Goal: Task Accomplishment & Management: Use online tool/utility

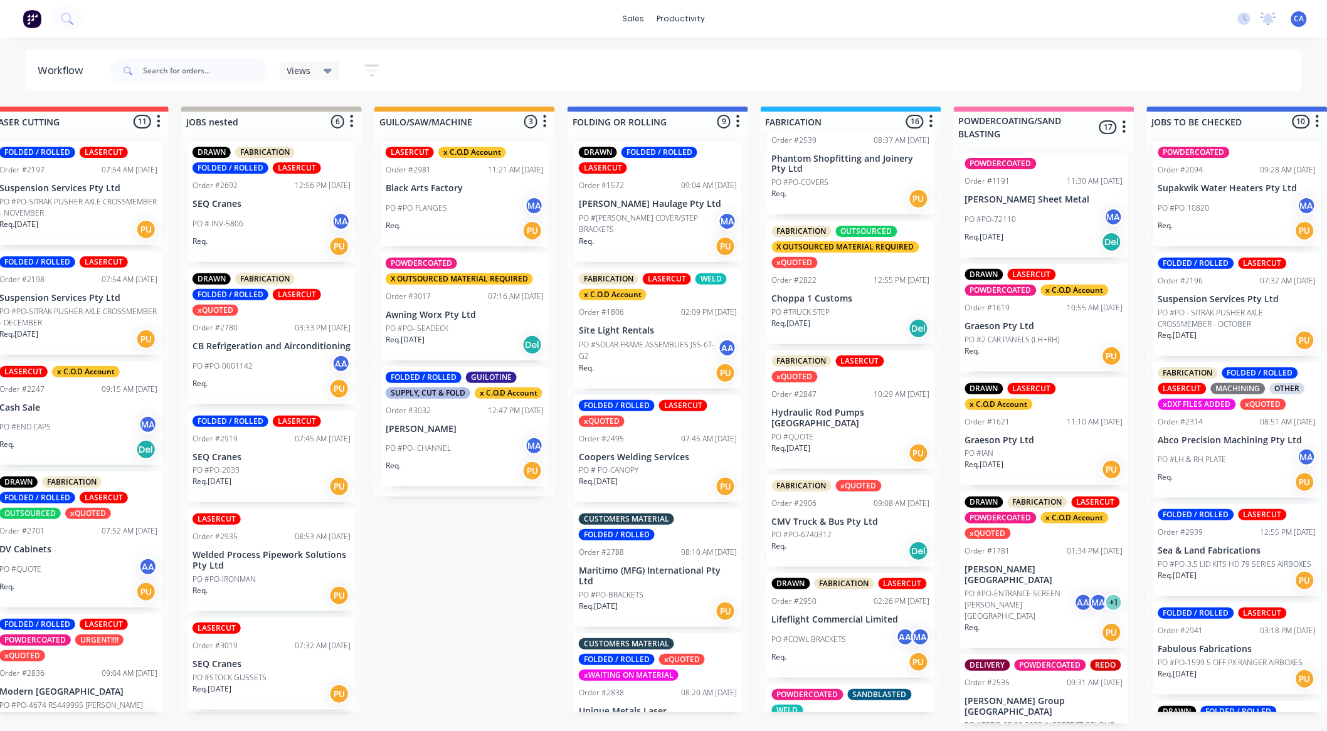
scroll to position [836, 0]
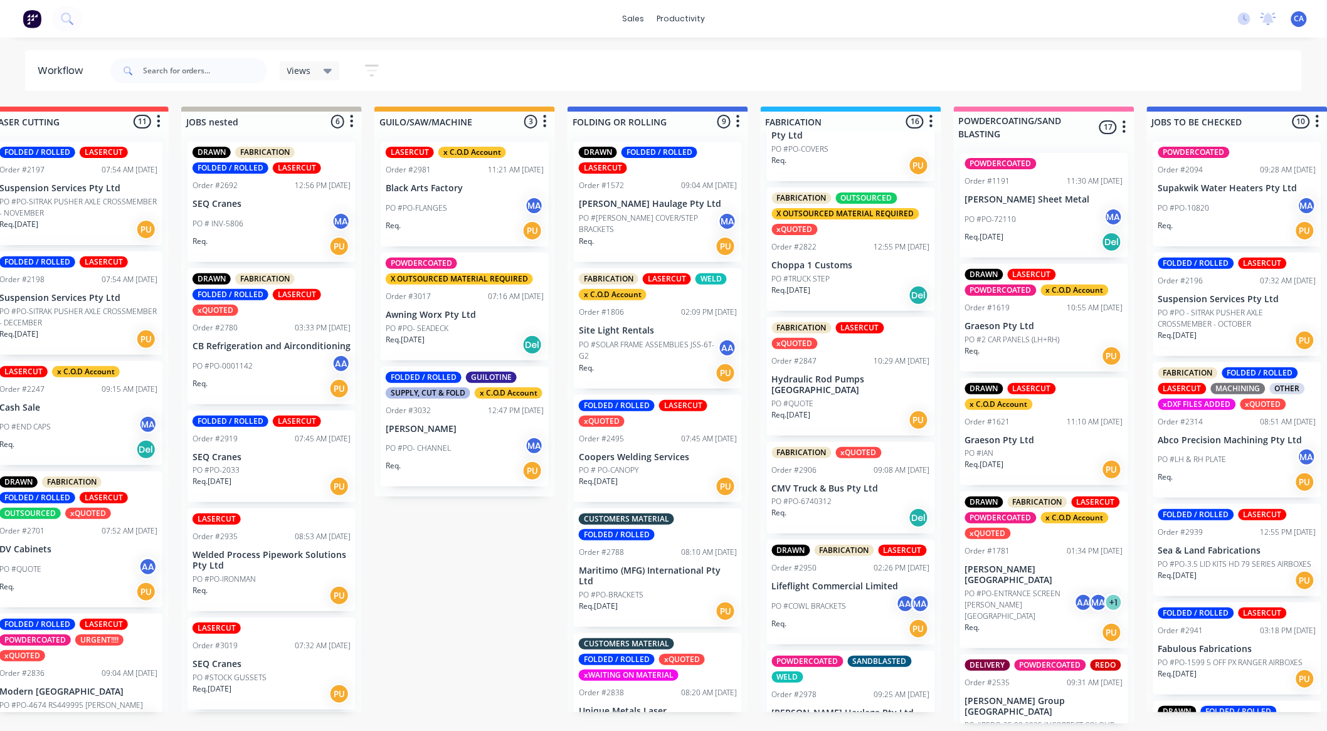
click at [465, 323] on div "PO #PO- SEADECK" at bounding box center [465, 328] width 158 height 11
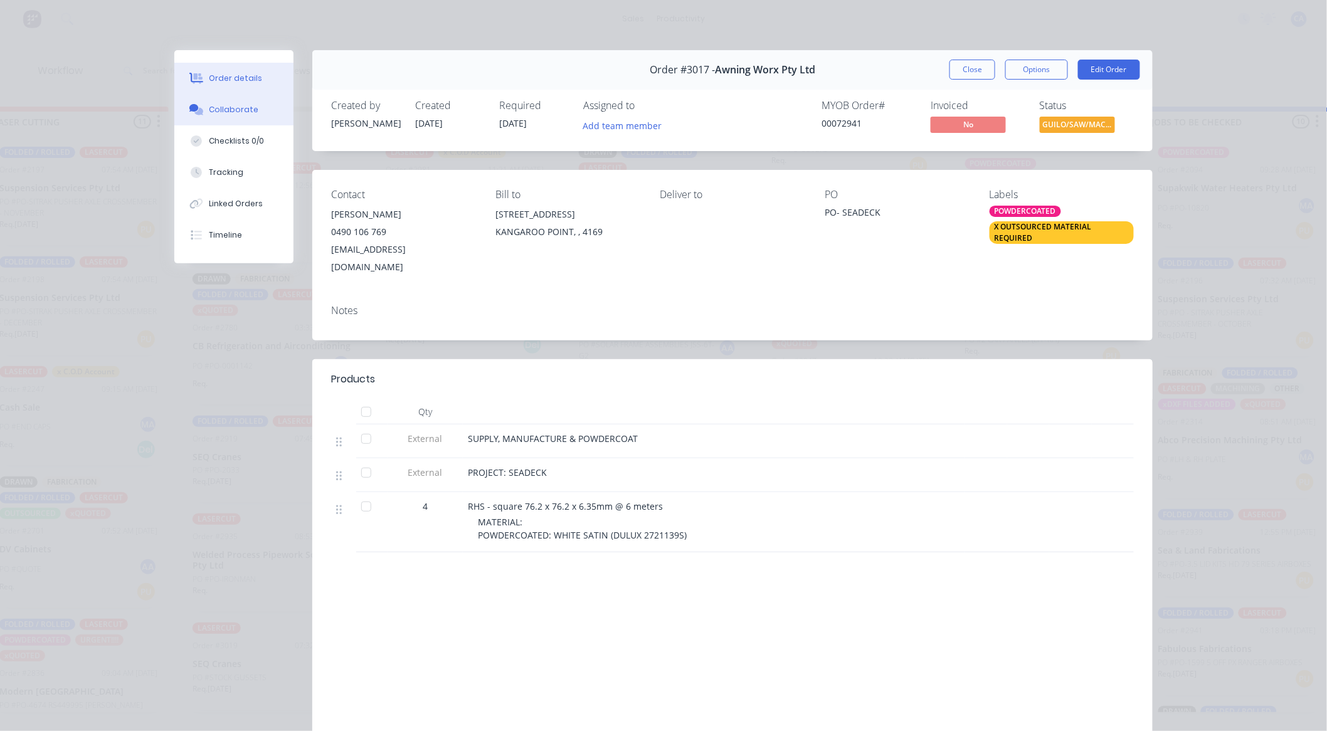
click at [224, 114] on div "Collaborate" at bounding box center [235, 109] width 50 height 11
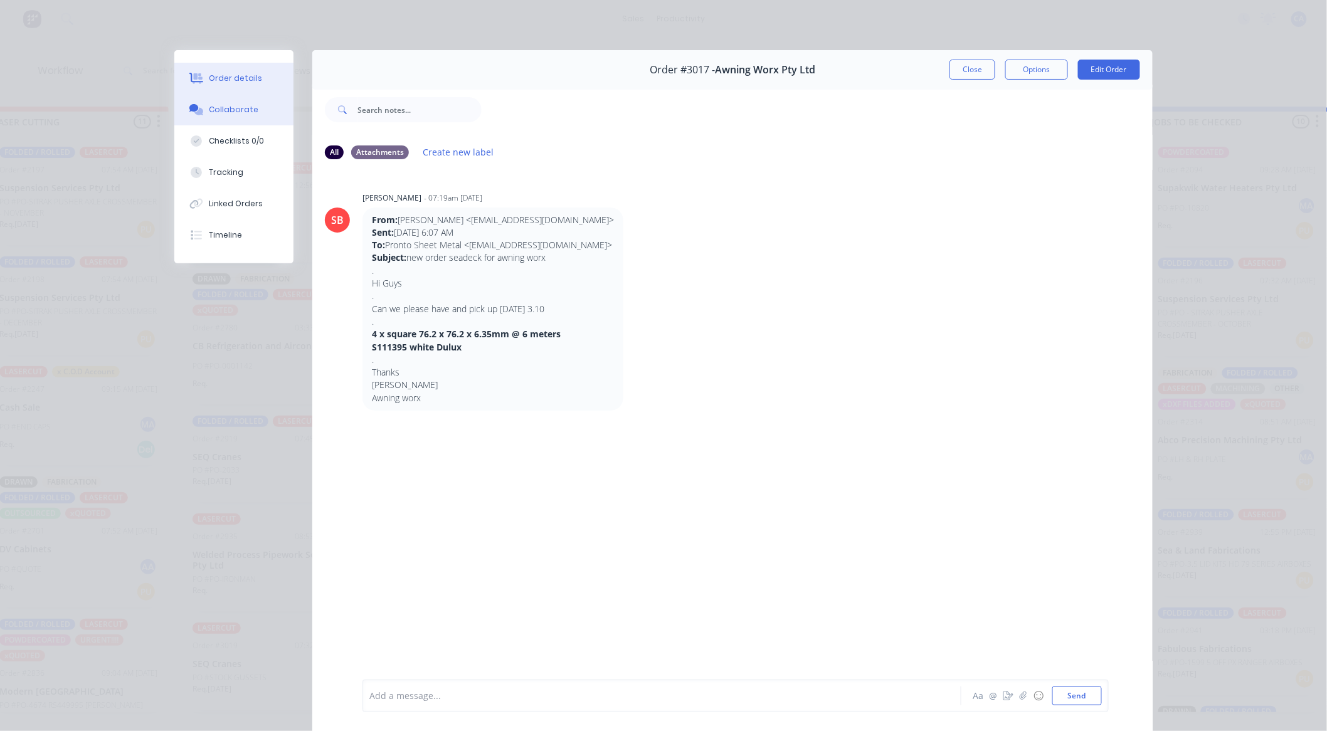
click at [216, 67] on button "Order details" at bounding box center [233, 78] width 119 height 31
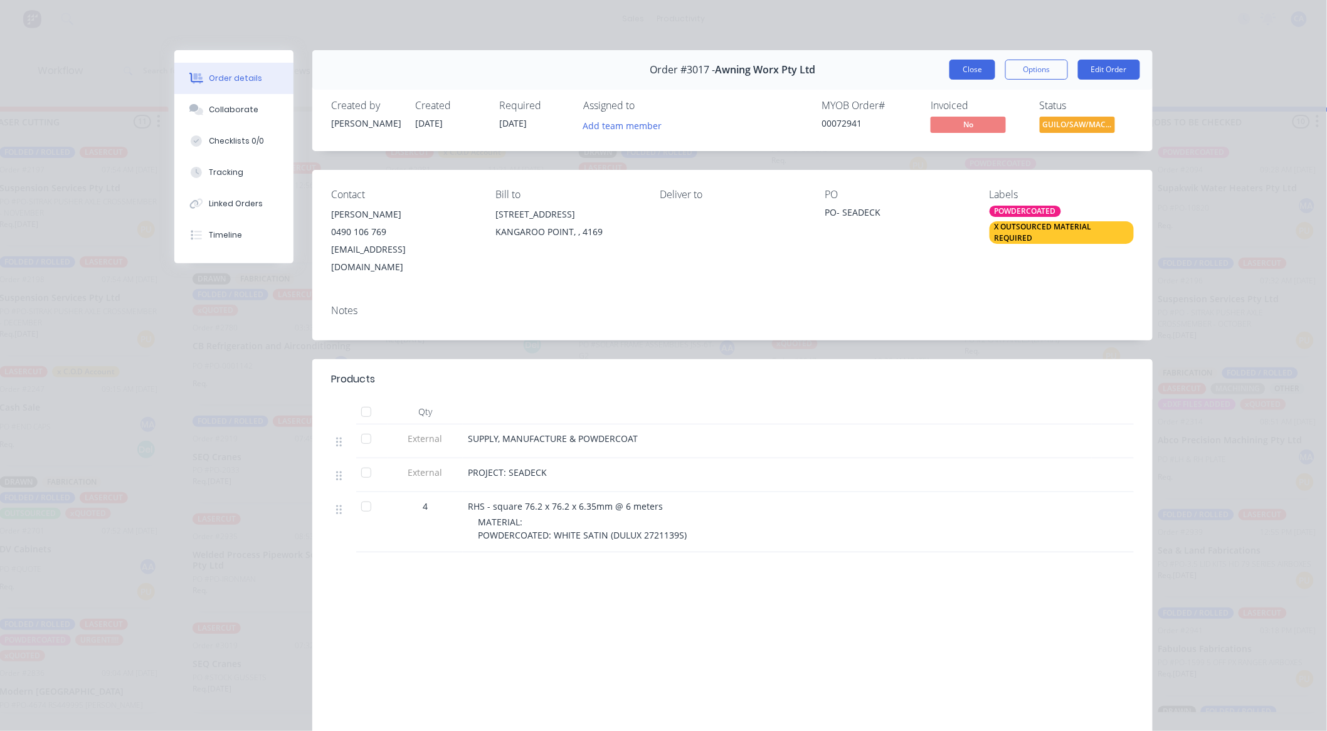
click at [973, 64] on button "Close" at bounding box center [973, 70] width 46 height 20
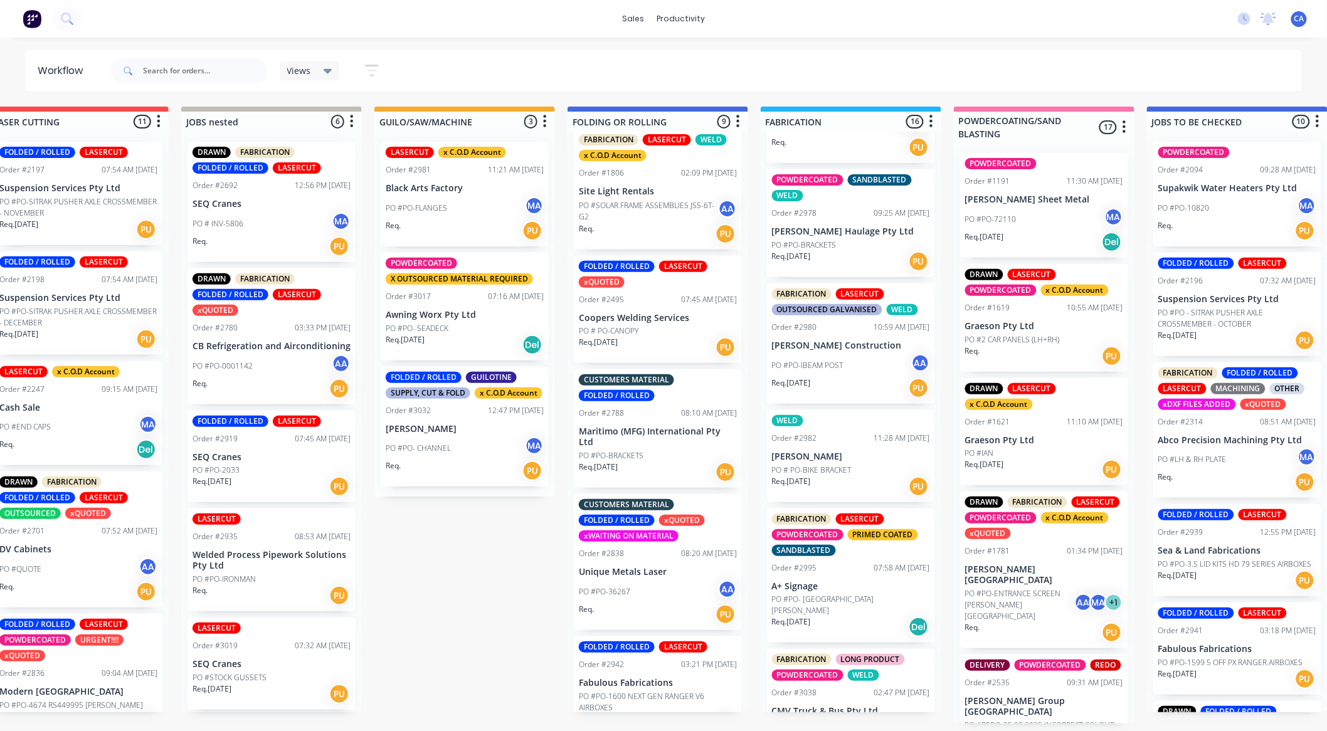
scroll to position [1284, 0]
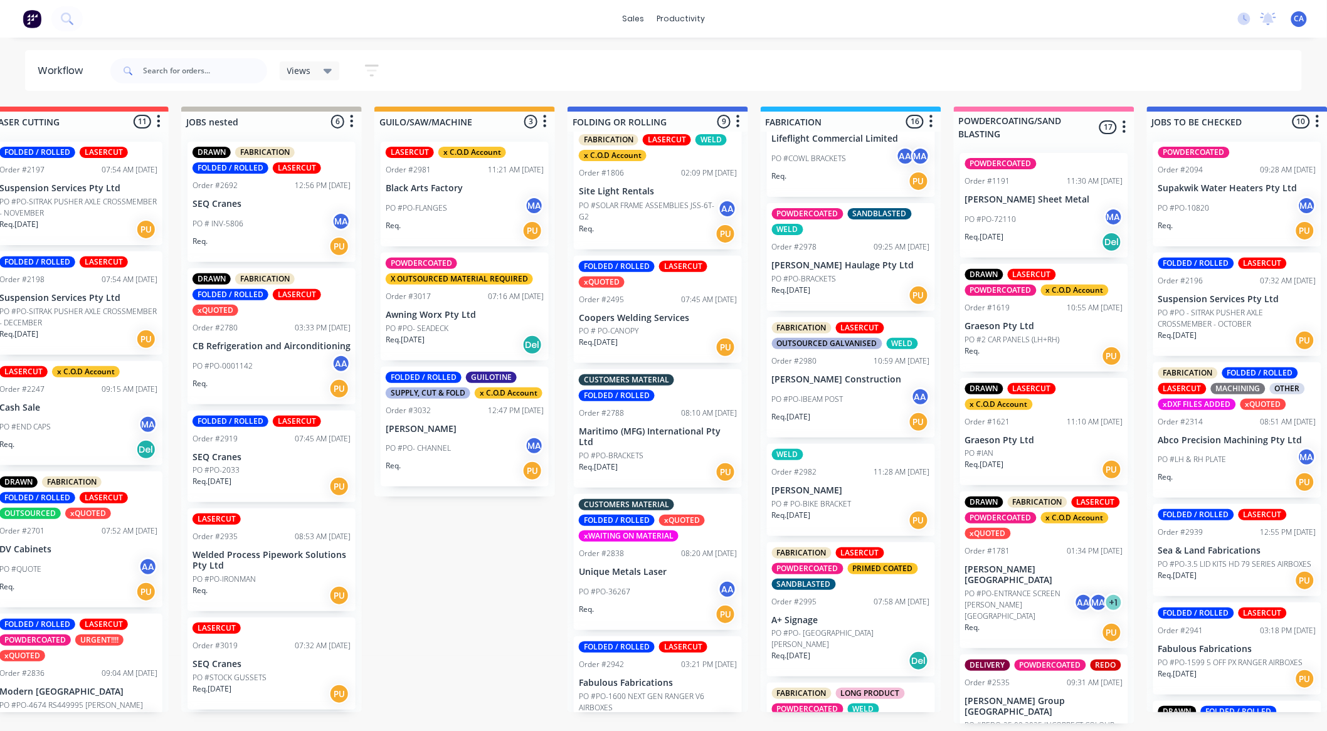
drag, startPoint x: 842, startPoint y: 509, endPoint x: 820, endPoint y: 513, distance: 21.8
click at [837, 511] on div "DRAWN FOLDED / ROLLED LASERCUT x C.O.D Account x PREPAID Order #1140 07:43 AM 0…" at bounding box center [851, 422] width 181 height 581
click at [820, 513] on div "Req. 22/09/25 PU" at bounding box center [851, 520] width 158 height 21
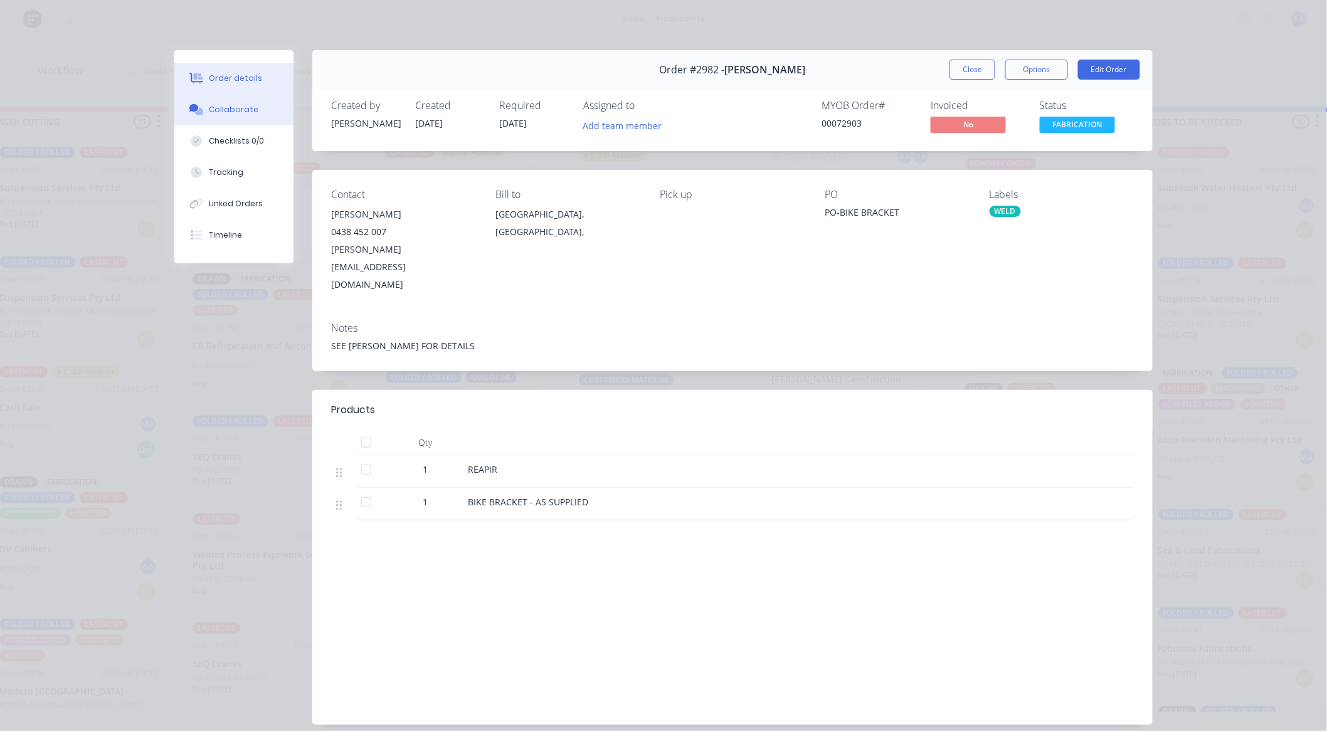
click at [237, 107] on div "Collaborate" at bounding box center [235, 109] width 50 height 11
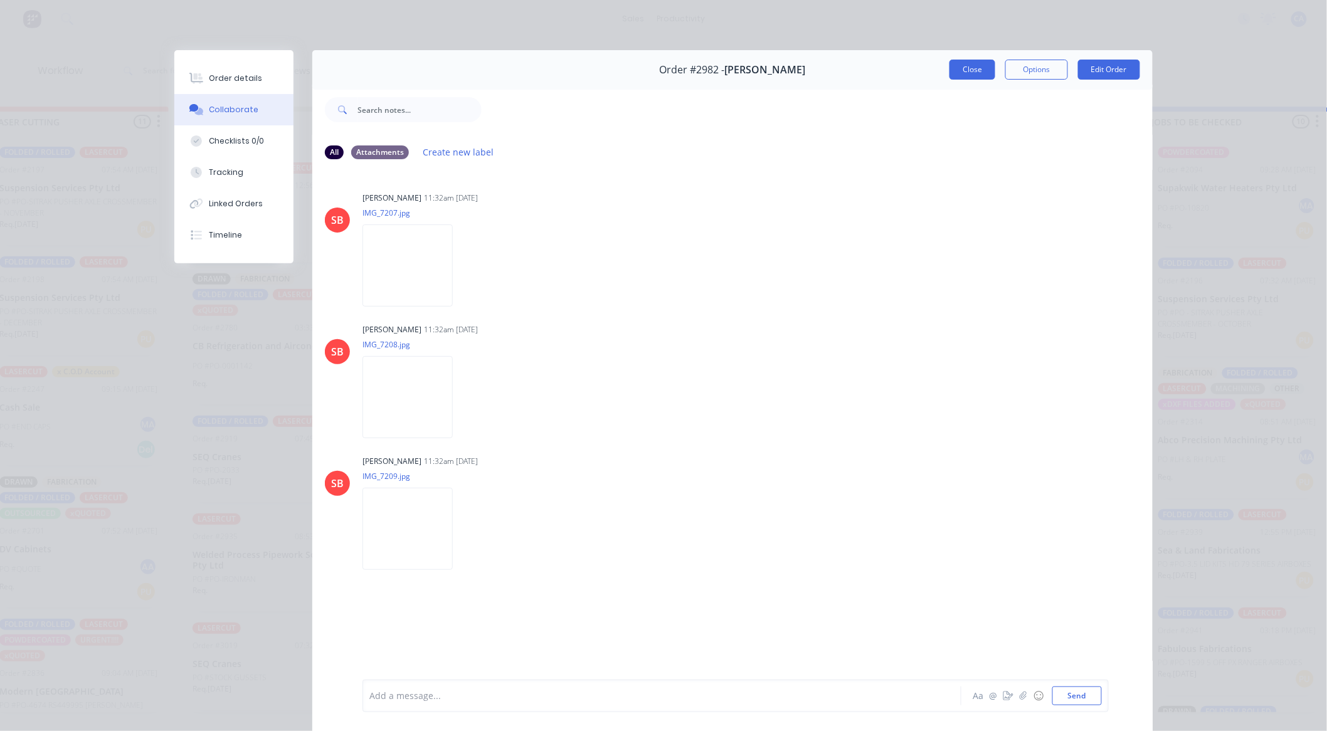
click at [975, 70] on button "Close" at bounding box center [973, 70] width 46 height 20
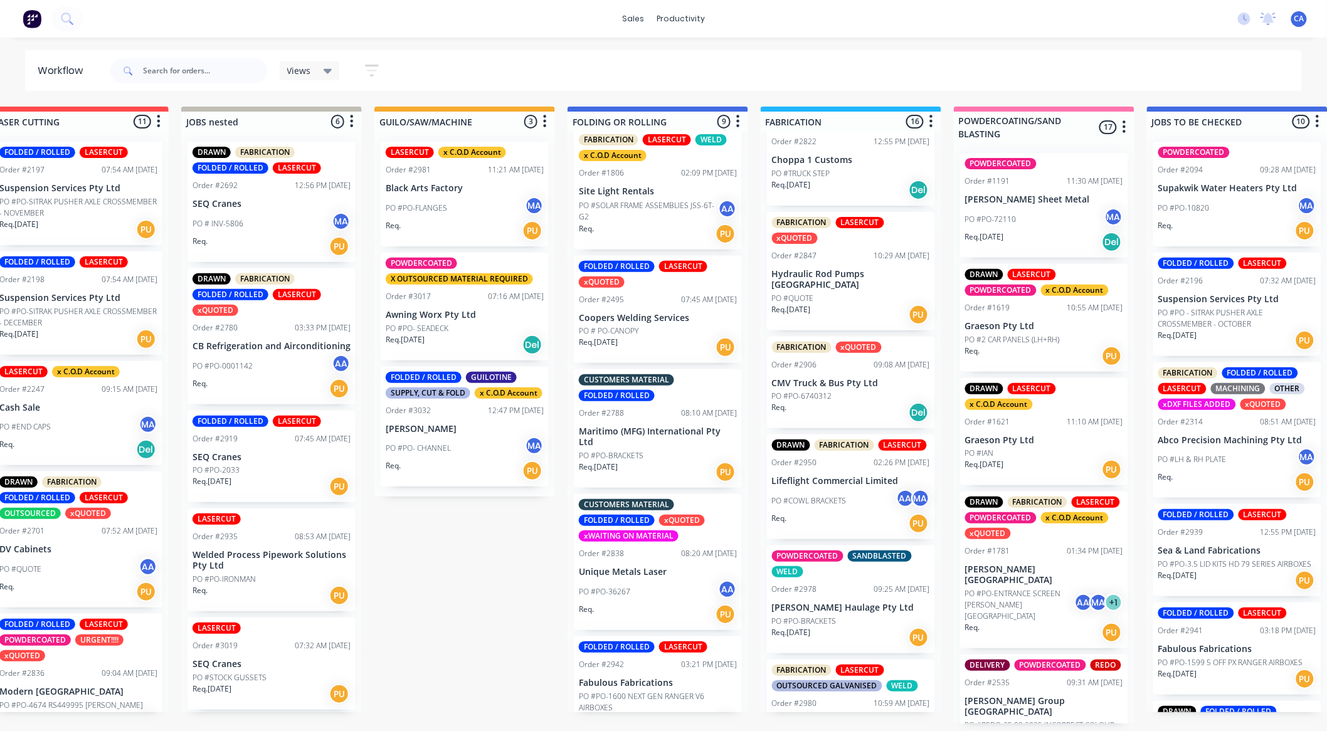
scroll to position [936, 0]
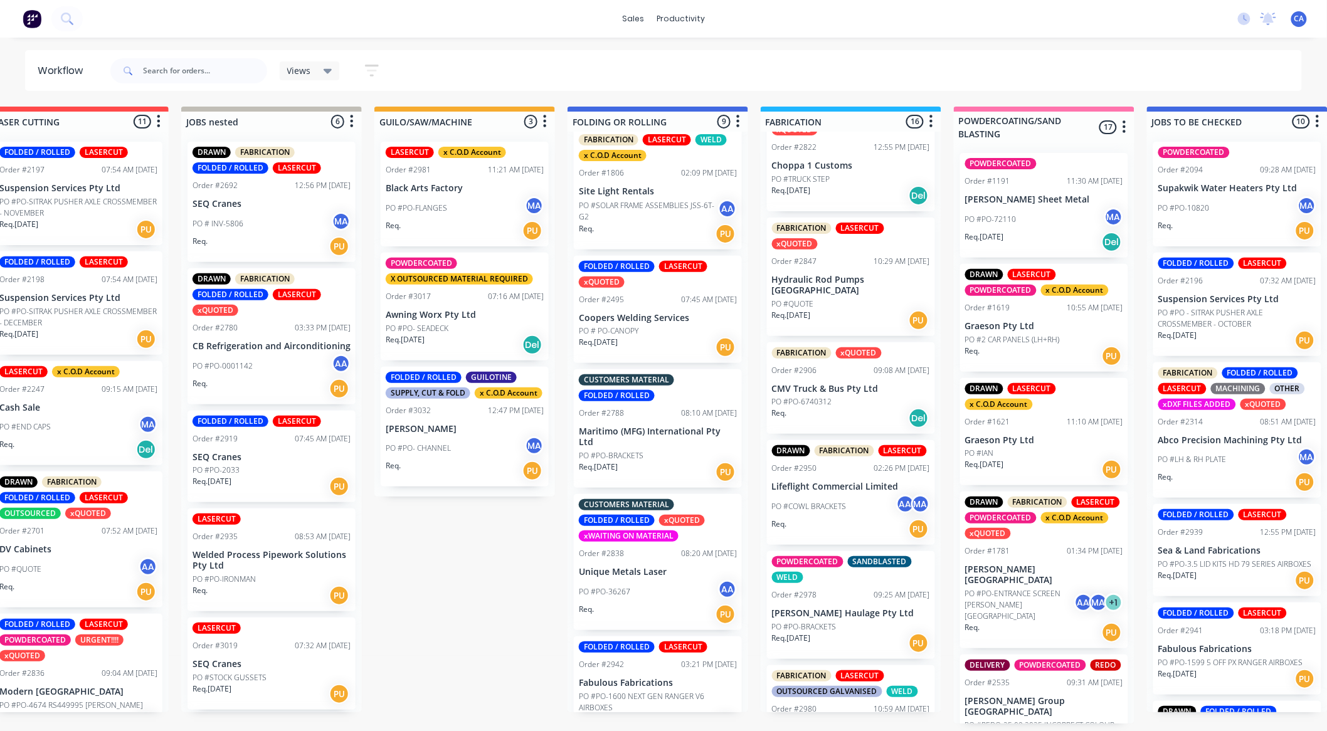
click at [866, 619] on p "[PERSON_NAME] Haulage Pty Ltd" at bounding box center [851, 613] width 158 height 11
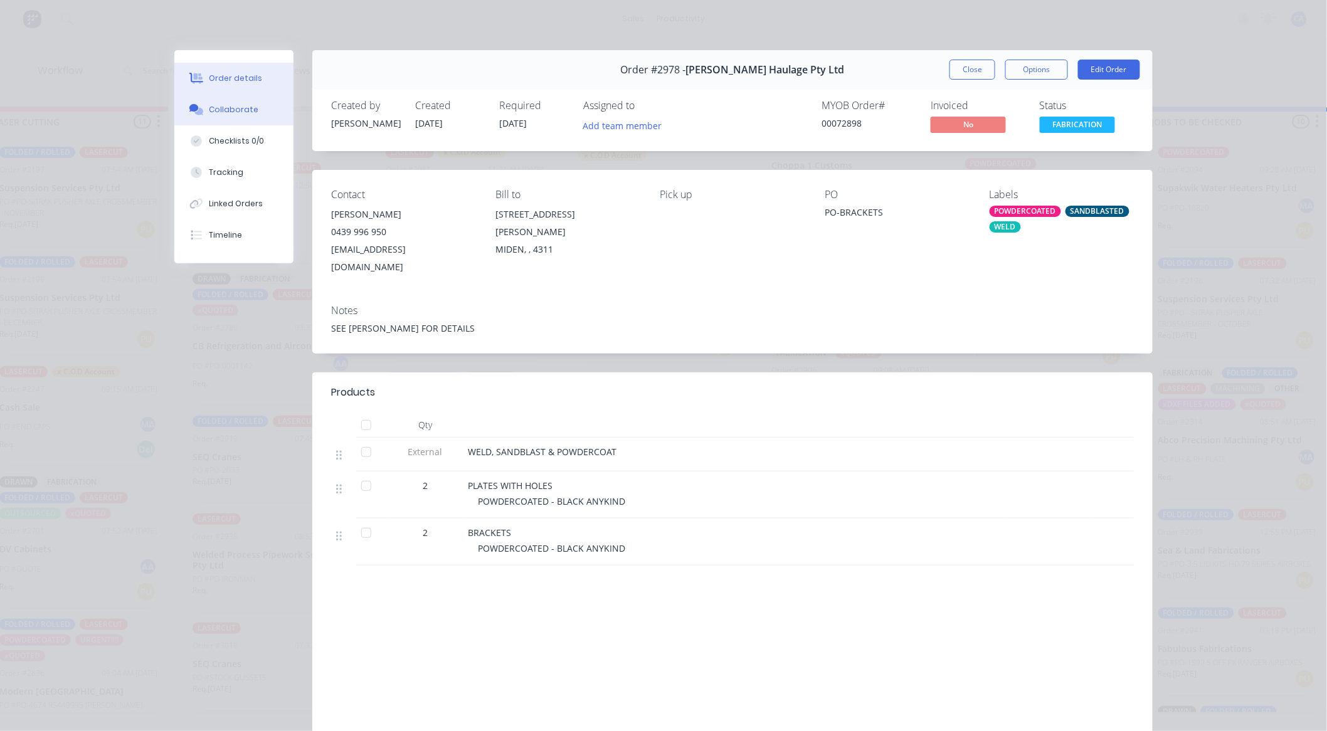
click at [228, 110] on div "Collaborate" at bounding box center [235, 109] width 50 height 11
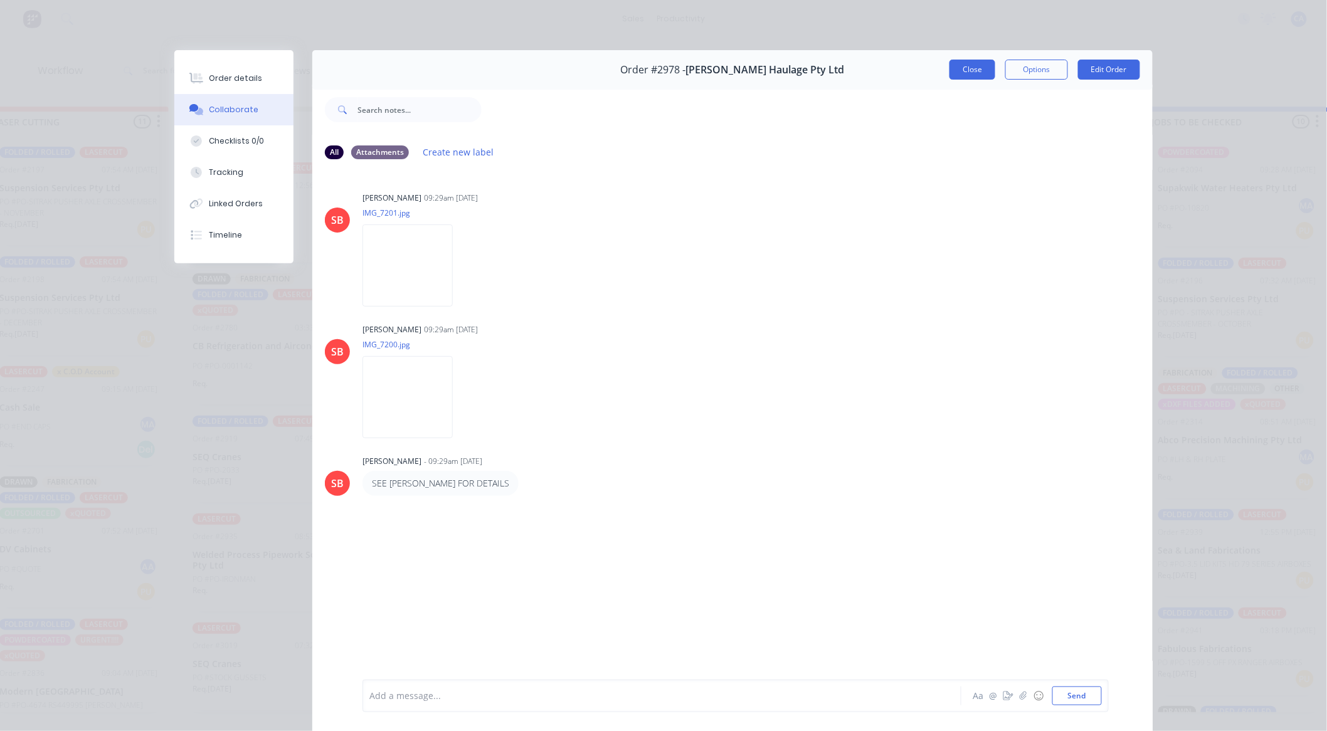
click at [977, 68] on button "Close" at bounding box center [973, 70] width 46 height 20
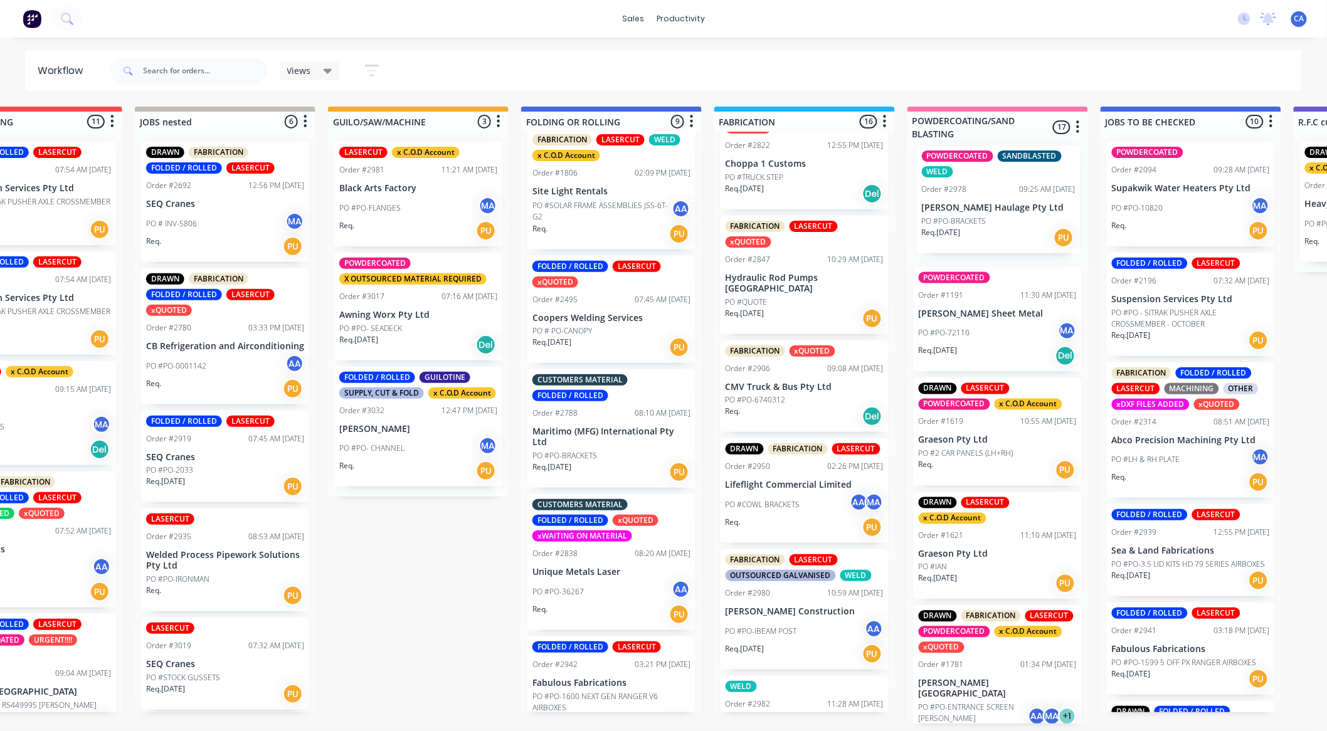
scroll to position [3, 281]
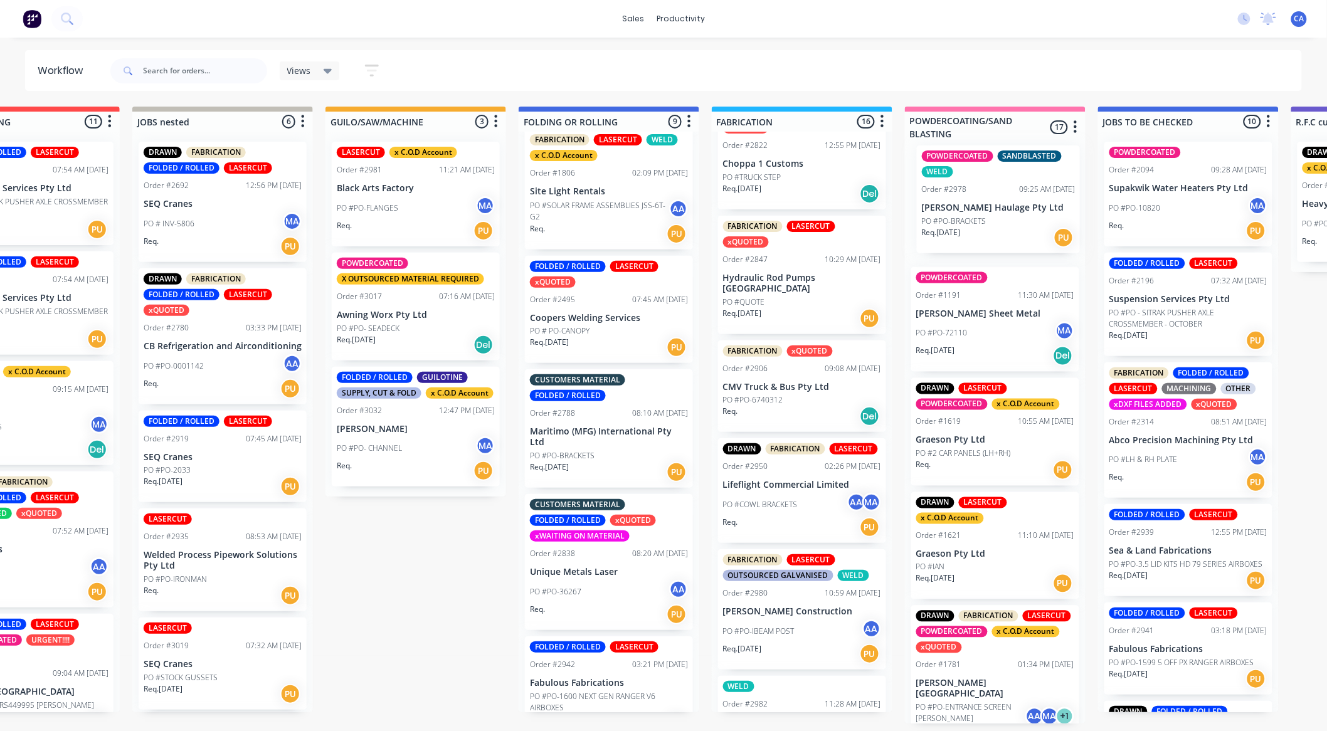
drag, startPoint x: 842, startPoint y: 625, endPoint x: 1007, endPoint y: 213, distance: 443.1
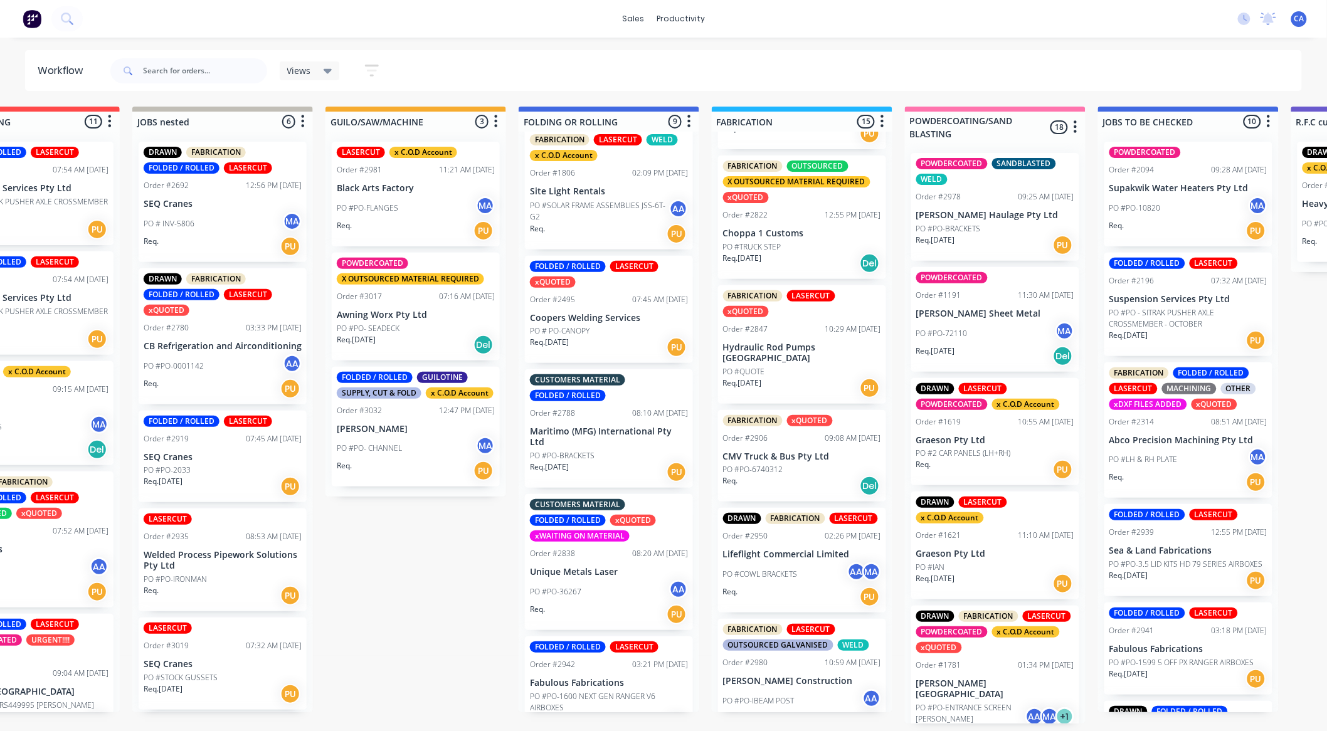
scroll to position [799, 0]
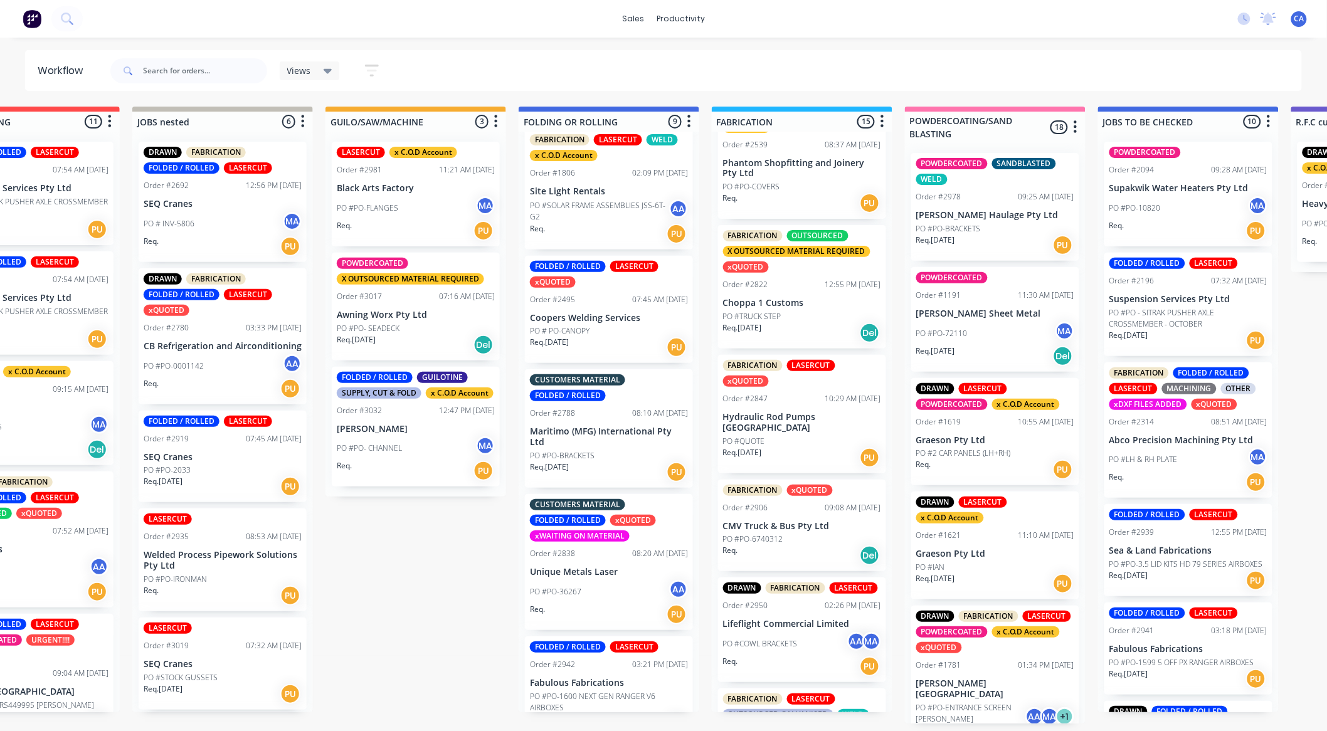
click at [793, 529] on p "CMV Truck & Bus Pty Ltd" at bounding box center [802, 526] width 158 height 11
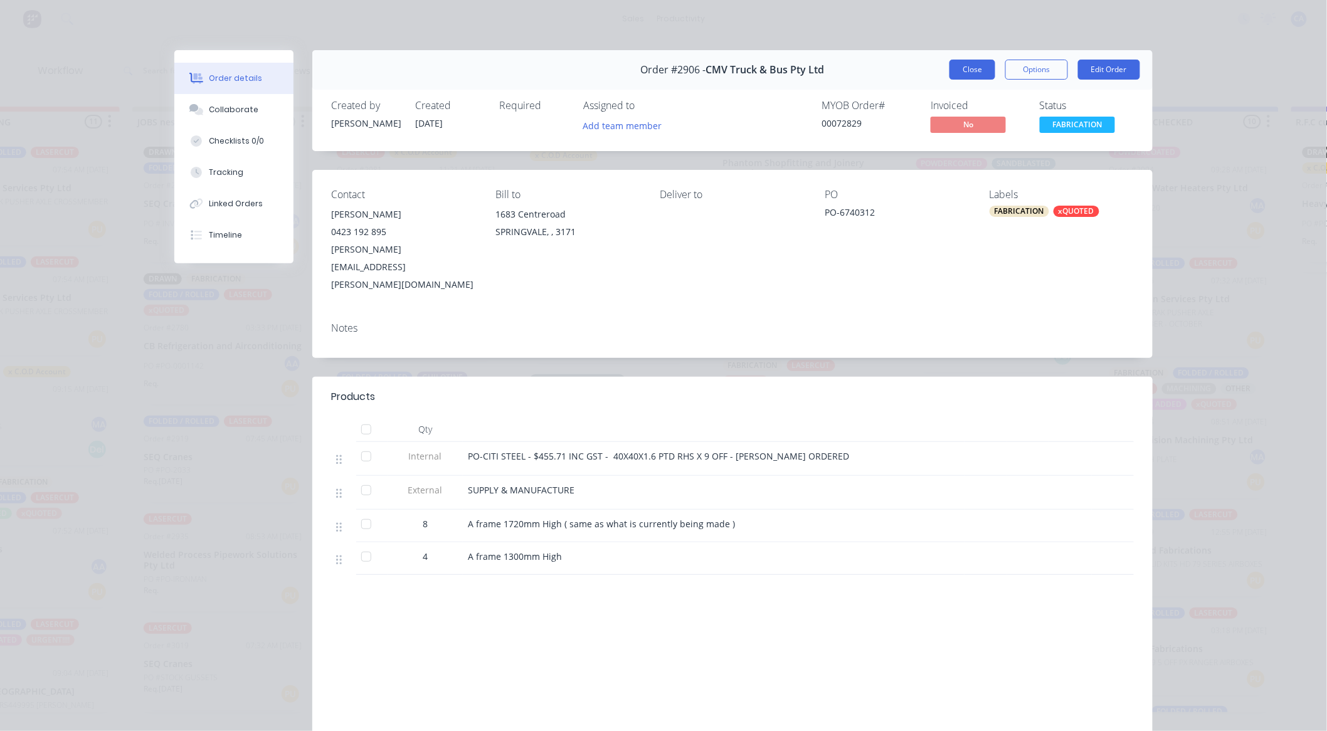
click at [956, 60] on button "Close" at bounding box center [973, 70] width 46 height 20
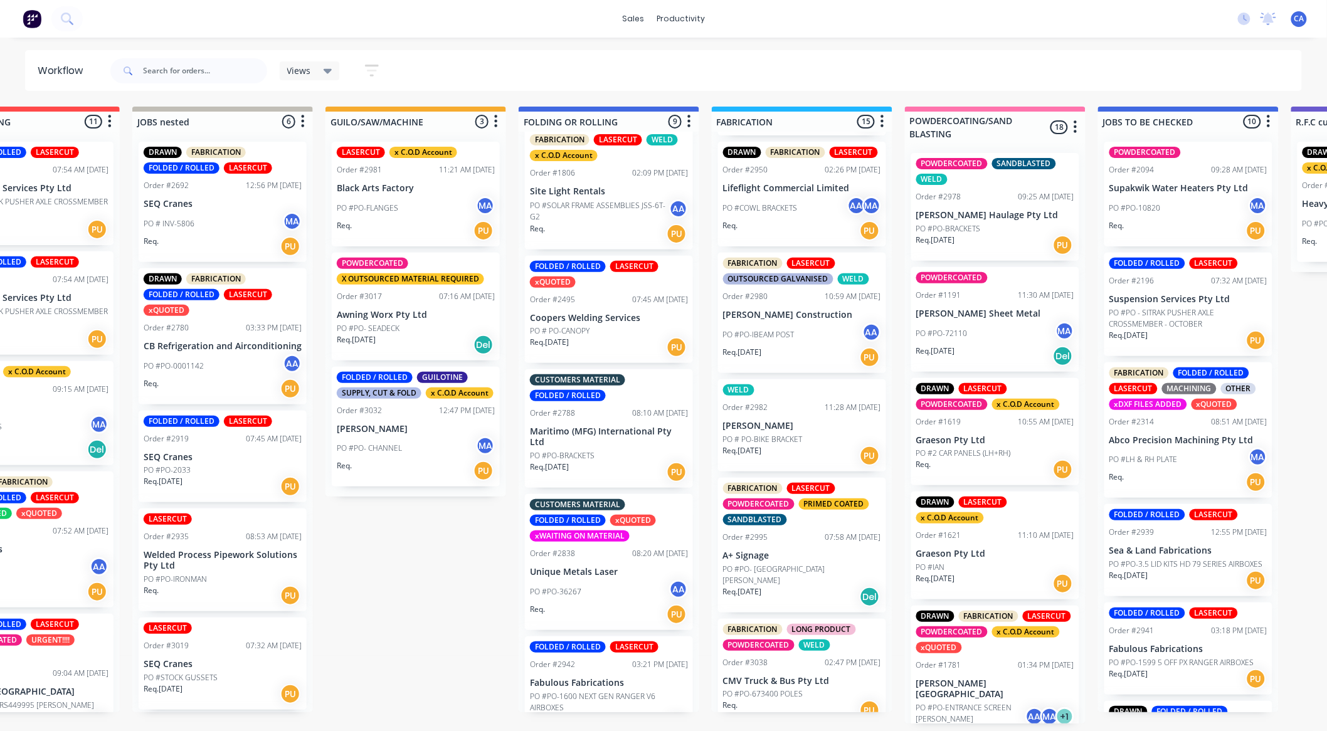
scroll to position [1240, 0]
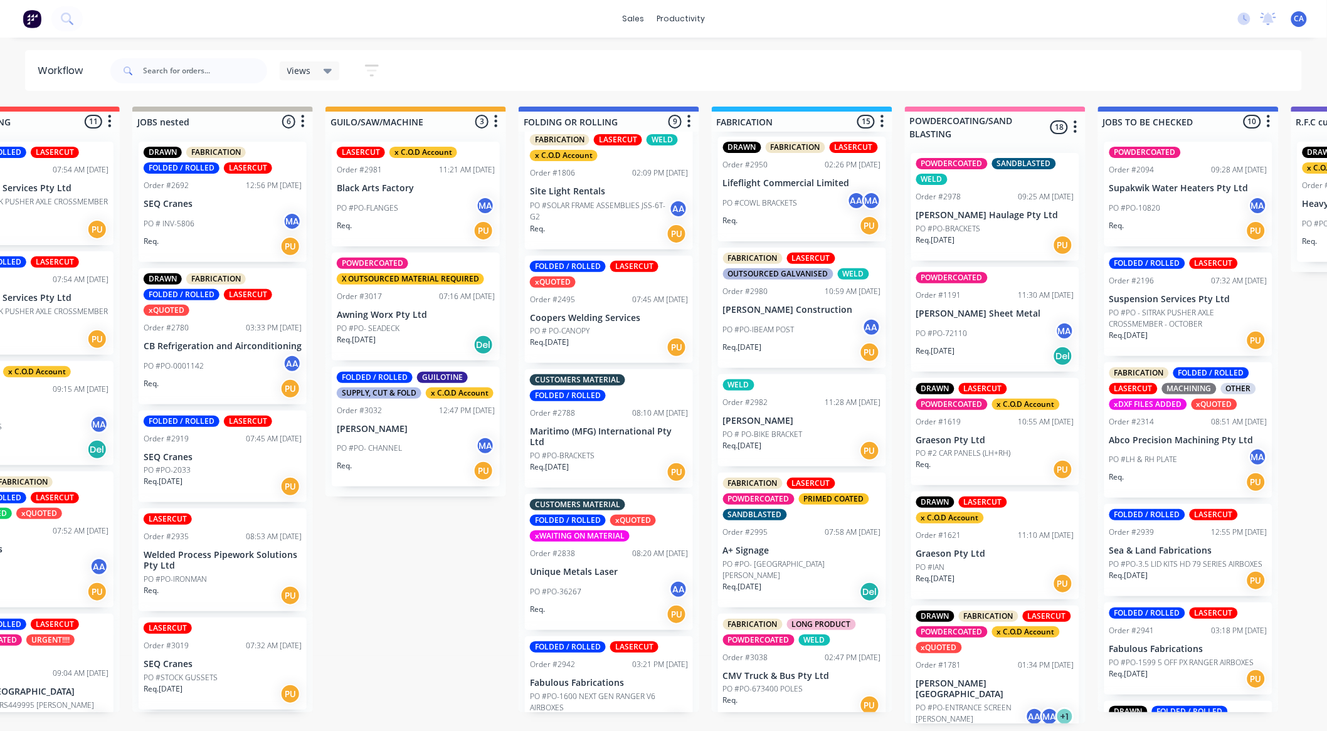
click at [797, 671] on p "CMV Truck & Bus Pty Ltd" at bounding box center [802, 676] width 158 height 11
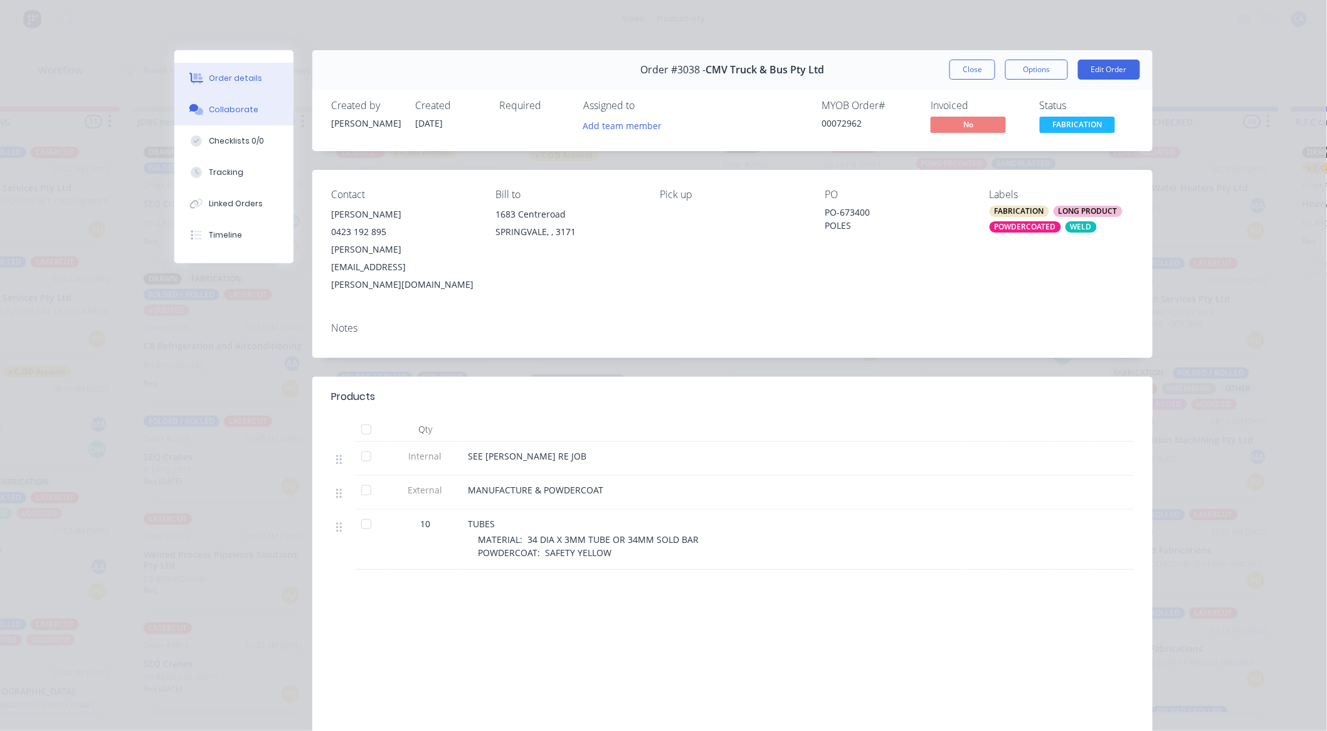
click at [223, 113] on div "Collaborate" at bounding box center [235, 109] width 50 height 11
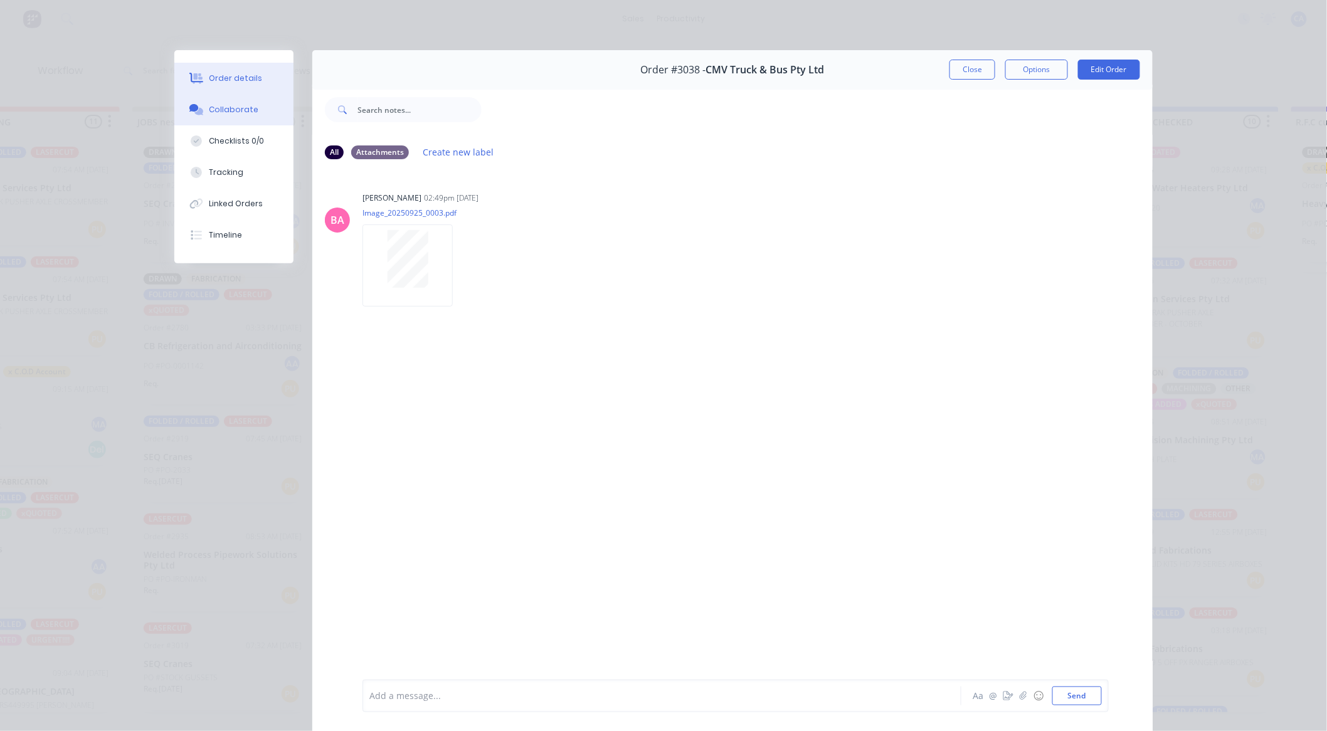
click at [252, 82] on div "Order details" at bounding box center [236, 78] width 53 height 11
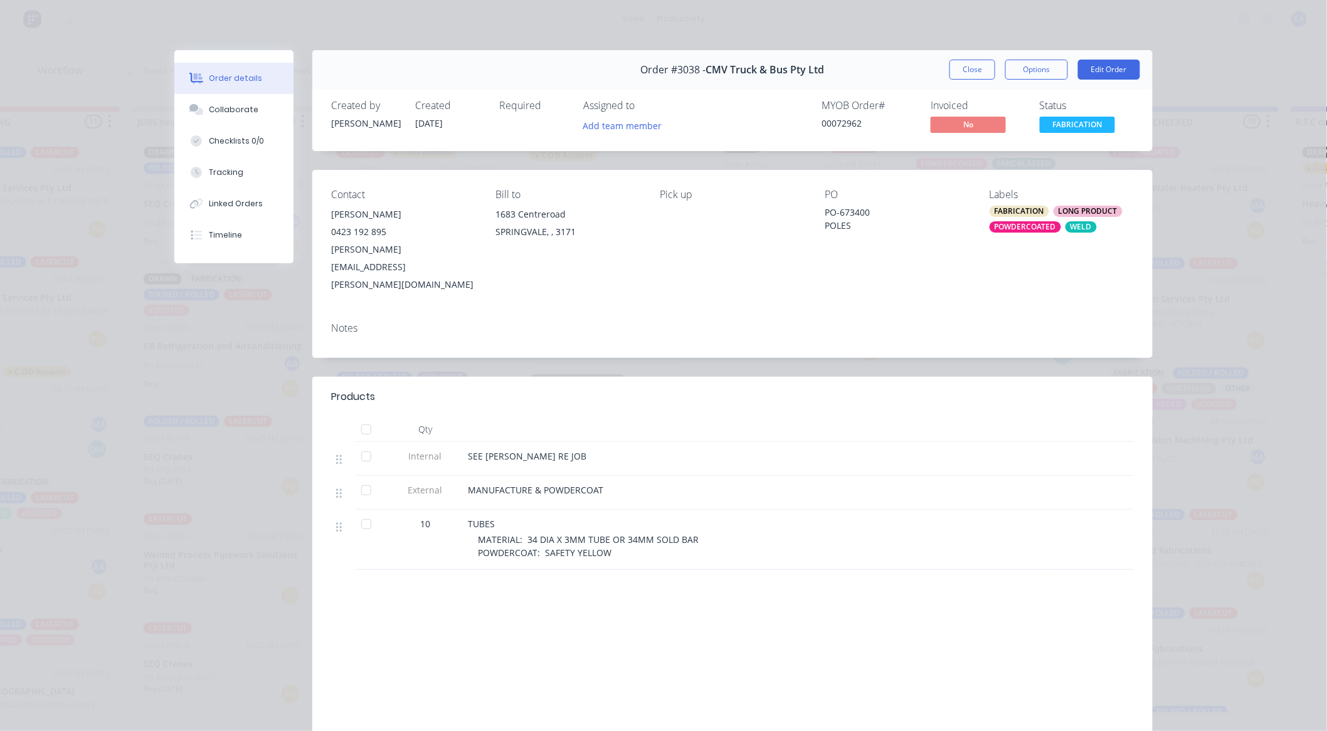
click at [255, 79] on button "Order details" at bounding box center [233, 78] width 119 height 31
click at [246, 115] on div "Collaborate" at bounding box center [235, 109] width 50 height 11
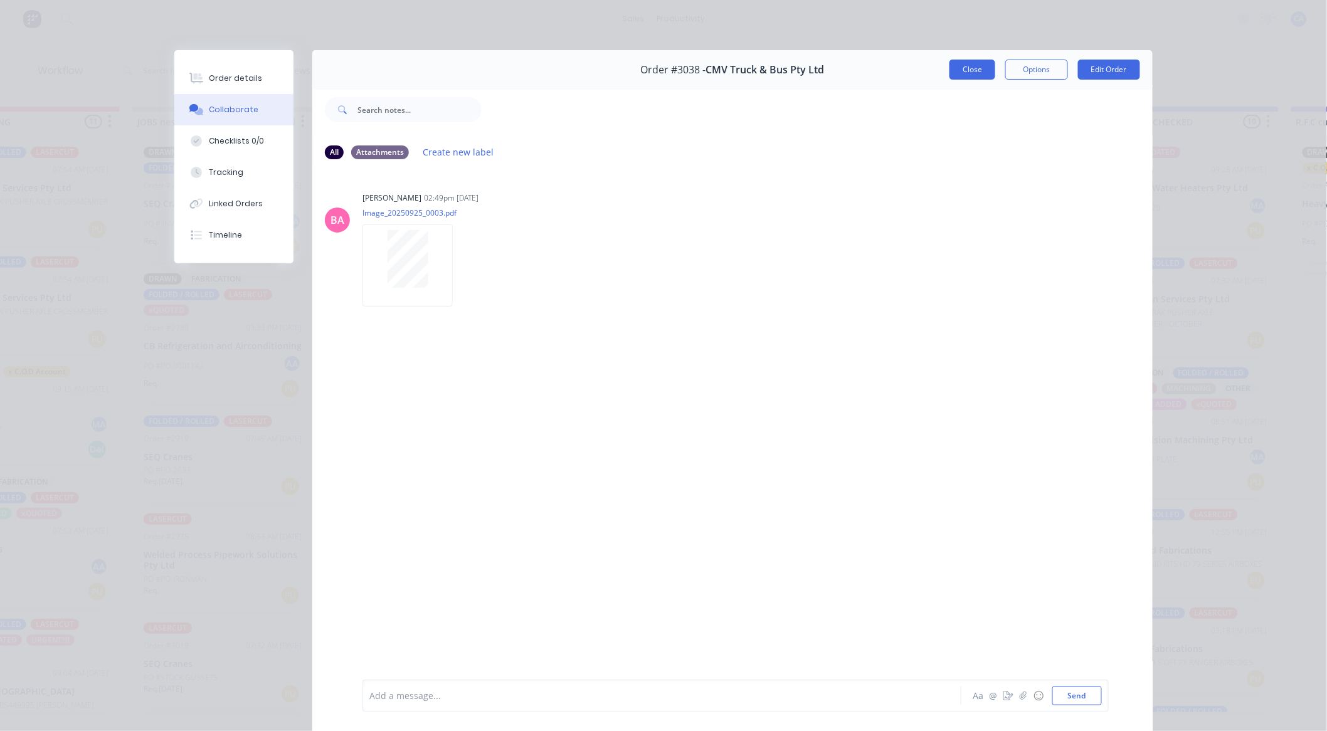
click at [979, 63] on button "Close" at bounding box center [973, 70] width 46 height 20
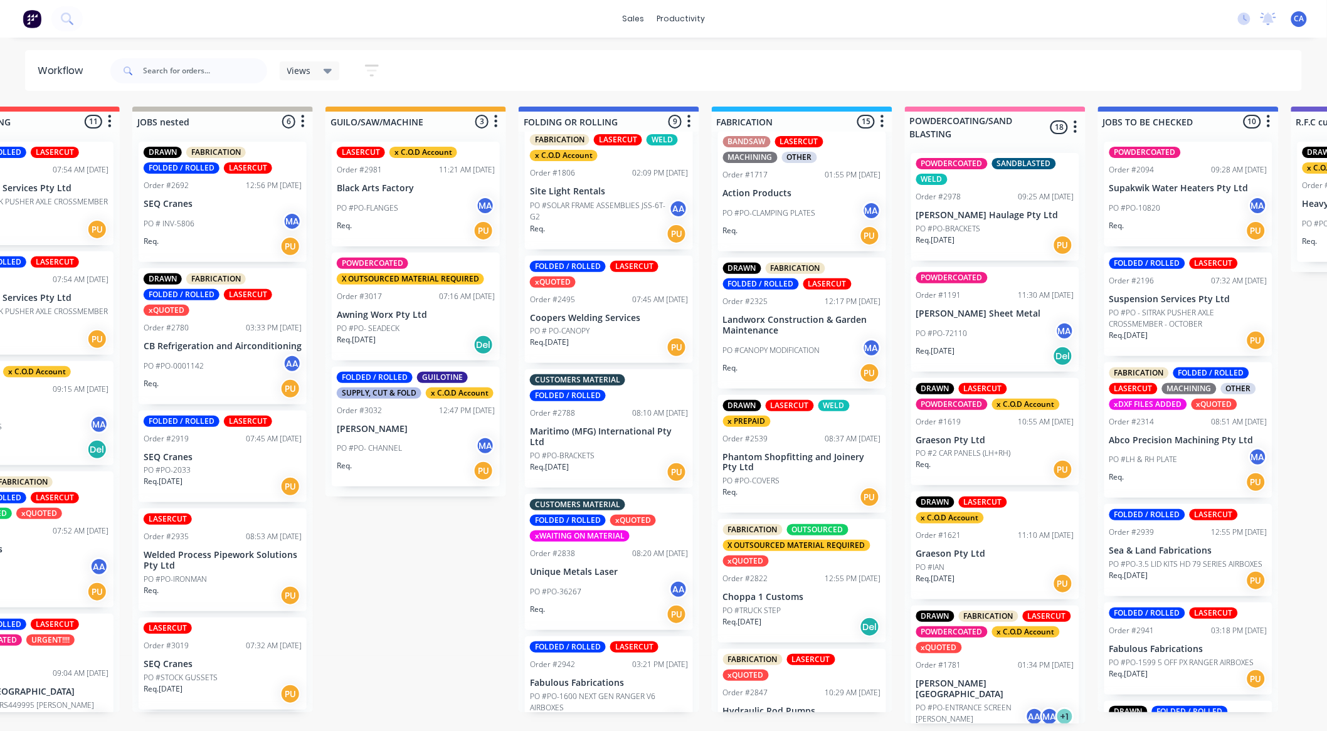
scroll to position [473, 0]
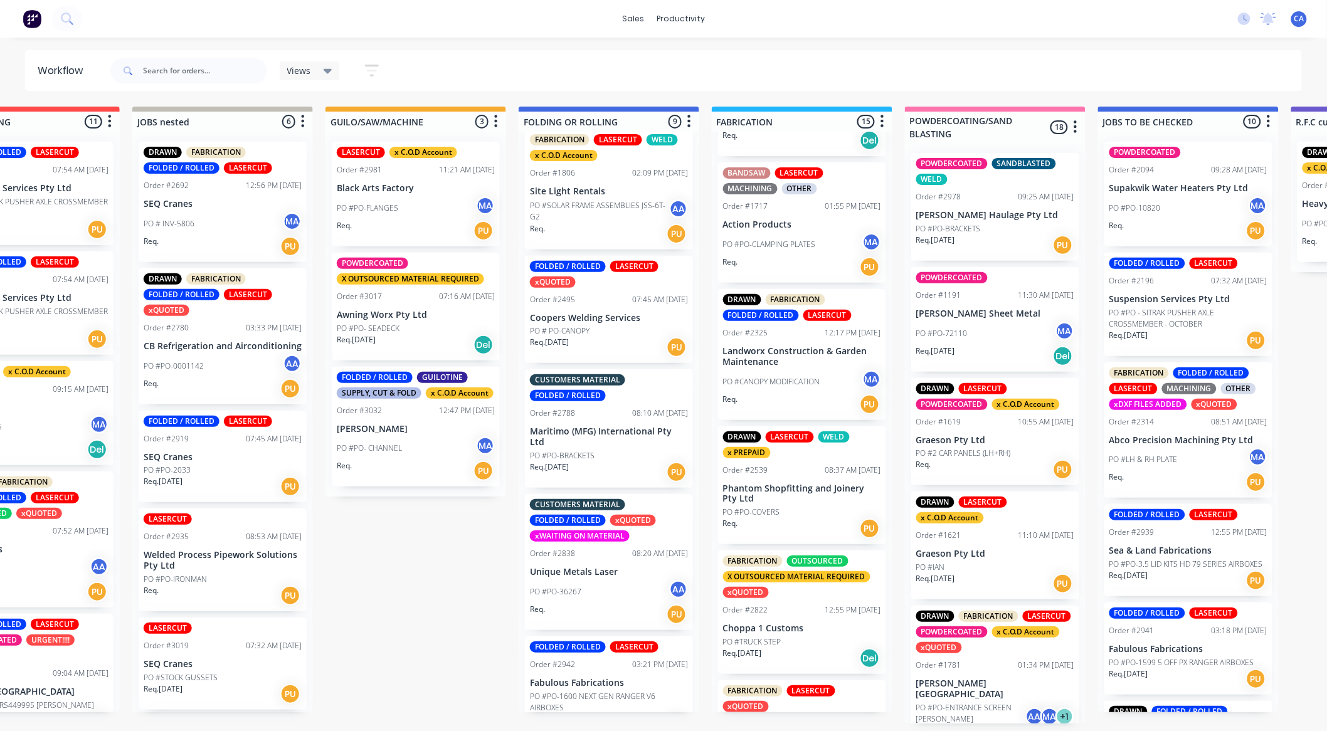
click at [786, 629] on div "FABRICATION OUTSOURCED X OUTSOURCED MATERIAL REQUIRED xQUOTED Order #2822 12:55…" at bounding box center [802, 613] width 168 height 124
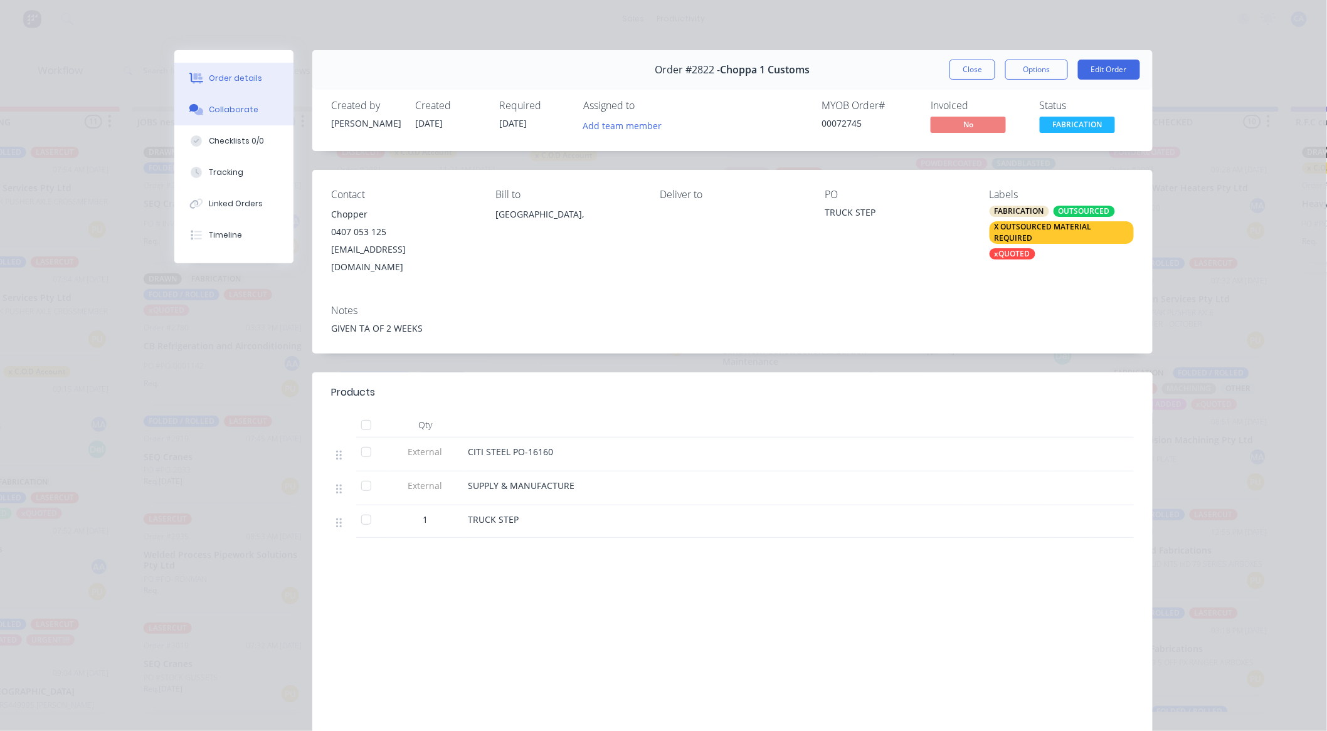
click at [210, 109] on div "Collaborate" at bounding box center [235, 109] width 50 height 11
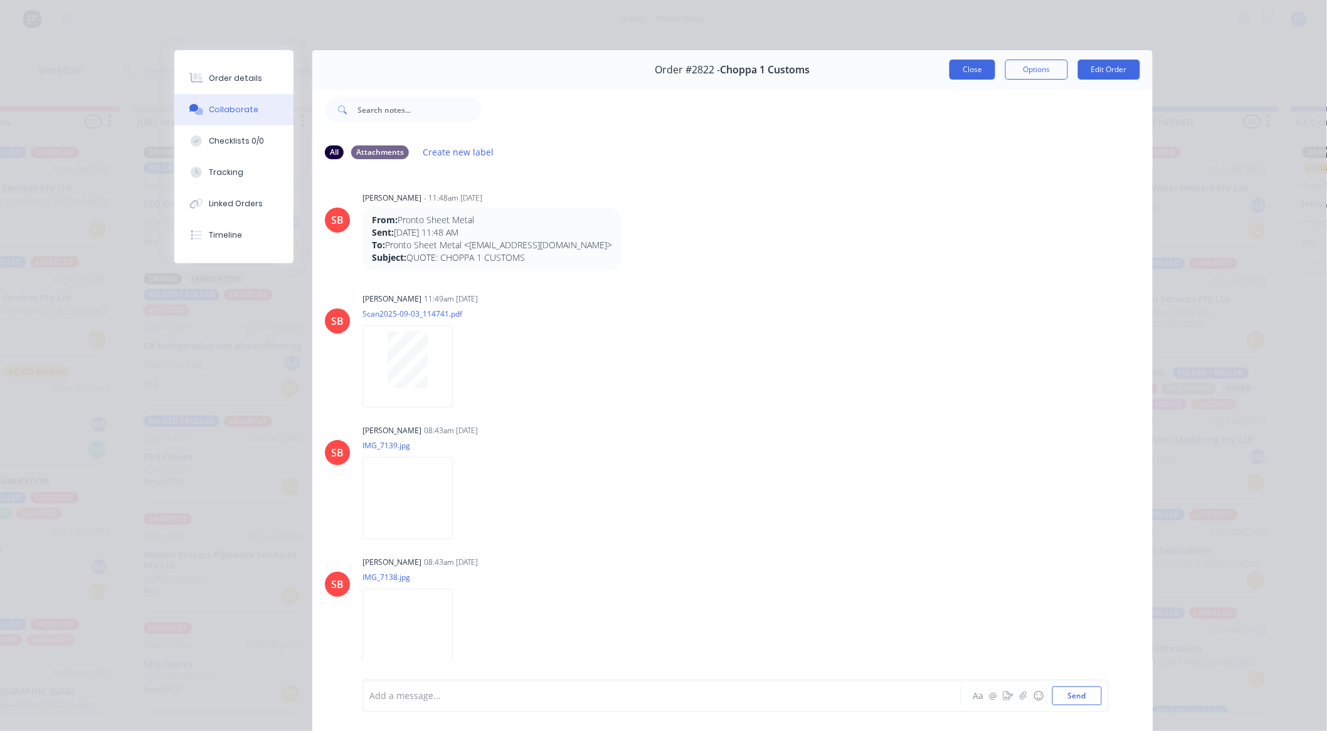
click at [965, 73] on button "Close" at bounding box center [973, 70] width 46 height 20
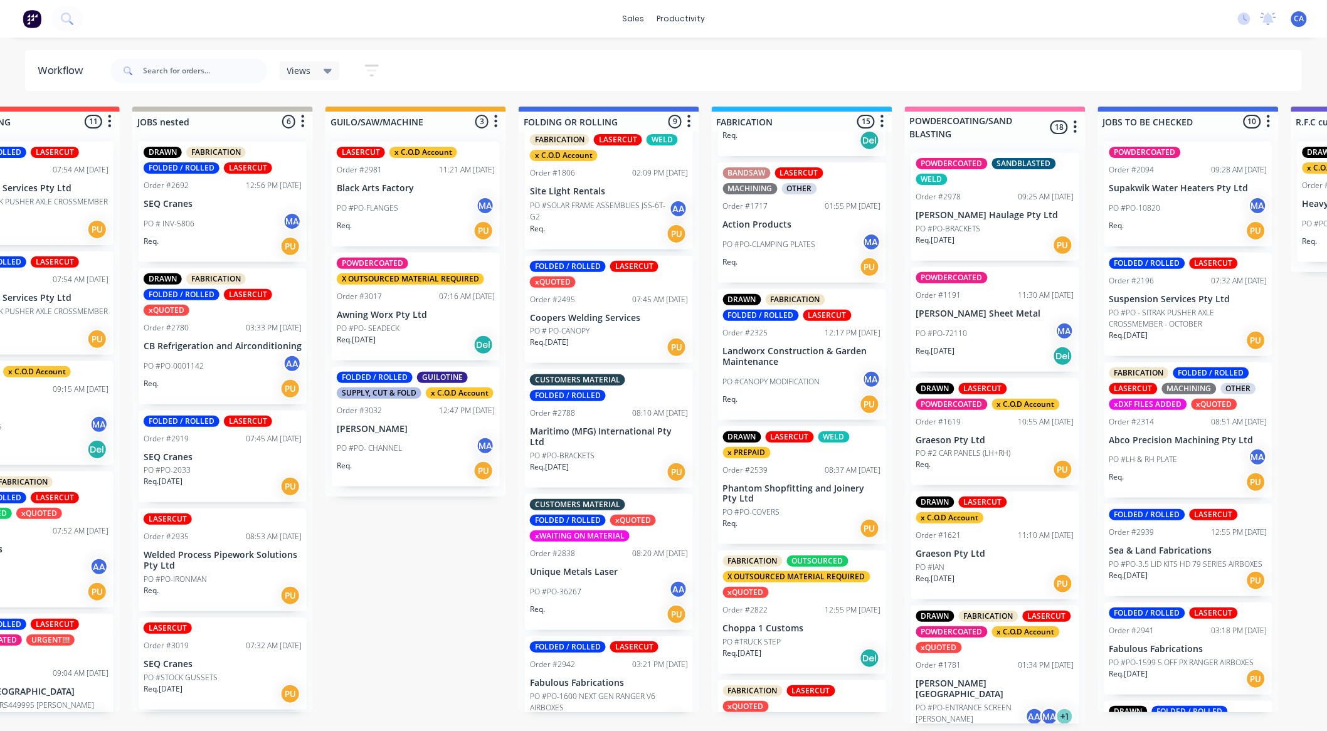
click at [781, 516] on div "DRAWN LASERCUT WELD x PREPAID Order #2539 08:37 AM 06/08/25 Phantom Shopfitting…" at bounding box center [802, 486] width 168 height 119
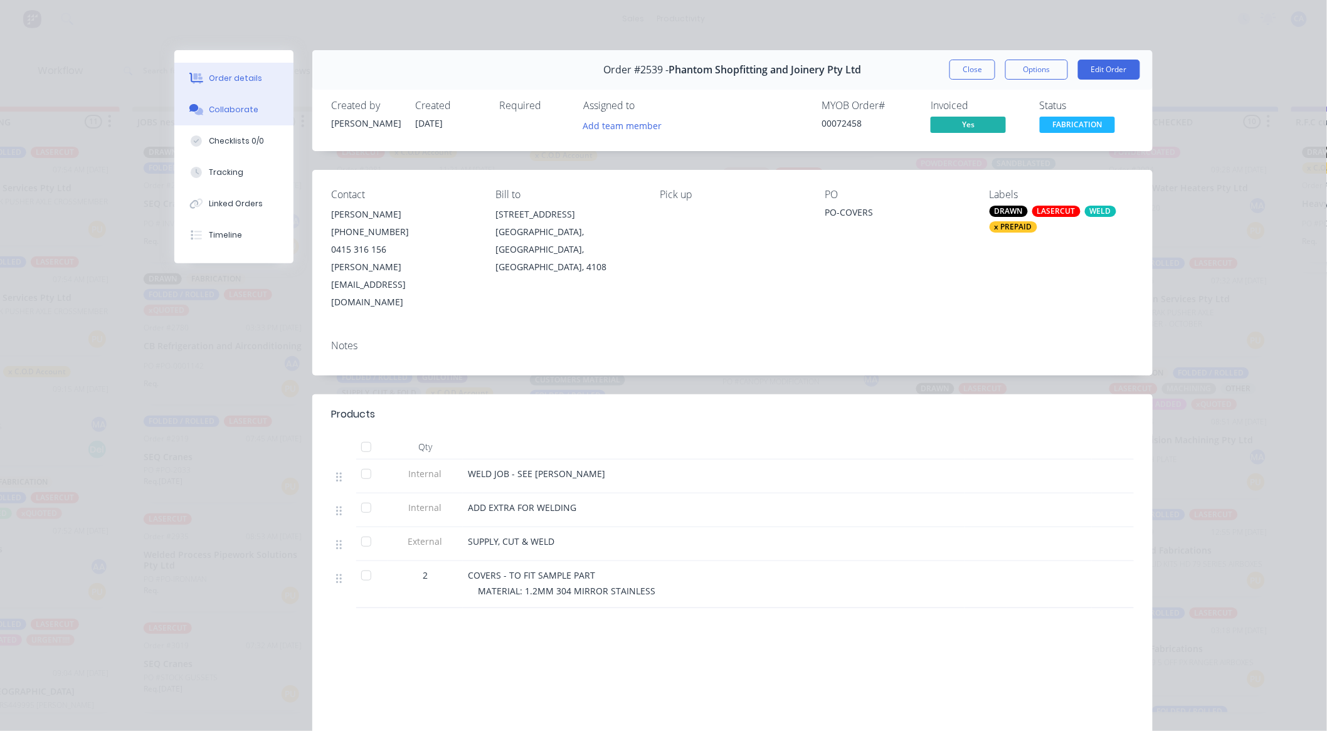
click at [262, 102] on button "Collaborate" at bounding box center [233, 109] width 119 height 31
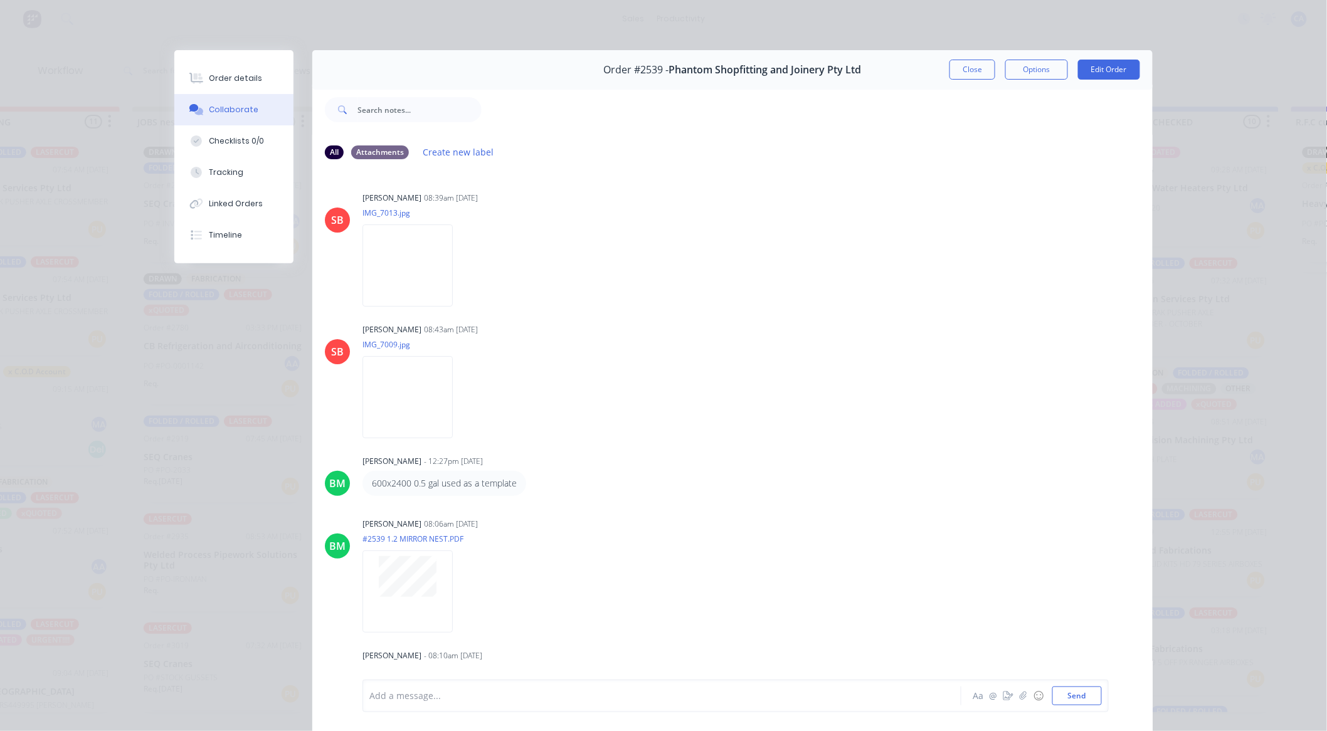
click at [953, 87] on div at bounding box center [817, 110] width 671 height 50
click at [960, 70] on button "Close" at bounding box center [973, 70] width 46 height 20
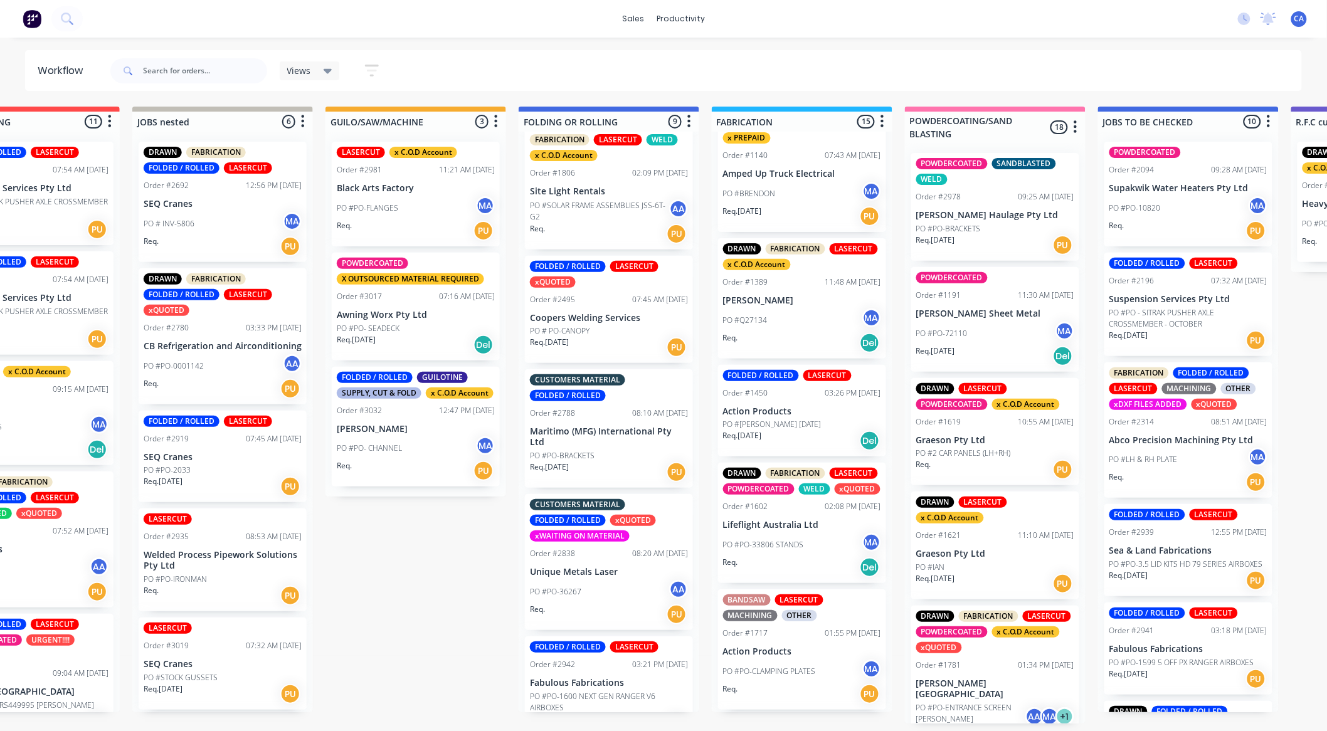
scroll to position [70, 0]
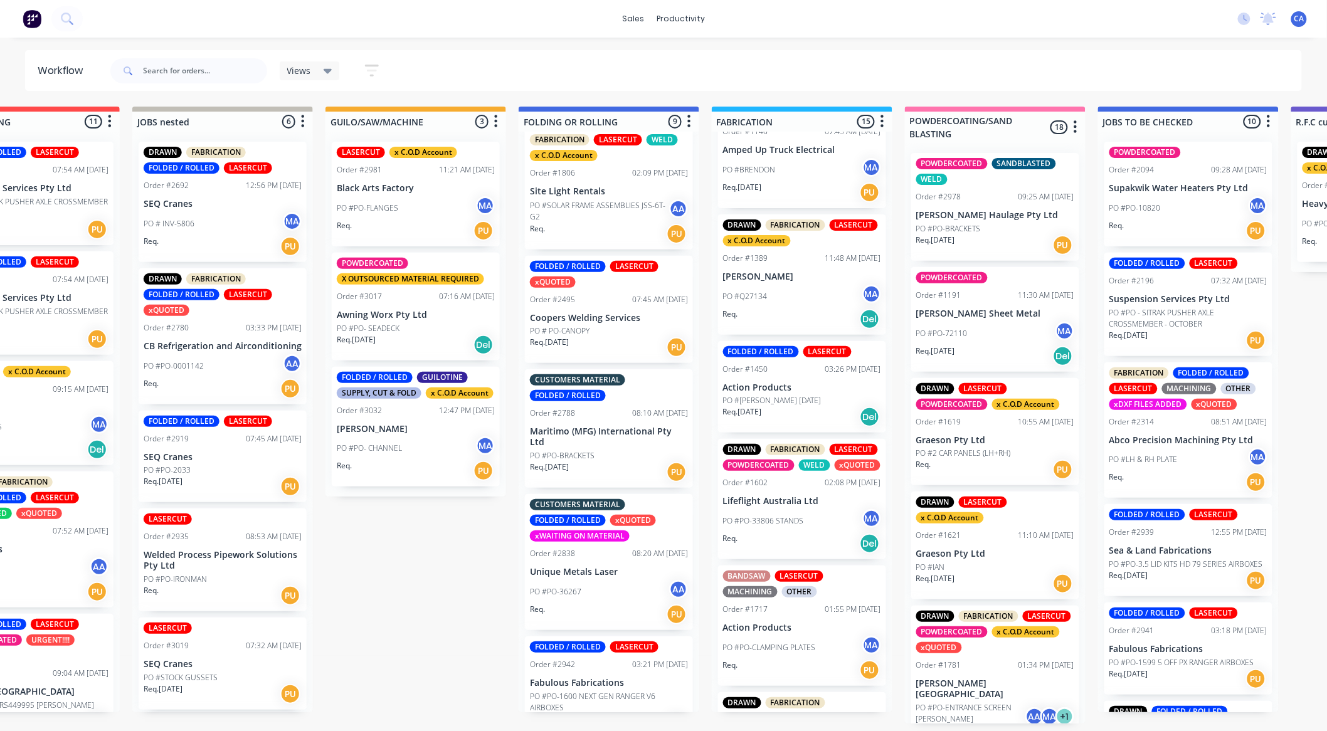
click at [408, 459] on div "PO #PO- CHANNEL MA" at bounding box center [416, 449] width 158 height 24
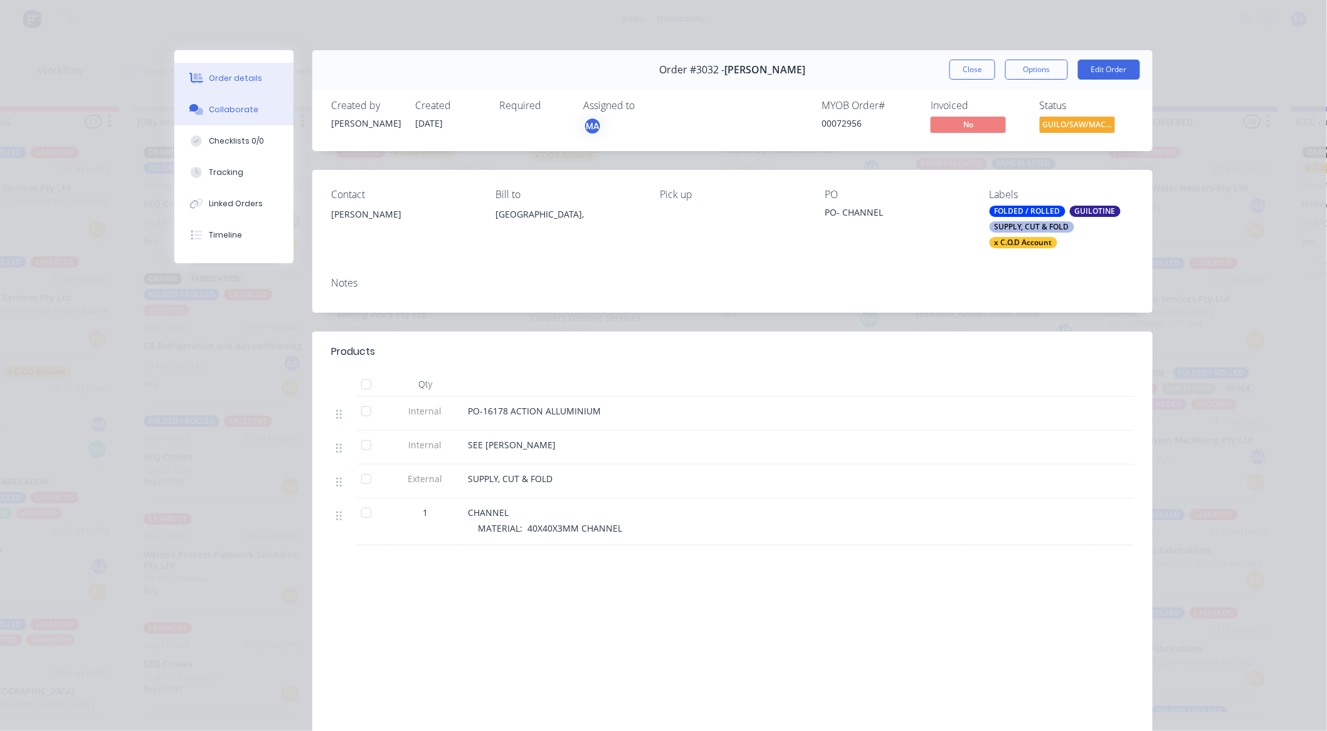
click at [194, 112] on icon at bounding box center [198, 112] width 9 height 8
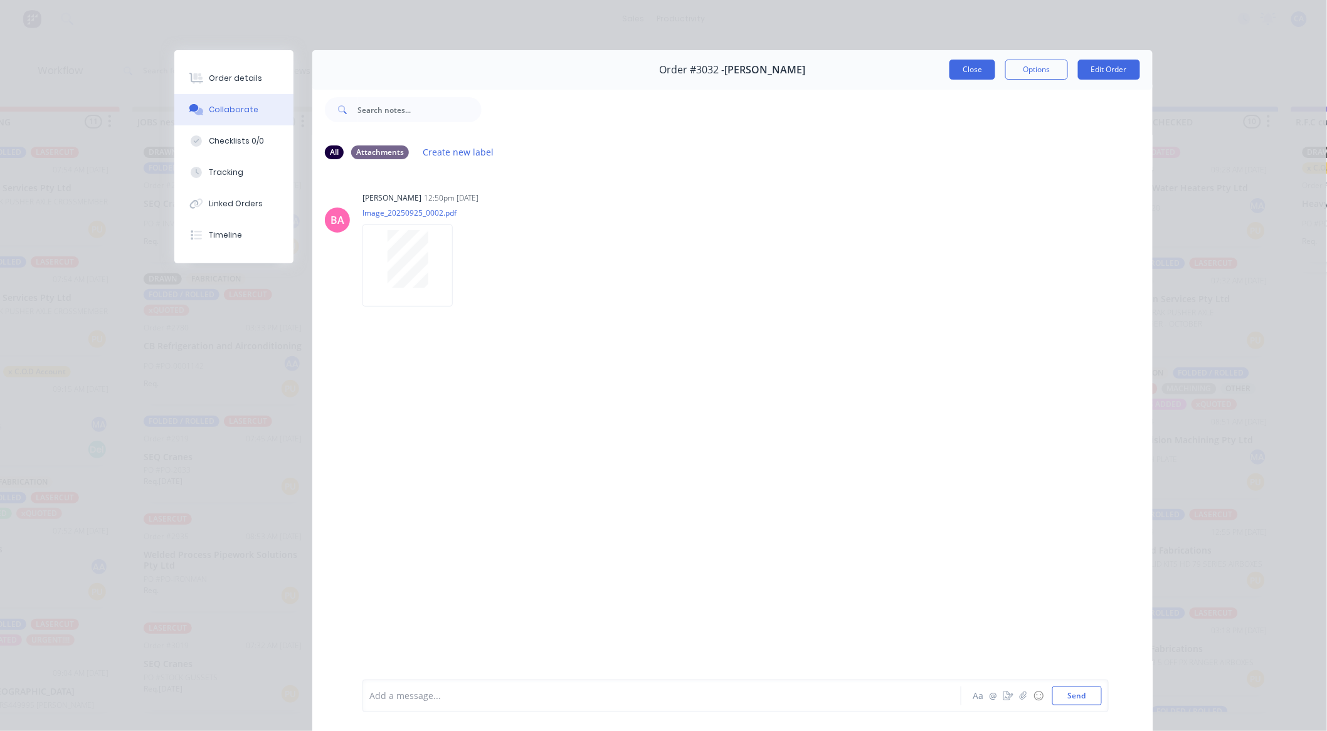
click at [977, 73] on button "Close" at bounding box center [973, 70] width 46 height 20
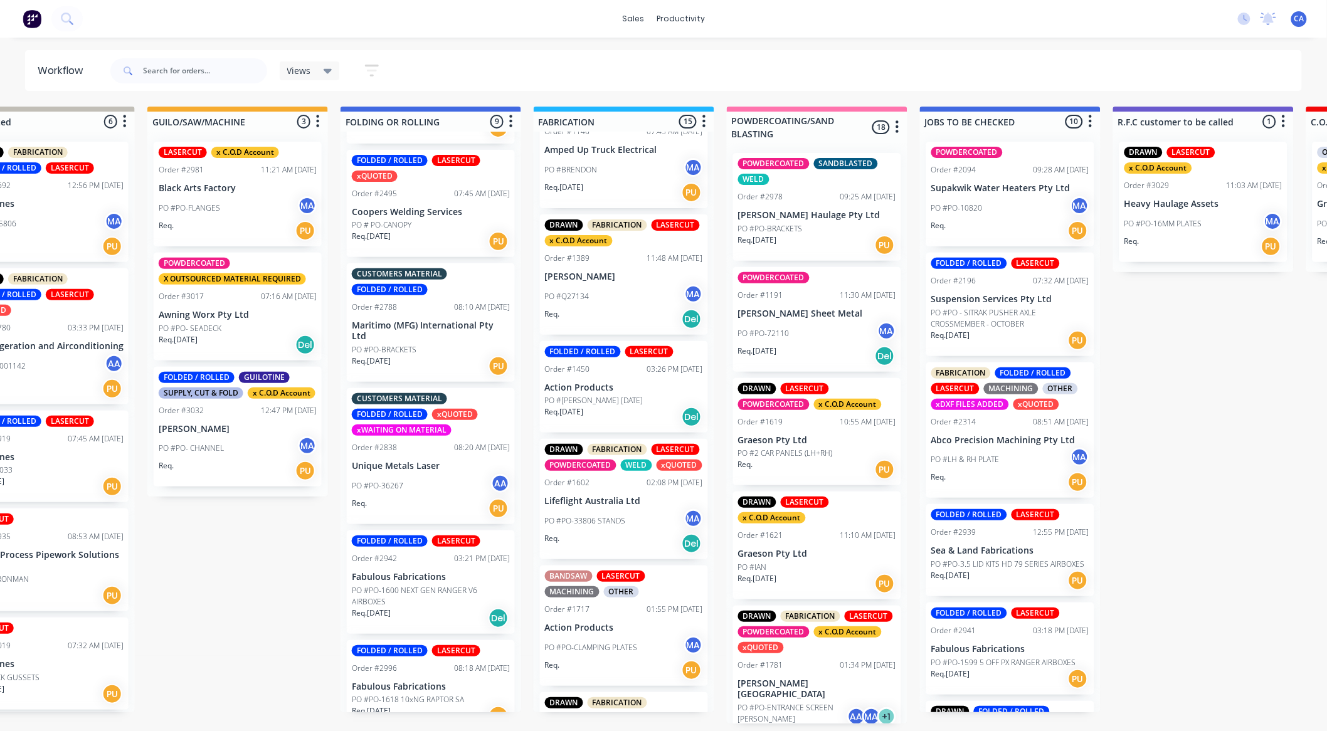
scroll to position [279, 0]
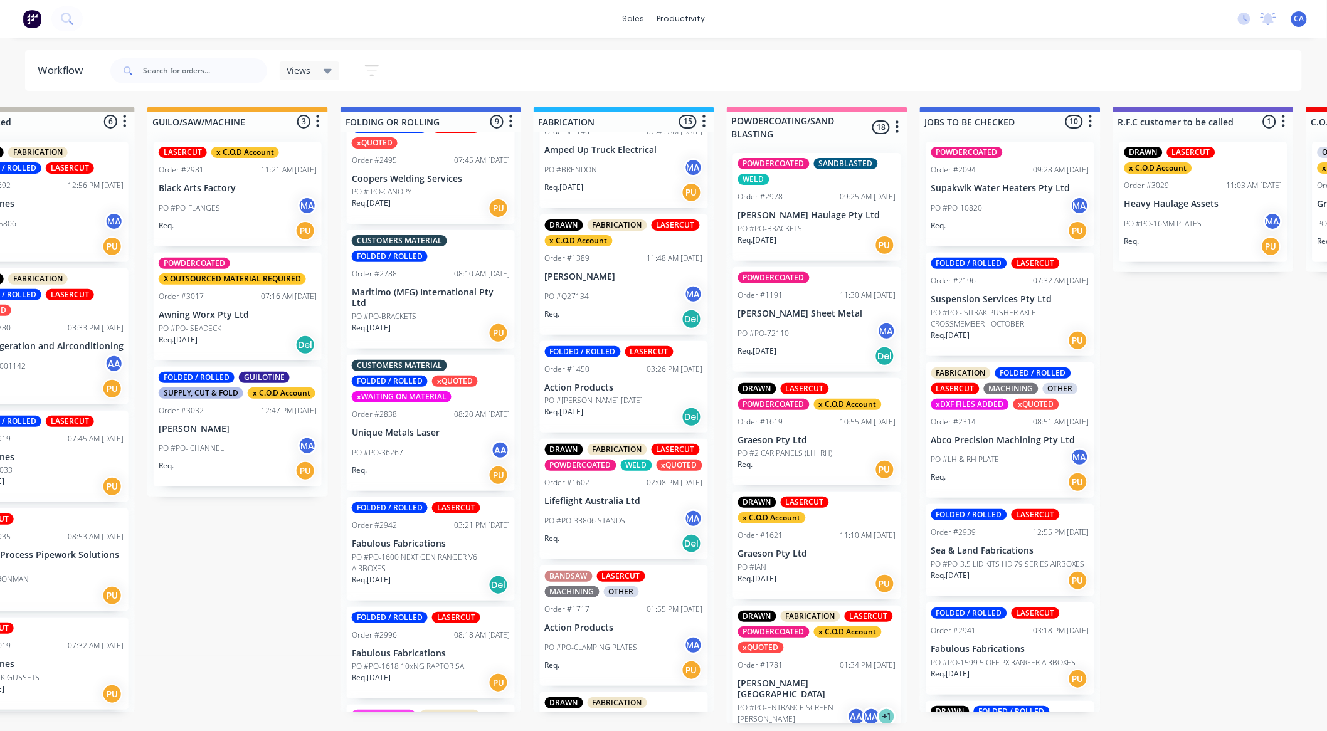
click at [447, 442] on div "PO #PO-36267 AA" at bounding box center [431, 453] width 158 height 24
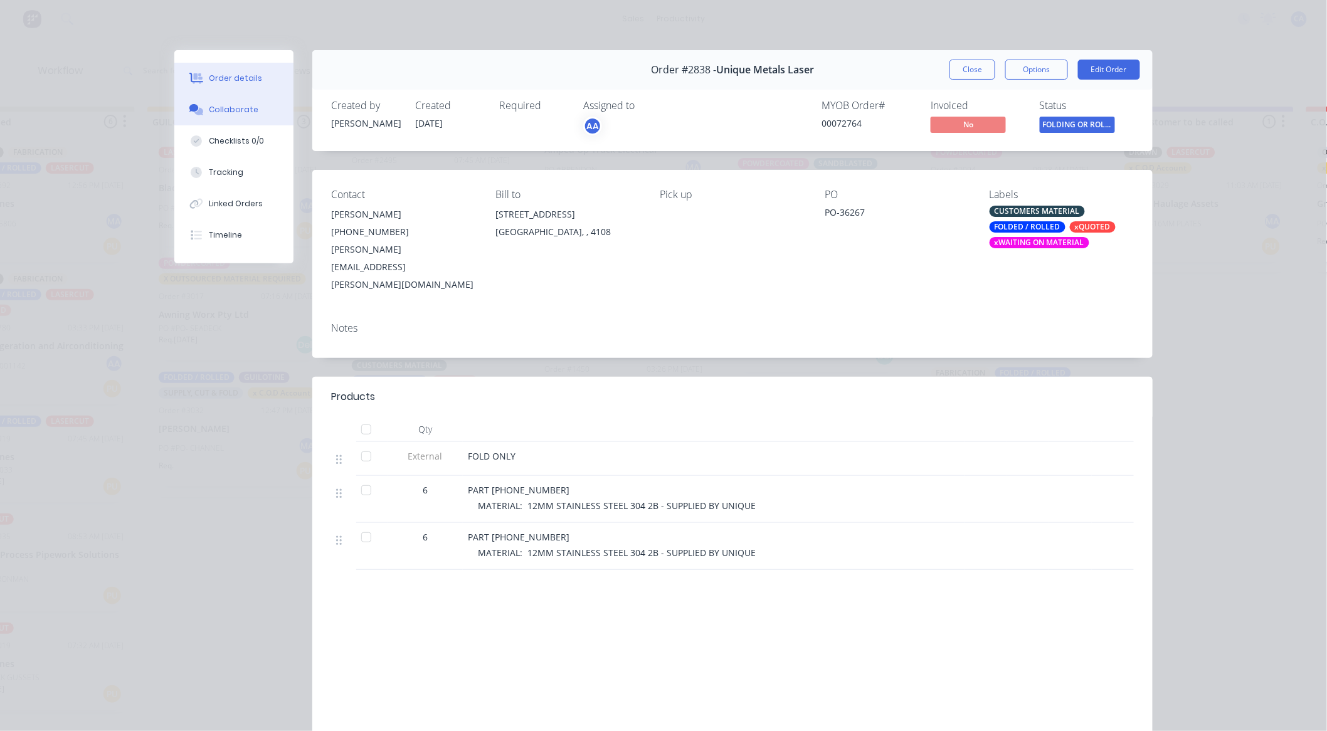
click at [241, 105] on div "Collaborate" at bounding box center [235, 109] width 50 height 11
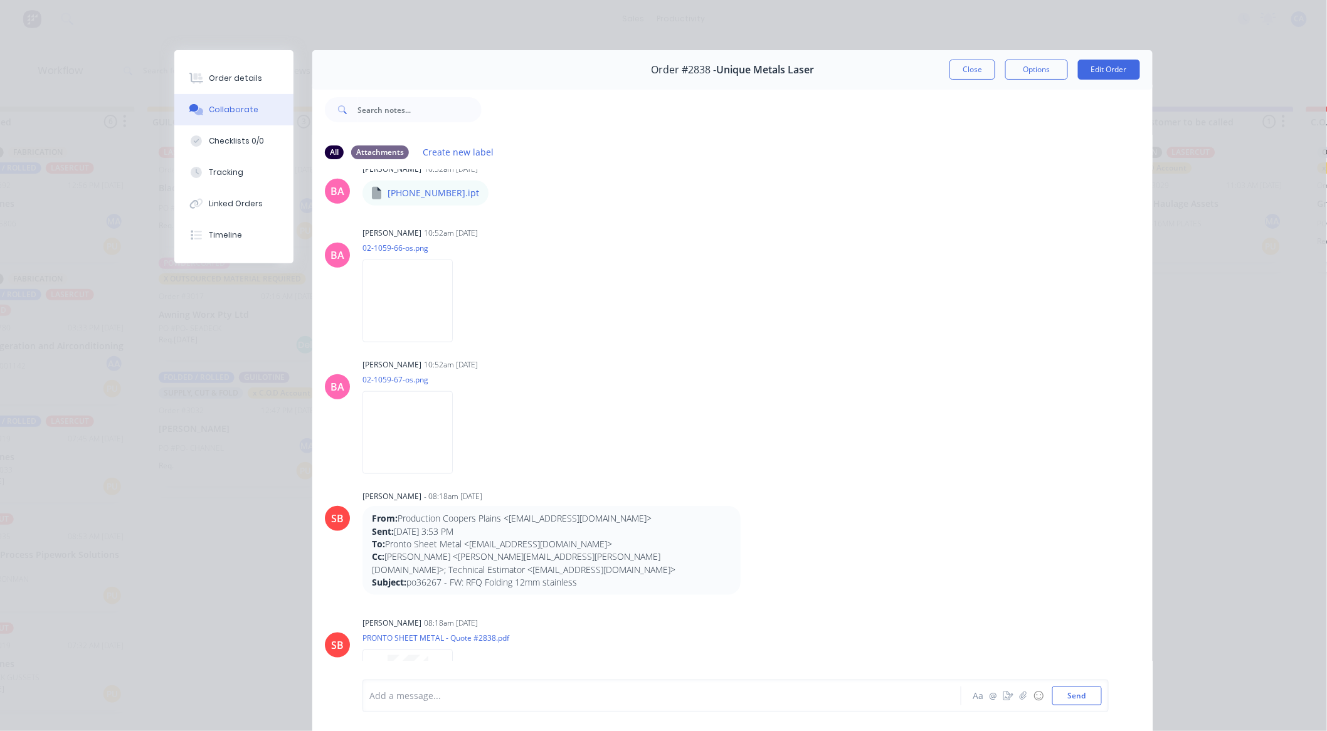
scroll to position [418, 0]
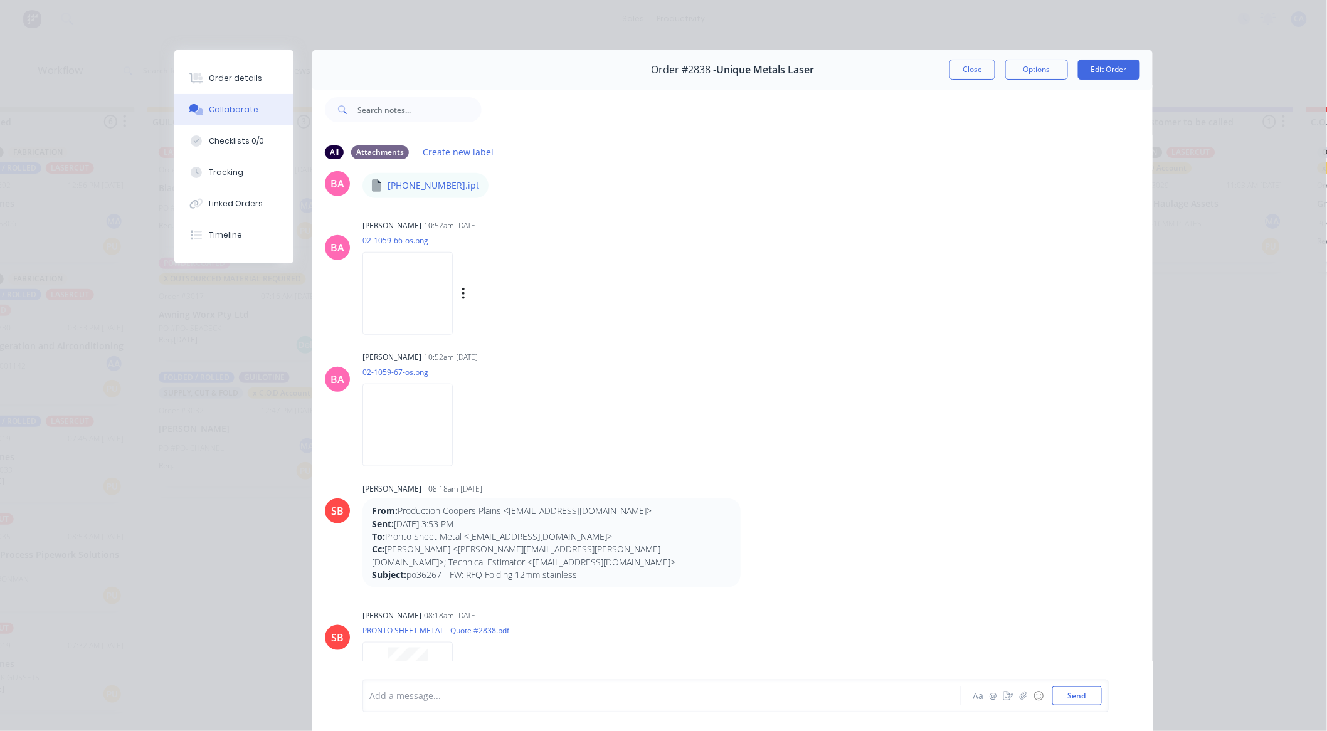
click at [400, 265] on img at bounding box center [408, 293] width 90 height 82
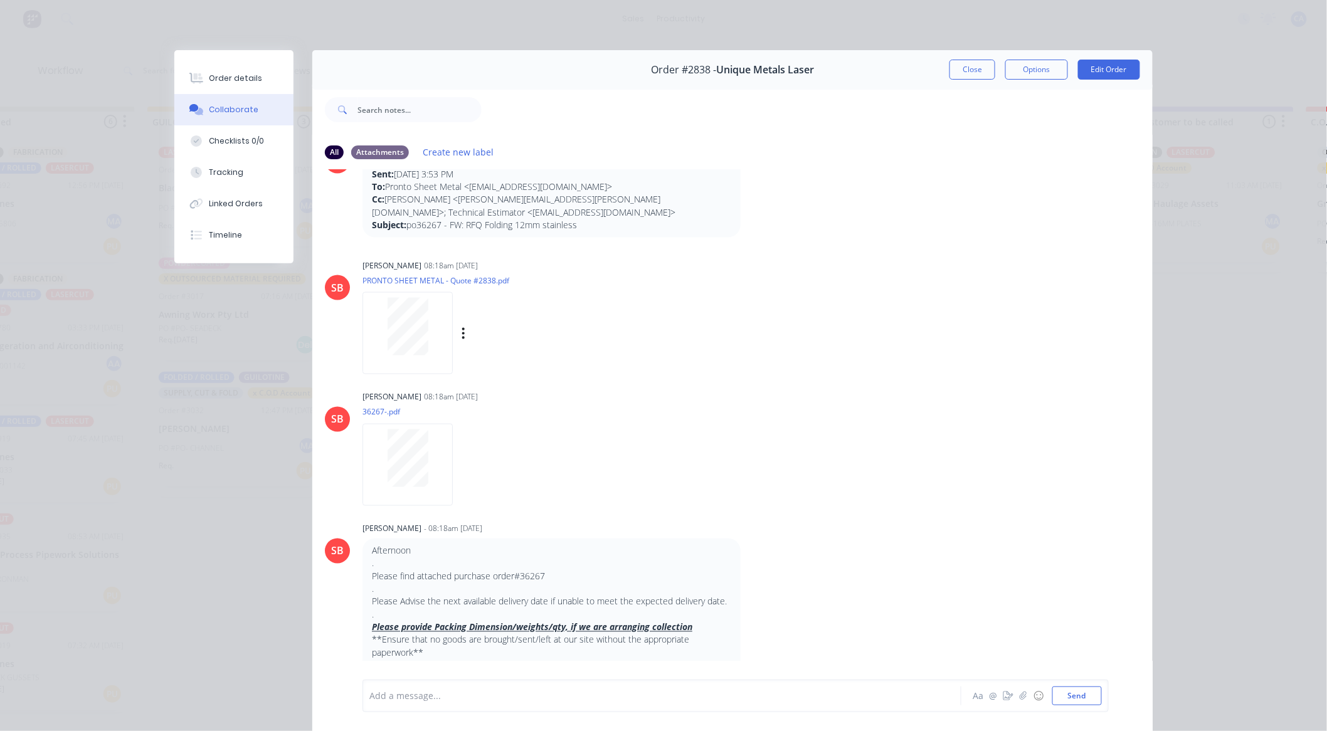
scroll to position [768, 0]
click at [968, 73] on button "Close" at bounding box center [973, 70] width 46 height 20
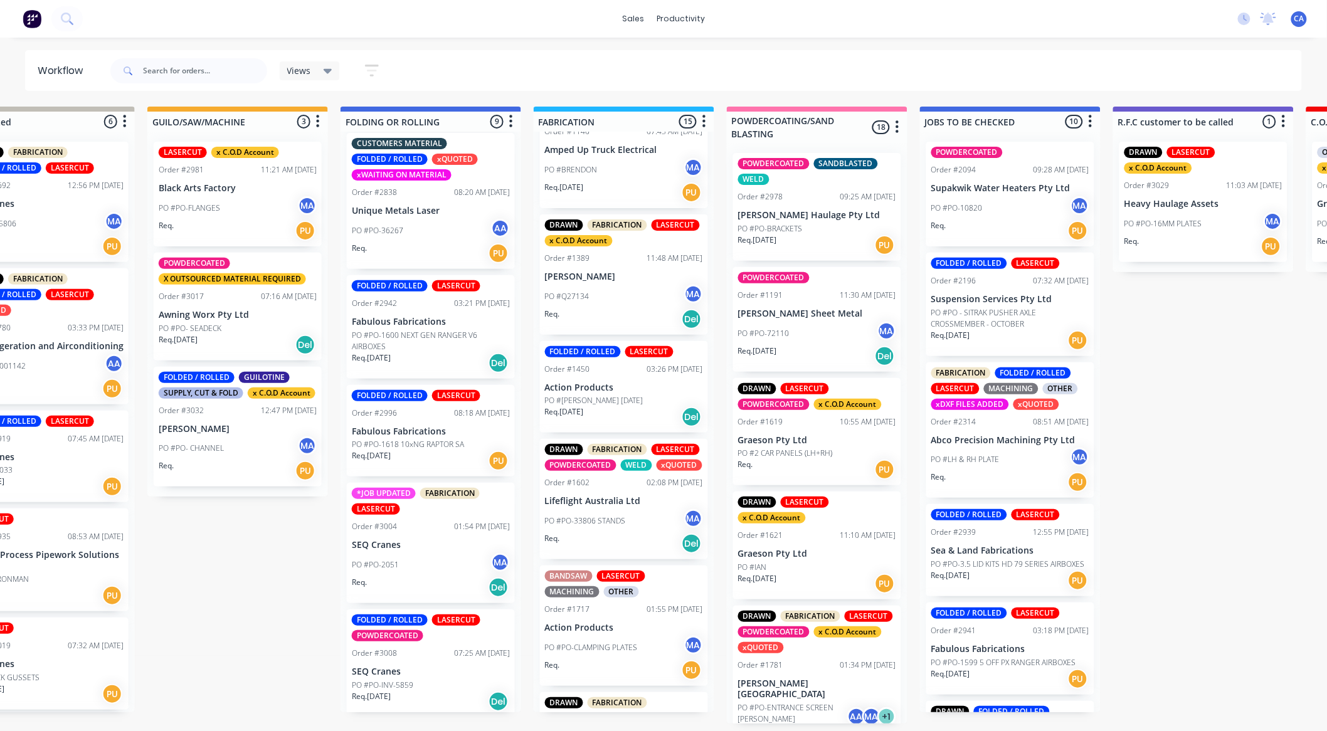
scroll to position [504, 0]
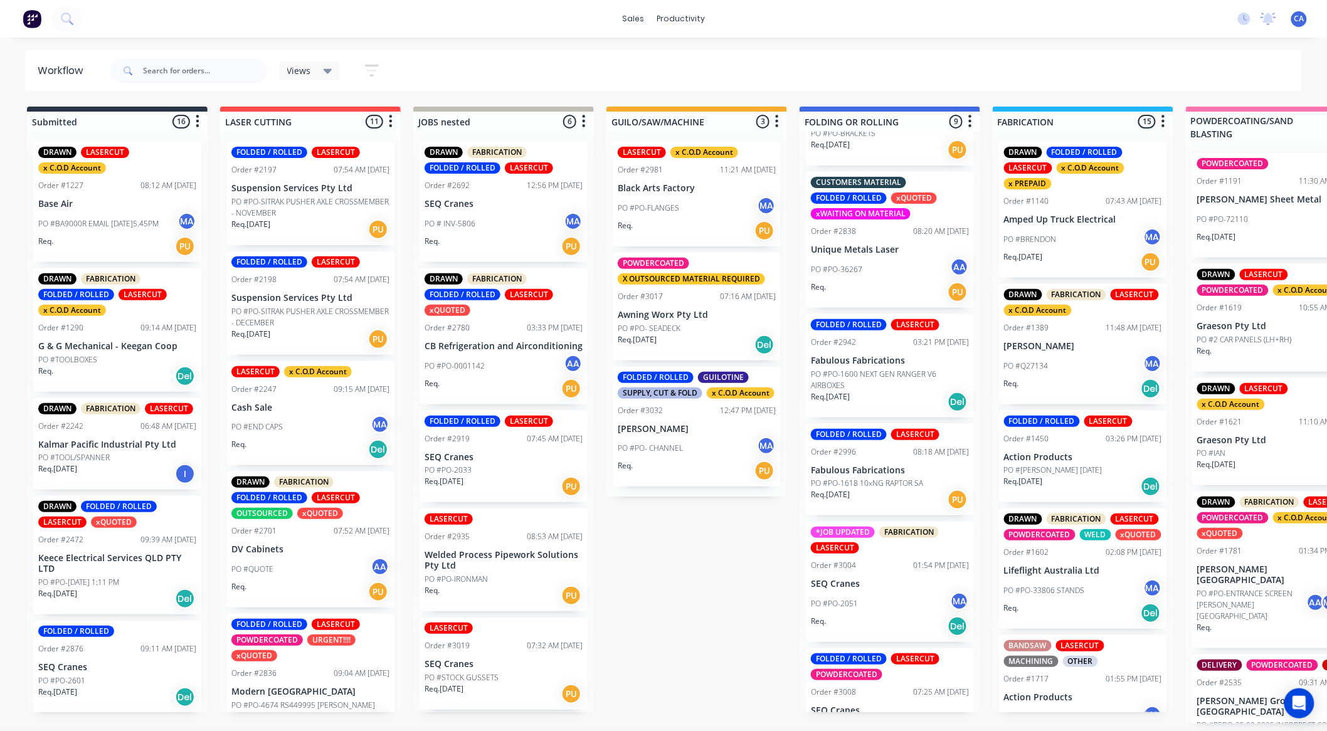
scroll to position [504, 0]
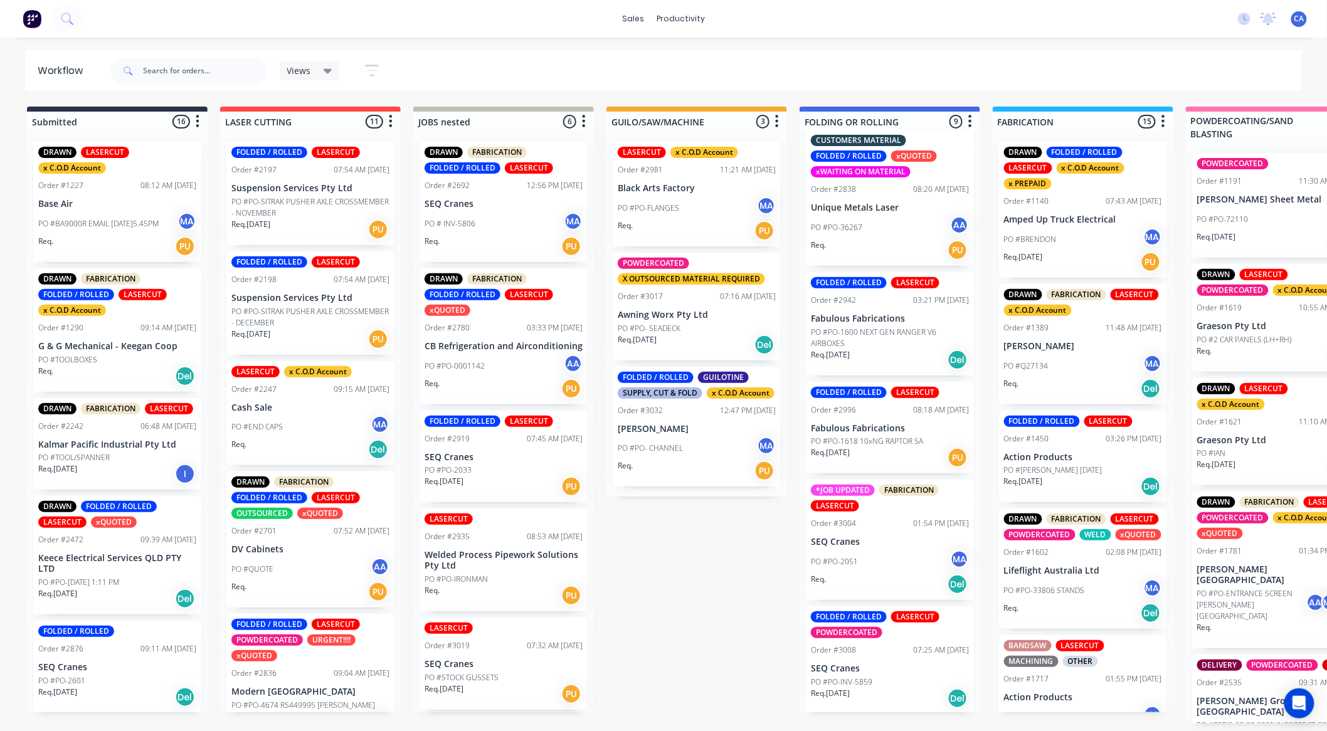
click at [882, 562] on div "PO #PO-2051 MA" at bounding box center [890, 562] width 158 height 24
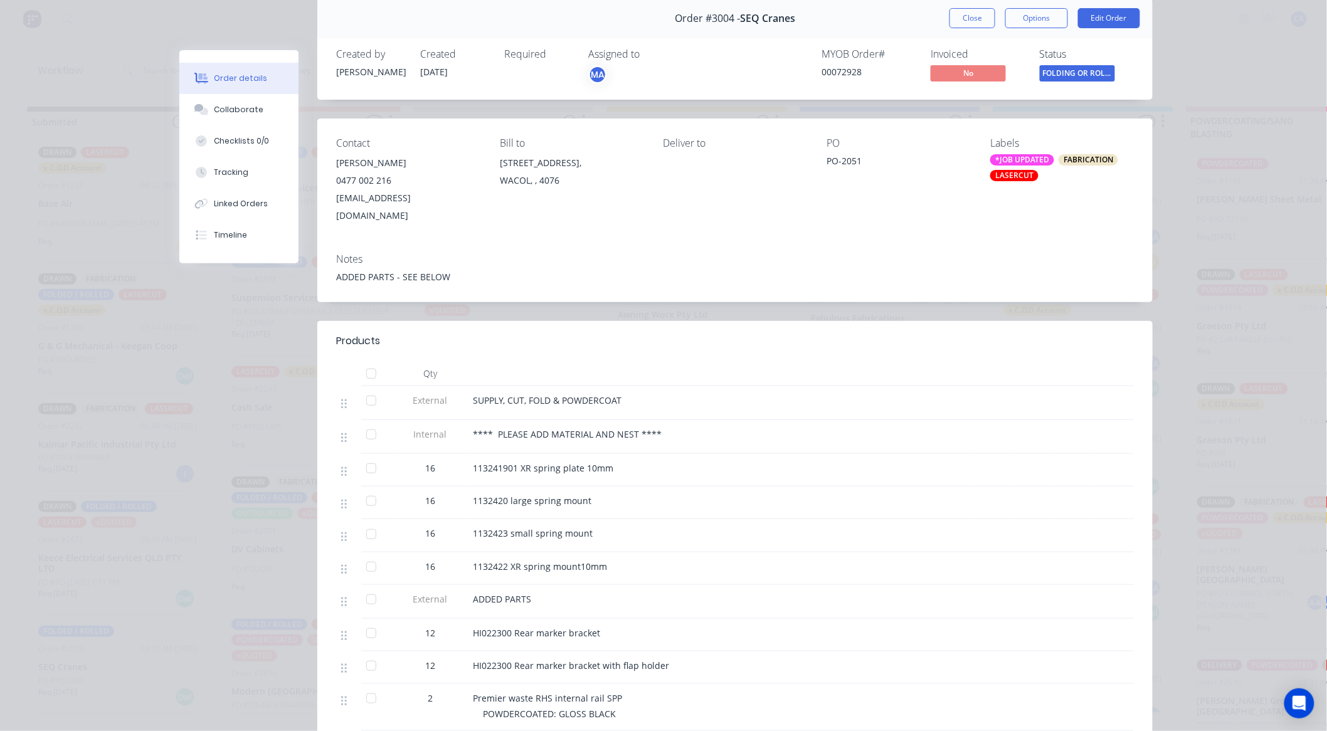
scroll to position [139, 0]
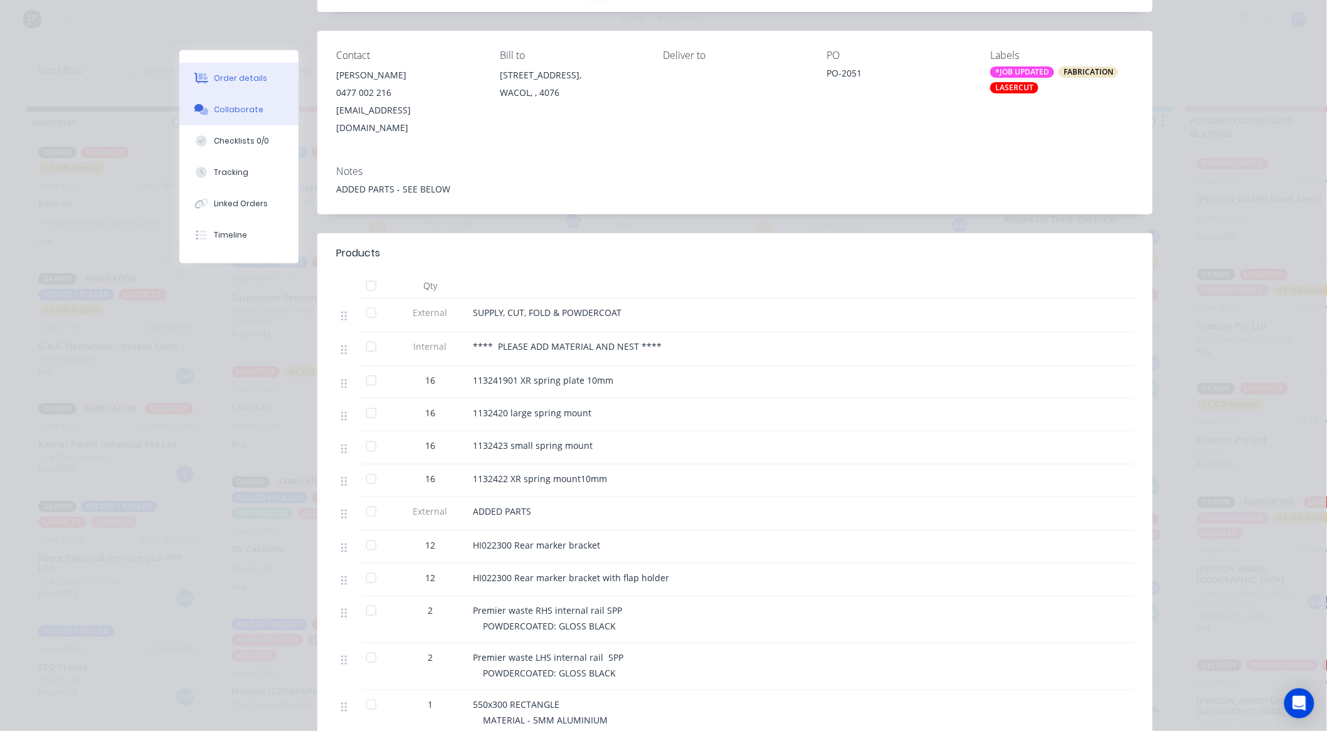
click at [226, 99] on button "Collaborate" at bounding box center [238, 109] width 119 height 31
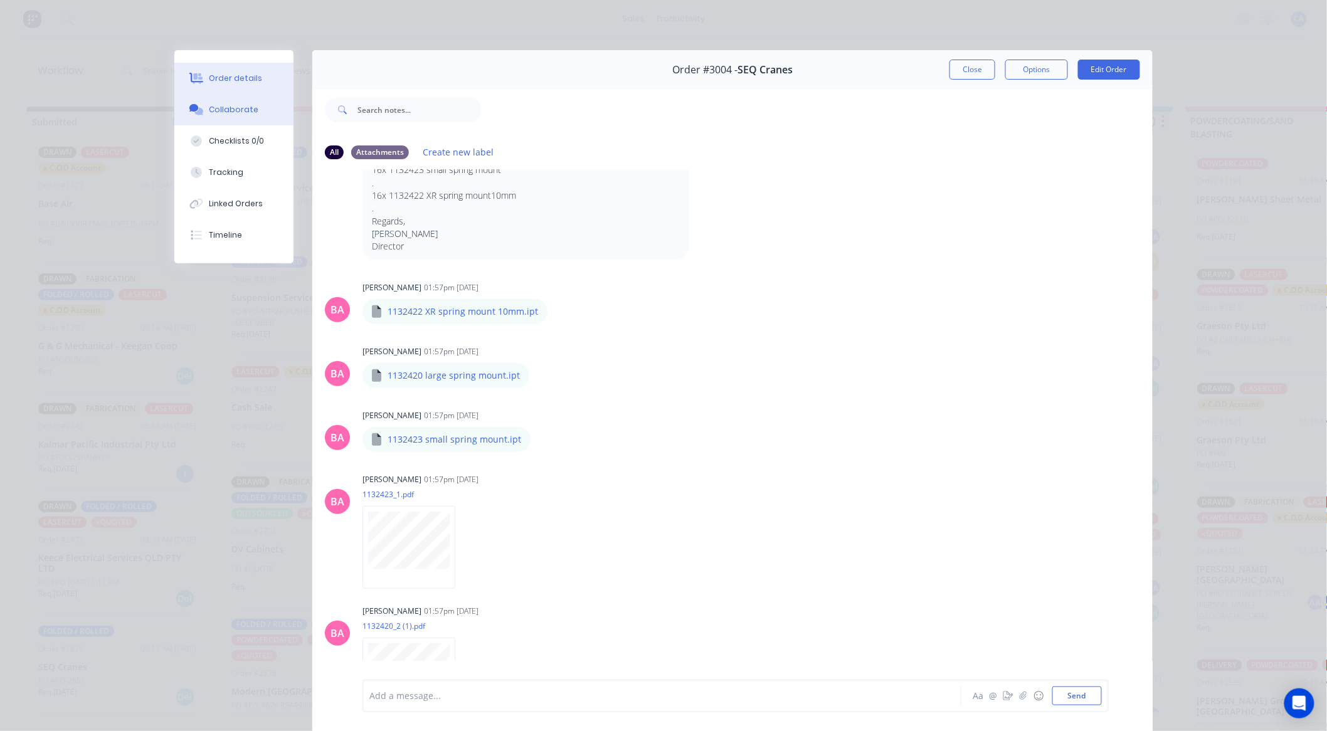
scroll to position [209, 0]
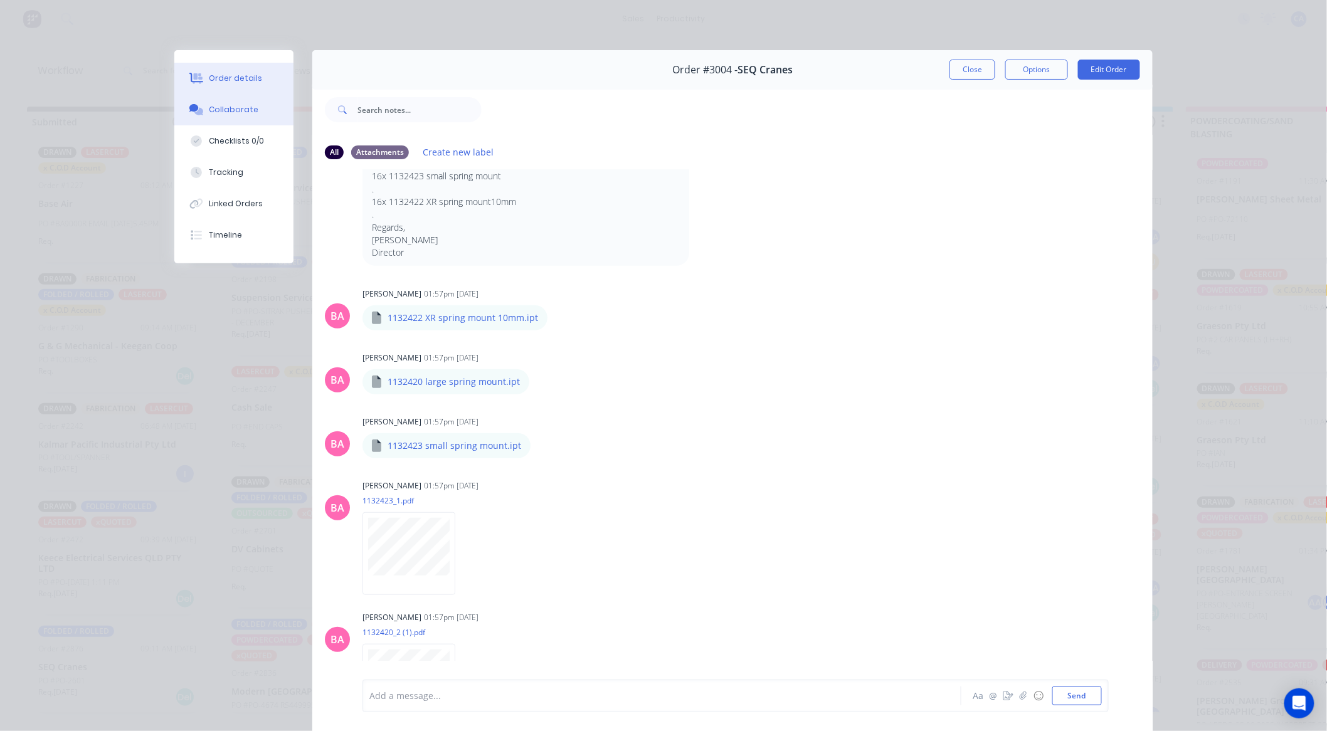
click at [220, 65] on button "Order details" at bounding box center [233, 78] width 119 height 31
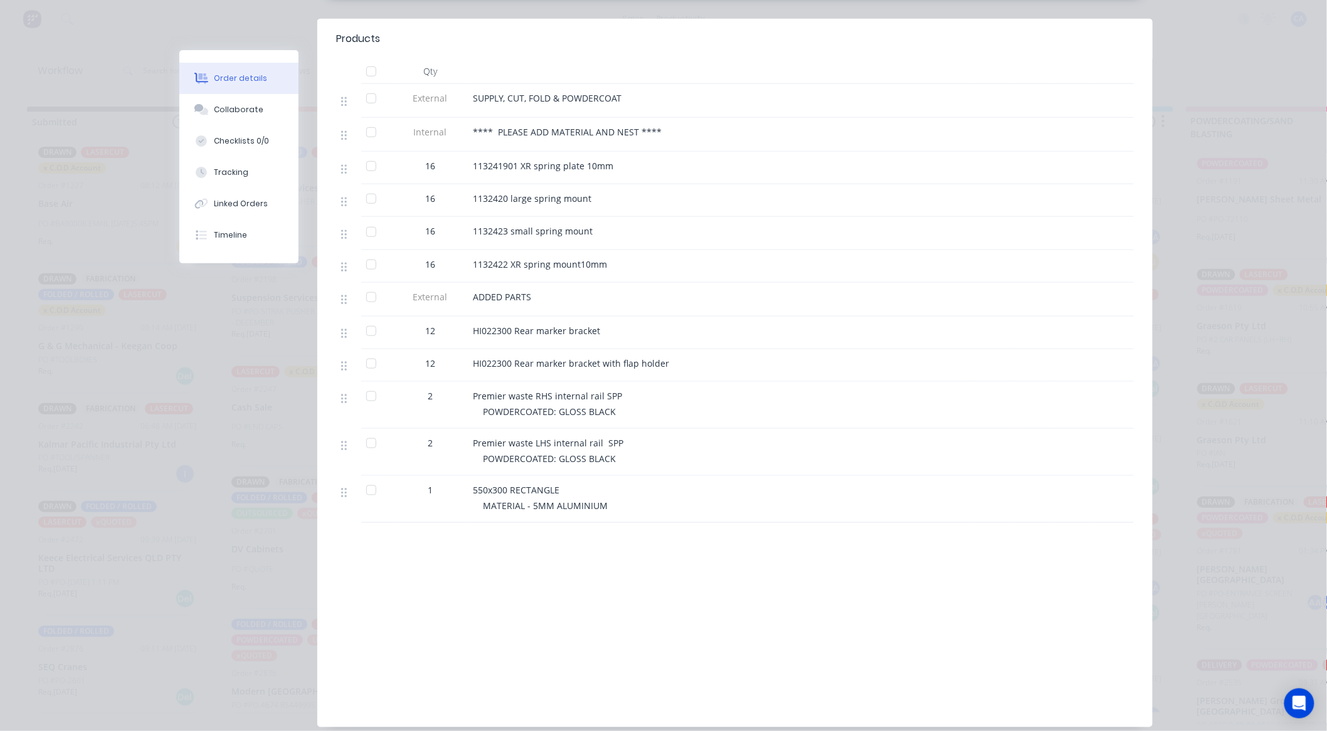
scroll to position [398, 0]
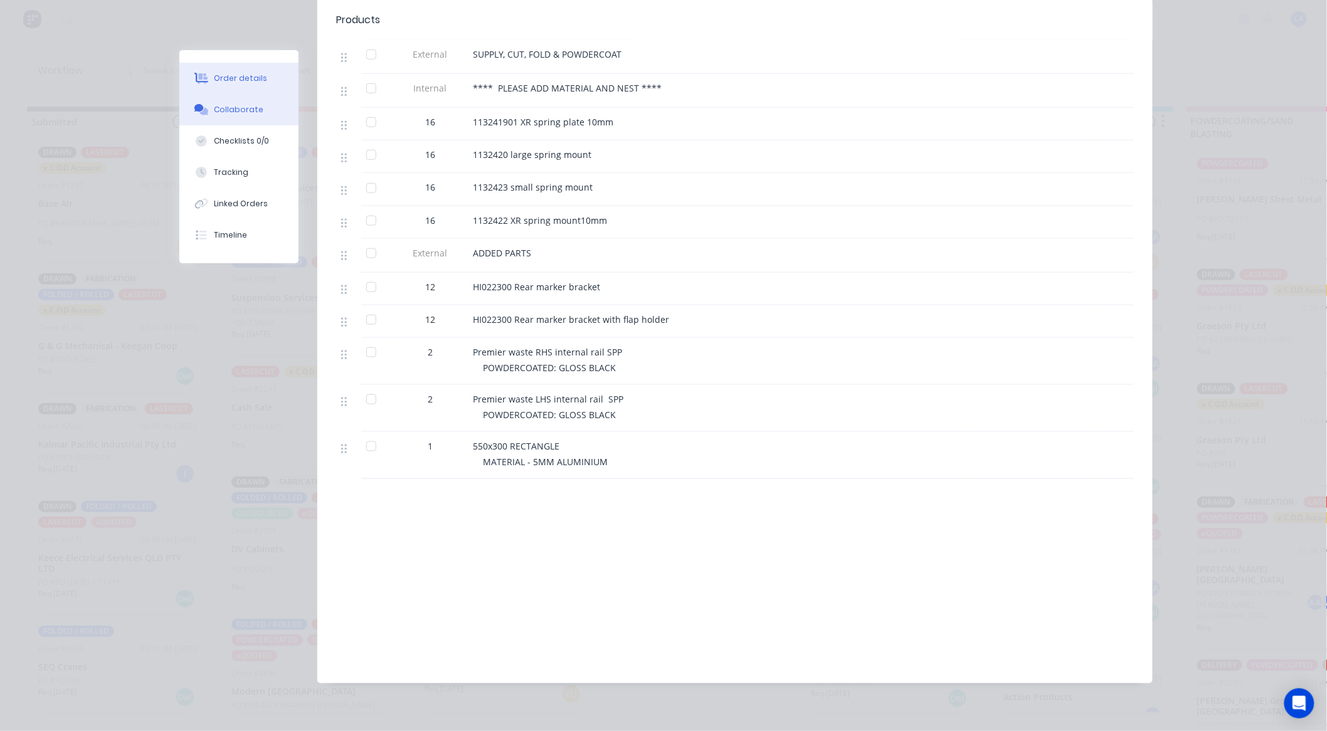
click at [216, 112] on div "Collaborate" at bounding box center [240, 109] width 50 height 11
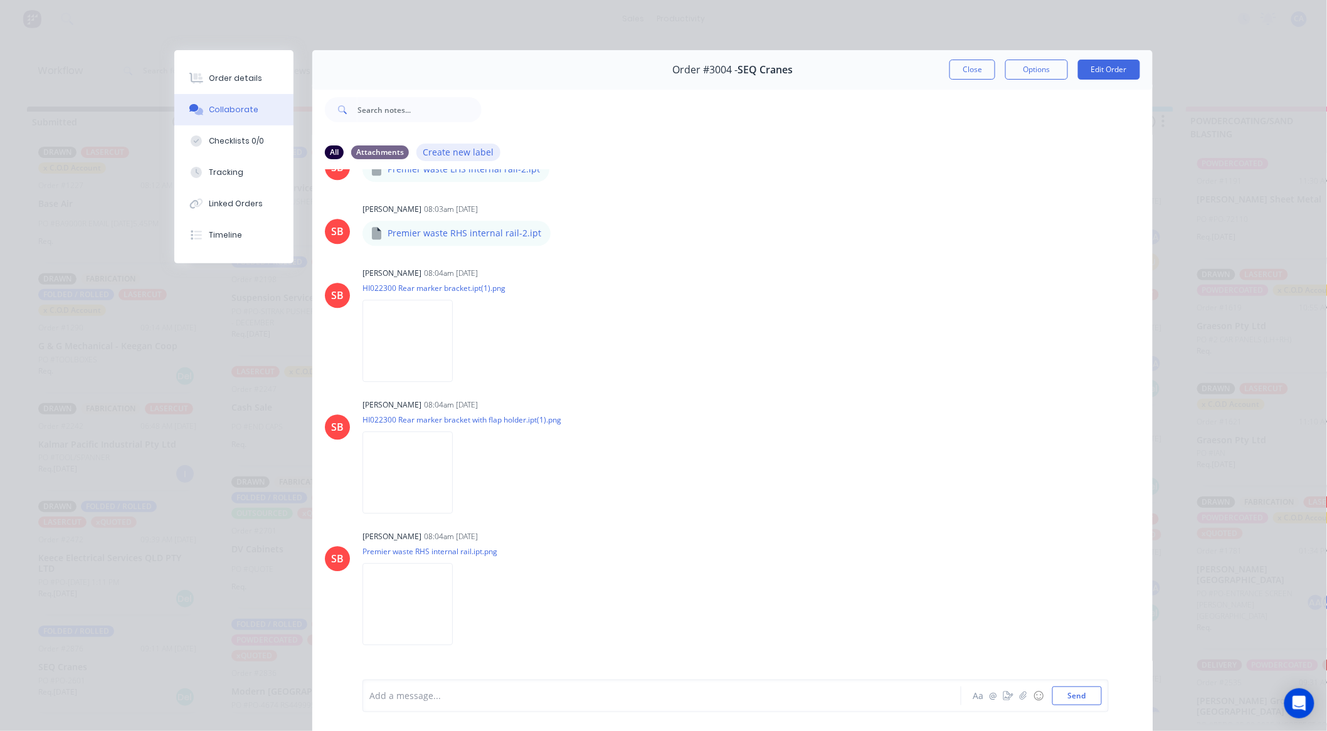
scroll to position [1209, 0]
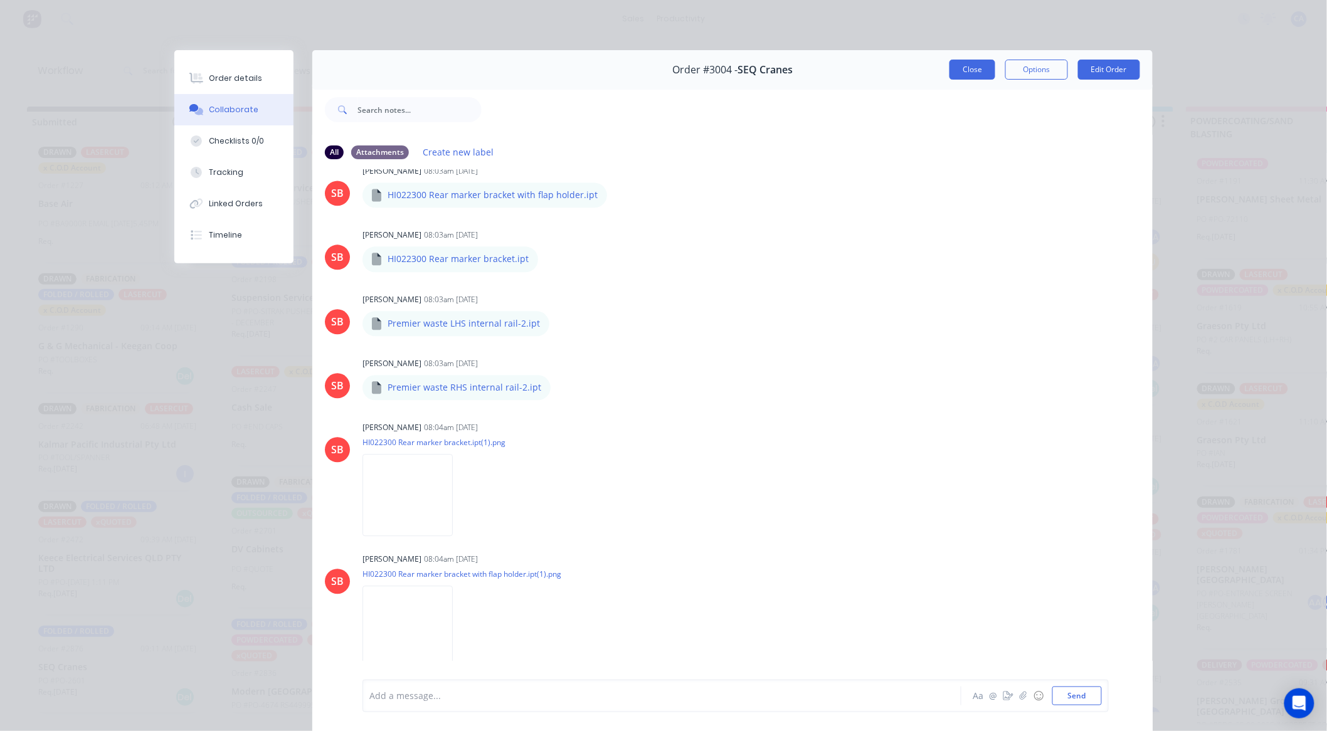
click at [962, 76] on button "Close" at bounding box center [973, 70] width 46 height 20
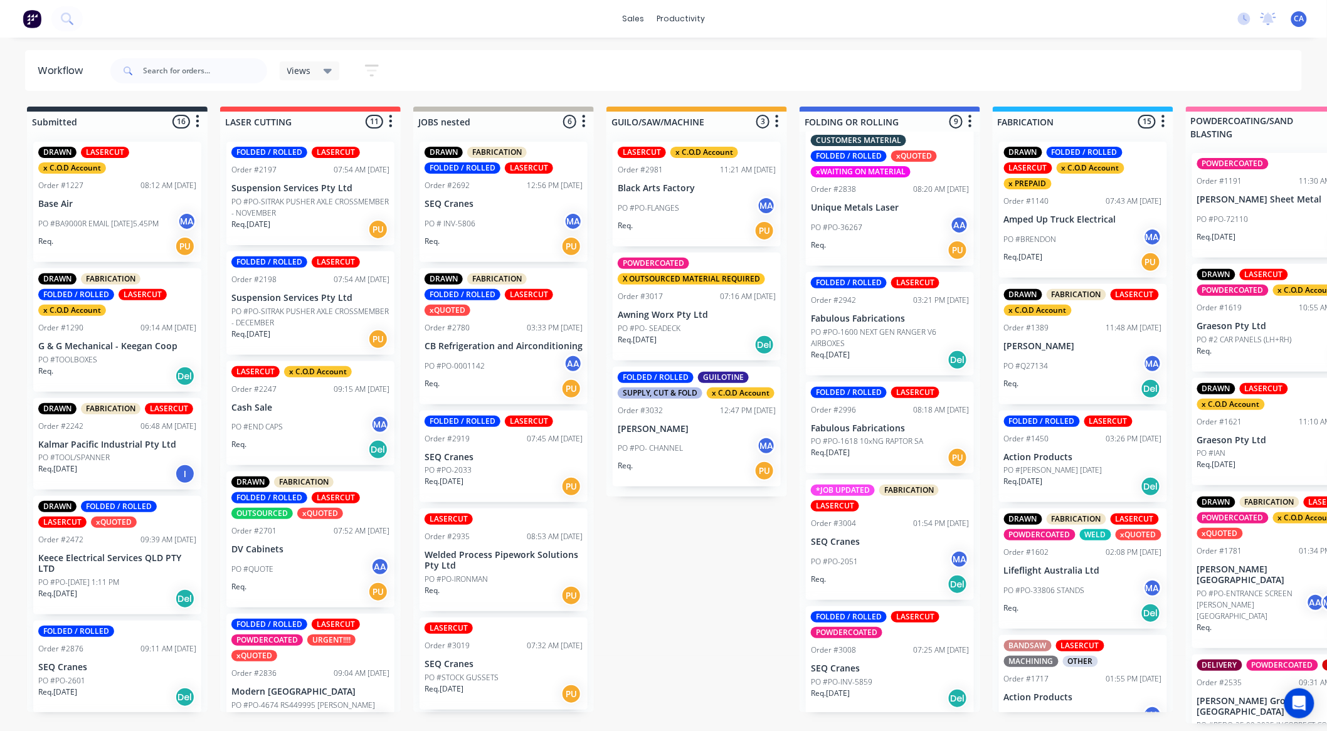
click at [869, 672] on p "SEQ Cranes" at bounding box center [890, 669] width 158 height 11
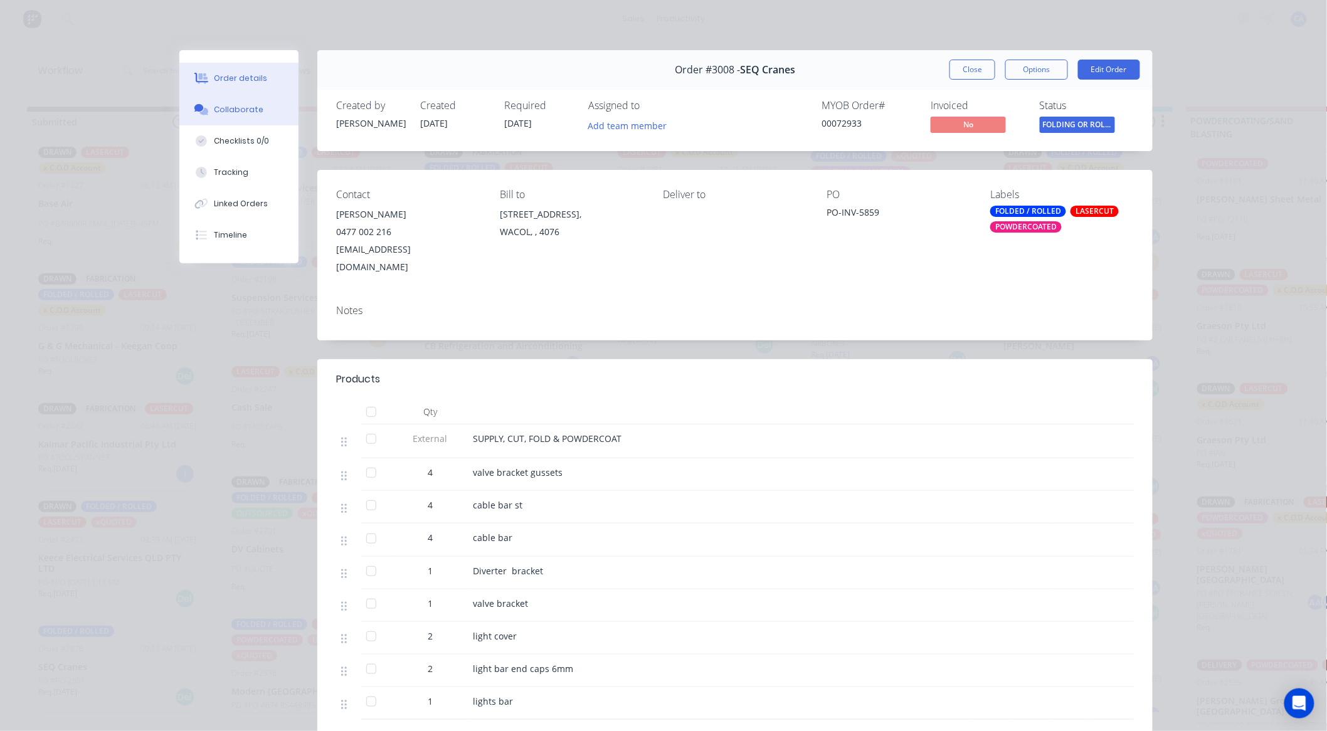
click at [251, 105] on div "Collaborate" at bounding box center [240, 109] width 50 height 11
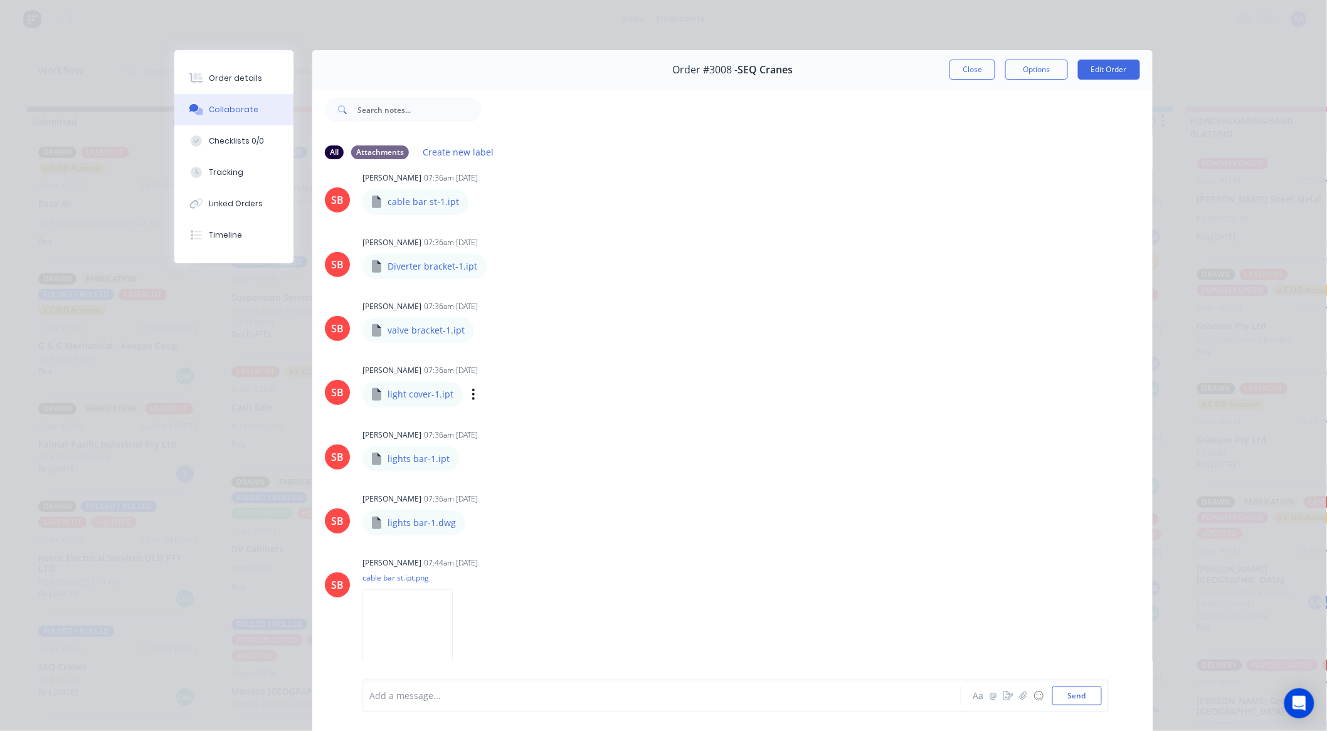
scroll to position [418, 0]
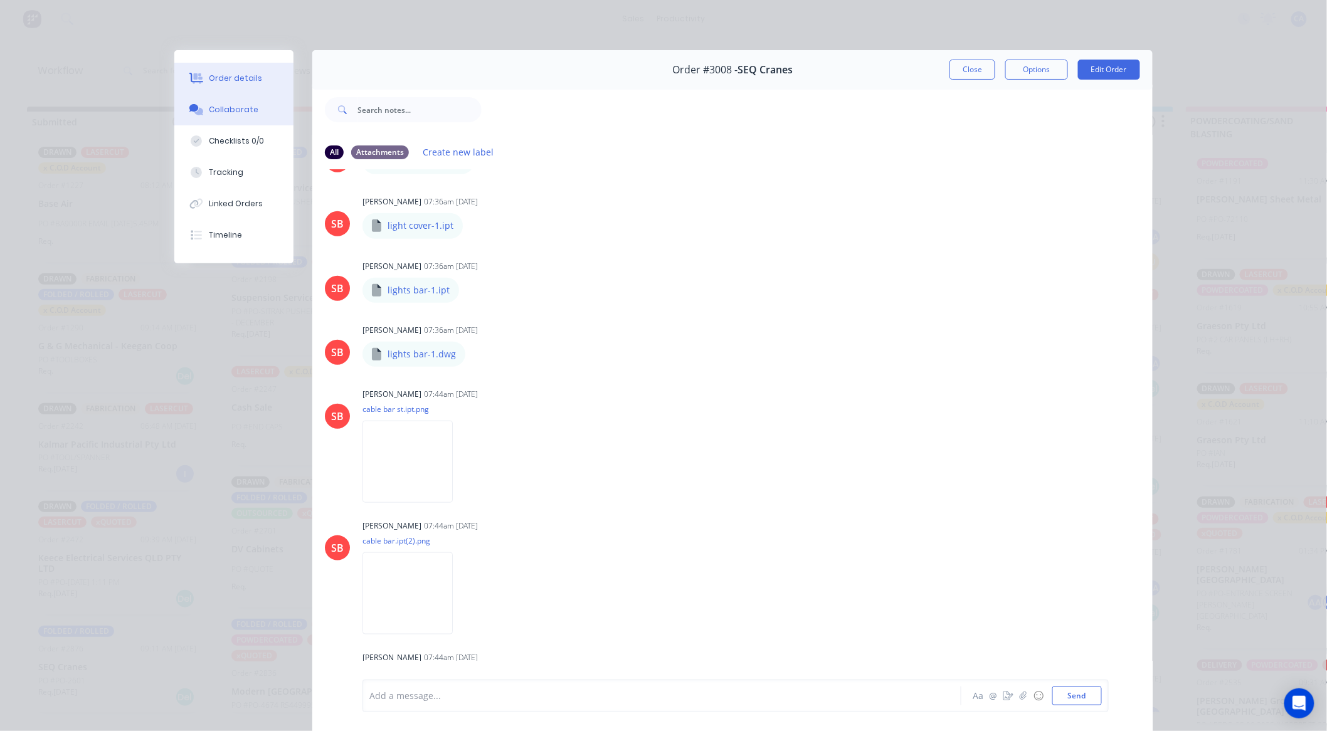
click at [252, 66] on button "Order details" at bounding box center [233, 78] width 119 height 31
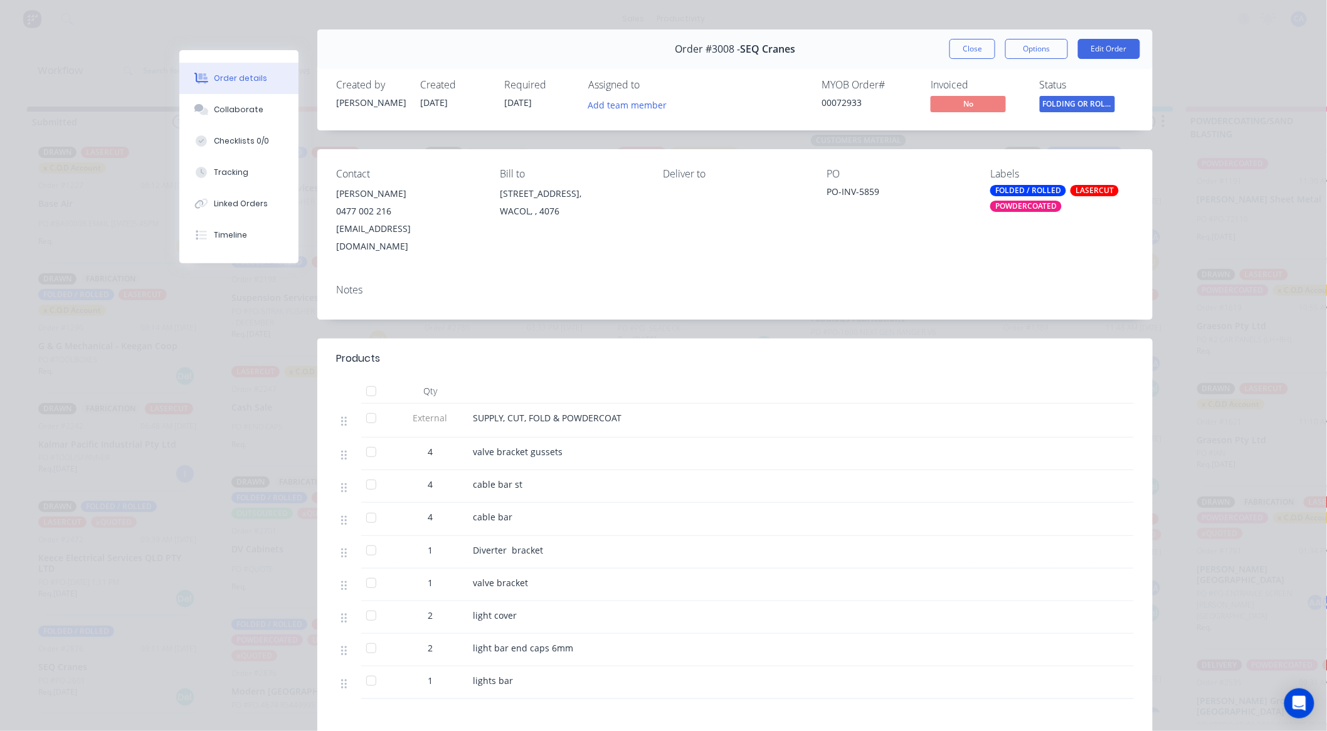
scroll to position [0, 0]
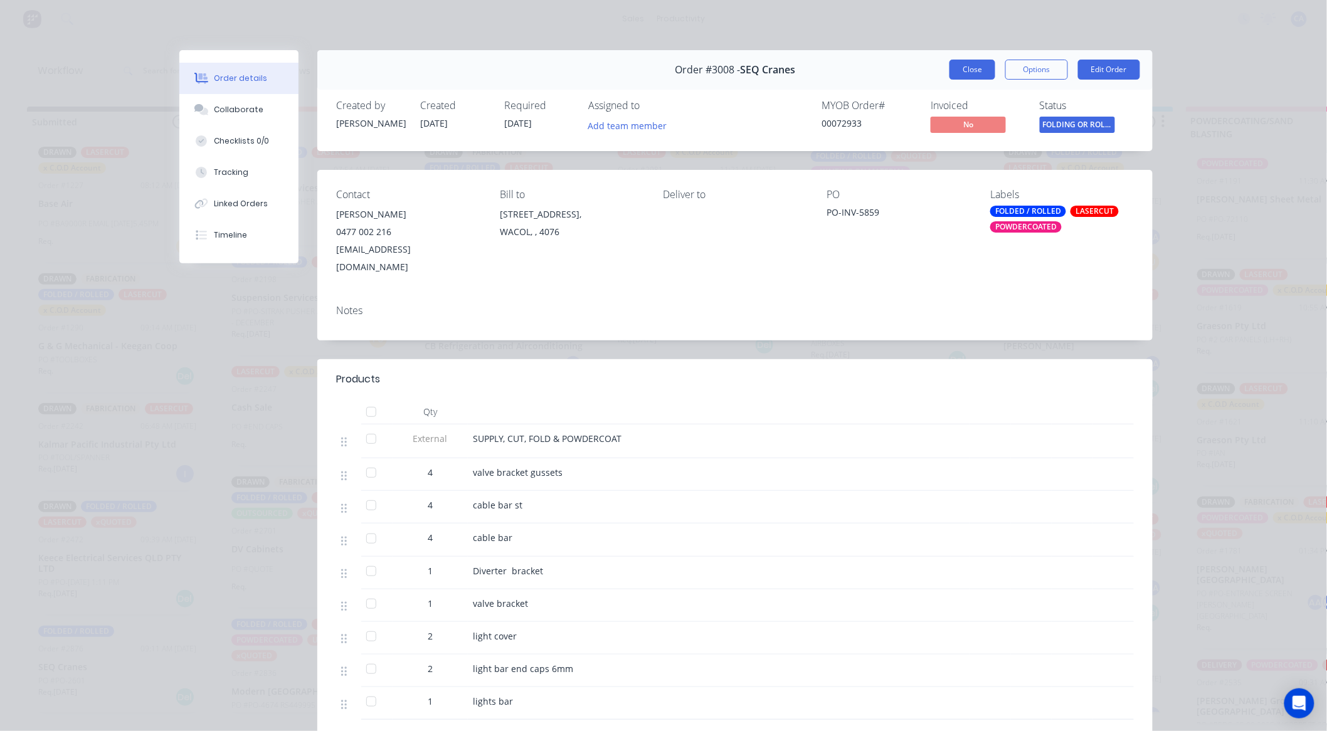
click at [982, 64] on button "Close" at bounding box center [973, 70] width 46 height 20
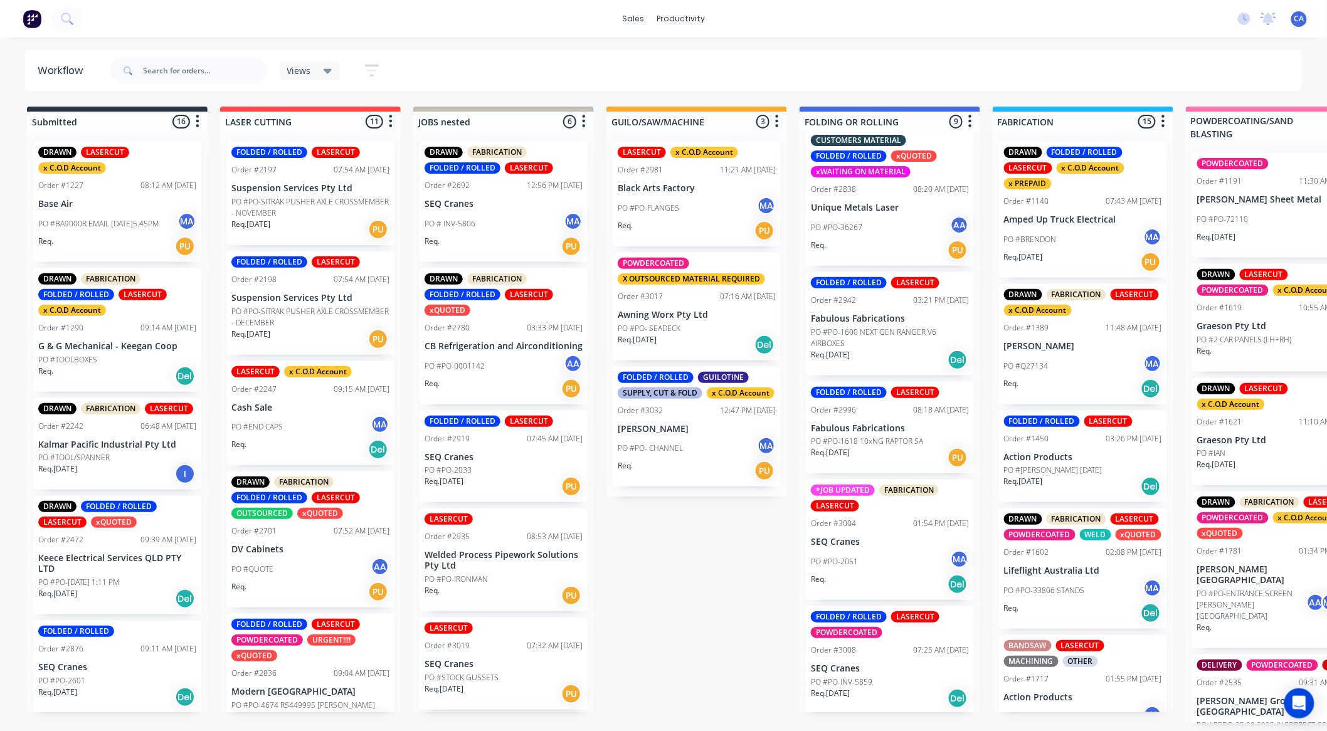
scroll to position [3, 0]
click at [183, 67] on input "text" at bounding box center [205, 70] width 124 height 25
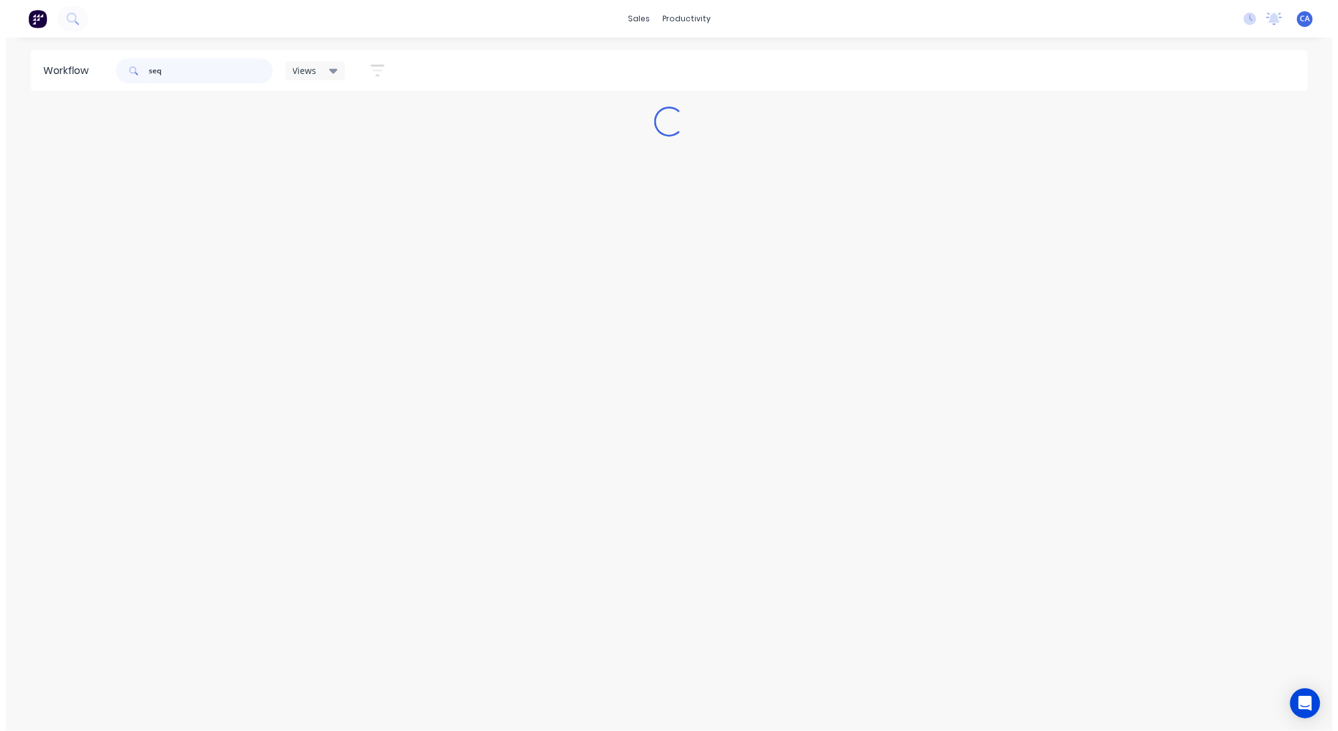
scroll to position [0, 0]
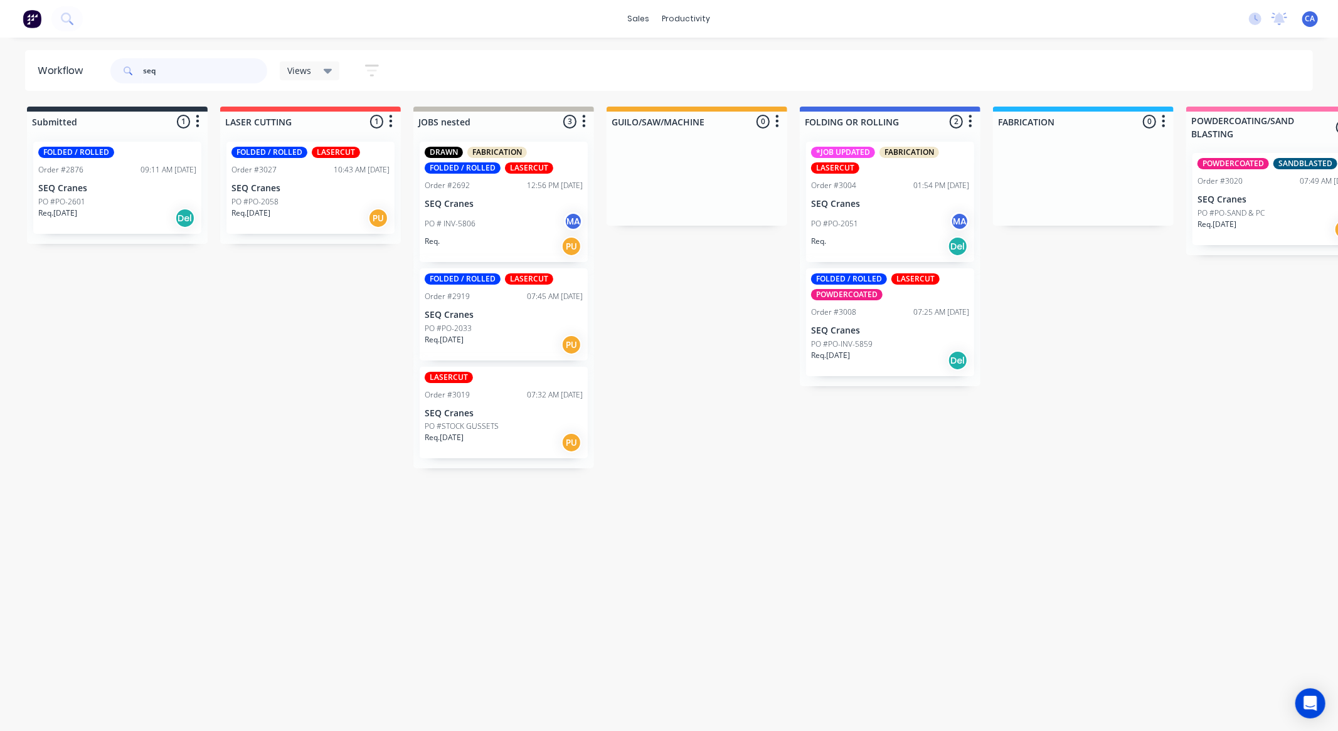
type input "seq"
click at [929, 335] on p "SEQ Cranes" at bounding box center [890, 331] width 158 height 11
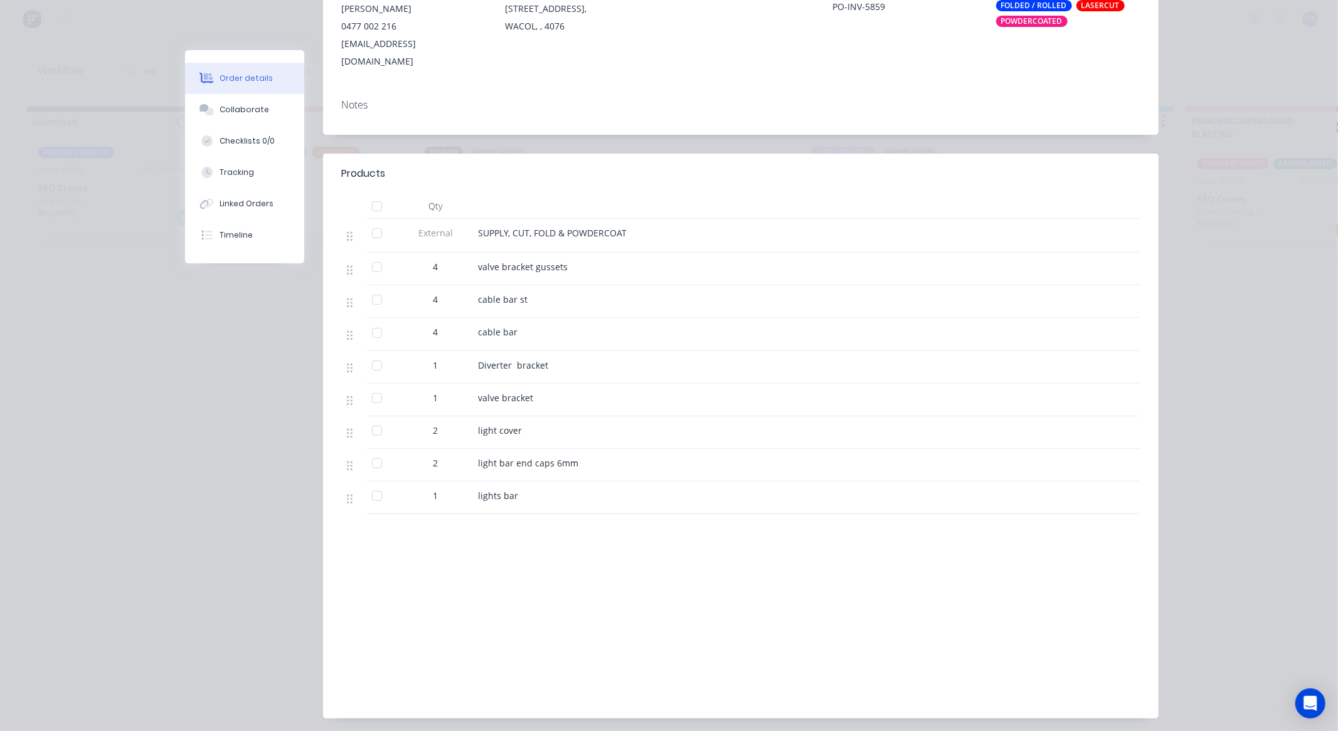
scroll to position [209, 0]
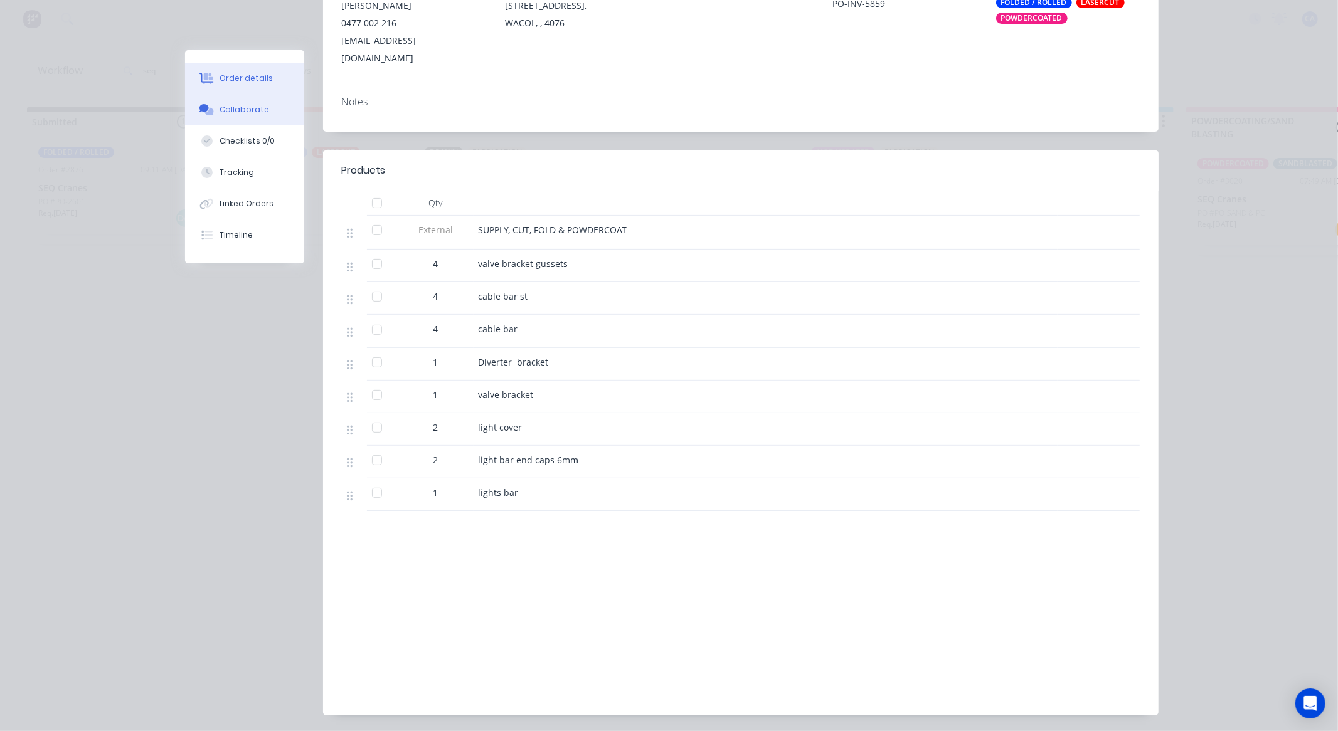
click at [215, 97] on button "Collaborate" at bounding box center [244, 109] width 119 height 31
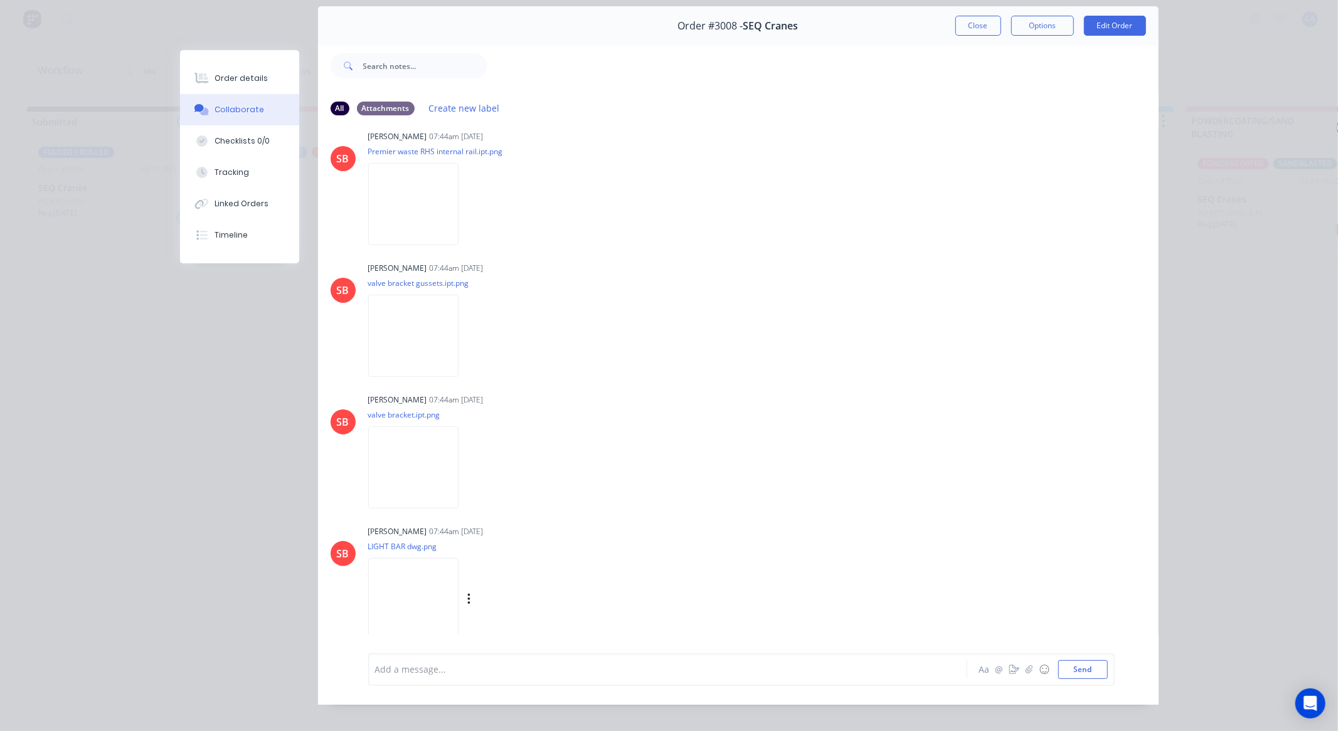
scroll to position [67, 0]
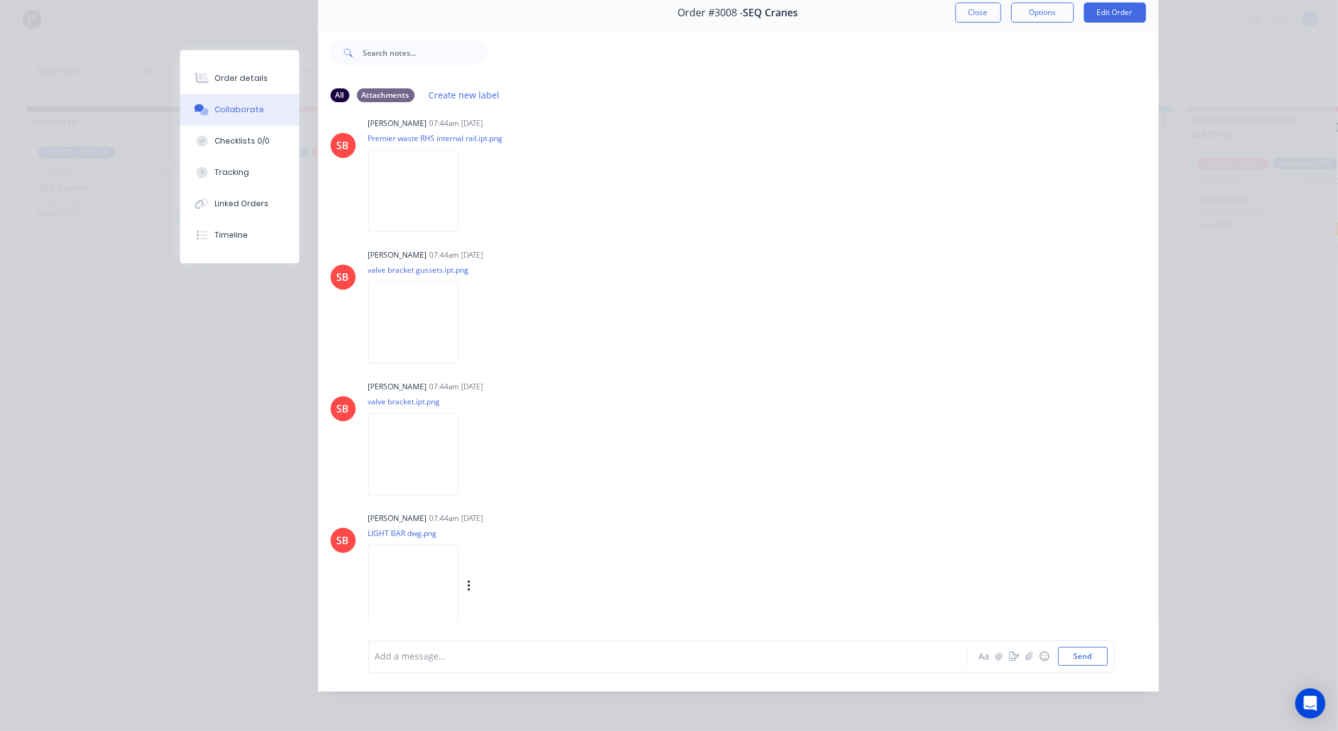
click at [435, 555] on img at bounding box center [413, 586] width 90 height 82
click at [452, 447] on img at bounding box center [413, 454] width 90 height 82
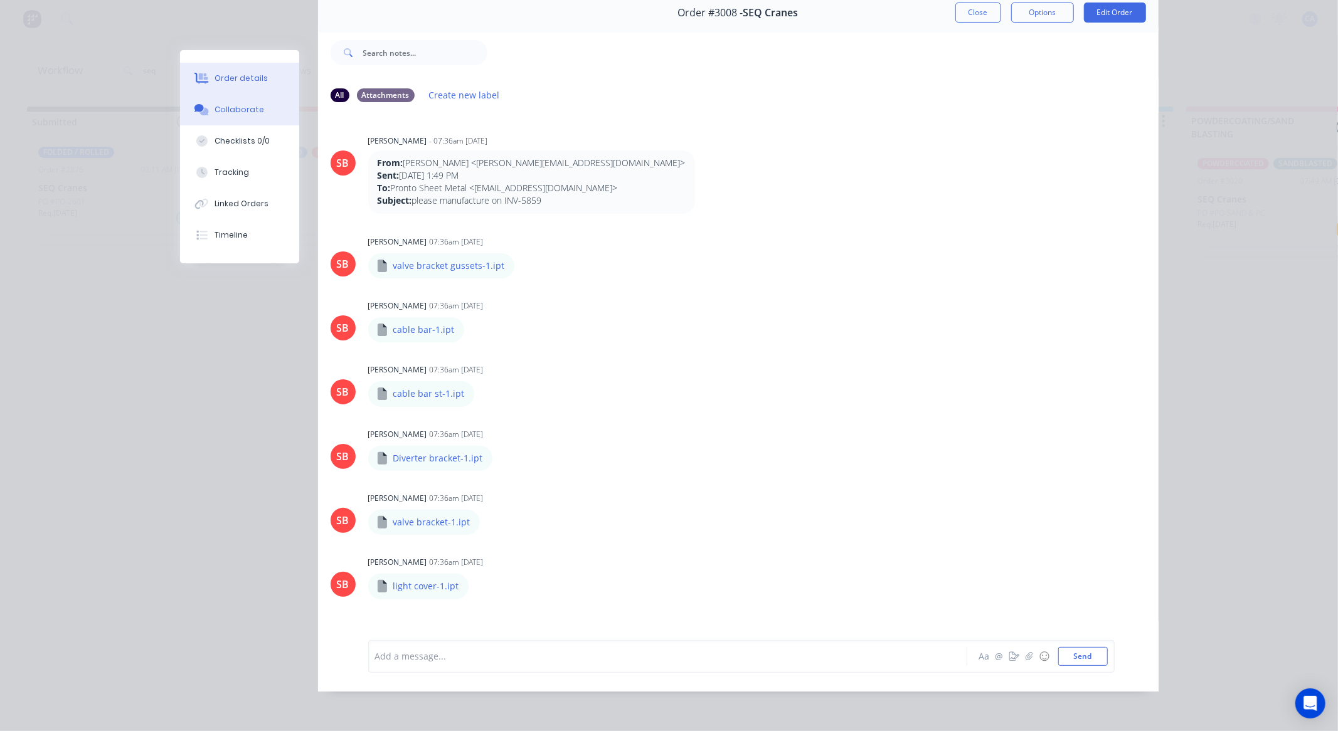
click at [249, 78] on div "Order details" at bounding box center [241, 78] width 53 height 11
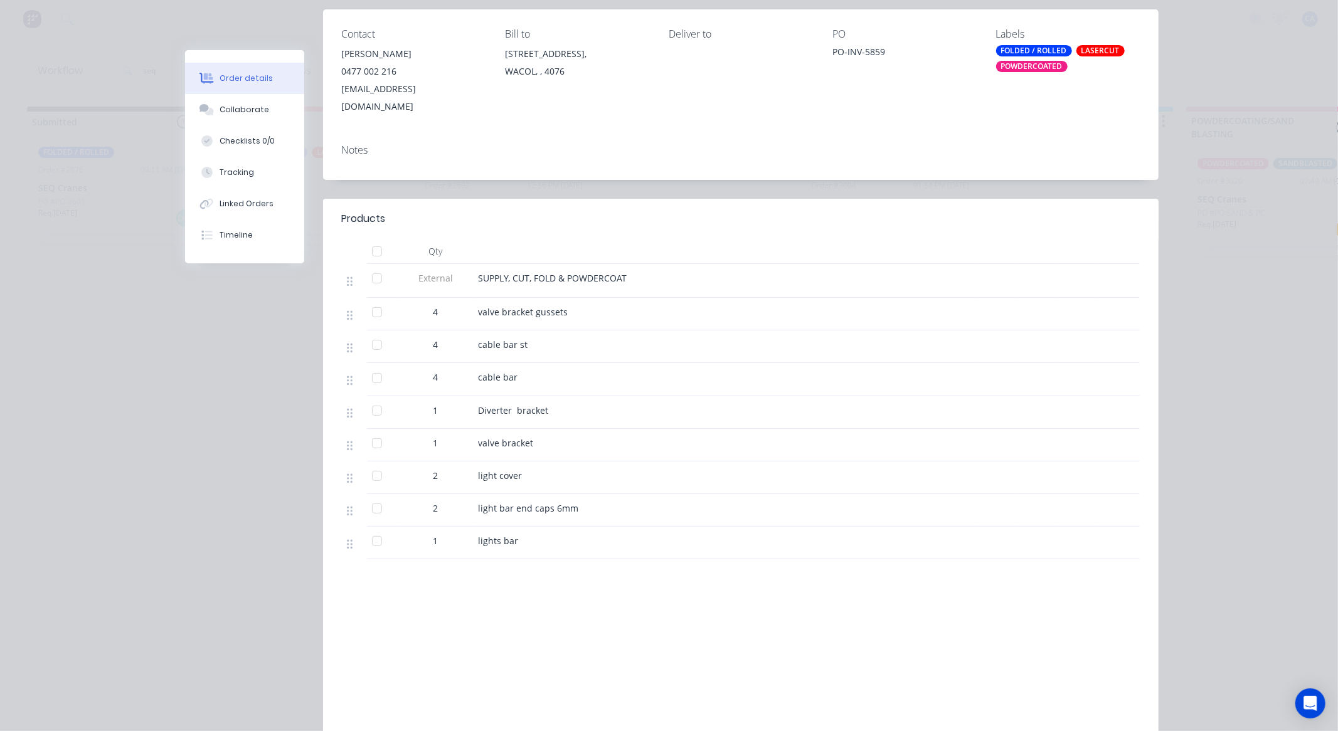
scroll to position [0, 0]
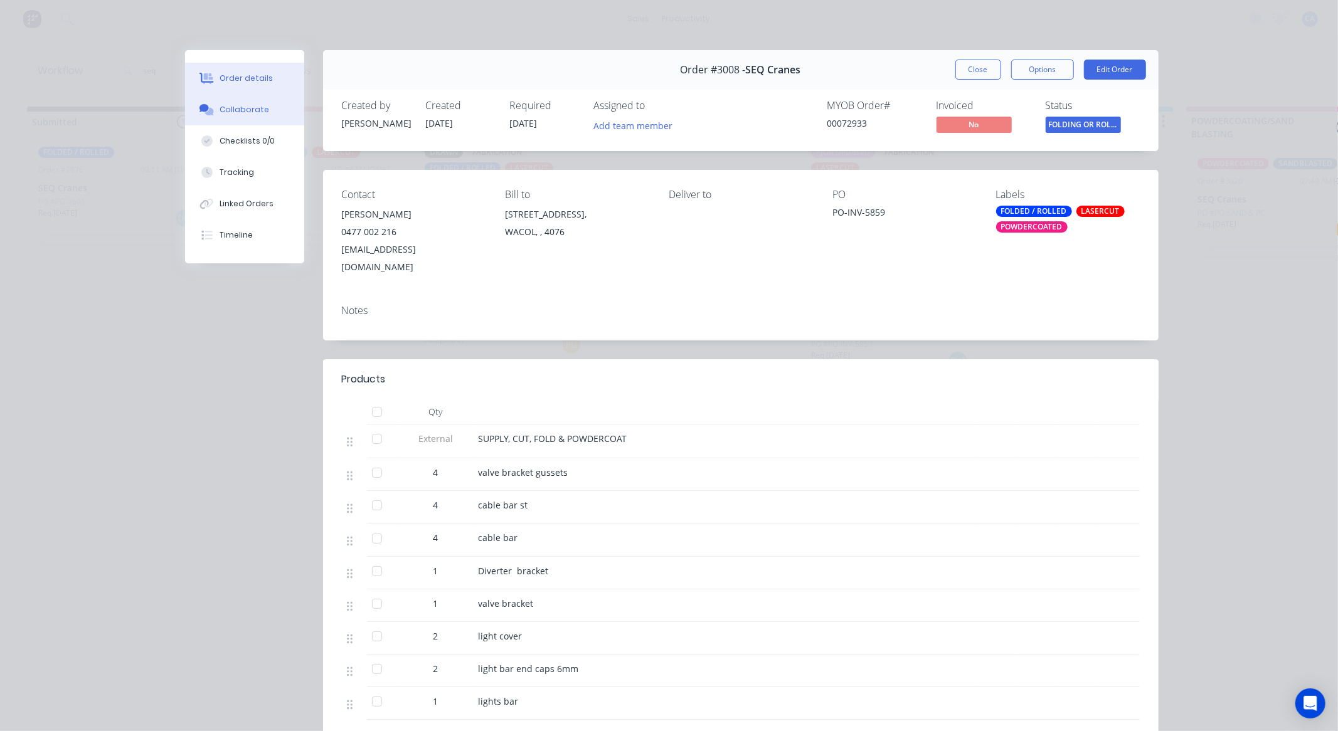
click at [256, 113] on div "Collaborate" at bounding box center [245, 109] width 50 height 11
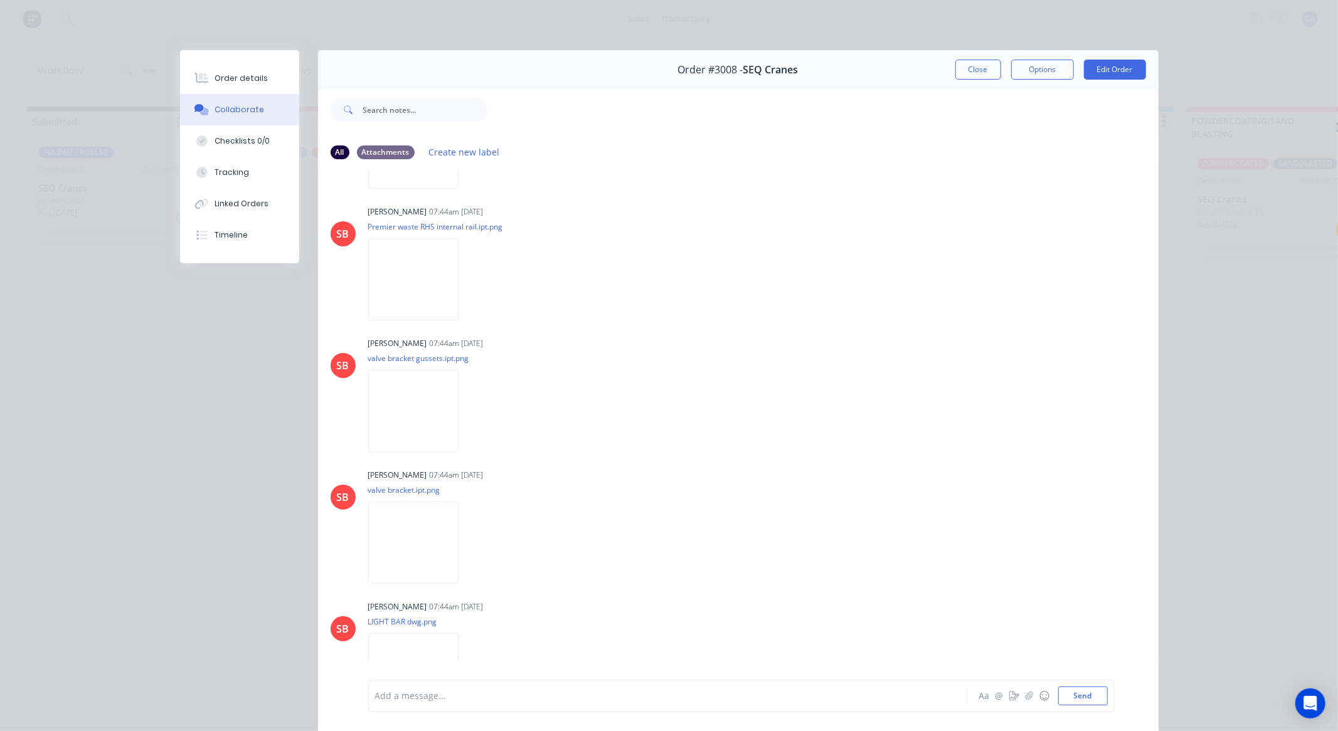
scroll to position [1394, 0]
click at [974, 73] on button "Close" at bounding box center [978, 70] width 46 height 20
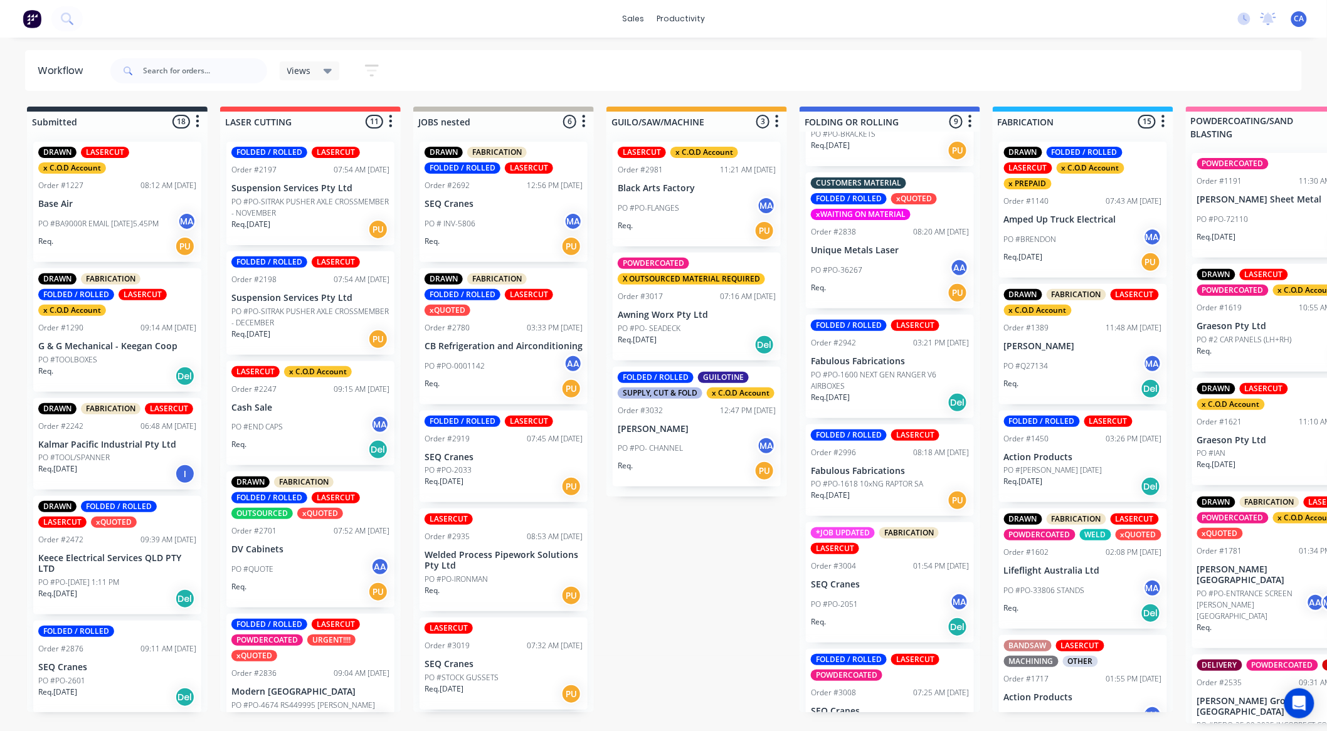
scroll to position [504, 0]
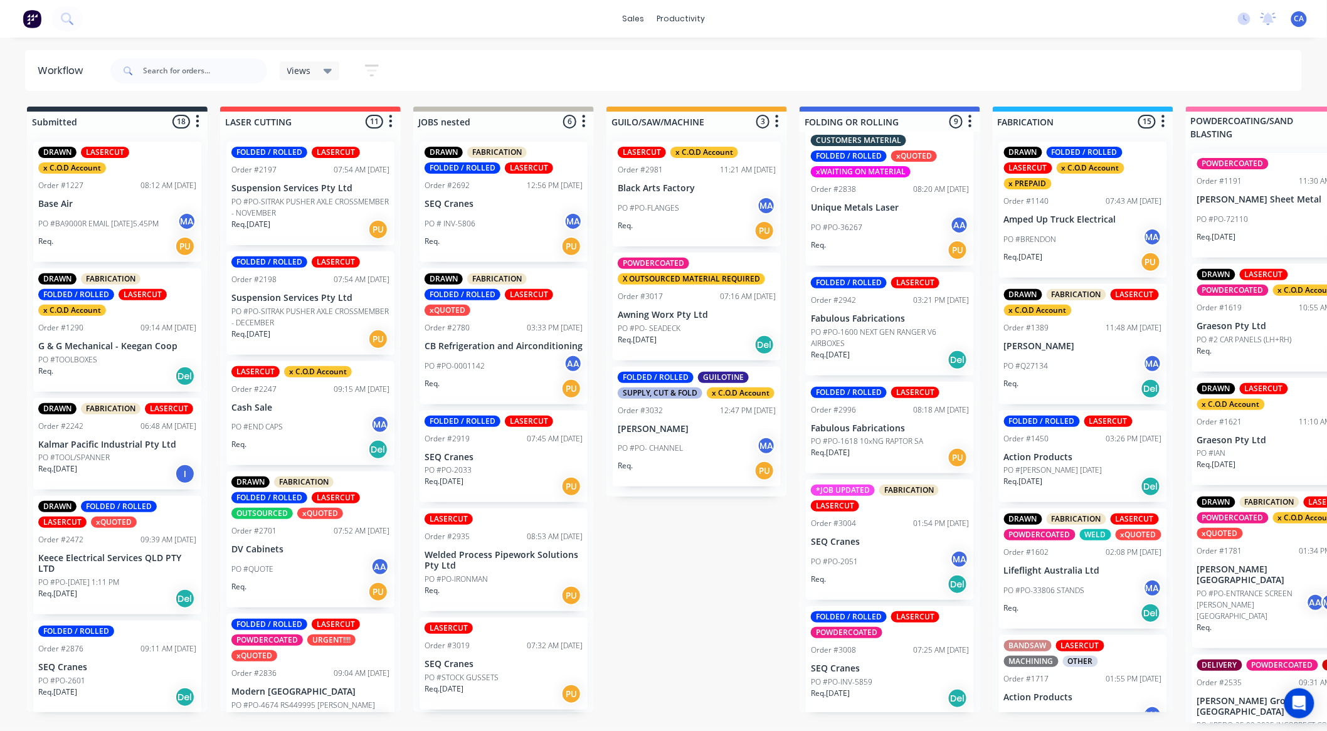
click at [900, 696] on div "Req. 24/09/25 Del" at bounding box center [890, 698] width 158 height 21
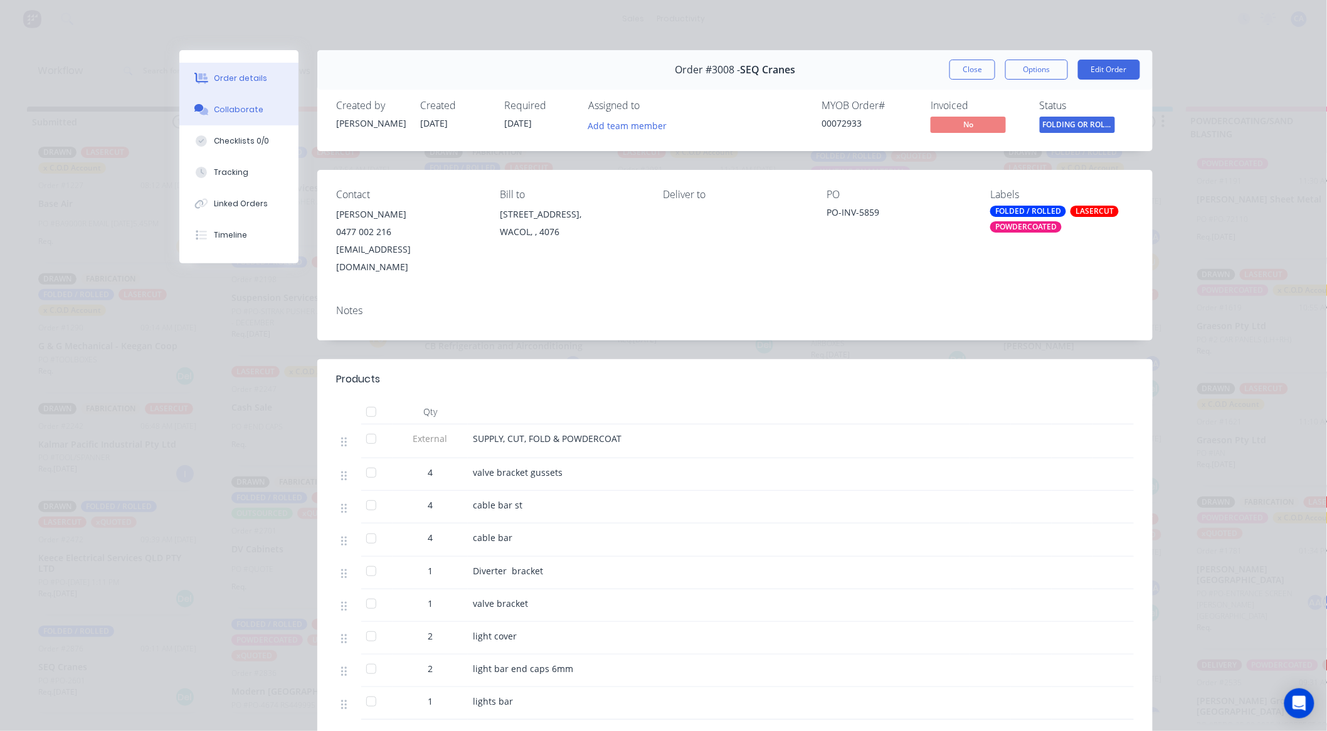
click at [267, 115] on button "Collaborate" at bounding box center [238, 109] width 119 height 31
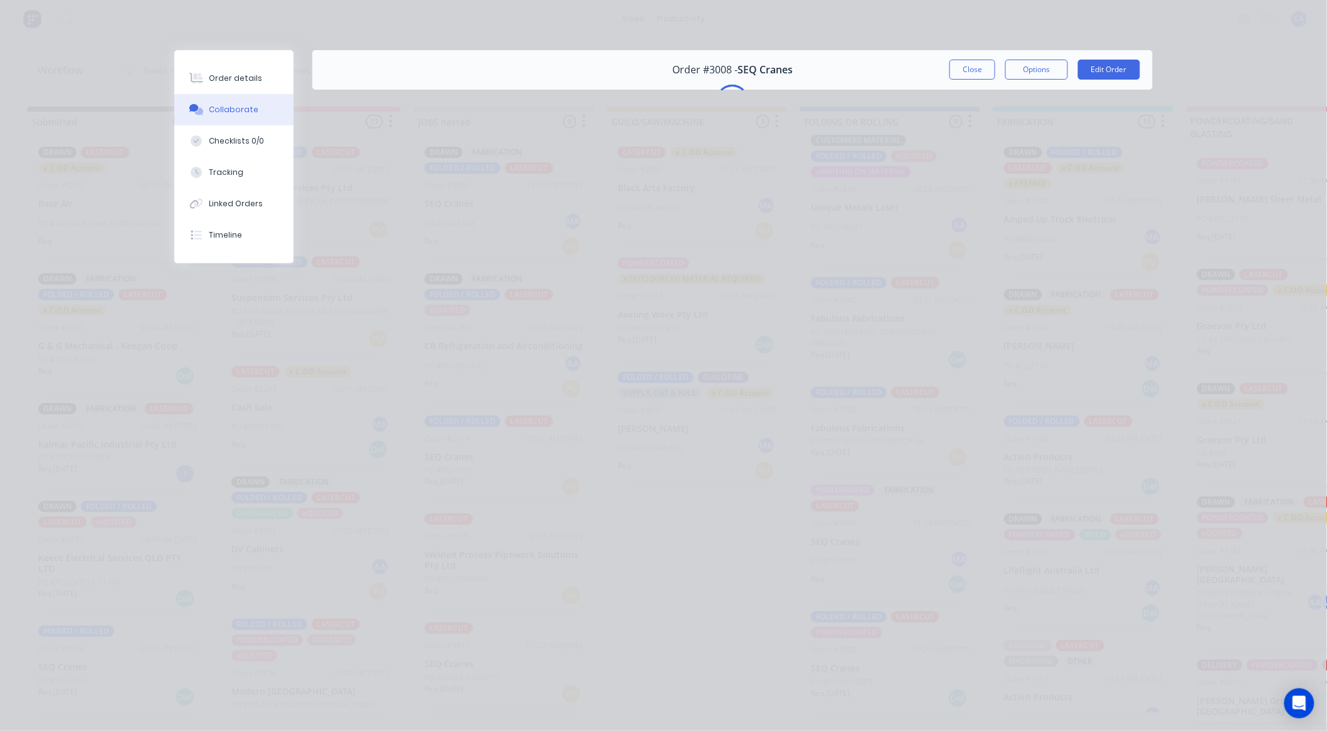
scroll to position [3, 0]
click at [521, 77] on div "Order #3008 - SEQ Cranes Close Options Edit Order" at bounding box center [732, 70] width 841 height 40
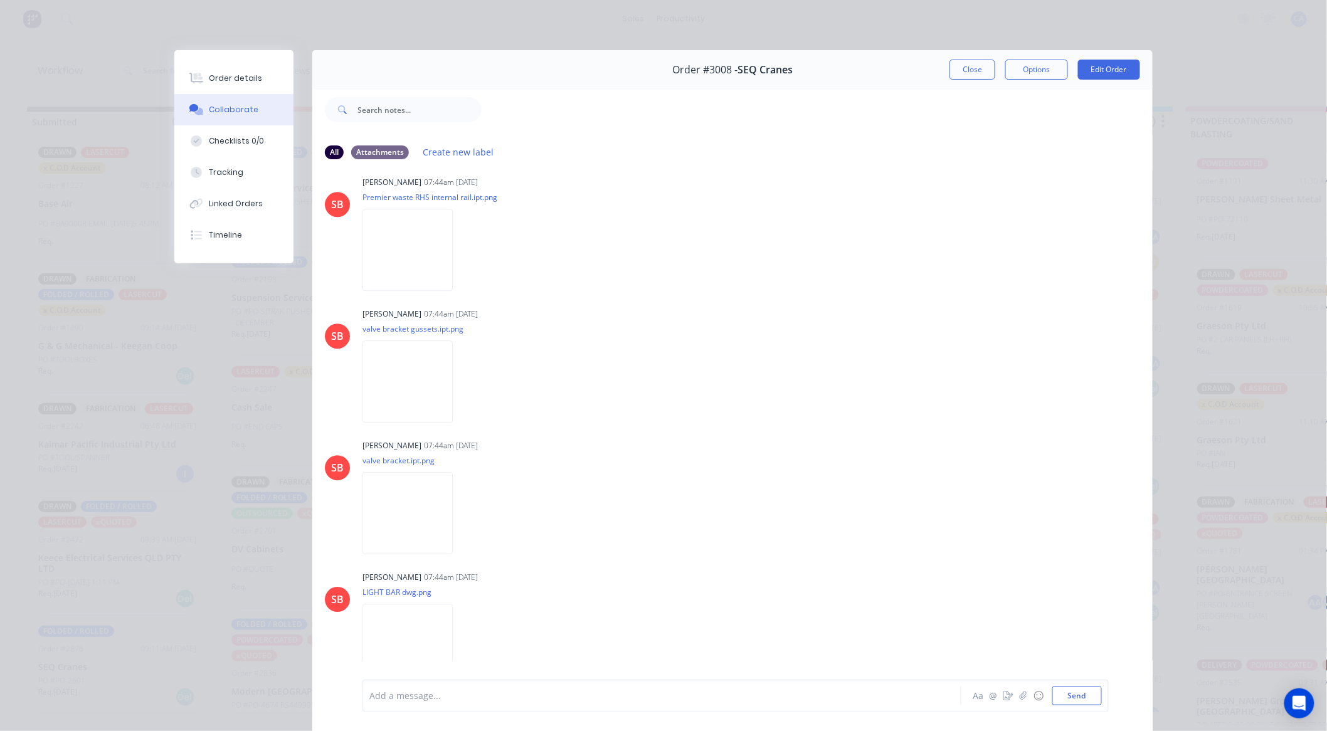
scroll to position [1422, 0]
click at [962, 66] on button "Close" at bounding box center [973, 70] width 46 height 20
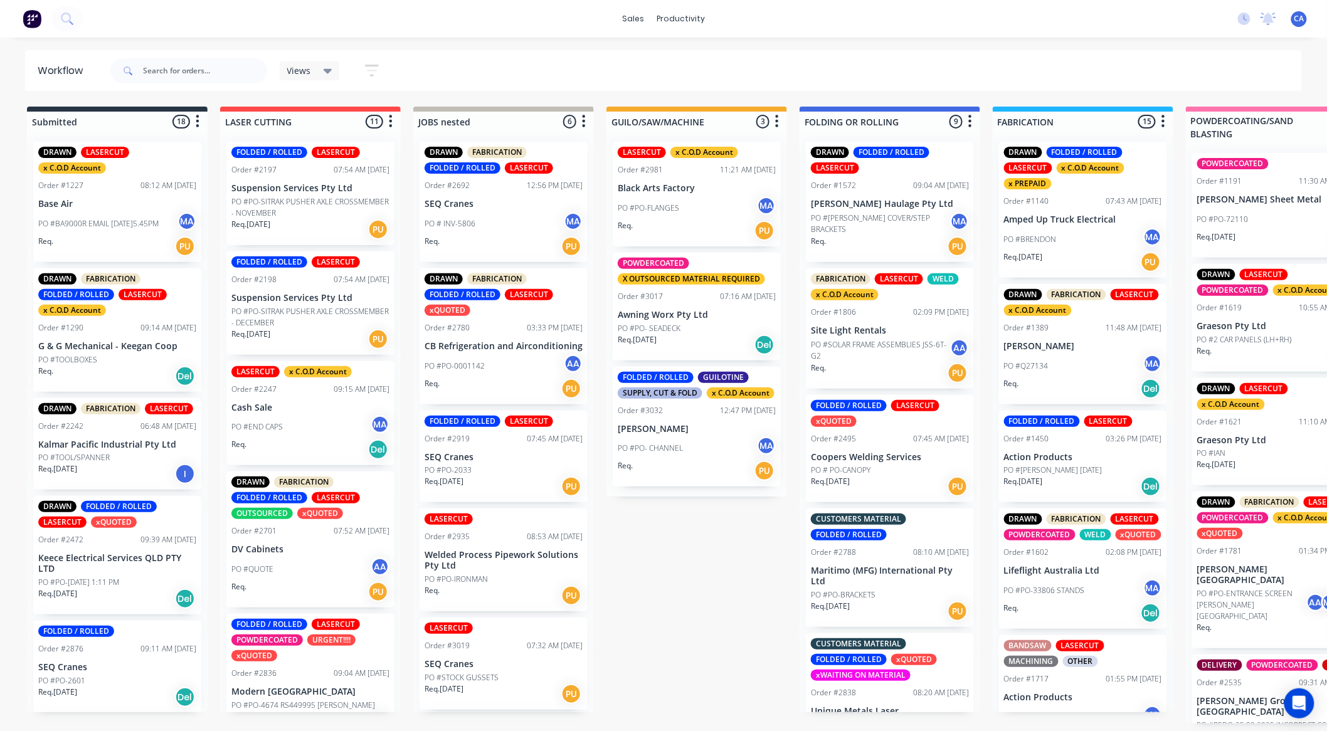
click at [699, 339] on div "Req. 25/09/25 Del" at bounding box center [697, 344] width 158 height 21
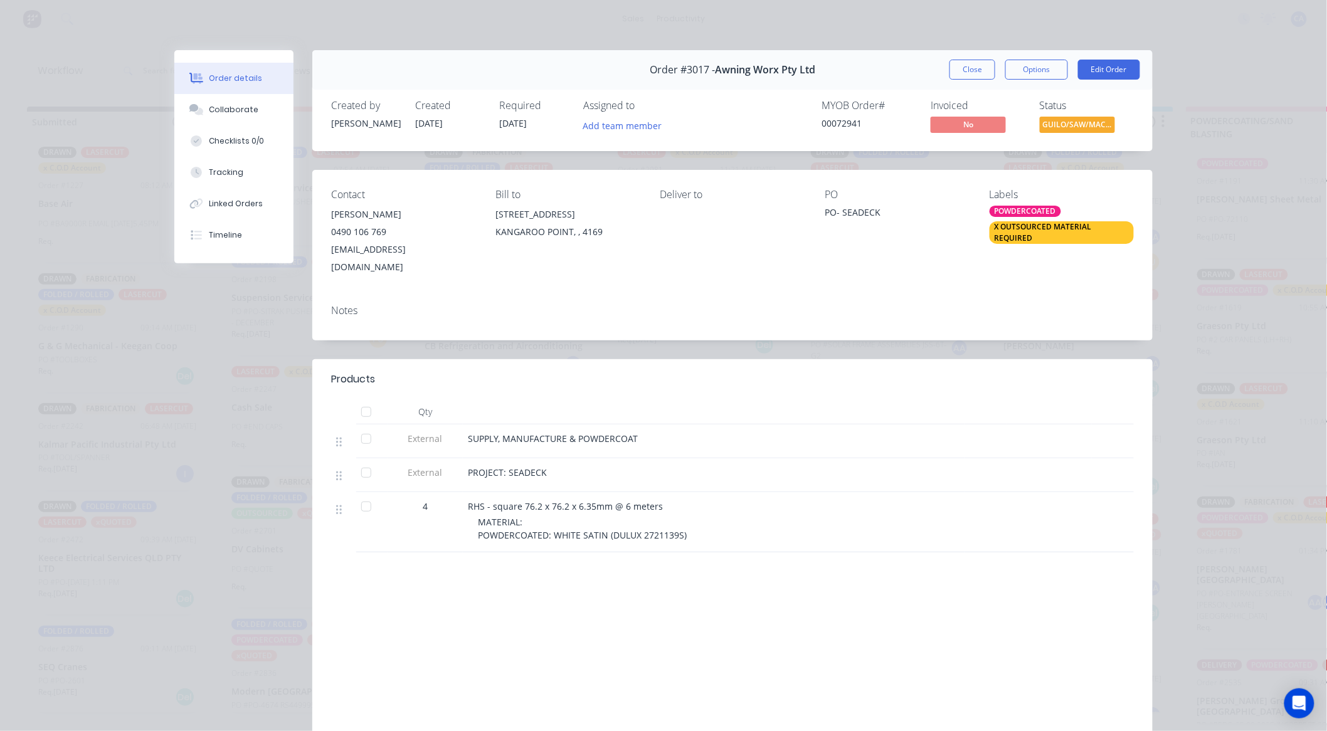
click at [988, 73] on button "Close" at bounding box center [973, 70] width 46 height 20
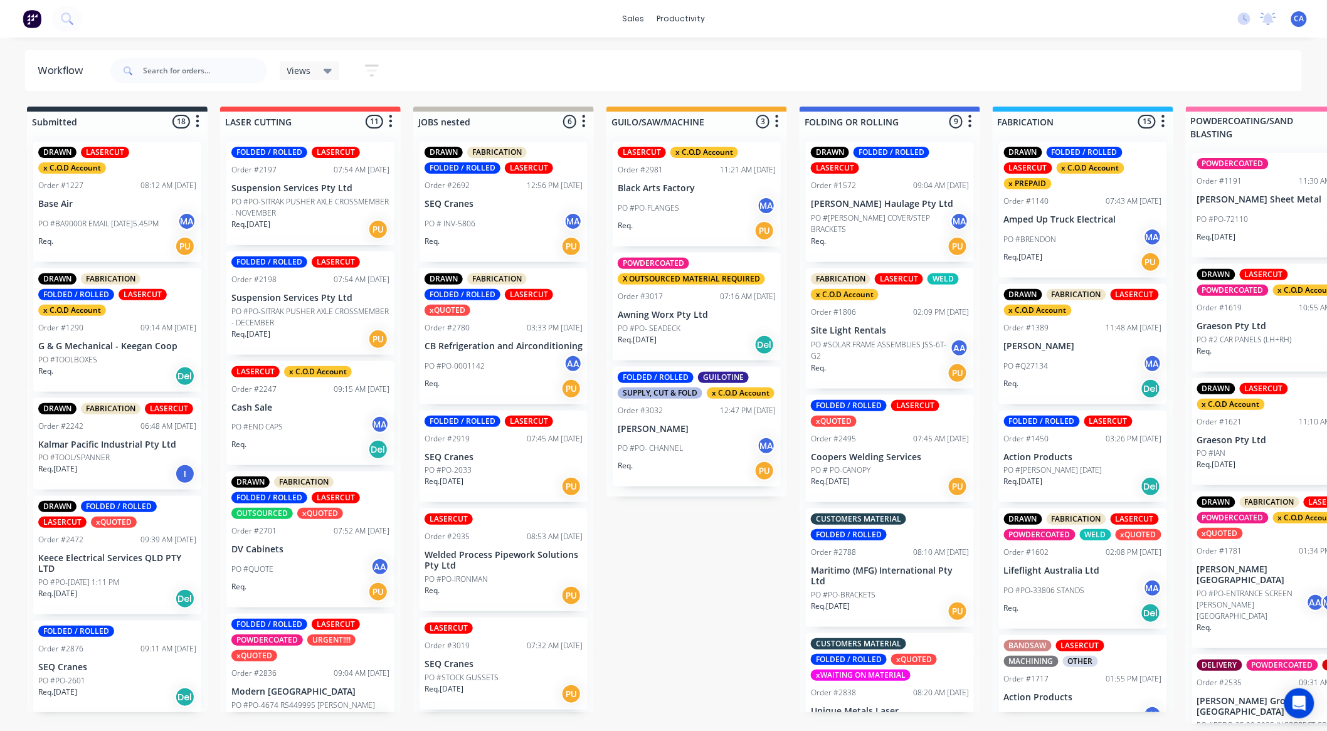
click at [695, 218] on div "PO #PO-FLANGES MA" at bounding box center [697, 208] width 158 height 24
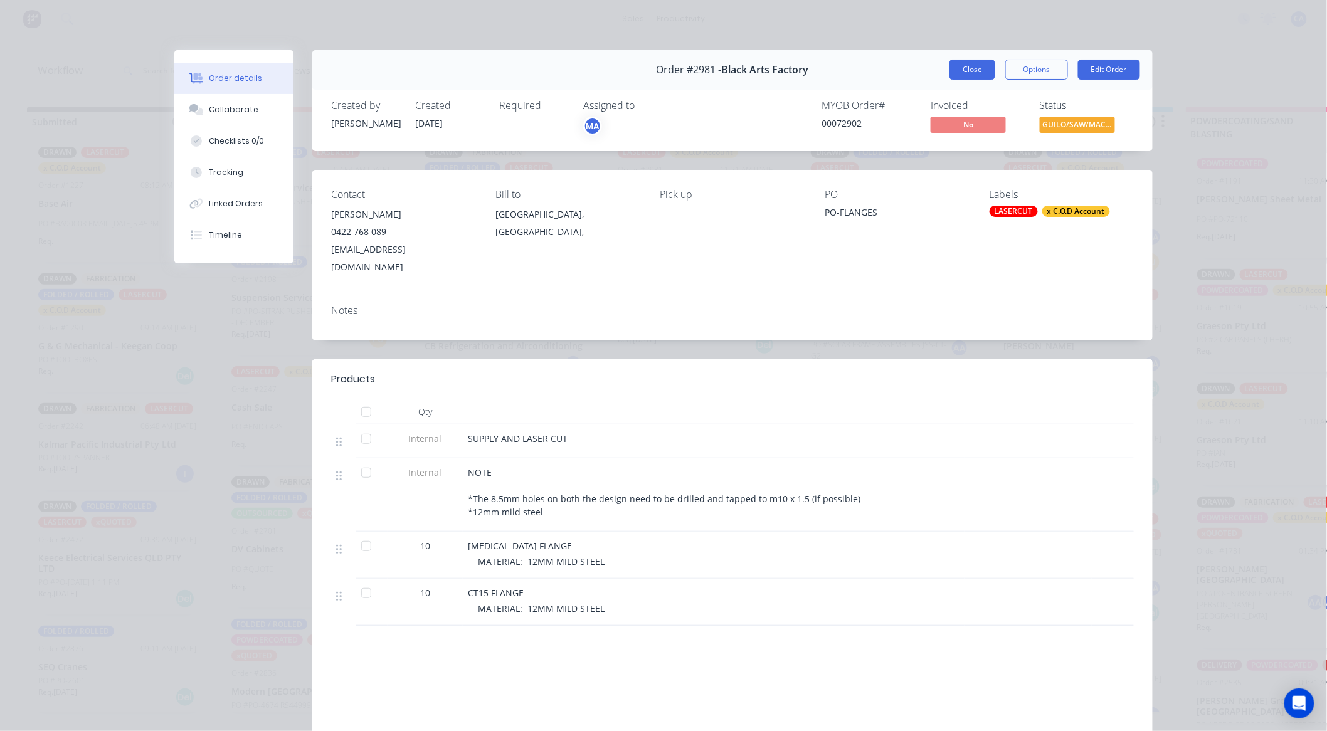
click at [967, 67] on button "Close" at bounding box center [973, 70] width 46 height 20
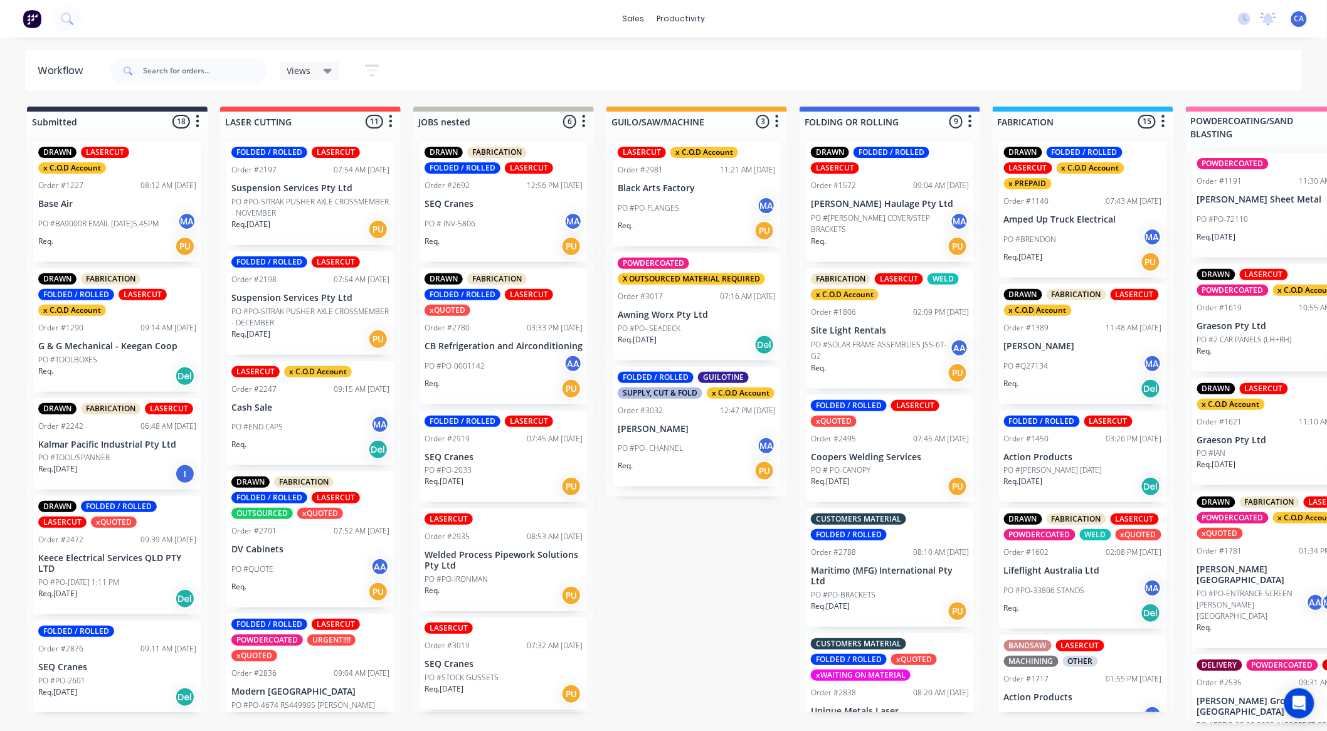
click at [670, 449] on p "PO #PO- CHANNEL" at bounding box center [650, 448] width 65 height 11
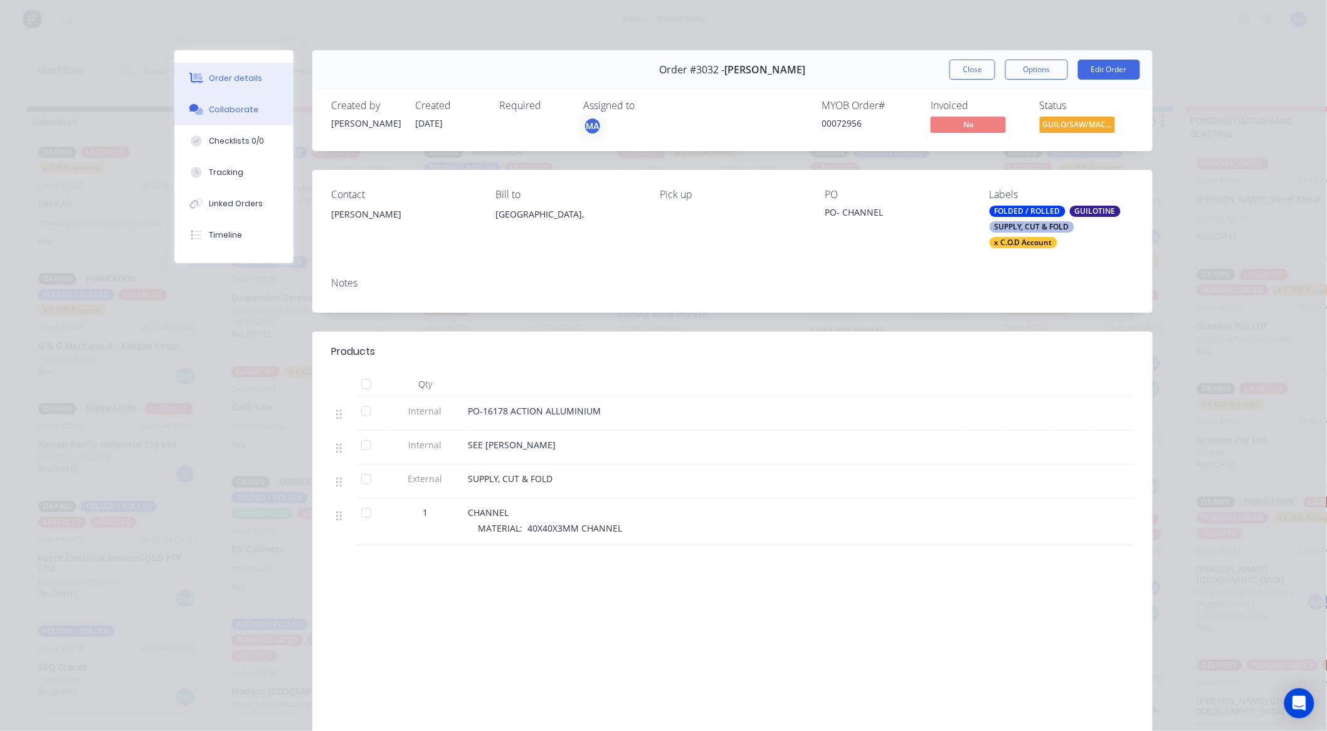
click at [234, 115] on div "Collaborate" at bounding box center [235, 109] width 50 height 11
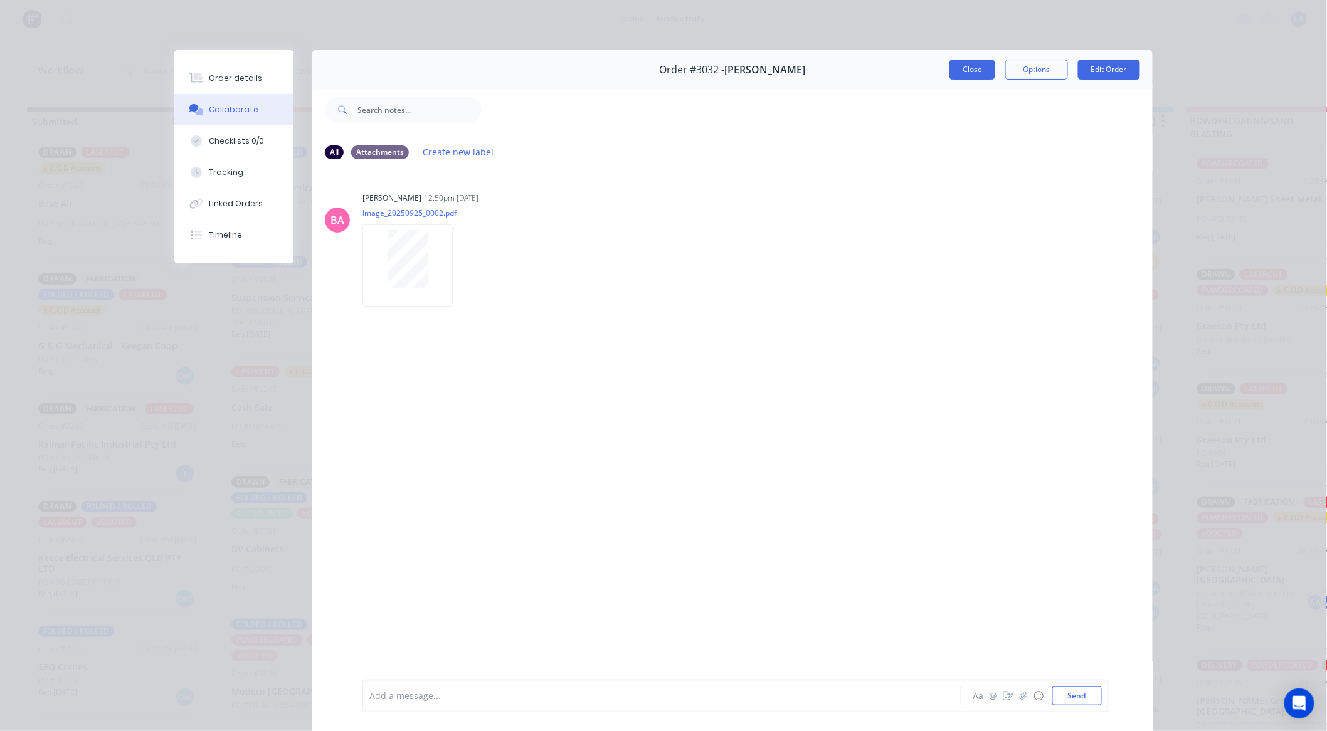
click at [970, 72] on button "Close" at bounding box center [973, 70] width 46 height 20
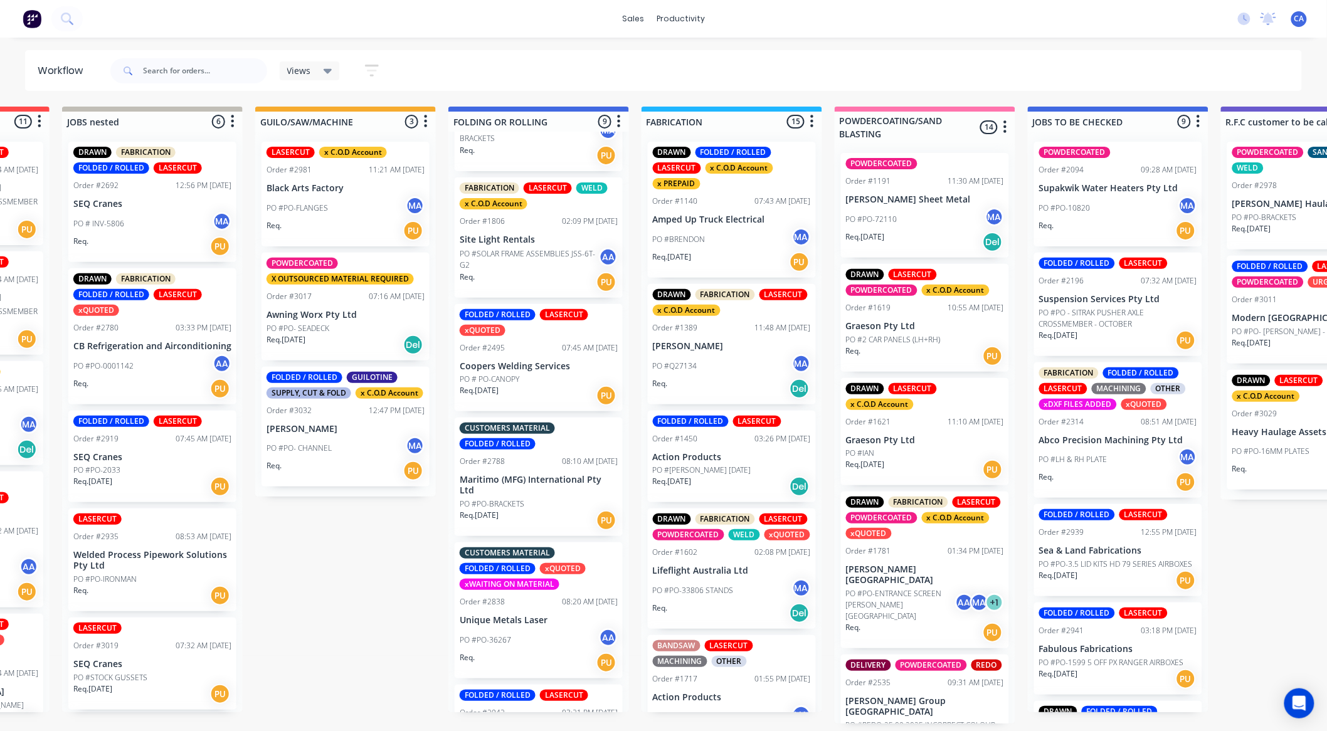
scroll to position [16, 0]
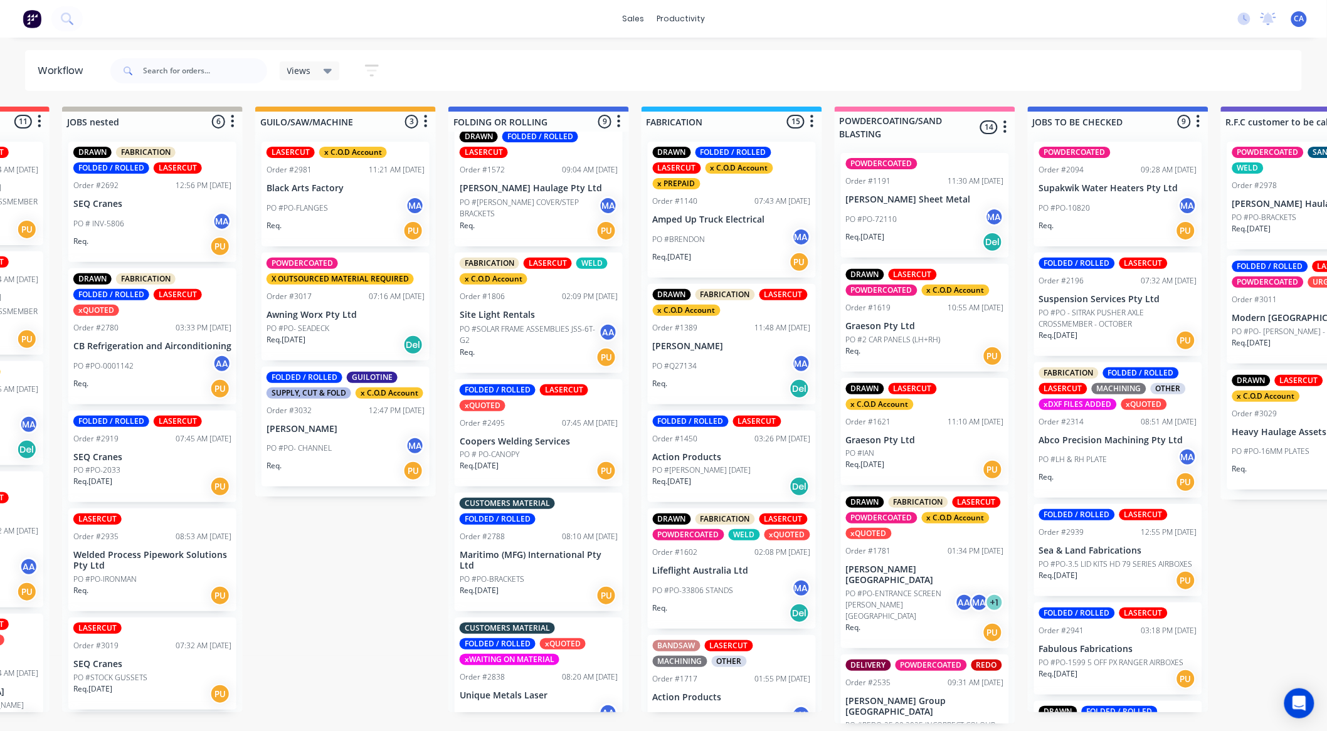
click at [305, 433] on p "[PERSON_NAME]" at bounding box center [346, 429] width 158 height 11
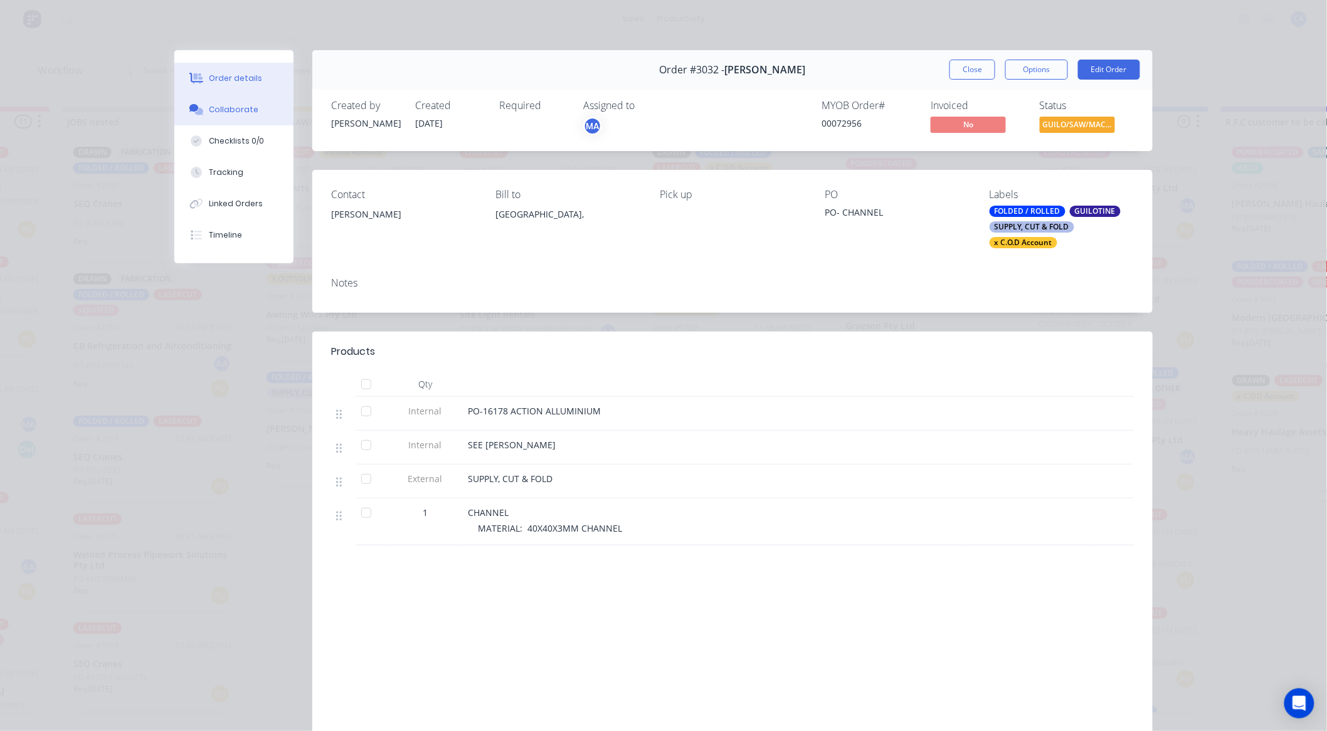
click at [273, 123] on button "Collaborate" at bounding box center [233, 109] width 119 height 31
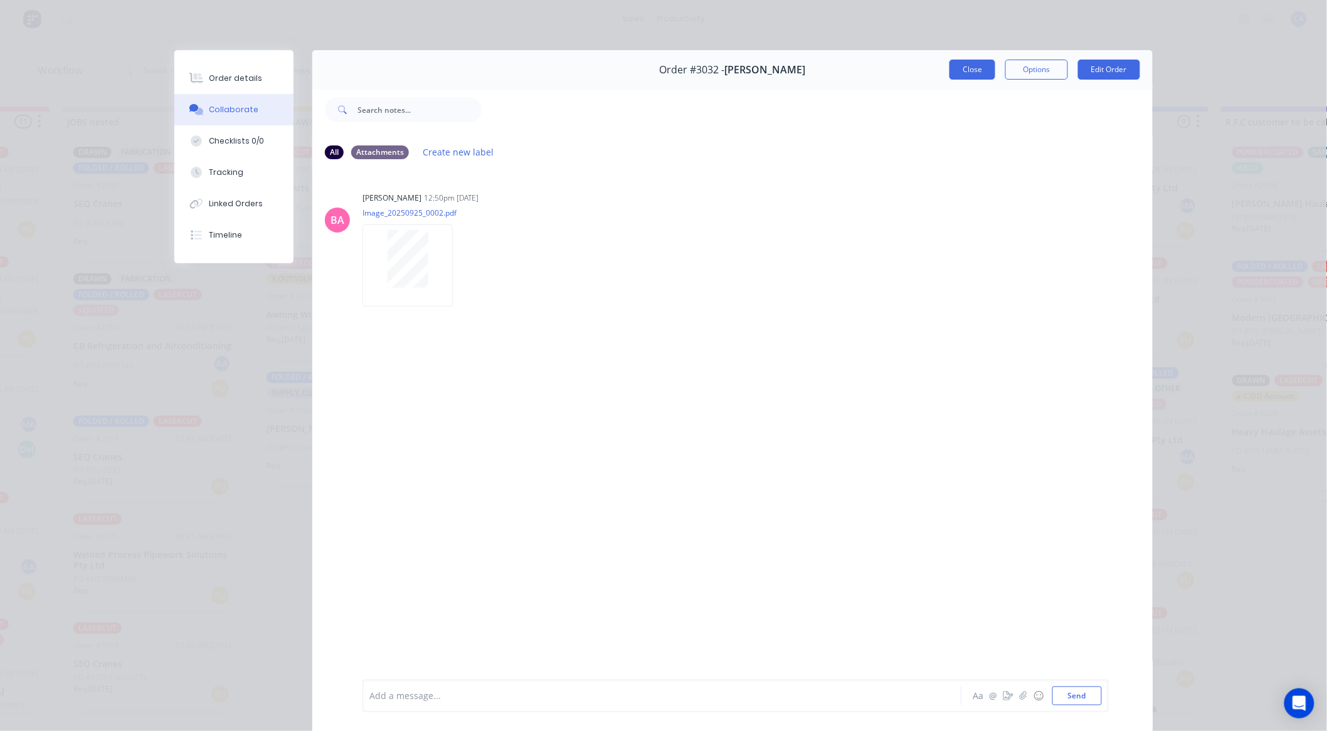
click at [980, 66] on button "Close" at bounding box center [973, 70] width 46 height 20
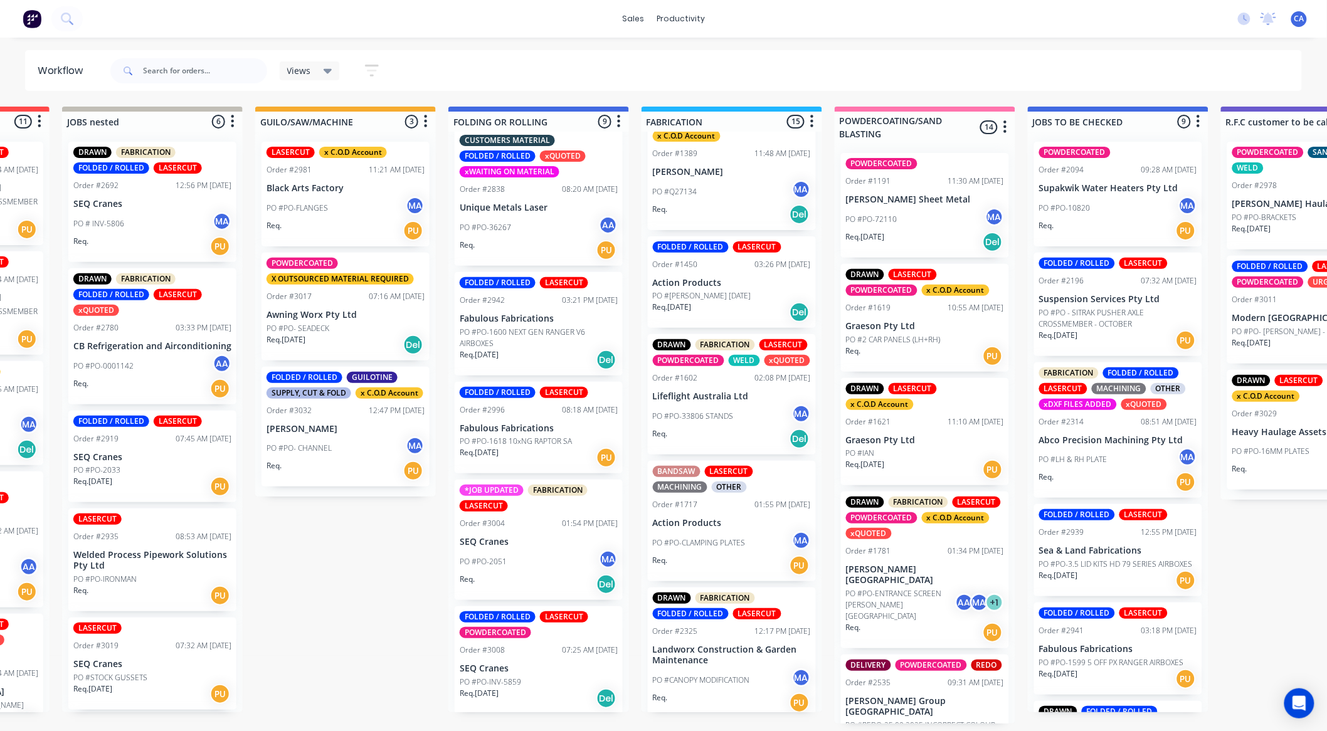
scroll to position [0, 0]
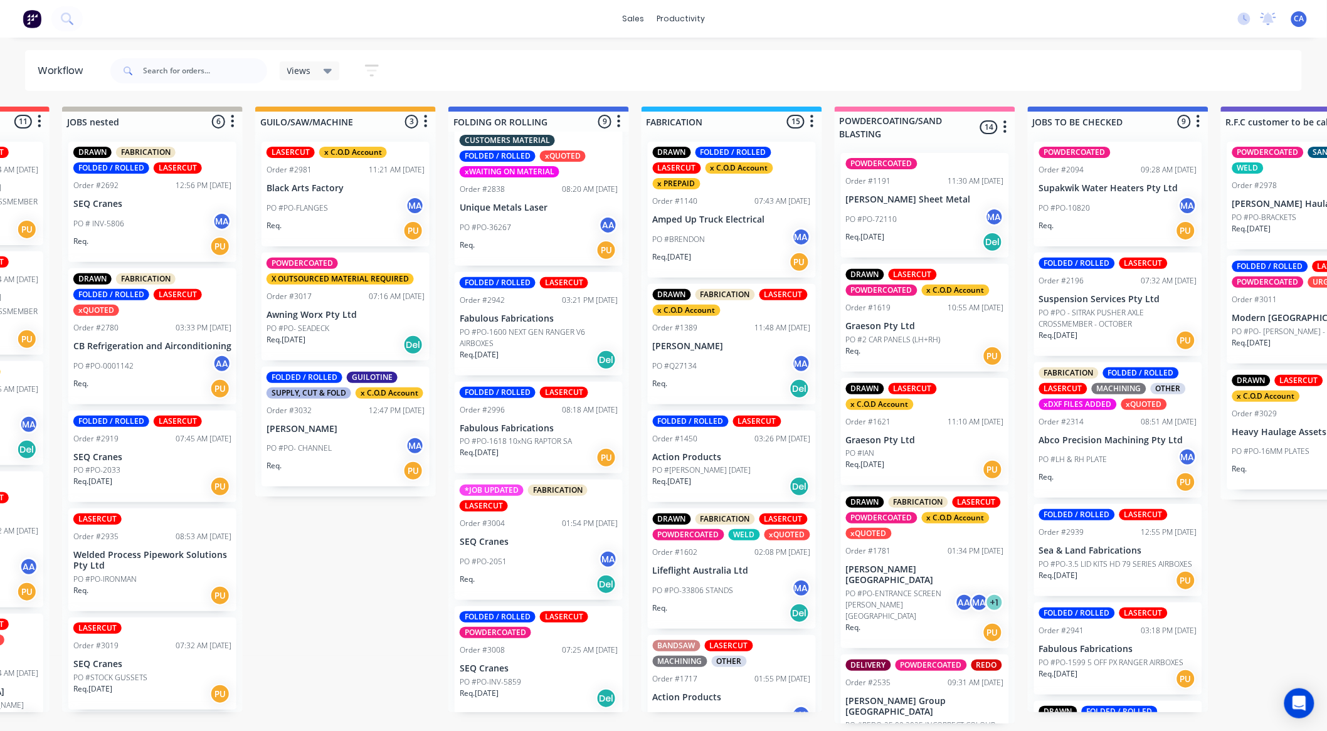
click at [362, 331] on div "PO #PO- SEADECK" at bounding box center [346, 328] width 158 height 11
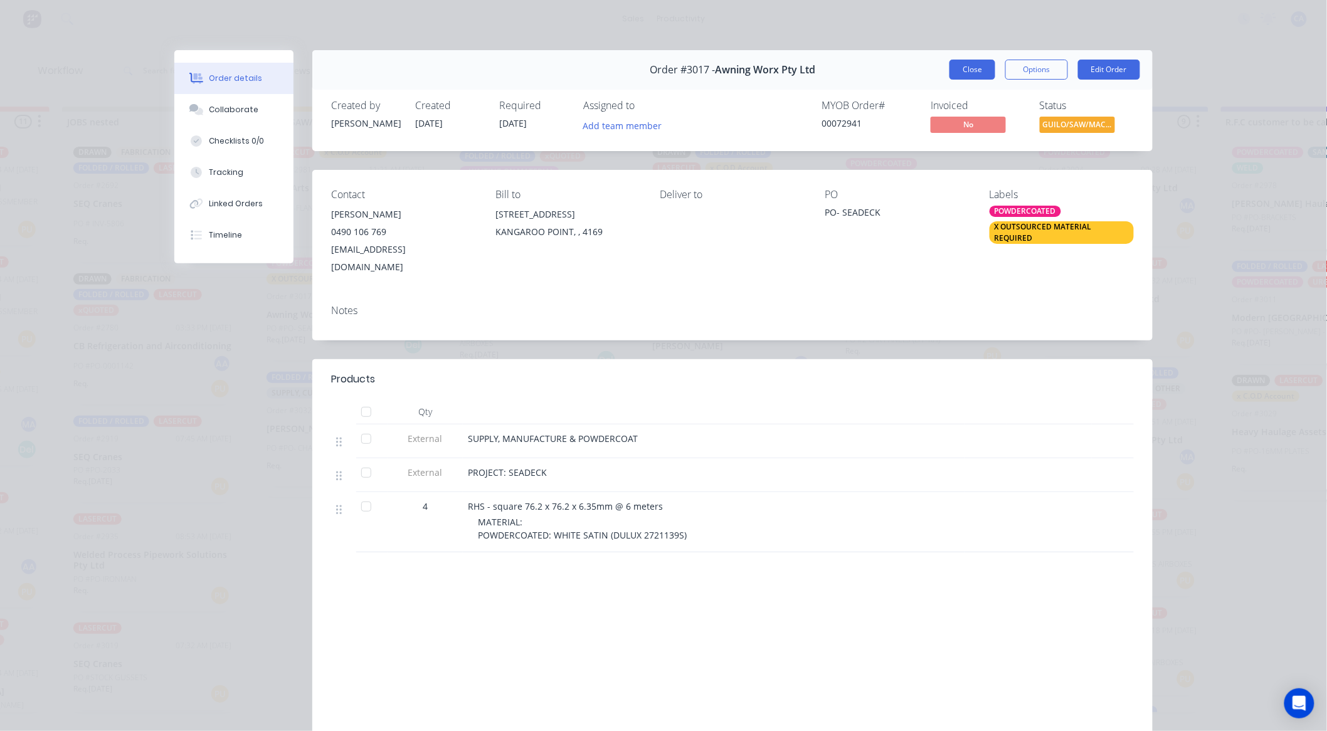
click at [971, 71] on button "Close" at bounding box center [973, 70] width 46 height 20
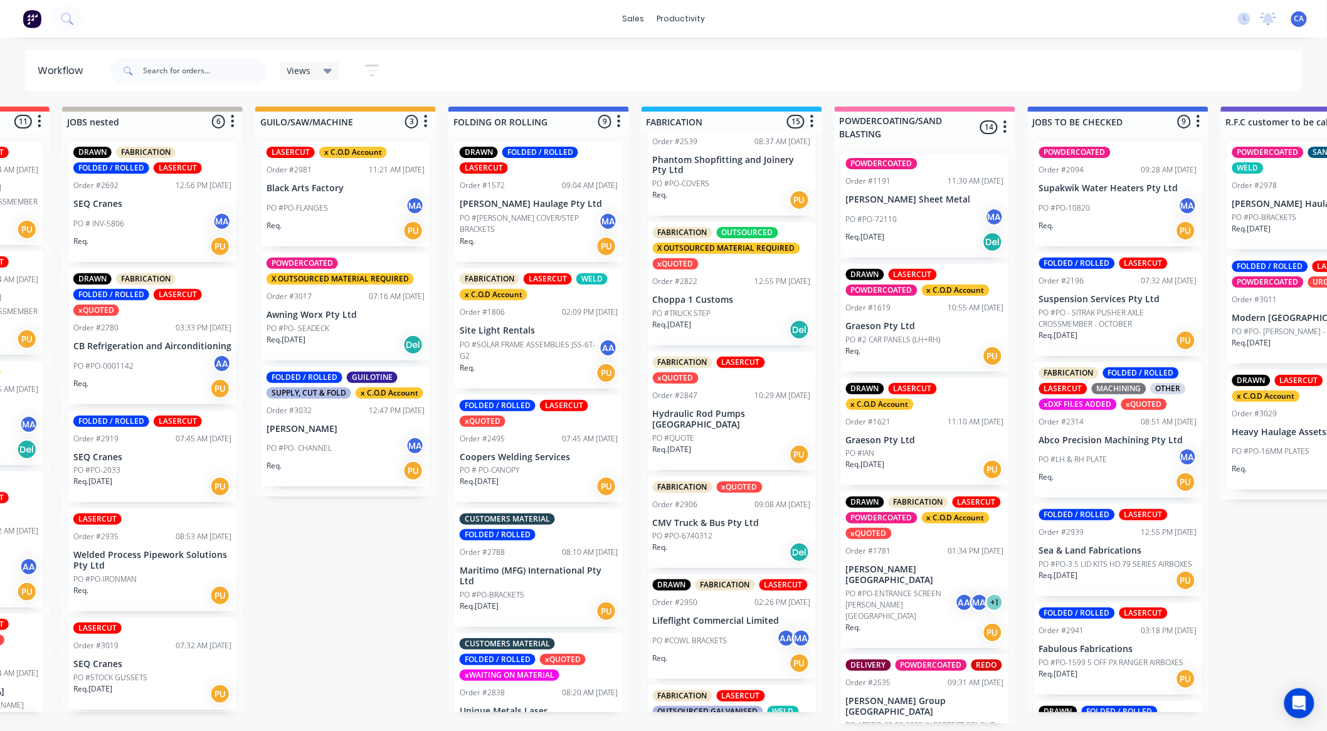
scroll to position [836, 0]
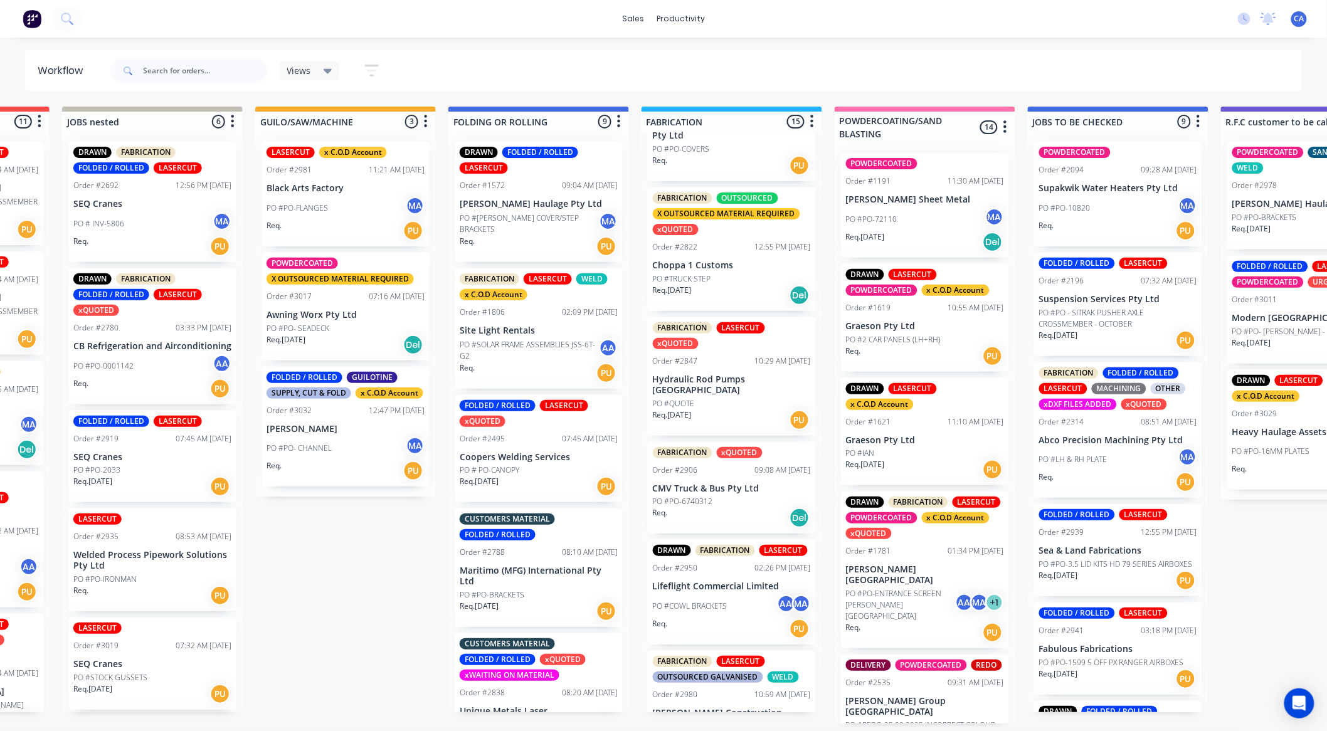
click at [713, 417] on div "Req. 04/09/25 PU" at bounding box center [732, 420] width 158 height 21
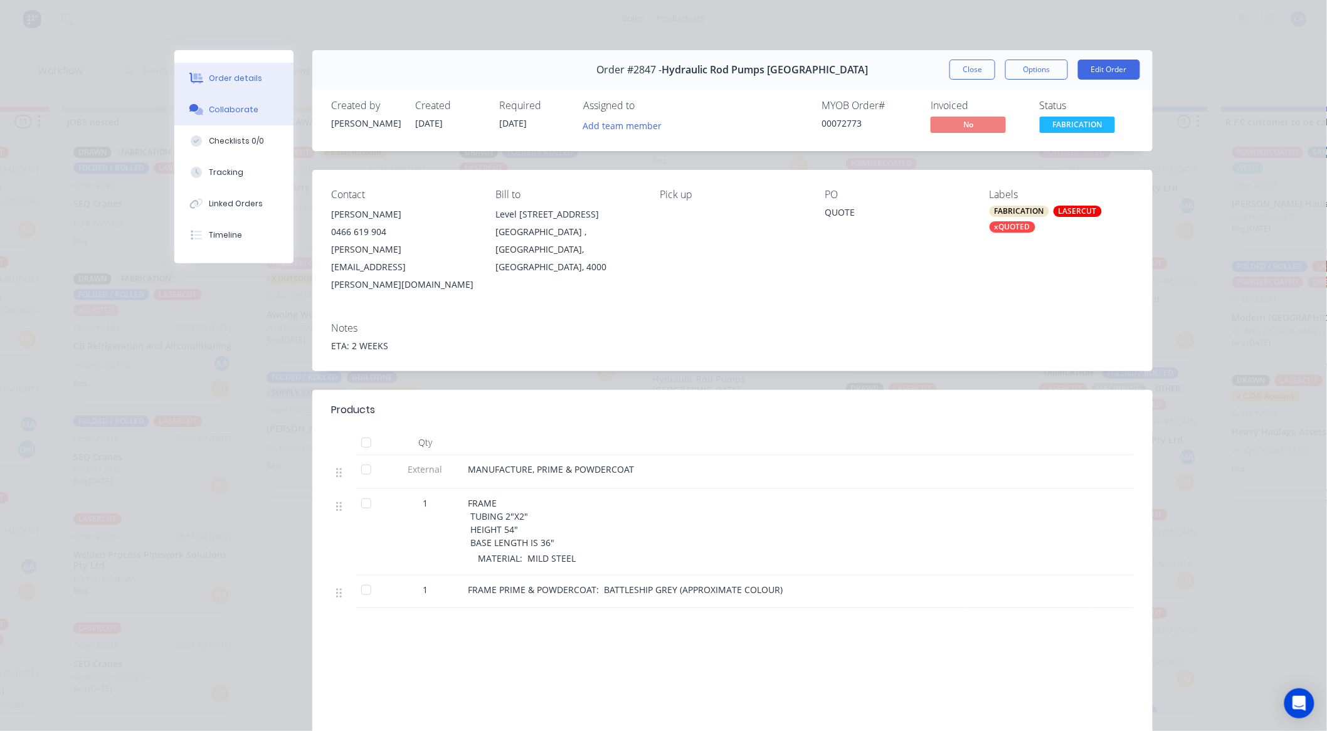
click at [252, 110] on button "Collaborate" at bounding box center [233, 109] width 119 height 31
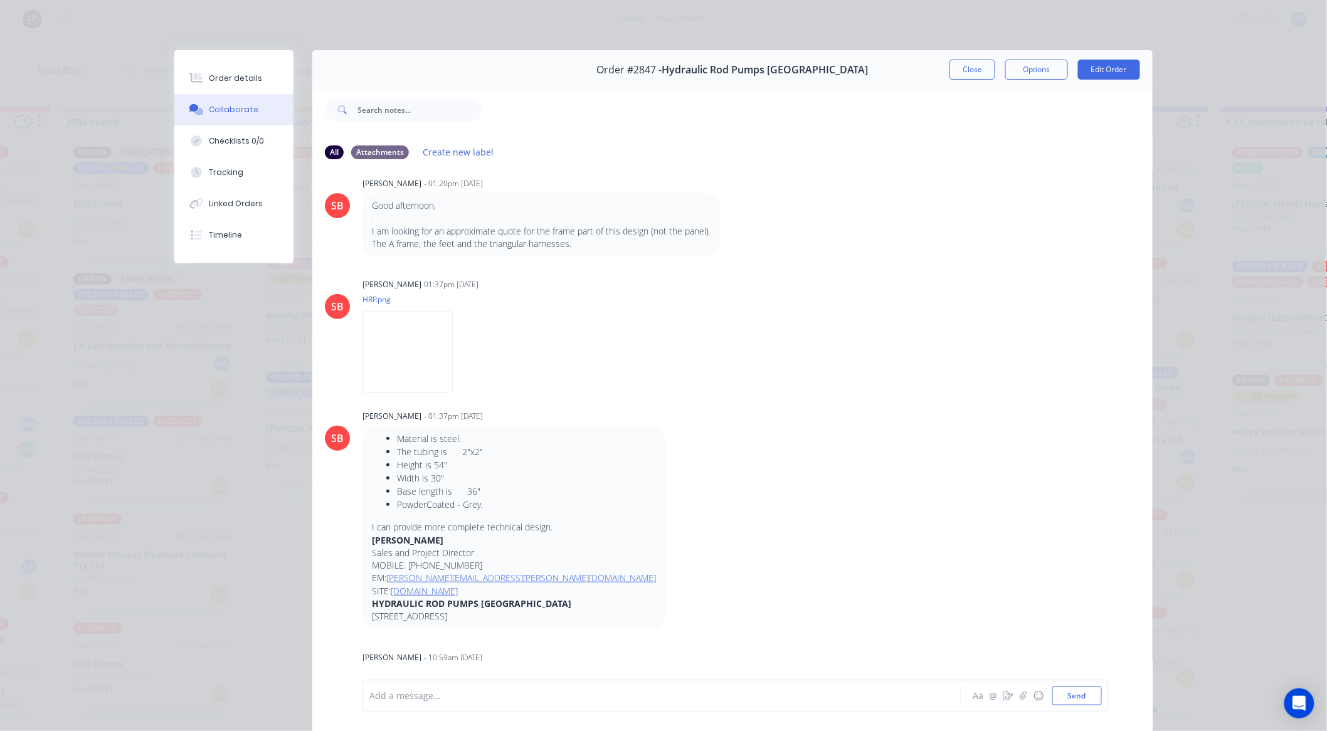
scroll to position [139, 0]
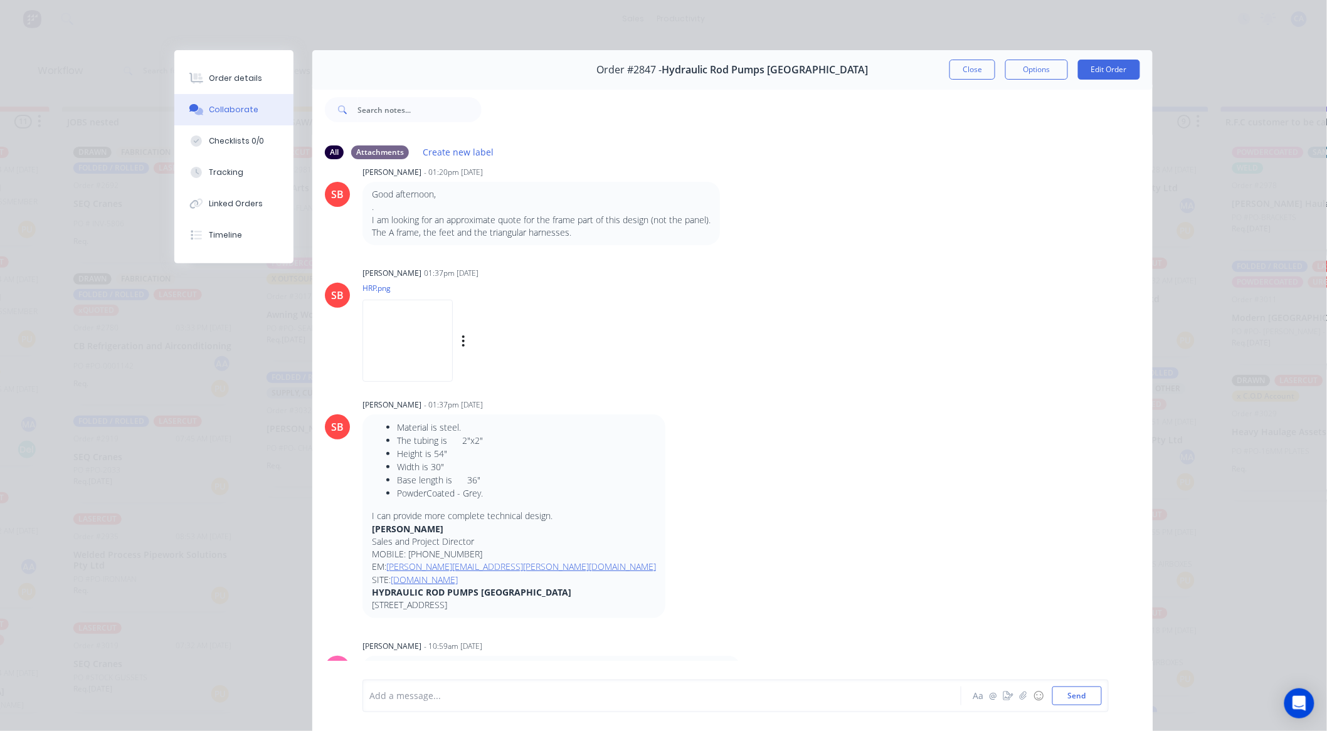
click at [414, 332] on img at bounding box center [408, 341] width 90 height 82
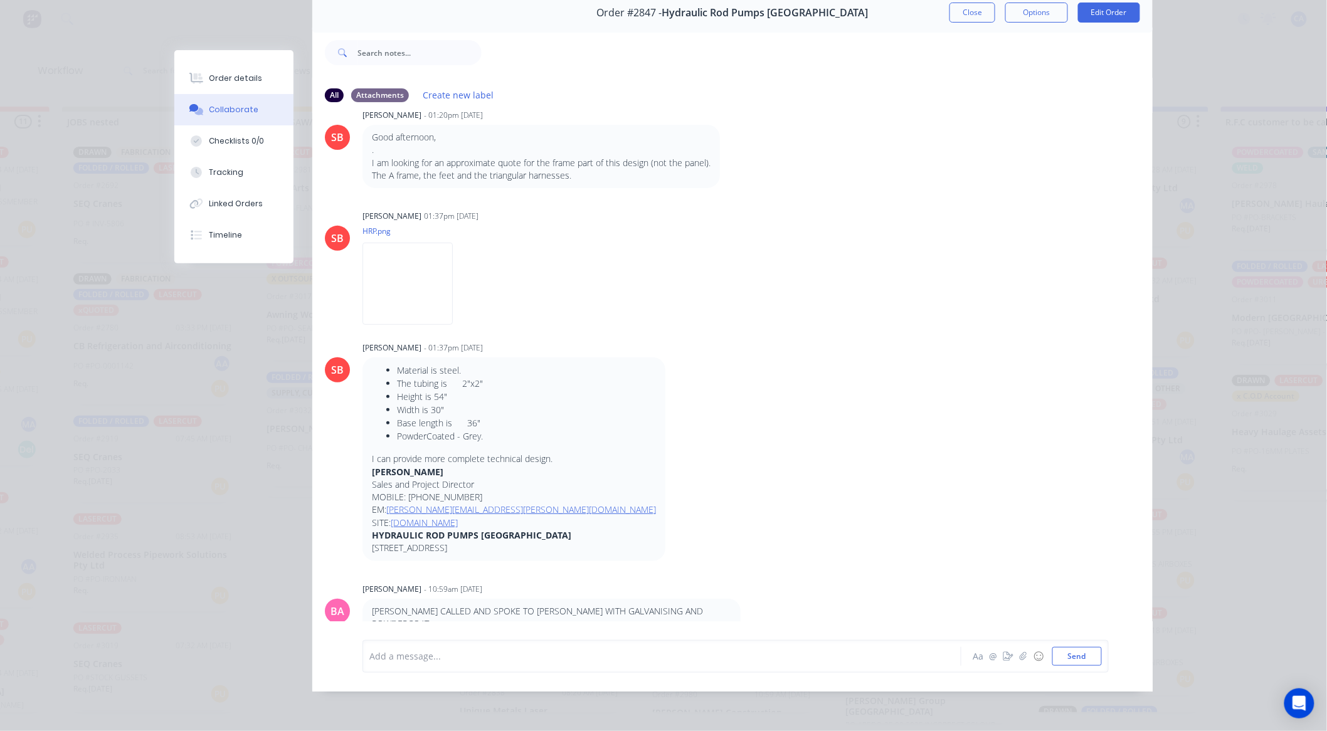
click at [982, 9] on button "Close" at bounding box center [973, 13] width 46 height 20
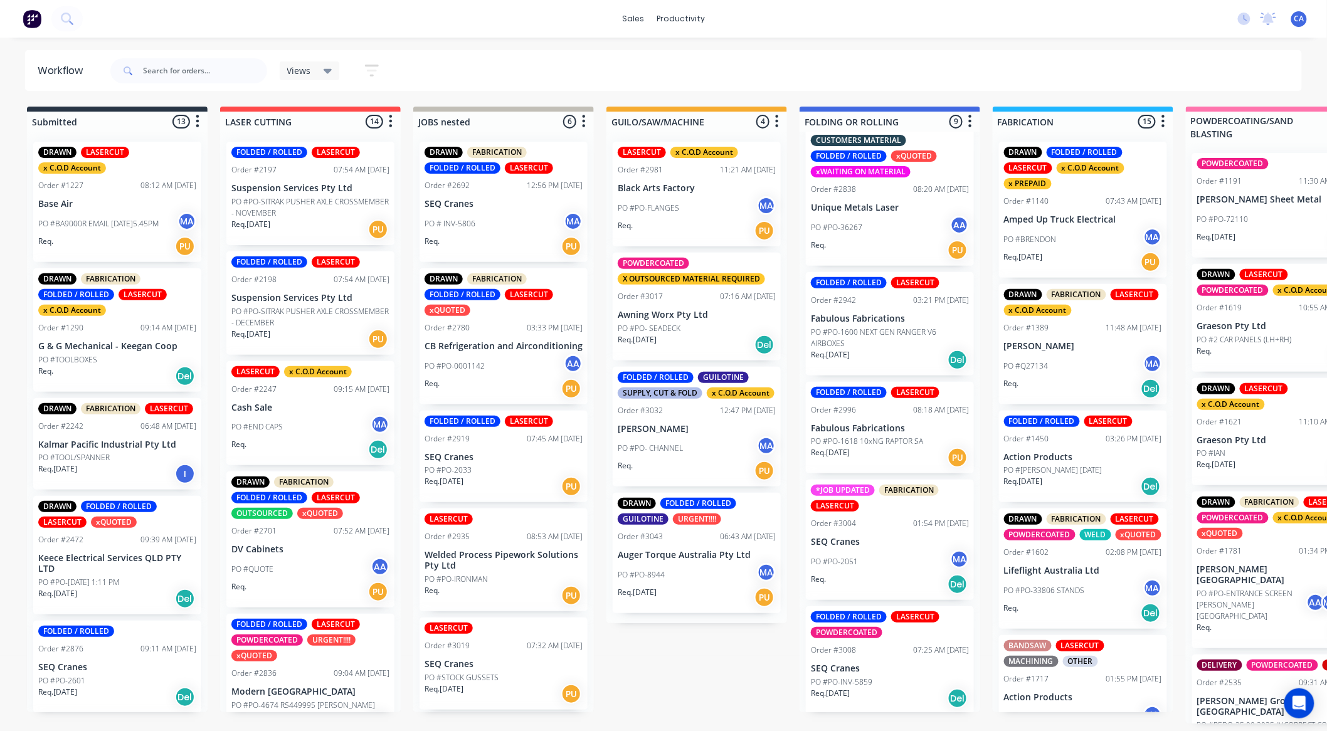
scroll to position [3, 0]
click at [868, 681] on p "PO #PO-INV-5859" at bounding box center [841, 682] width 61 height 11
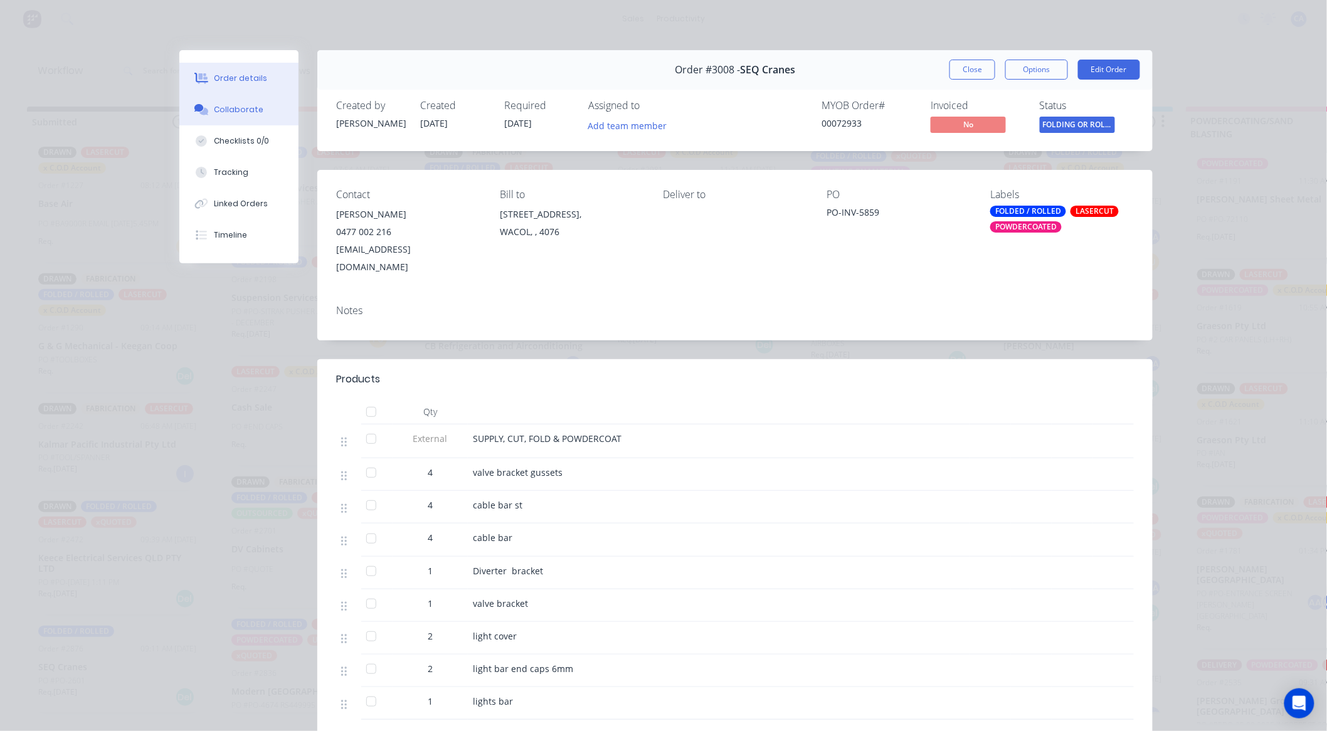
click at [243, 110] on div "Collaborate" at bounding box center [240, 109] width 50 height 11
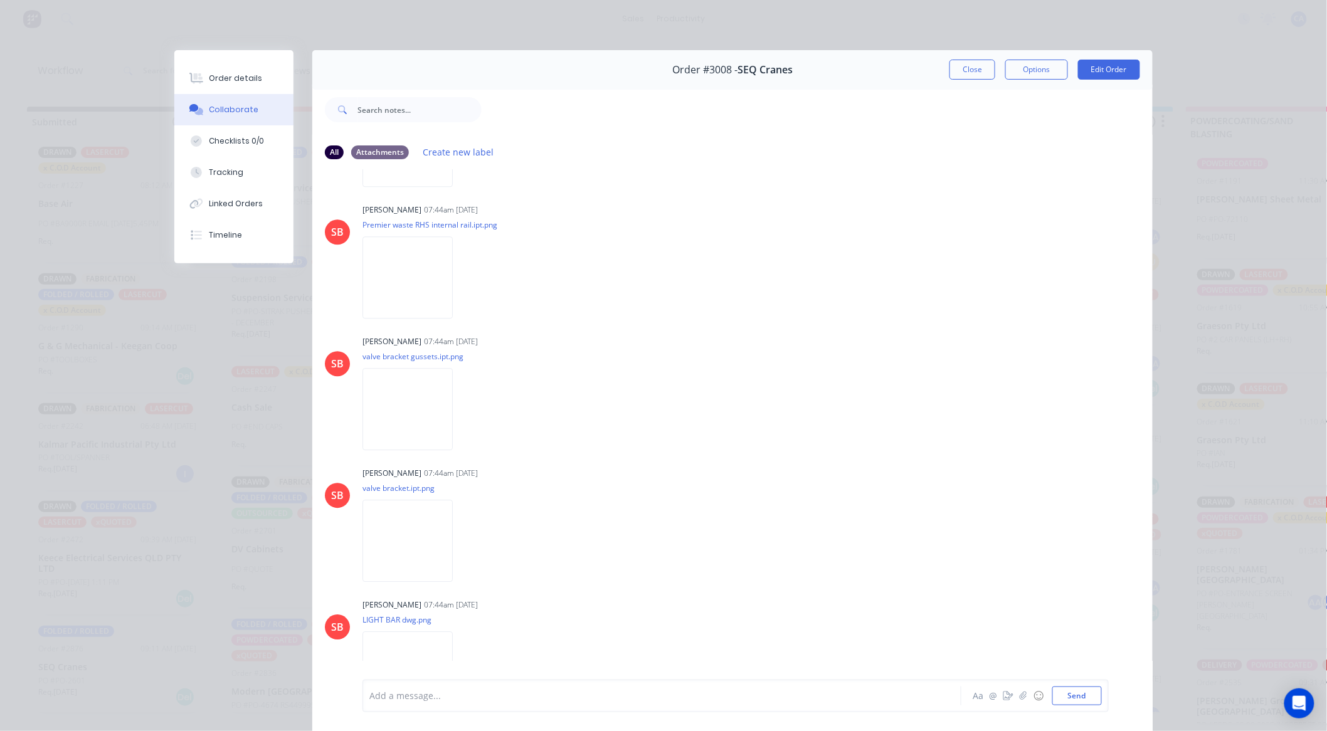
scroll to position [1422, 0]
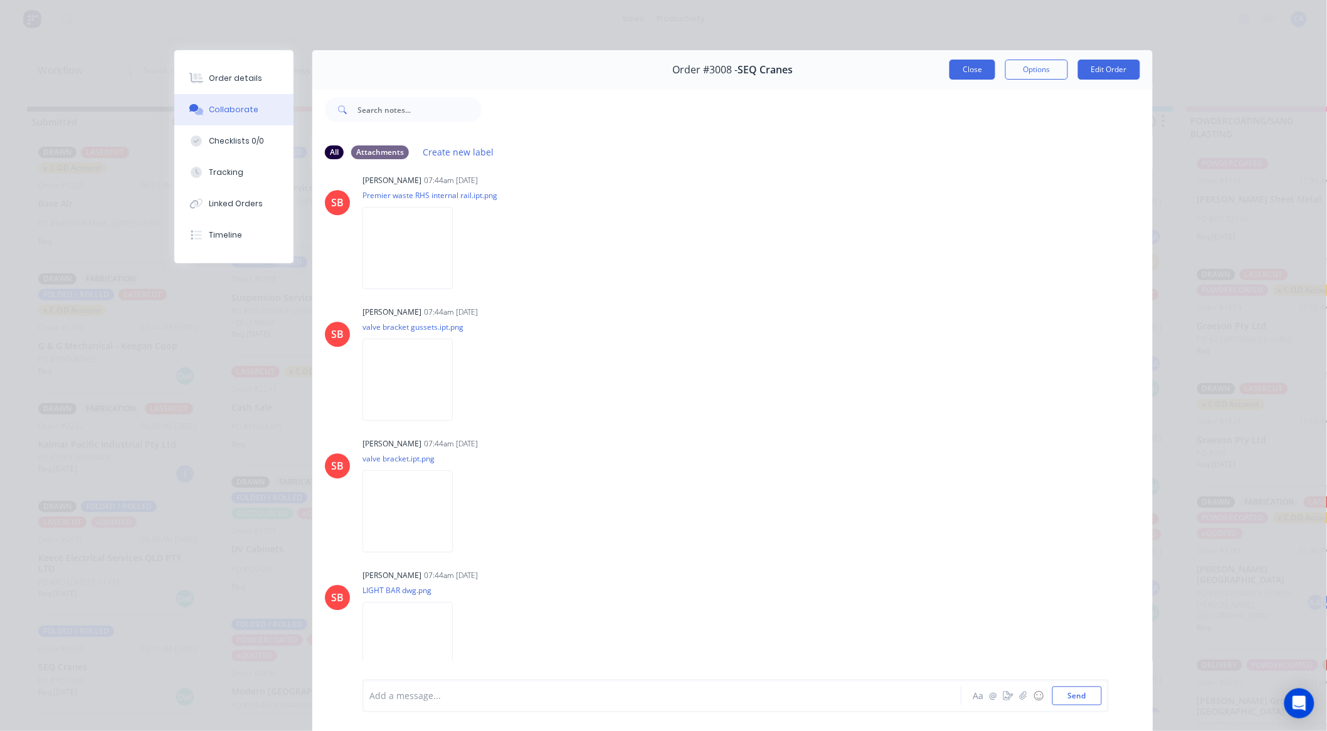
click at [966, 71] on button "Close" at bounding box center [973, 70] width 46 height 20
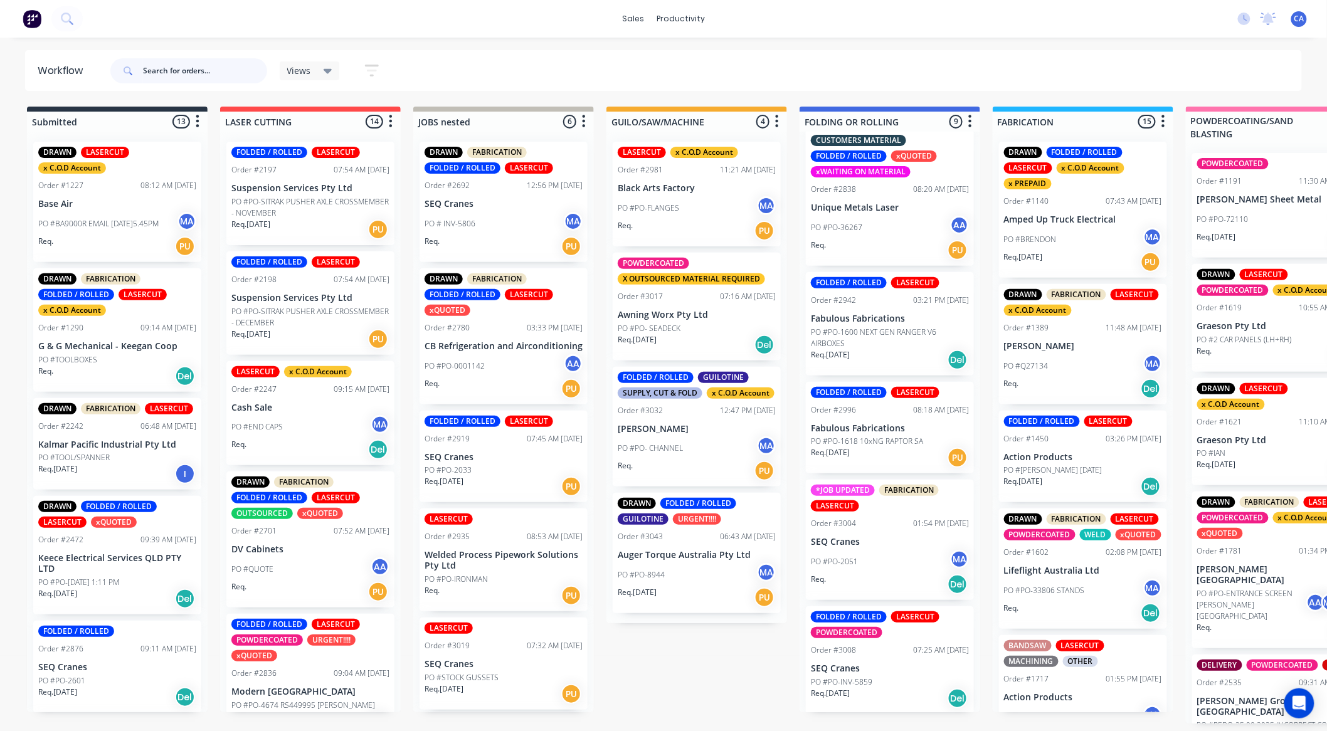
click at [166, 67] on input "text" at bounding box center [205, 70] width 124 height 25
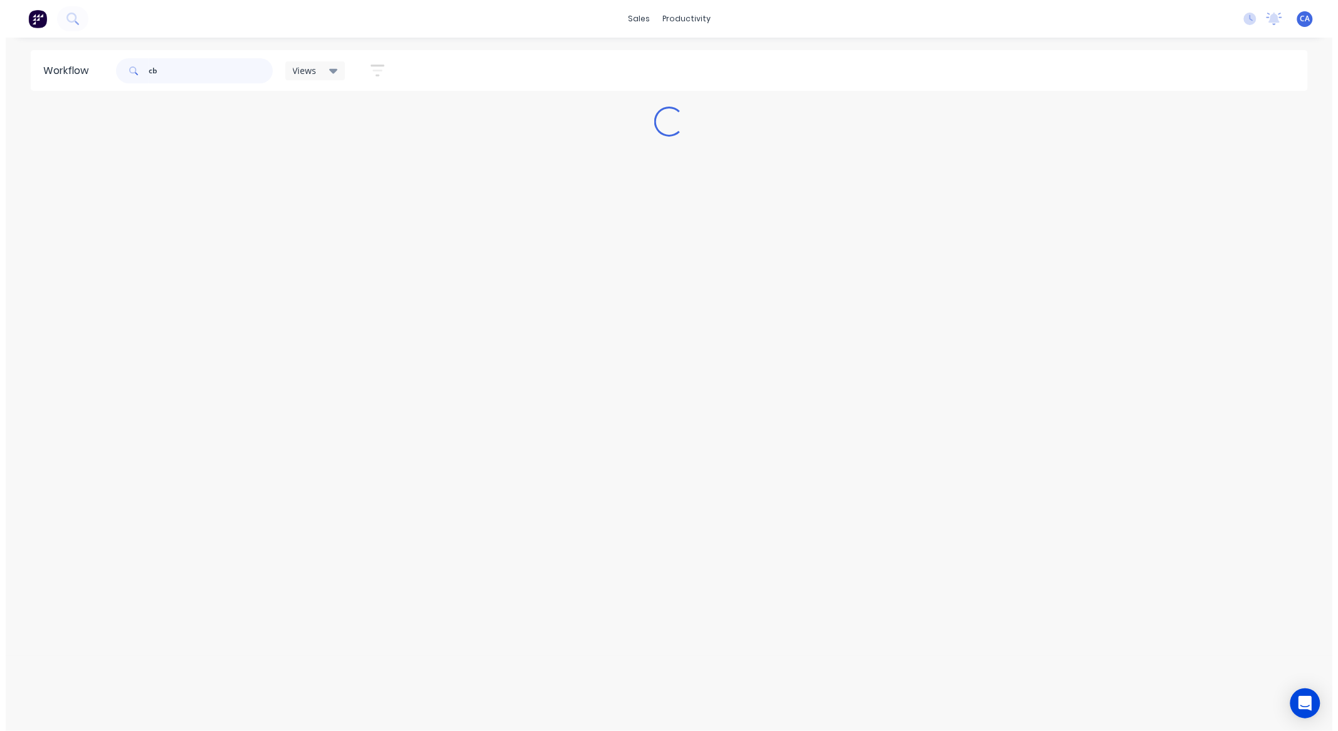
scroll to position [0, 0]
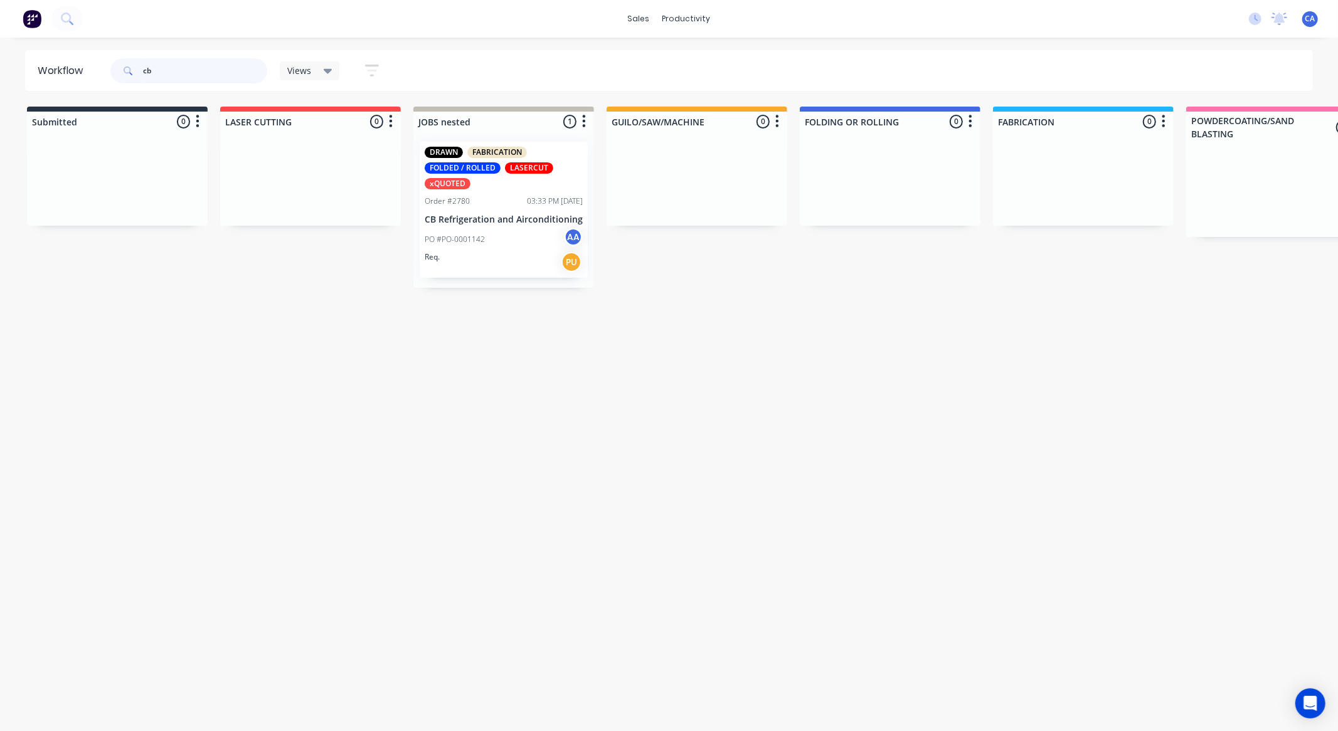
type input "cb"
click at [517, 258] on div "Req. PU" at bounding box center [504, 262] width 158 height 21
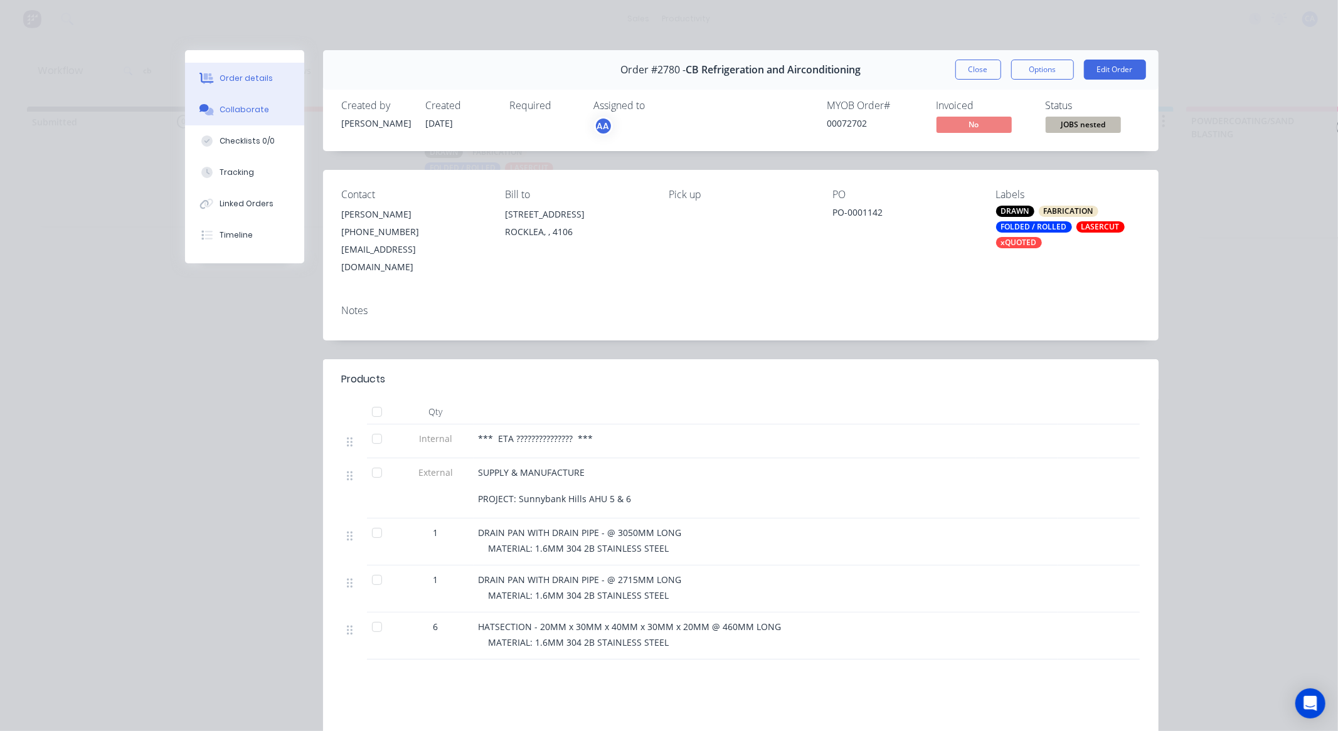
click at [226, 111] on div "Collaborate" at bounding box center [245, 109] width 50 height 11
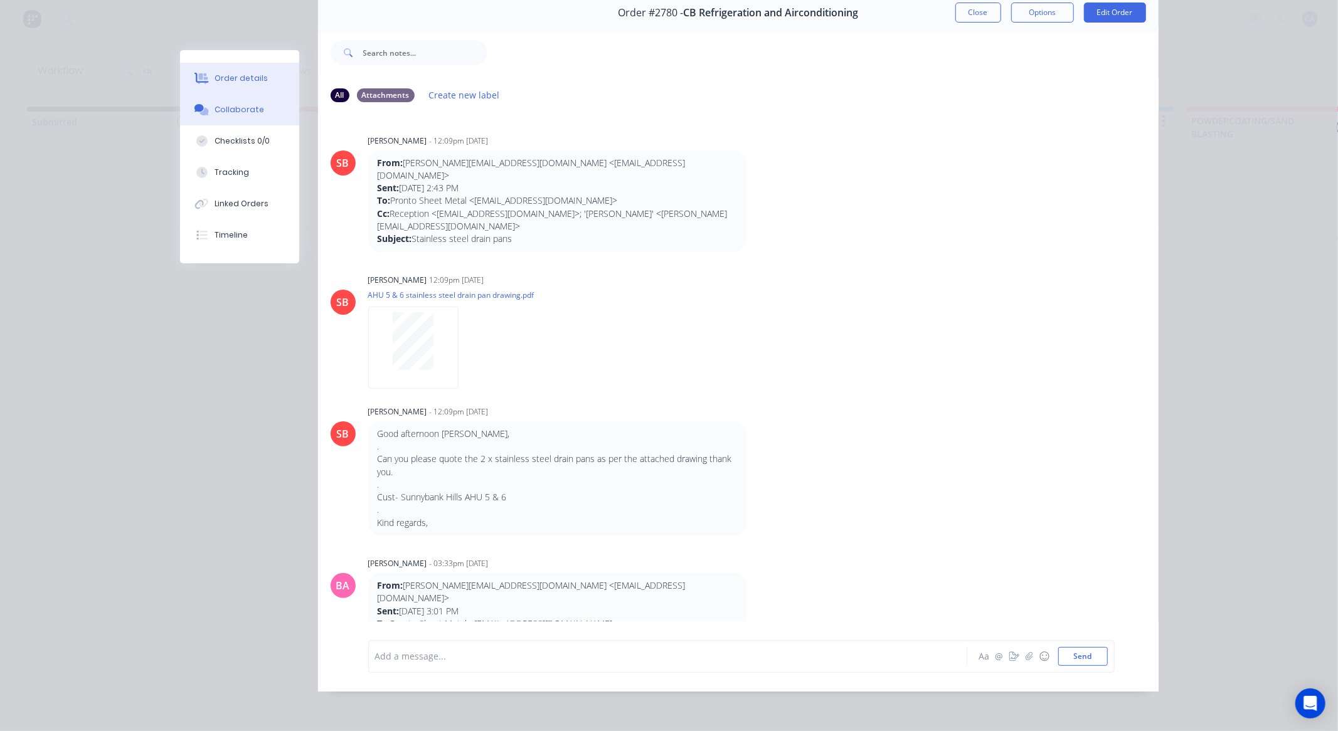
click at [226, 80] on div "Order details" at bounding box center [241, 78] width 53 height 11
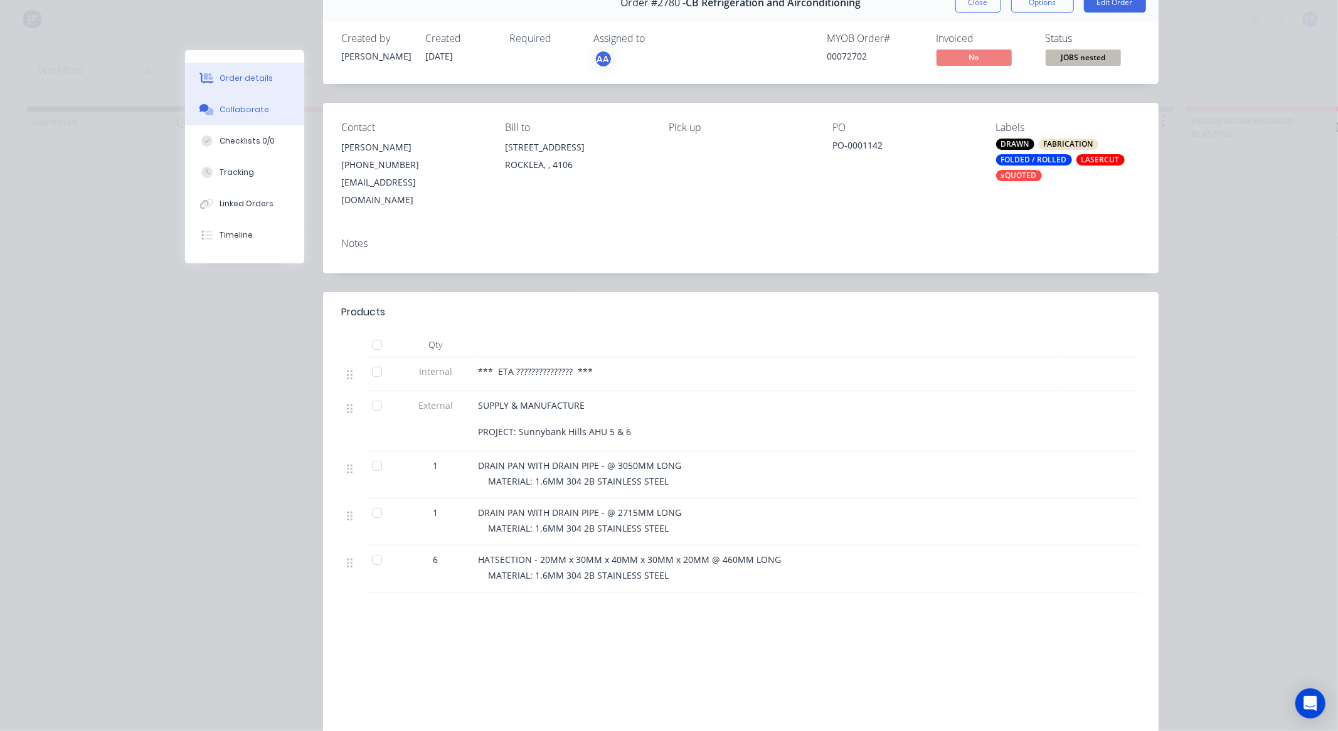
click at [261, 116] on button "Collaborate" at bounding box center [244, 109] width 119 height 31
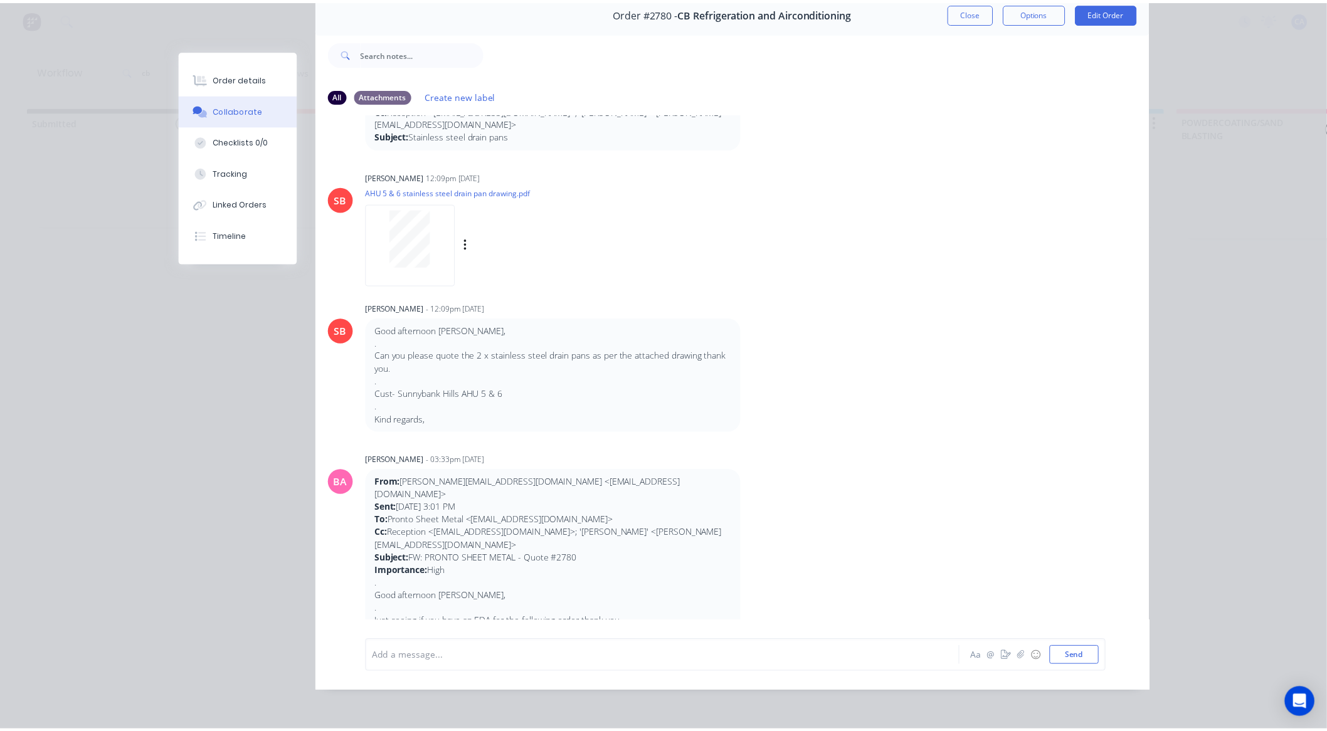
scroll to position [105, 0]
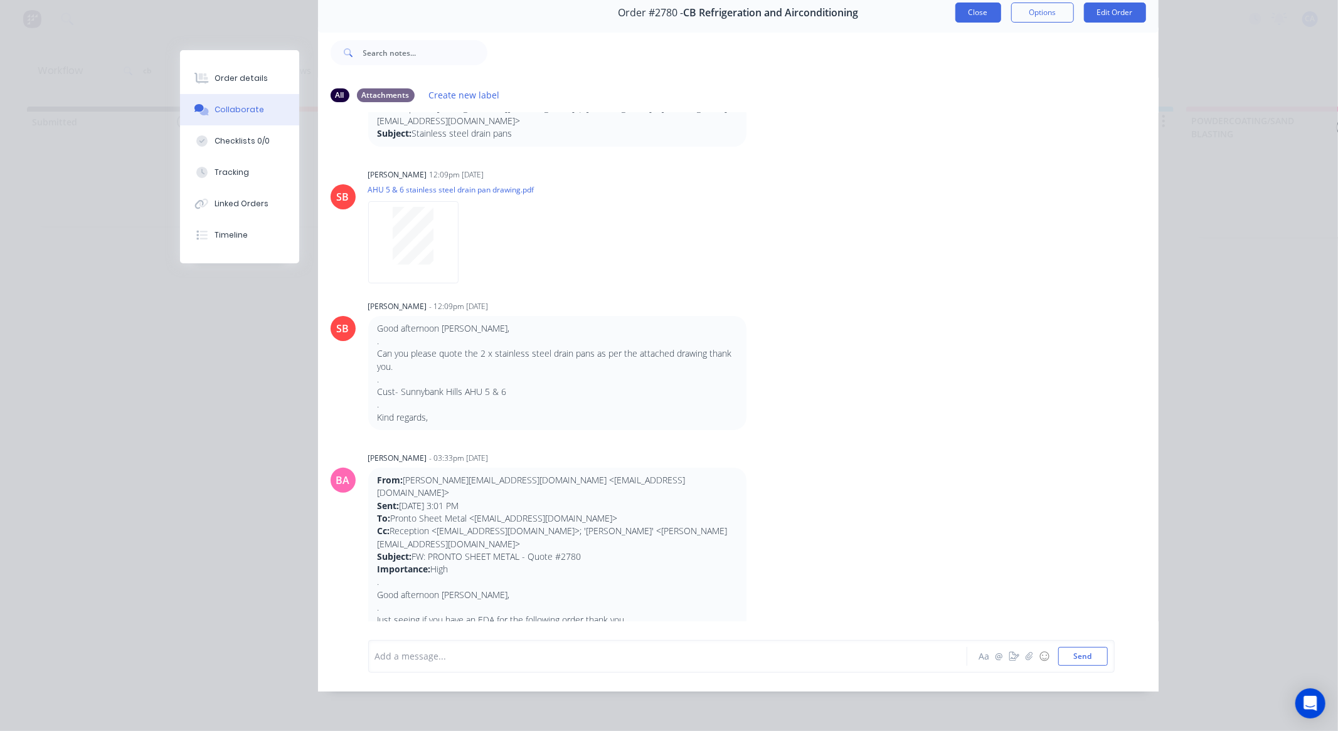
click at [967, 4] on button "Close" at bounding box center [978, 13] width 46 height 20
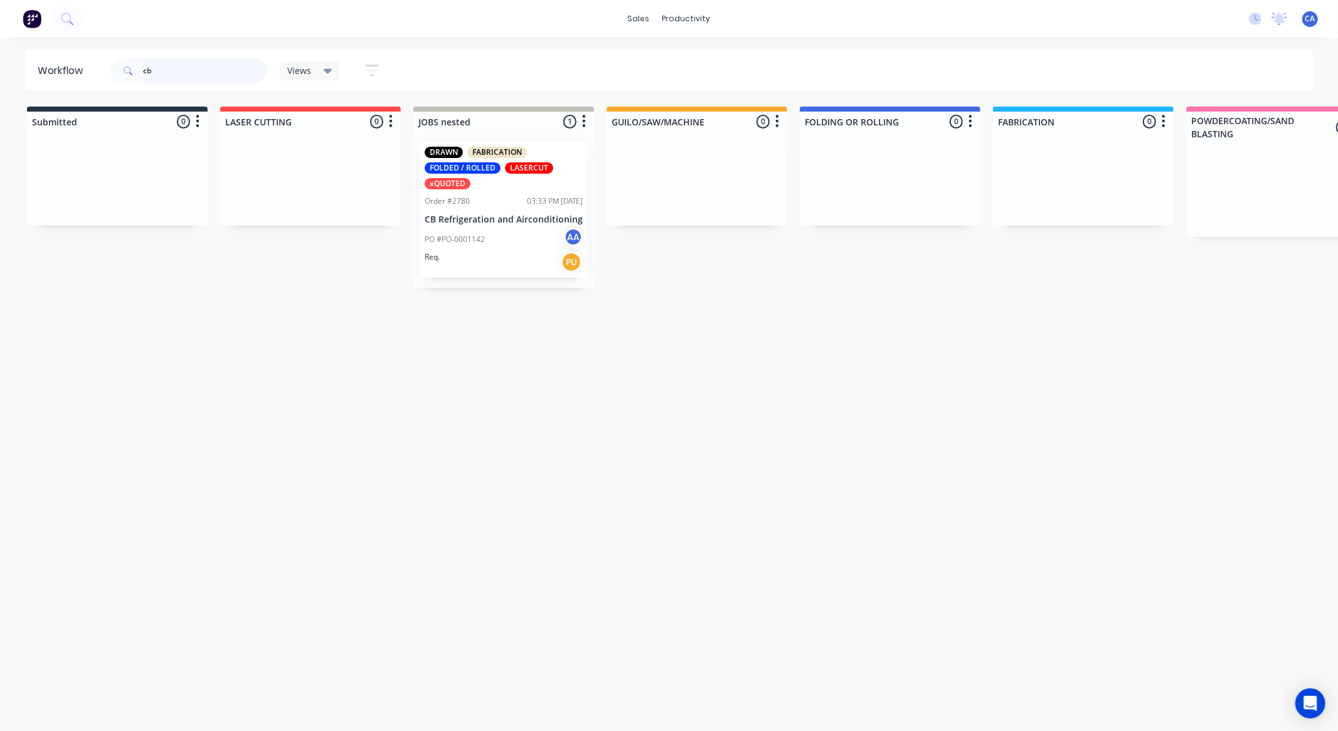
drag, startPoint x: 194, startPoint y: 78, endPoint x: 77, endPoint y: 70, distance: 118.2
click at [86, 73] on header "Workflow cb Views Save new view None (Default) edit Show/Hide statuses Show lin…" at bounding box center [669, 70] width 1288 height 41
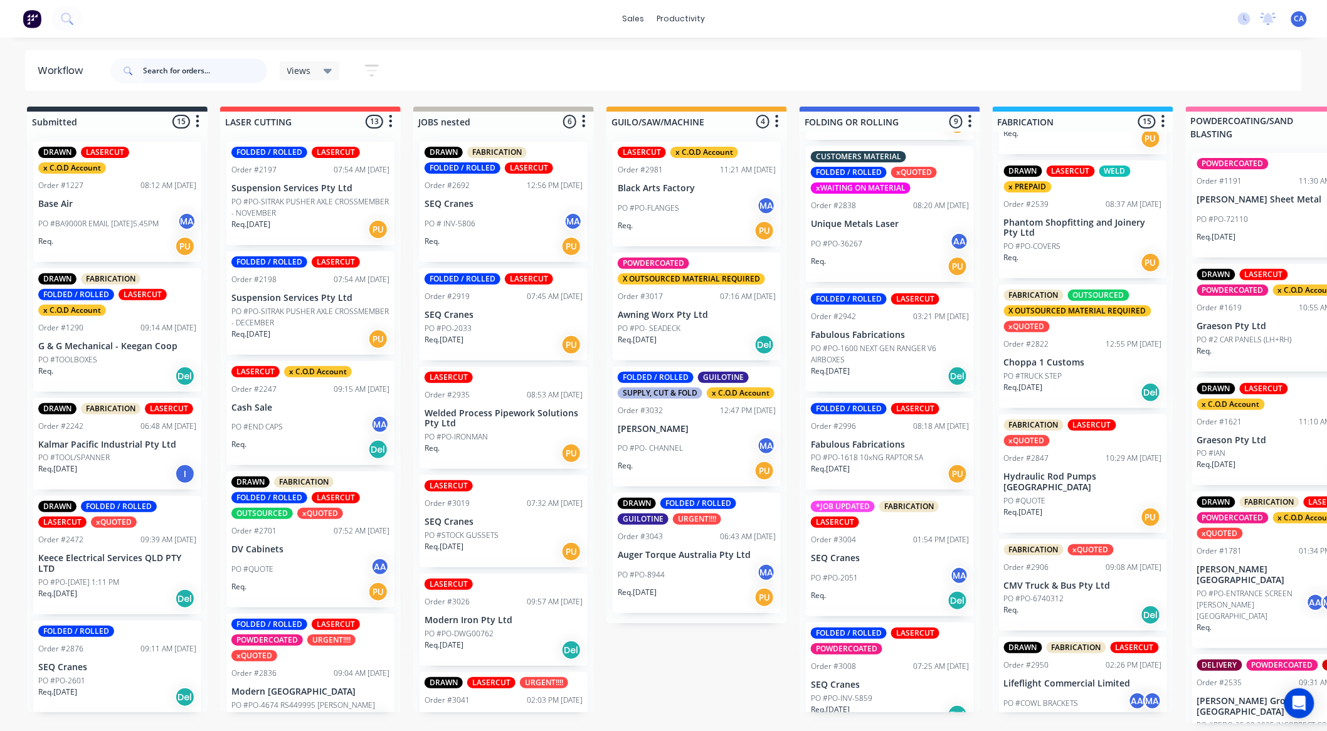
scroll to position [836, 0]
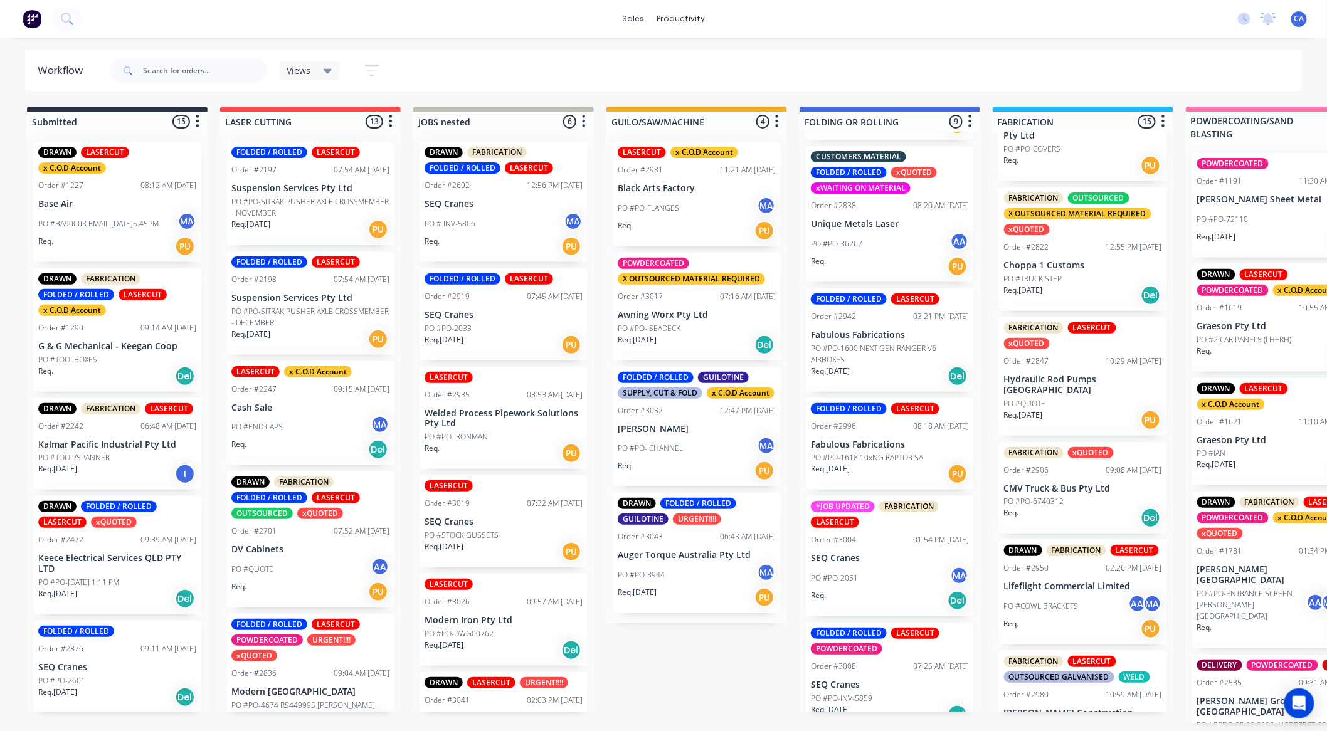
click at [1100, 410] on div "PO #QUOTE" at bounding box center [1083, 403] width 158 height 11
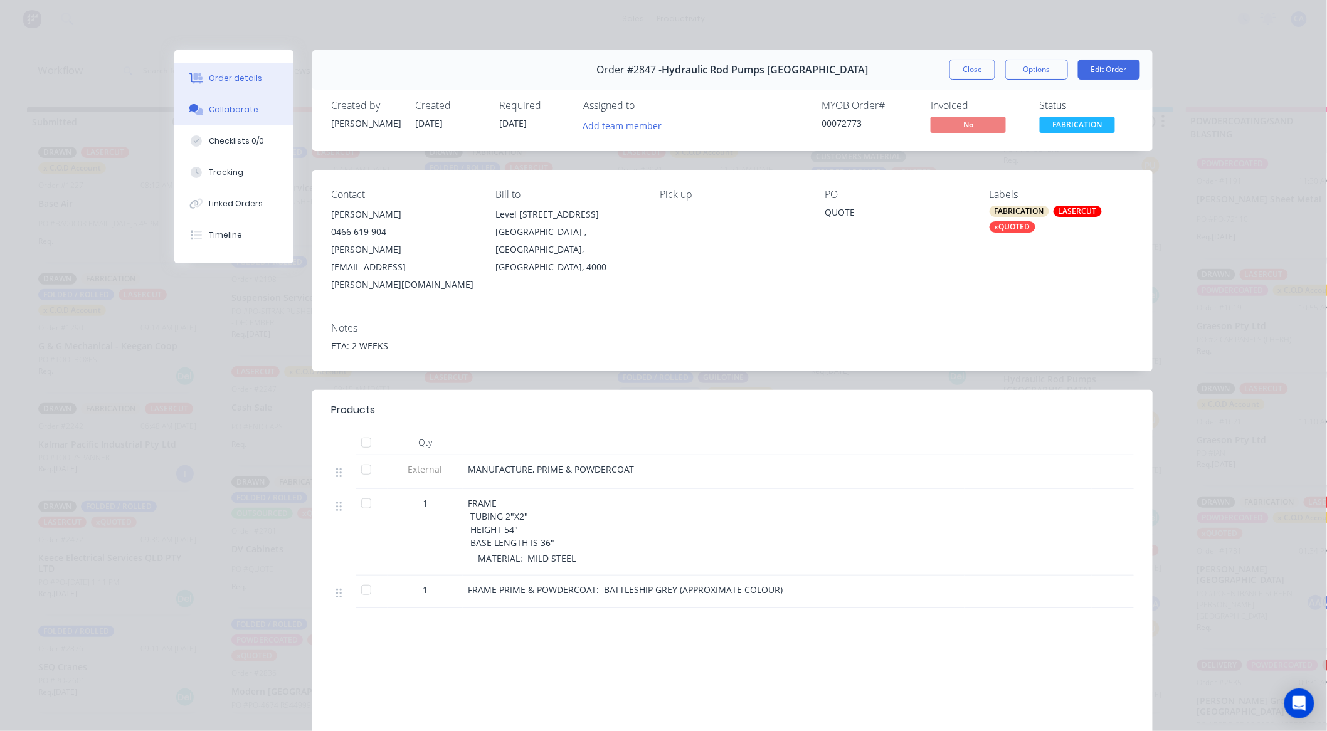
click at [212, 114] on div "Collaborate" at bounding box center [235, 109] width 50 height 11
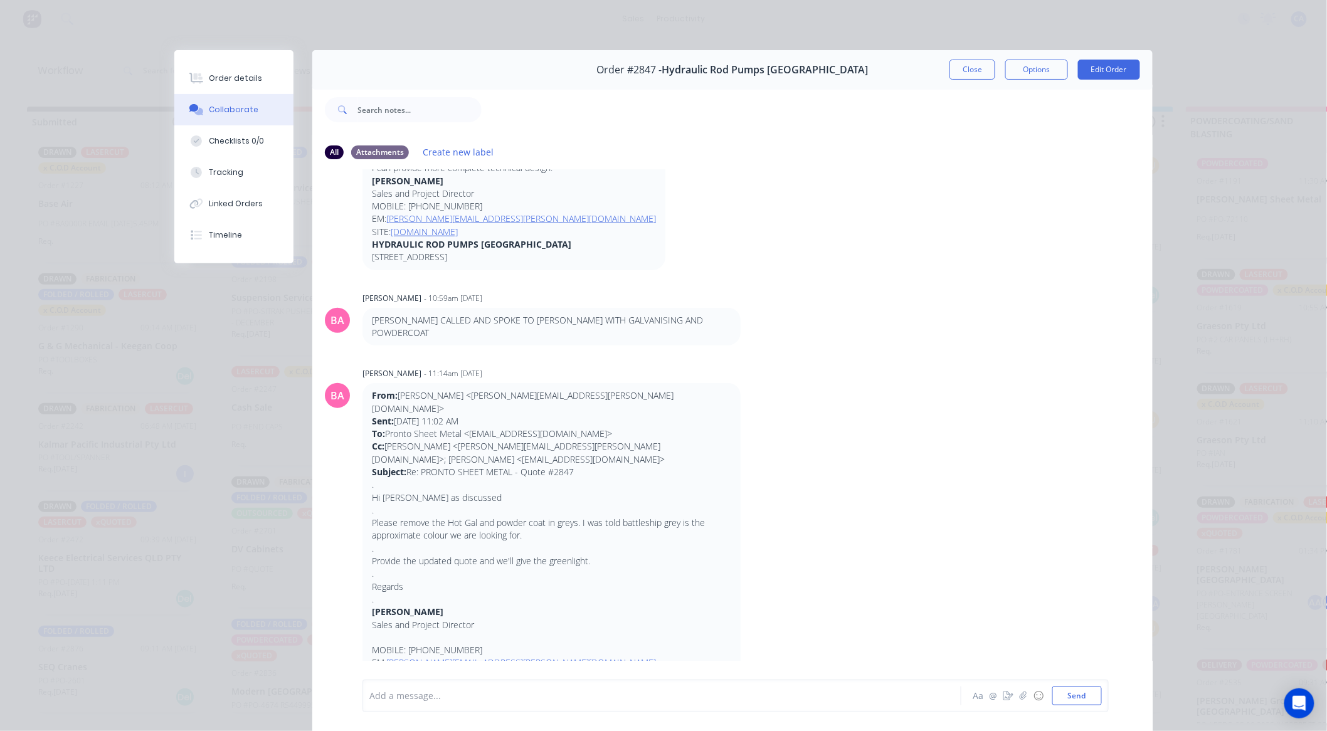
scroll to position [831, 0]
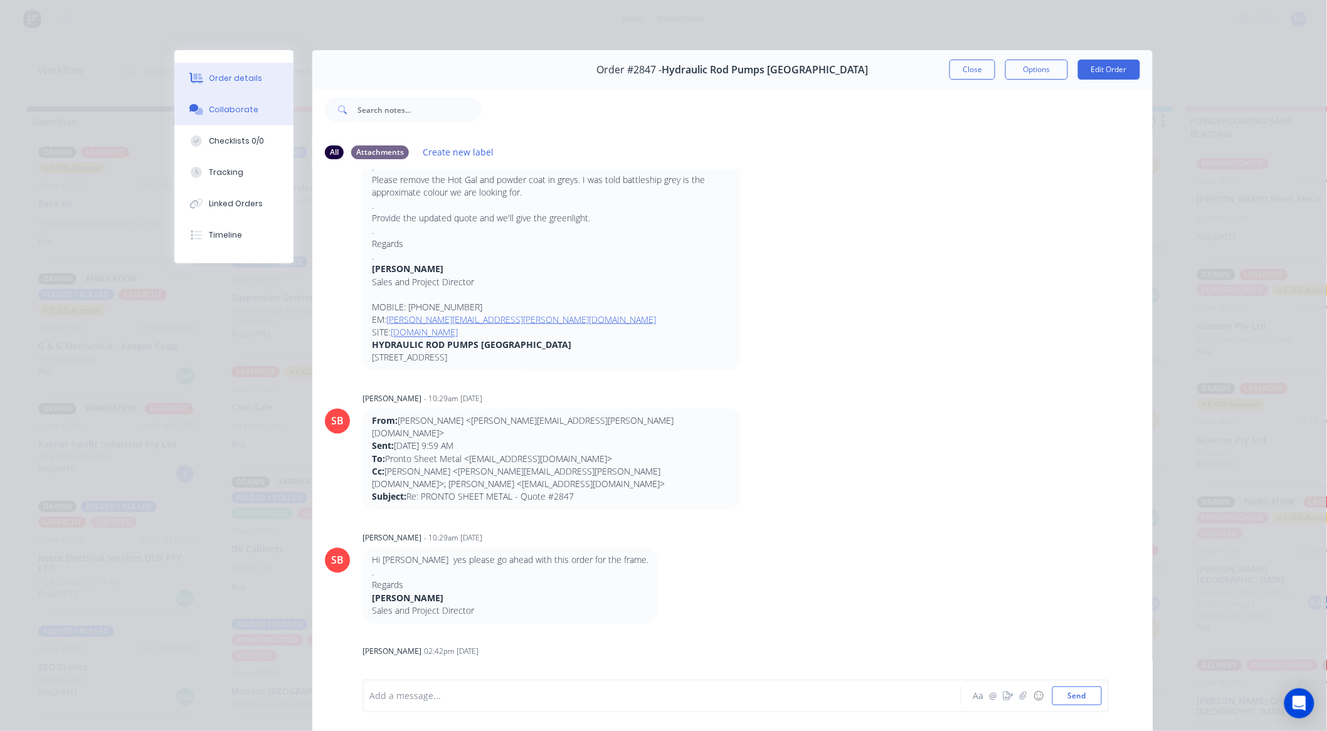
click at [235, 72] on button "Order details" at bounding box center [233, 78] width 119 height 31
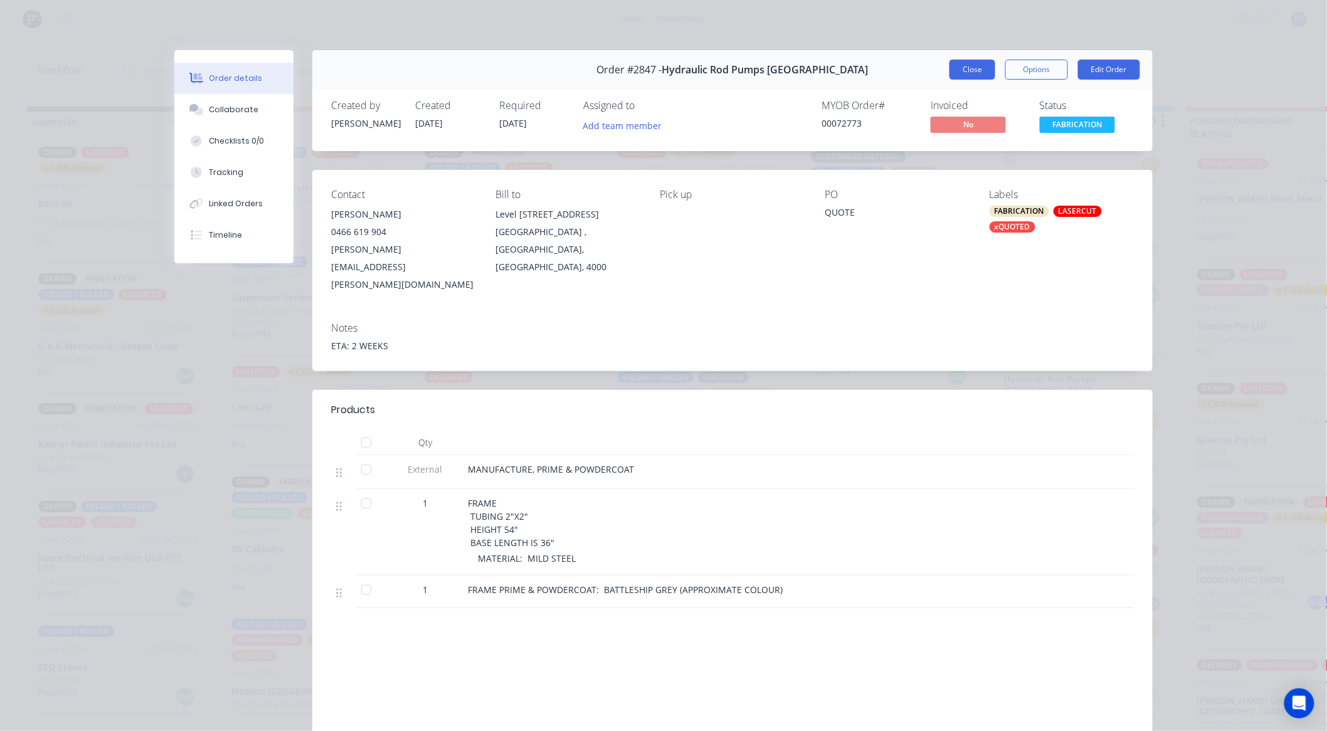
click at [964, 77] on button "Close" at bounding box center [973, 70] width 46 height 20
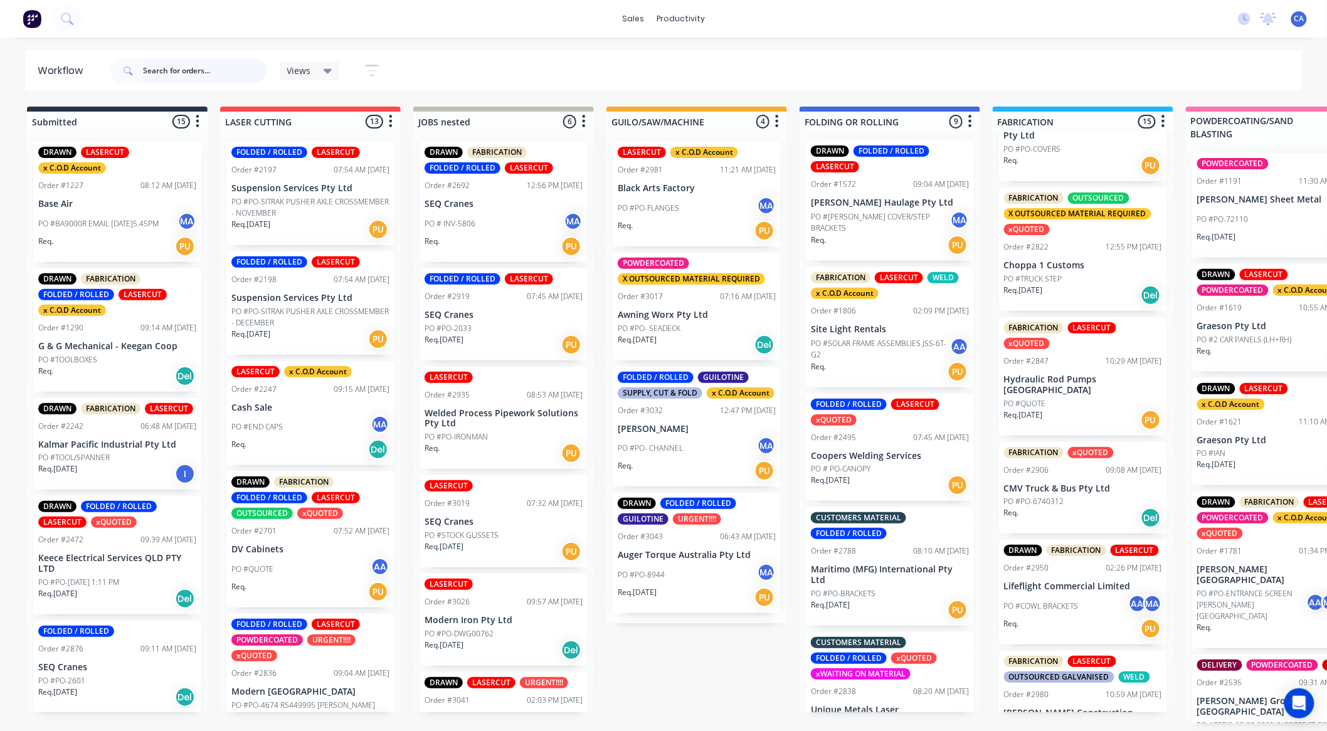
scroll to position [0, 0]
click at [690, 459] on div "PO #PO- CHANNEL MA" at bounding box center [697, 449] width 158 height 24
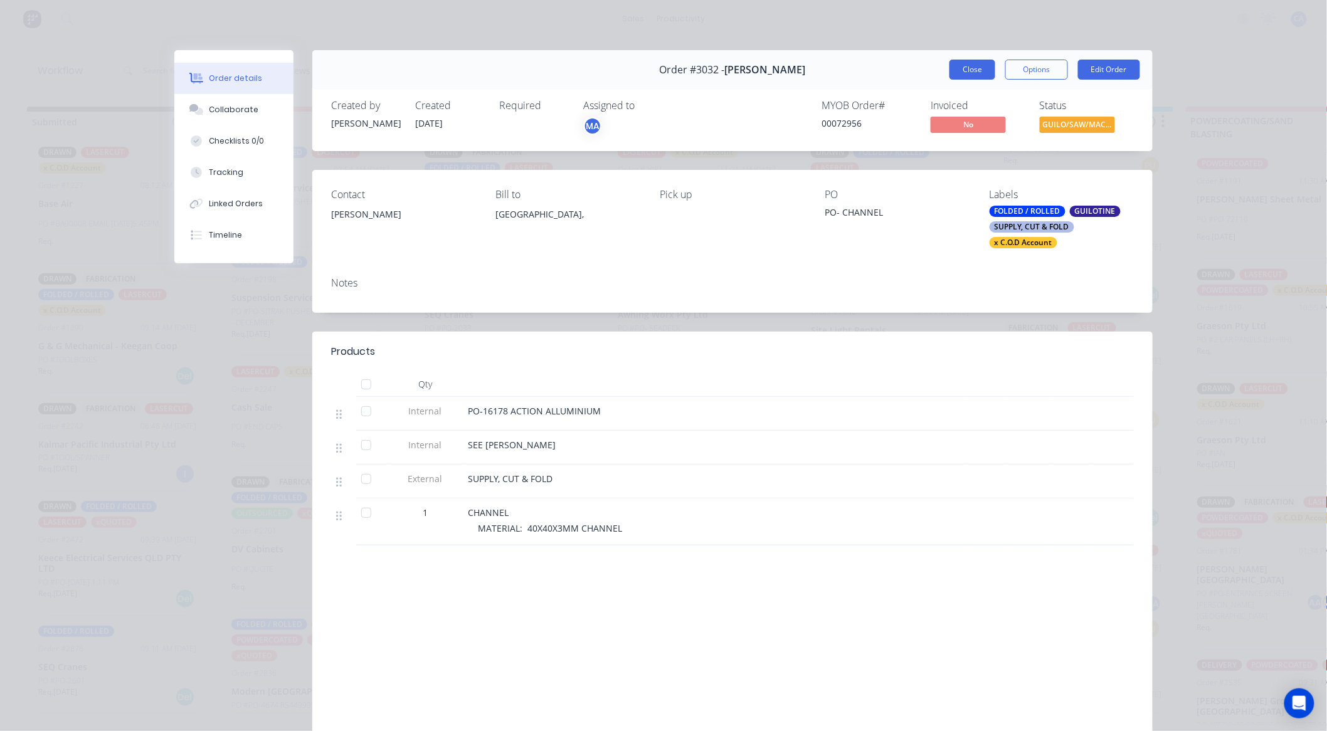
click at [970, 61] on button "Close" at bounding box center [973, 70] width 46 height 20
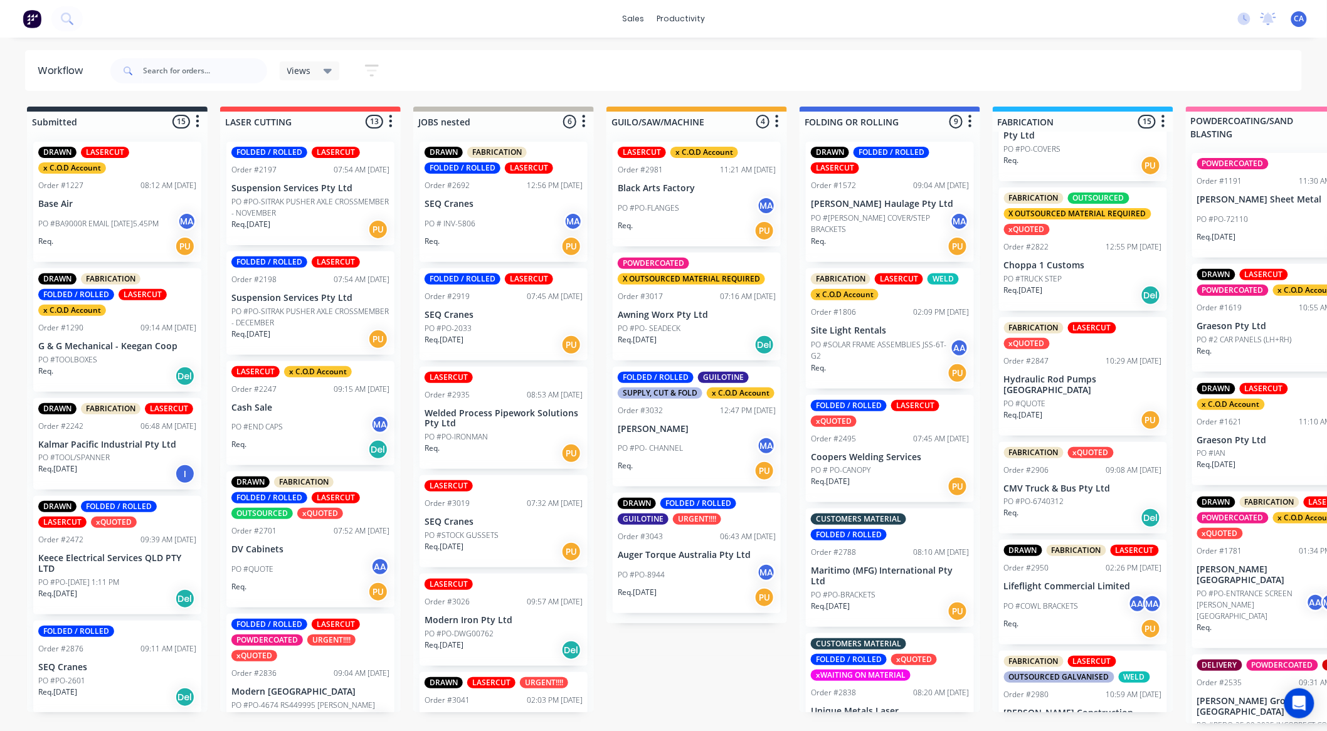
click at [1070, 405] on div "PO #QUOTE" at bounding box center [1083, 403] width 158 height 11
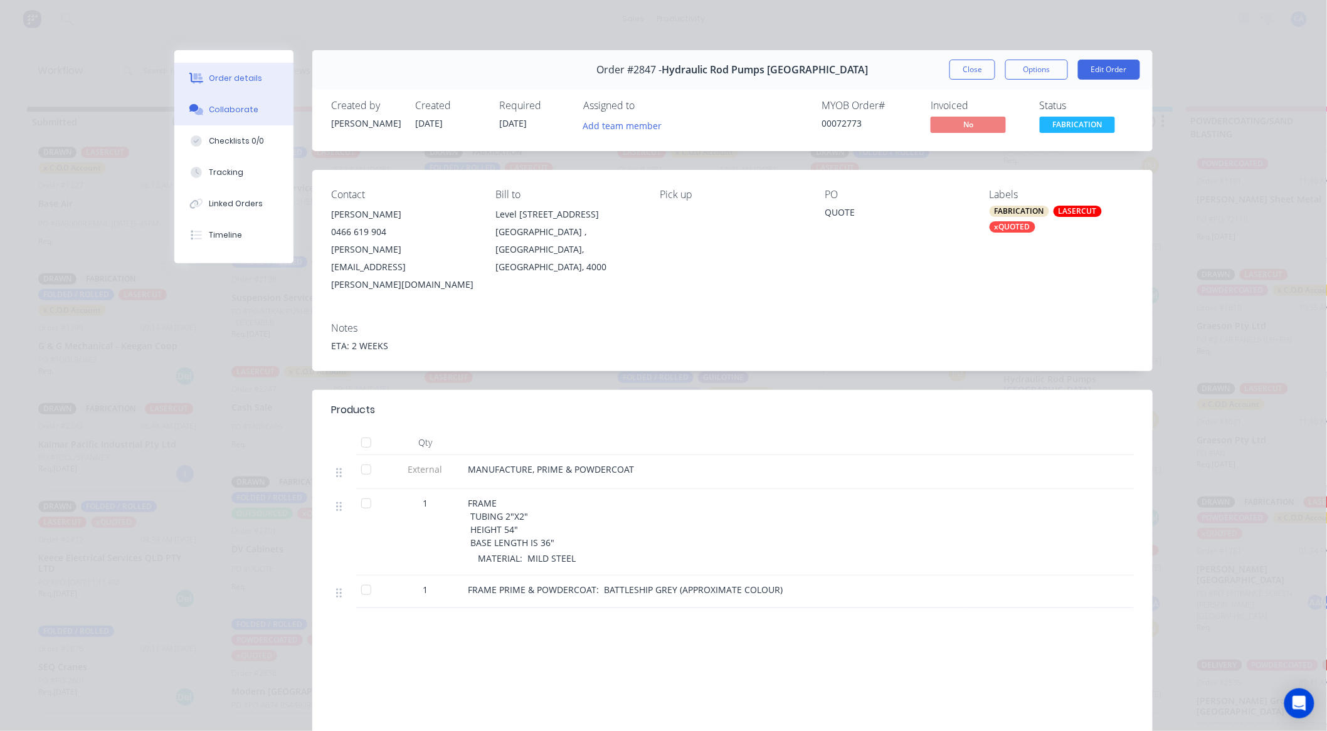
click at [223, 112] on div "Collaborate" at bounding box center [235, 109] width 50 height 11
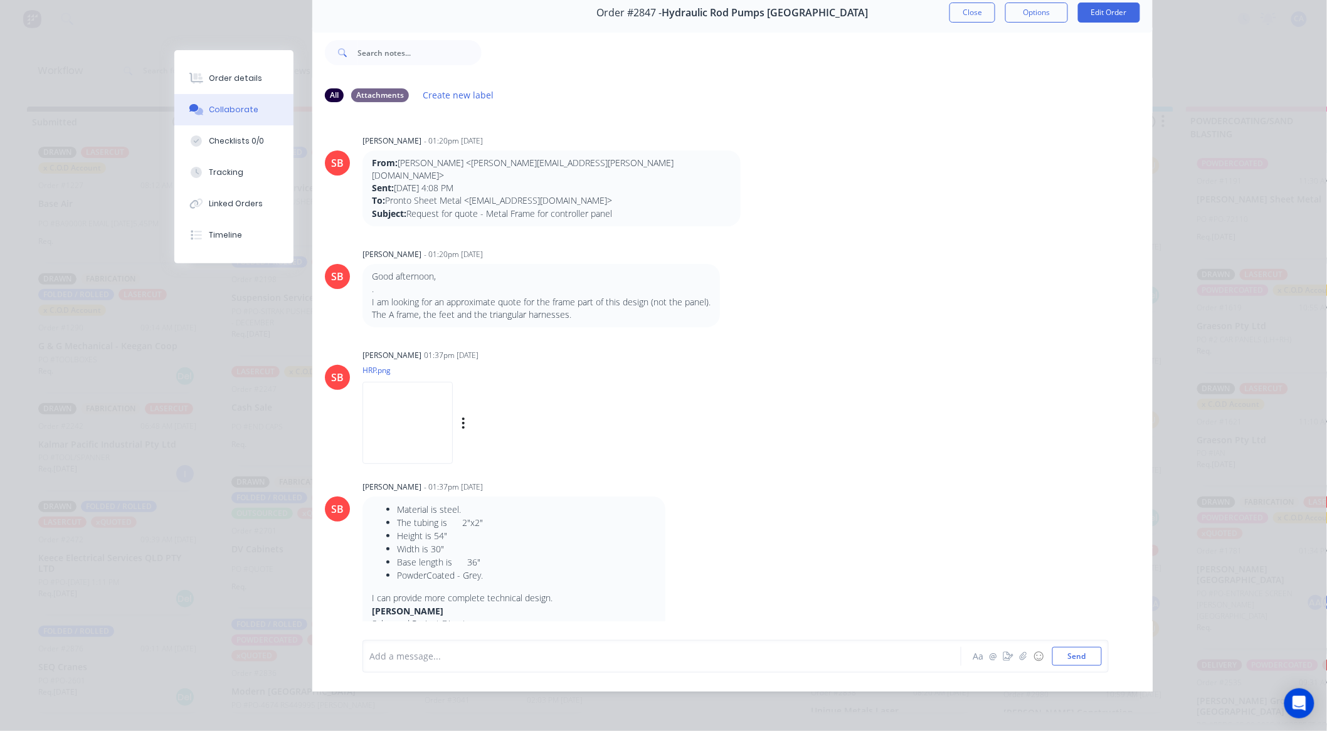
click at [422, 402] on img at bounding box center [408, 423] width 90 height 82
click at [963, 3] on button "Close" at bounding box center [973, 13] width 46 height 20
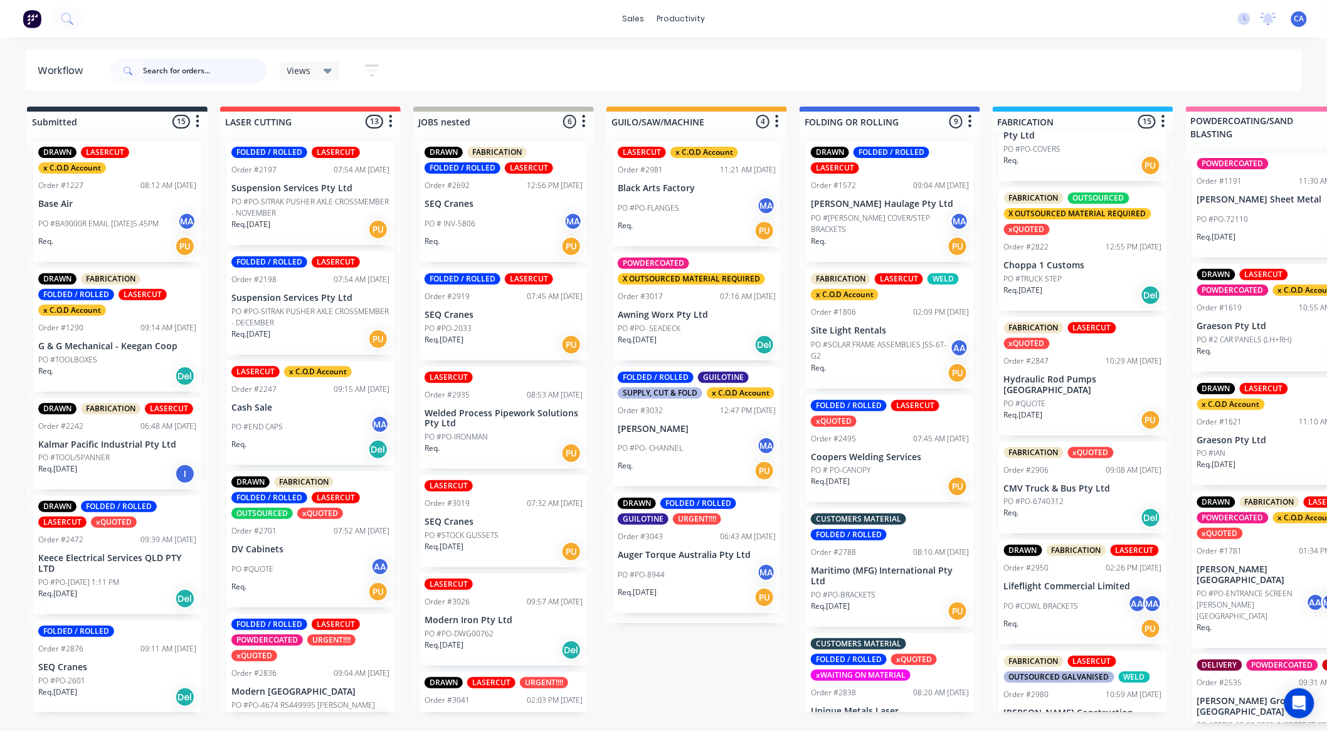
click at [188, 64] on input "text" at bounding box center [205, 70] width 124 height 25
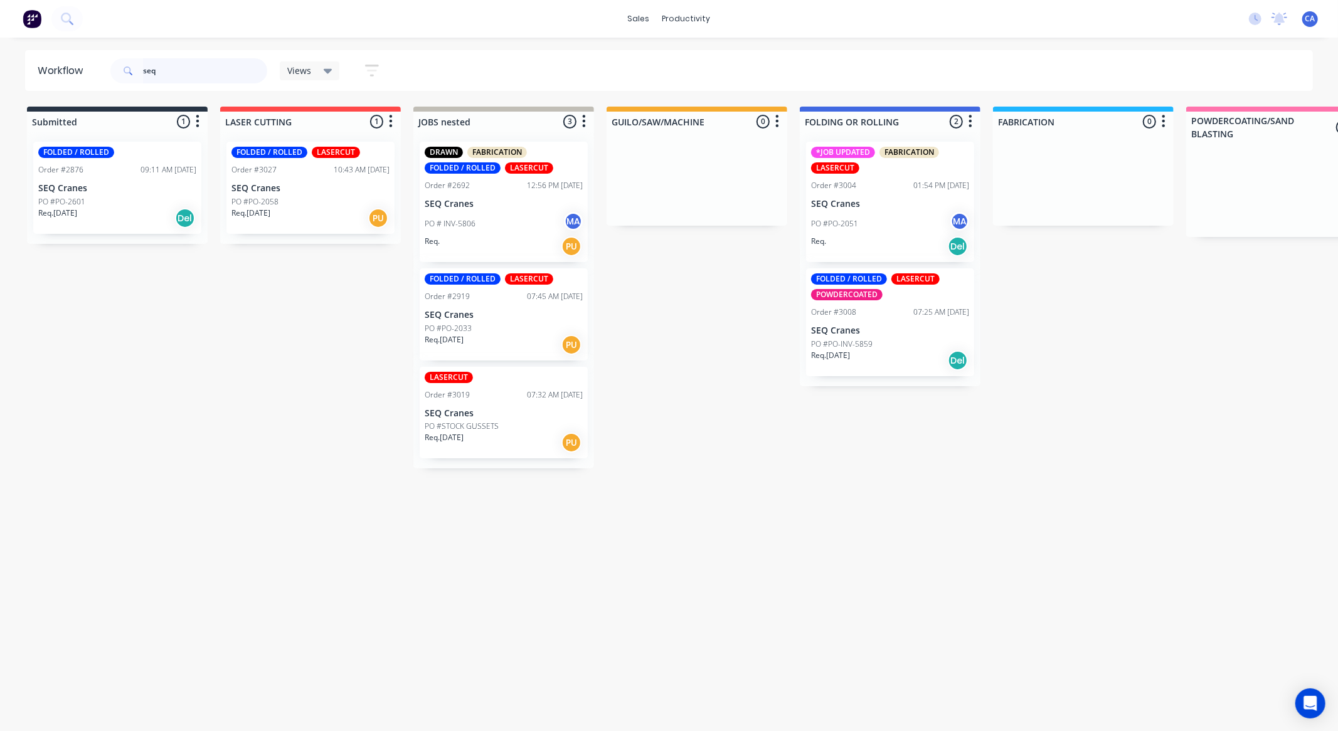
type input "seq"
click at [906, 356] on div "Req. 24/09/25 Del" at bounding box center [890, 360] width 158 height 21
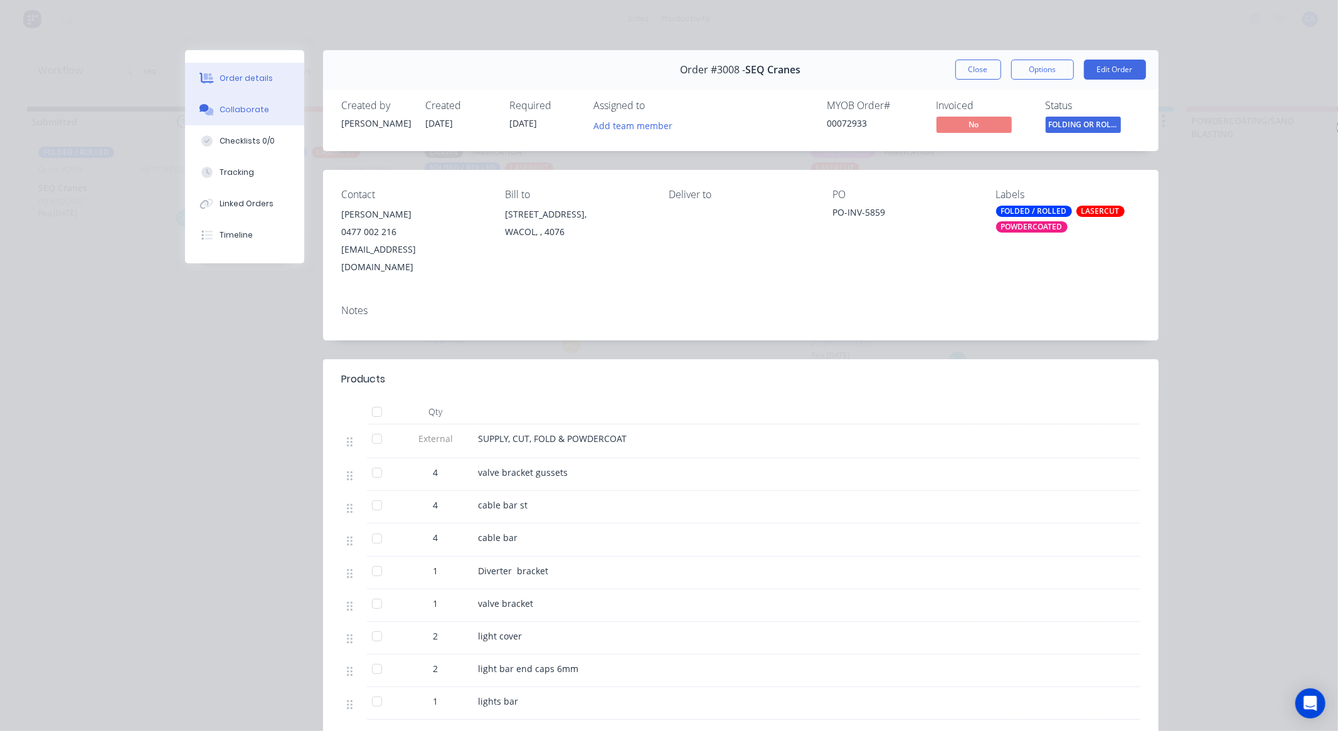
click at [258, 98] on button "Collaborate" at bounding box center [244, 109] width 119 height 31
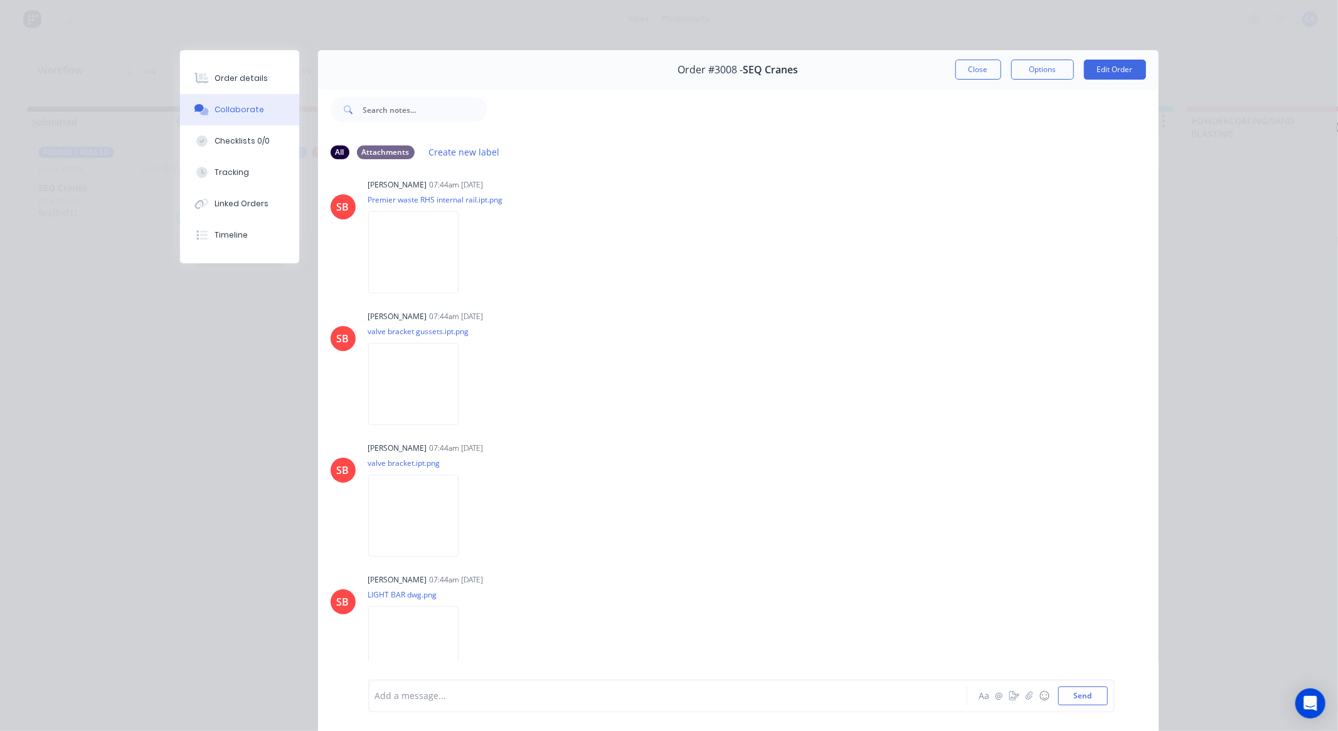
scroll to position [1422, 0]
drag, startPoint x: 952, startPoint y: 60, endPoint x: 964, endPoint y: 72, distance: 16.4
click at [956, 61] on button "Close" at bounding box center [978, 70] width 46 height 20
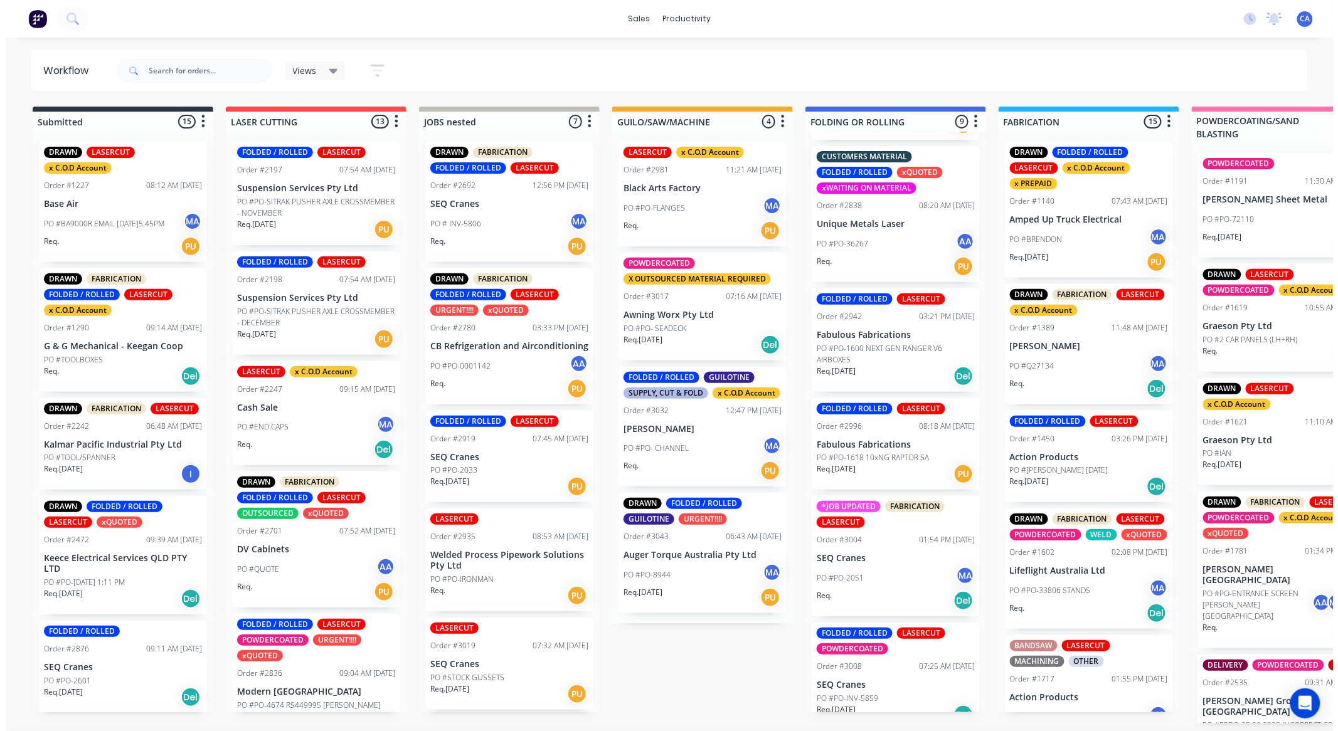
scroll to position [504, 0]
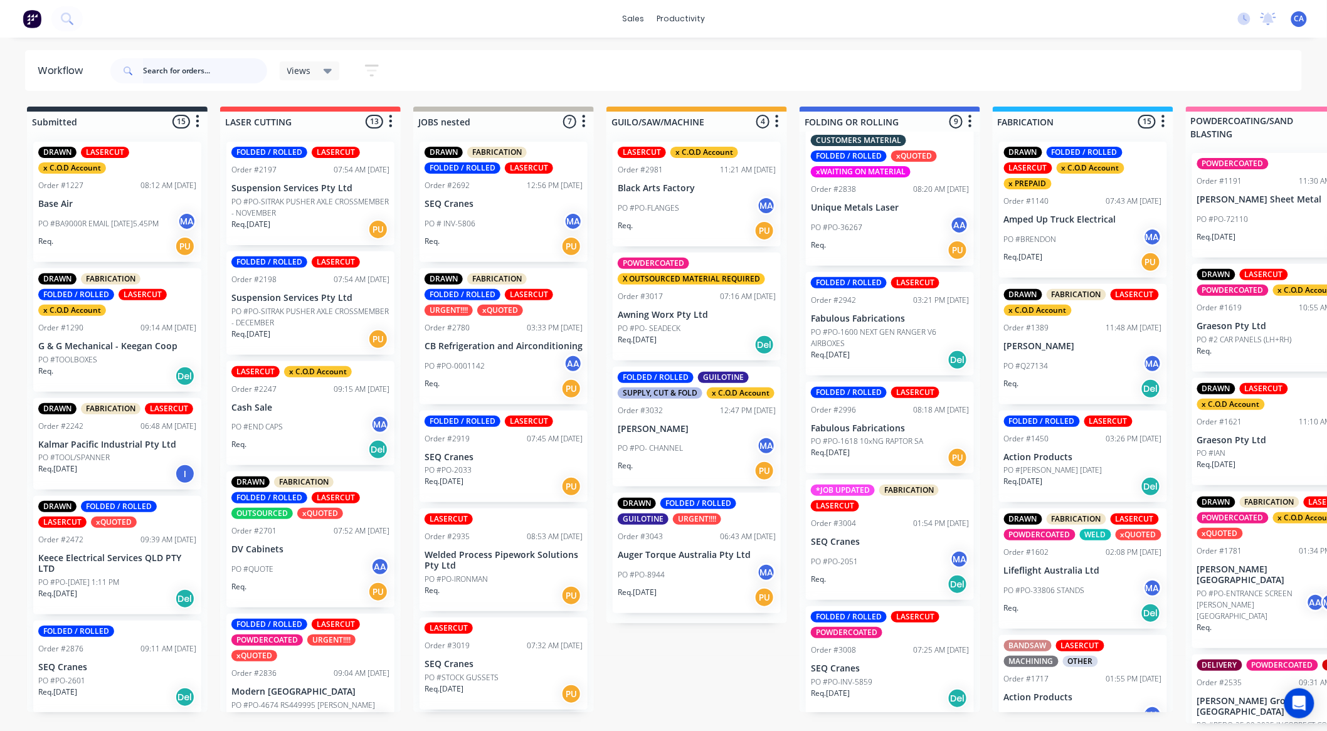
click at [159, 73] on input "text" at bounding box center [205, 70] width 124 height 25
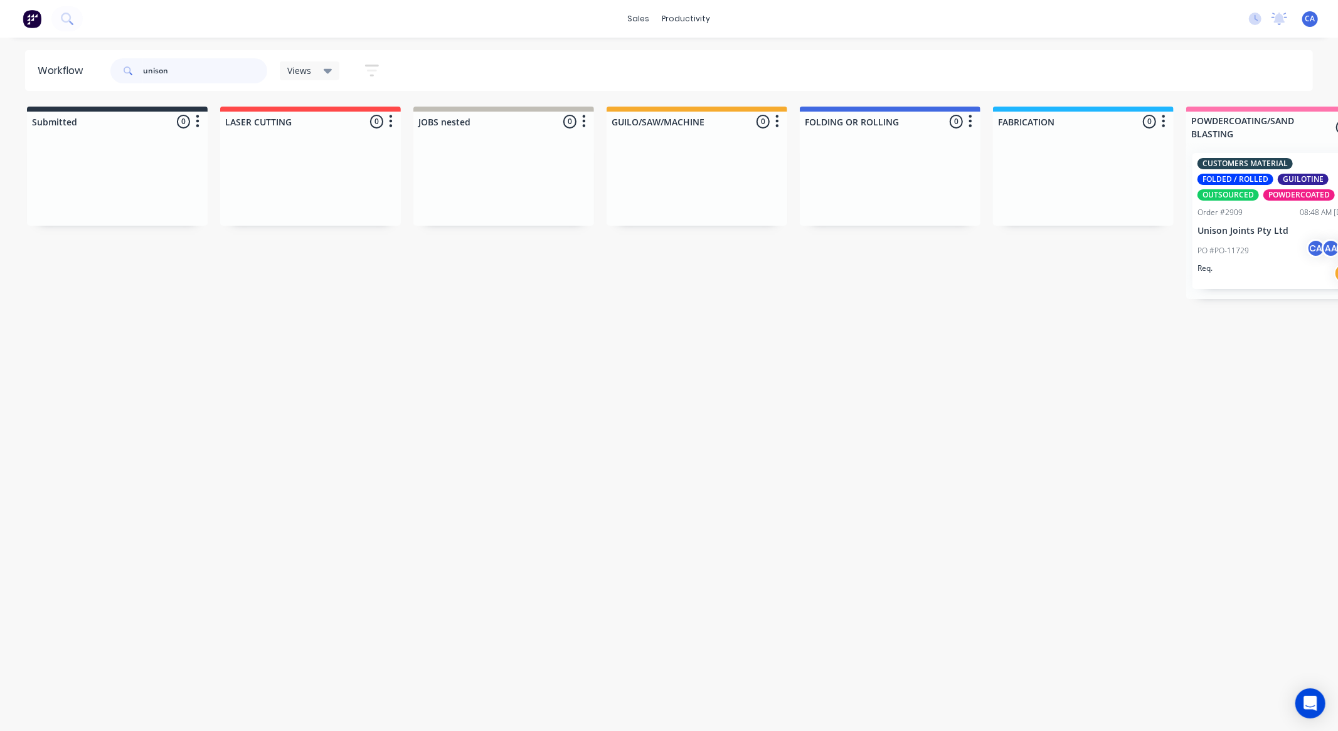
type input "unison"
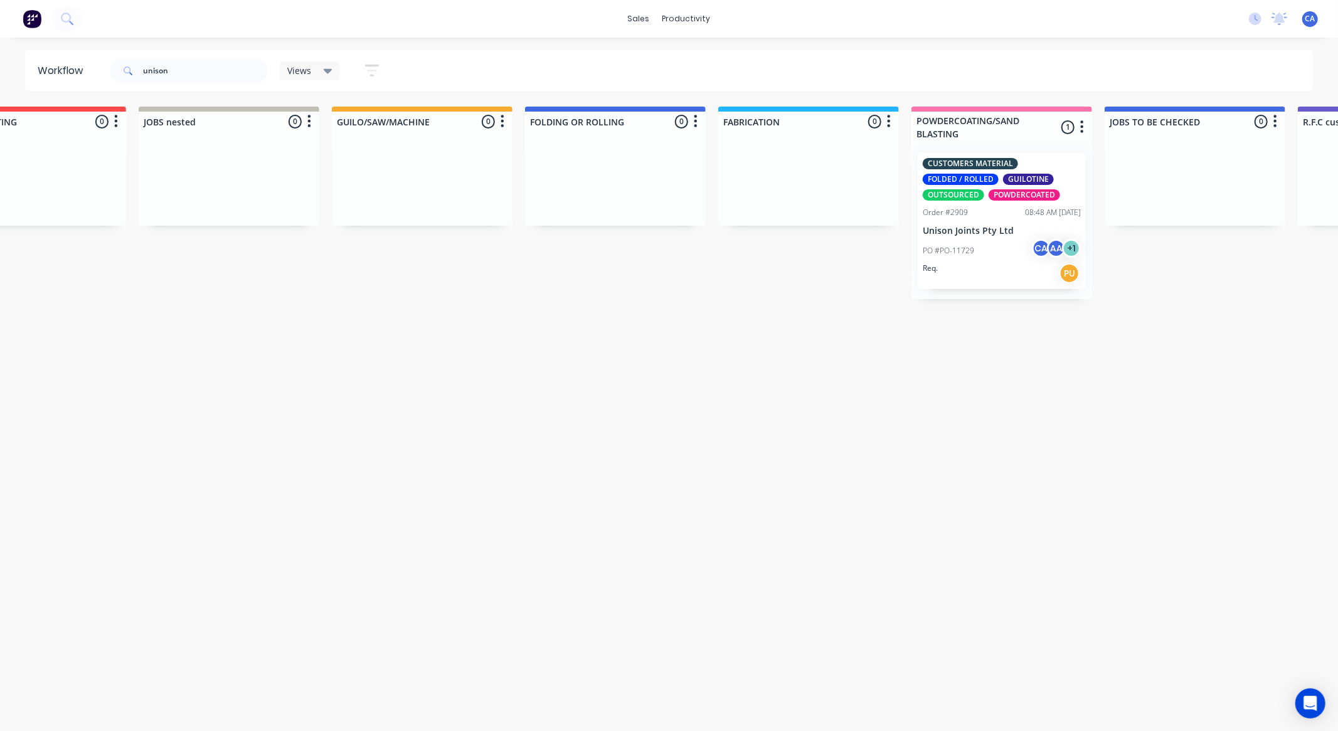
scroll to position [0, 410]
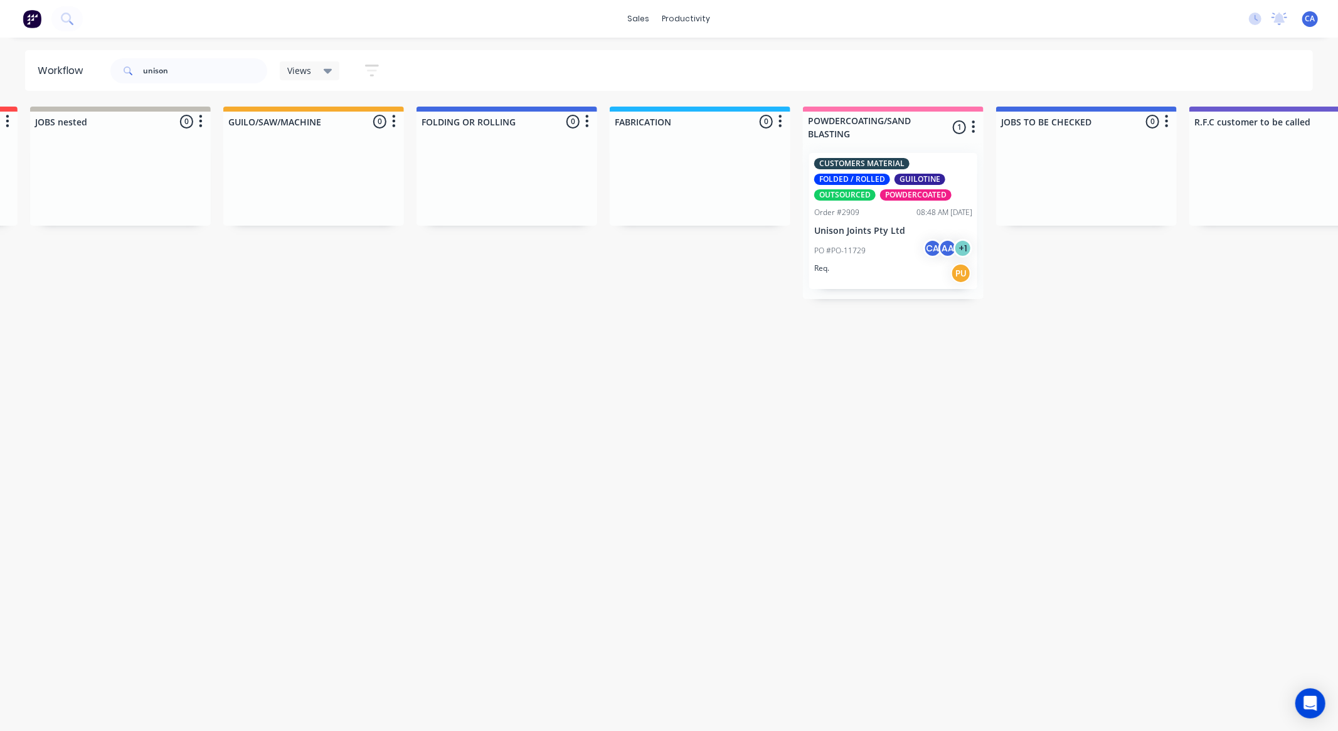
drag, startPoint x: 724, startPoint y: 327, endPoint x: 808, endPoint y: 326, distance: 84.1
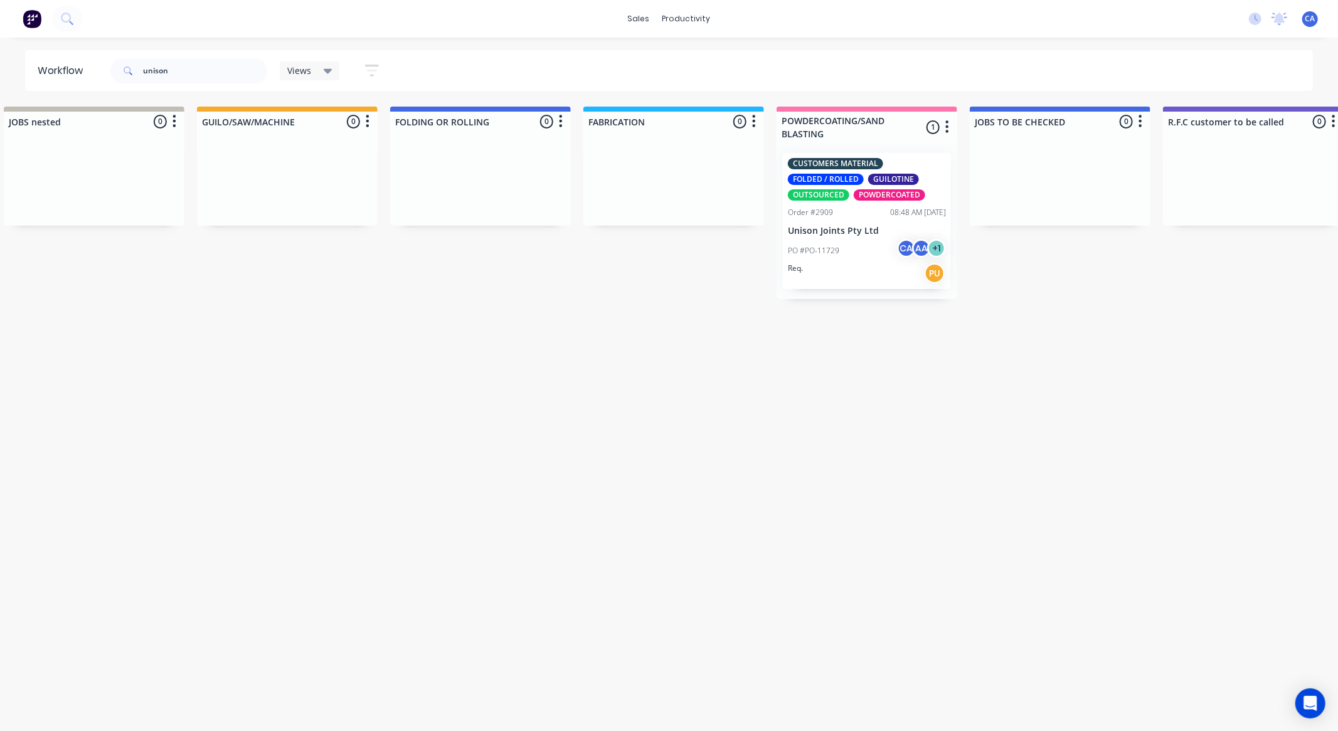
click at [842, 243] on div "PO #PO-11729 CA AA + 1" at bounding box center [867, 251] width 158 height 24
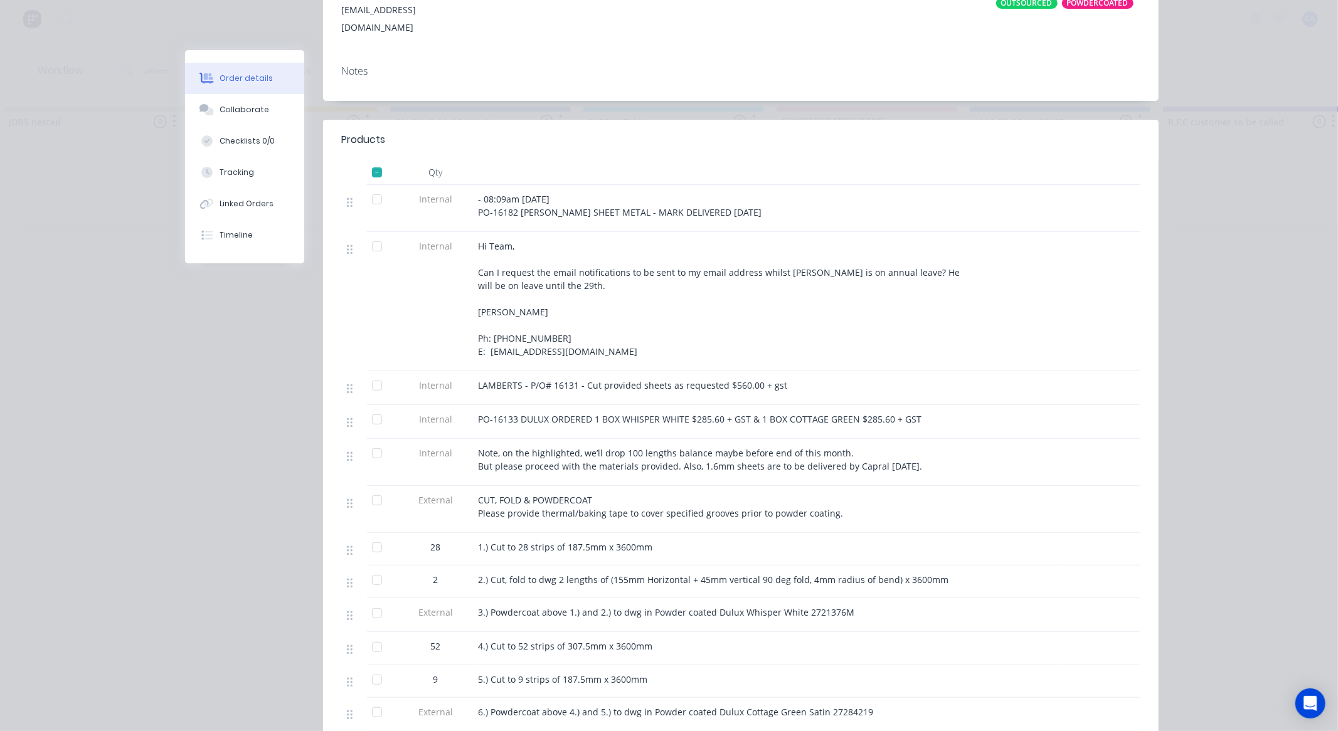
scroll to position [30, 0]
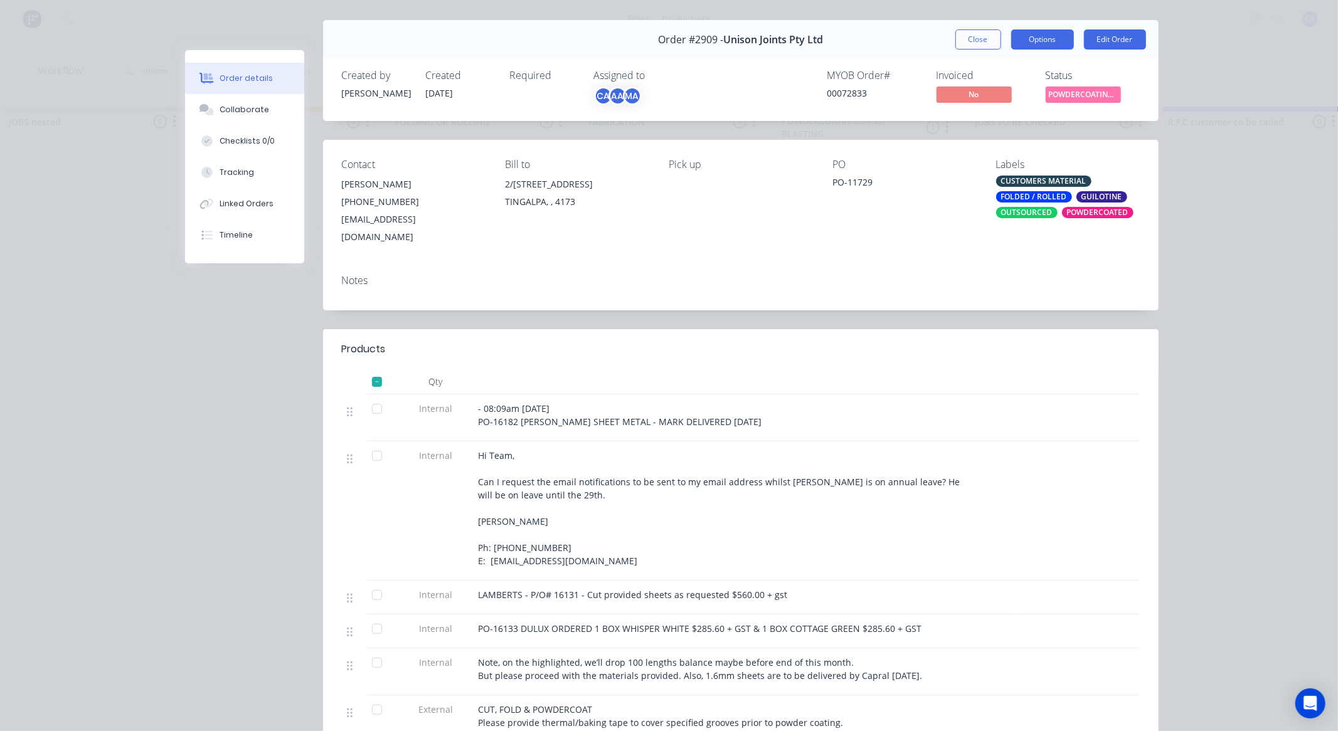
click at [1023, 44] on button "Options" at bounding box center [1042, 39] width 63 height 20
drag, startPoint x: 979, startPoint y: 40, endPoint x: 980, endPoint y: 33, distance: 6.9
click at [979, 40] on button "Close" at bounding box center [978, 39] width 46 height 20
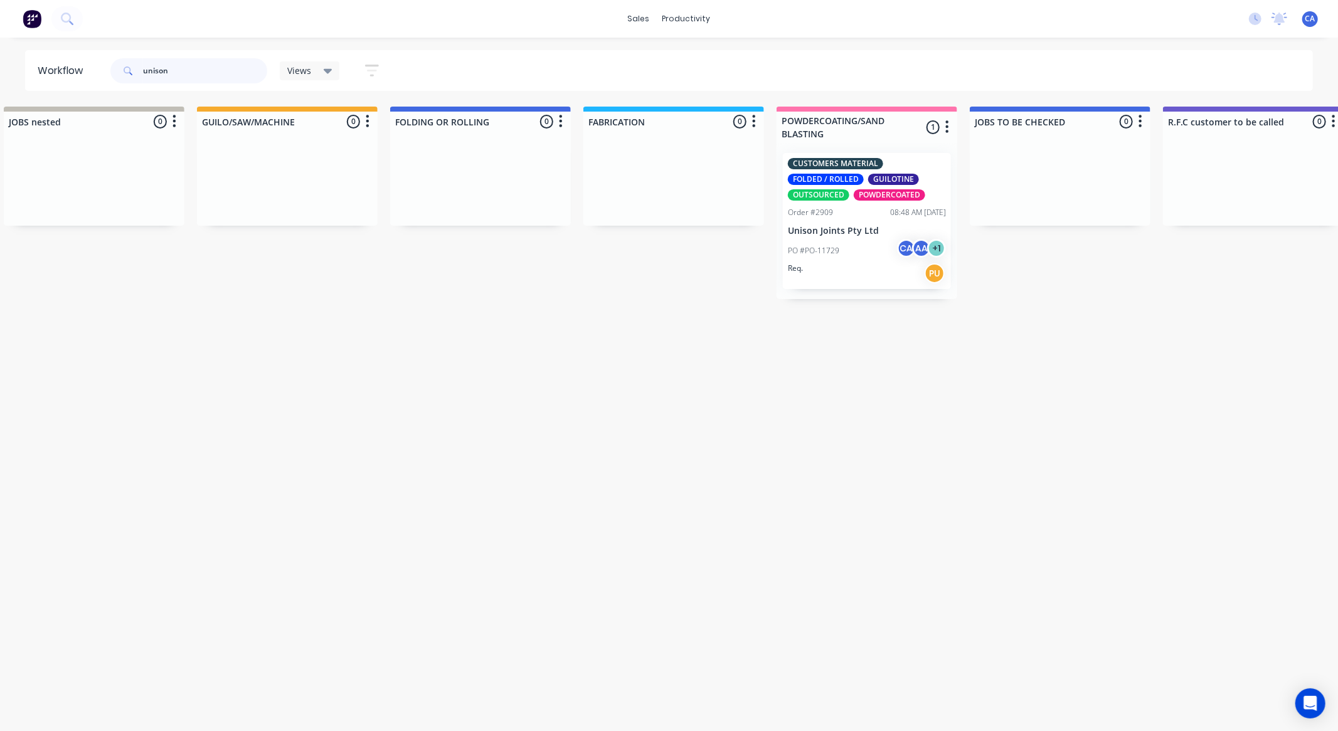
drag, startPoint x: 189, startPoint y: 72, endPoint x: 17, endPoint y: 41, distance: 175.1
click at [66, 80] on header "Workflow unison Views Save new view None (Default) edit Show/Hide statuses Show…" at bounding box center [669, 70] width 1288 height 41
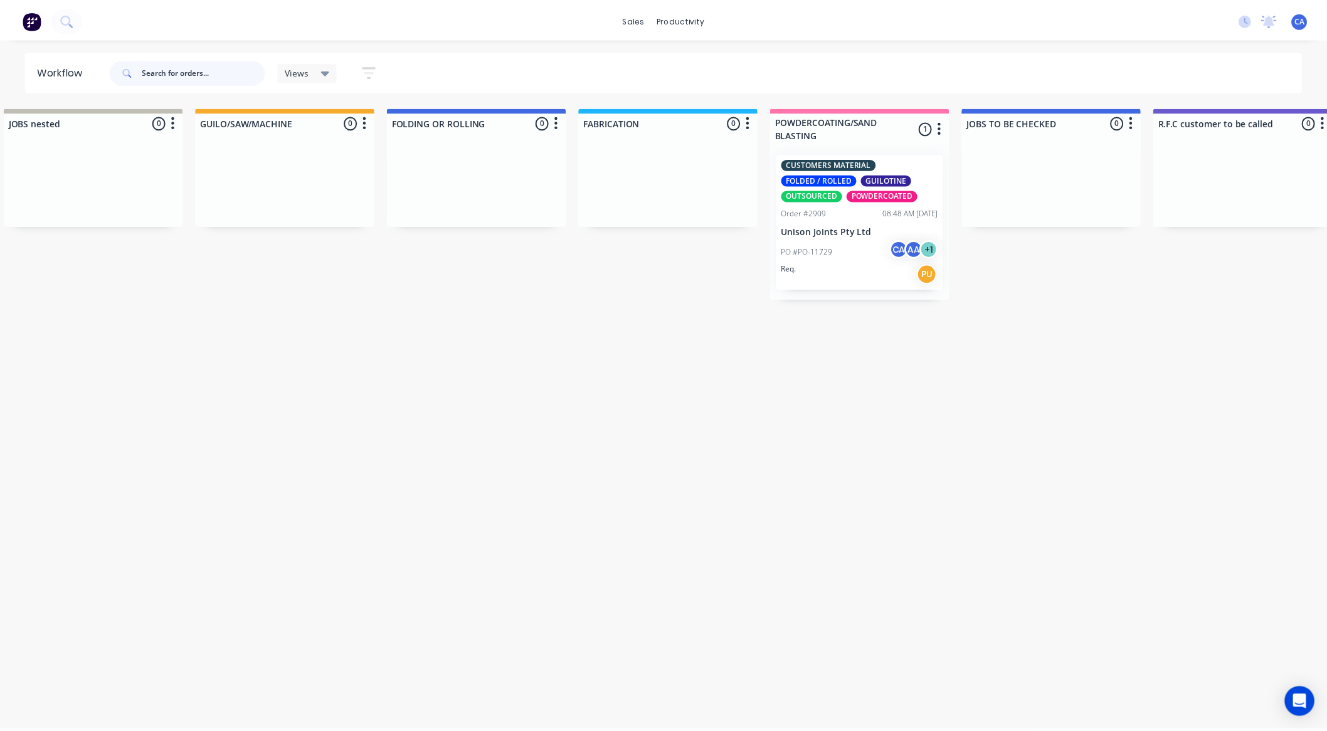
scroll to position [0, 0]
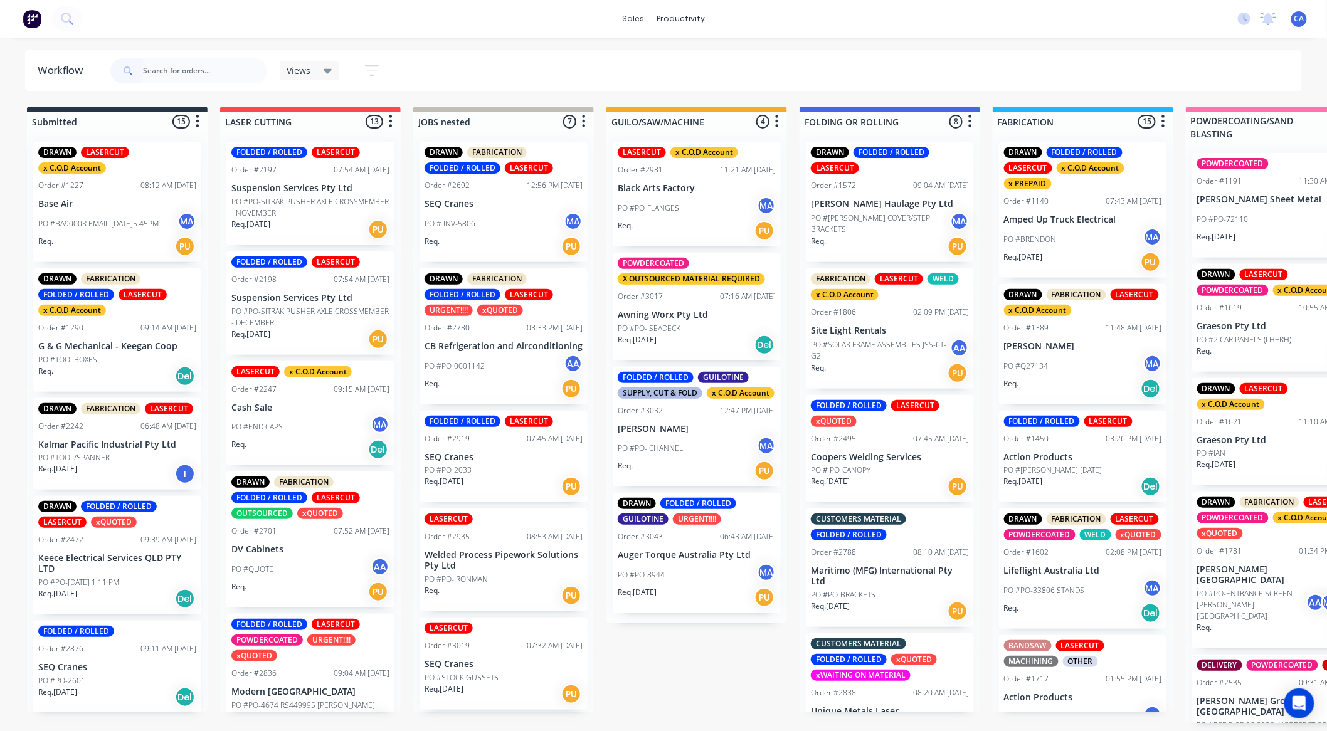
click at [729, 228] on div "Req. PU" at bounding box center [697, 230] width 158 height 21
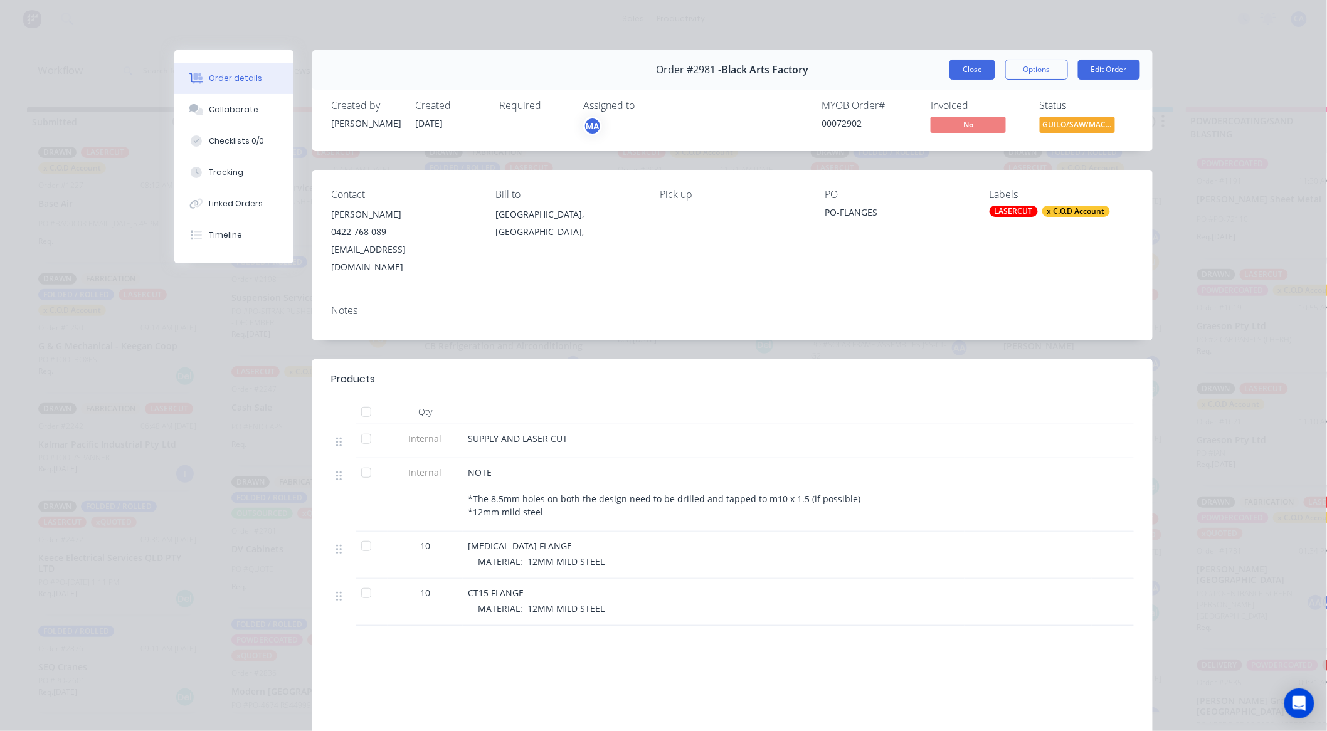
click at [960, 67] on button "Close" at bounding box center [973, 70] width 46 height 20
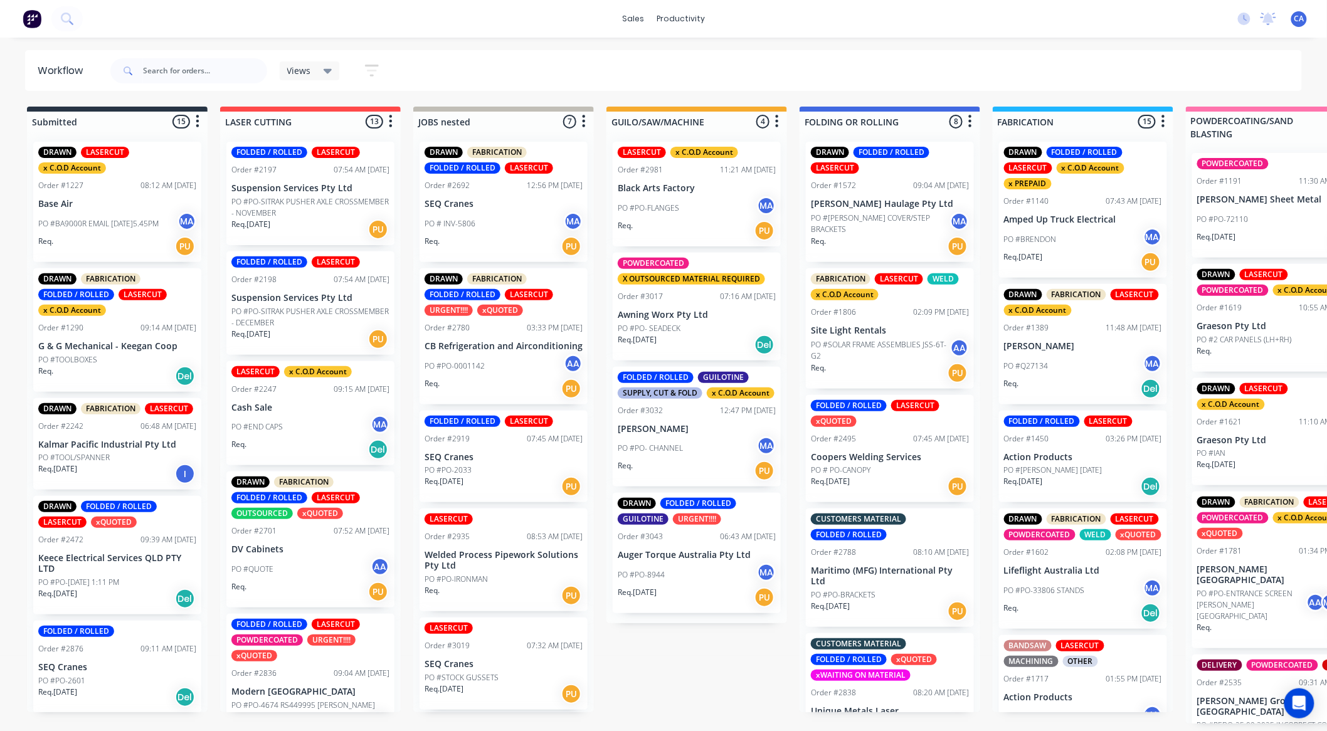
click at [677, 454] on div "PO #PO- CHANNEL MA" at bounding box center [697, 449] width 158 height 24
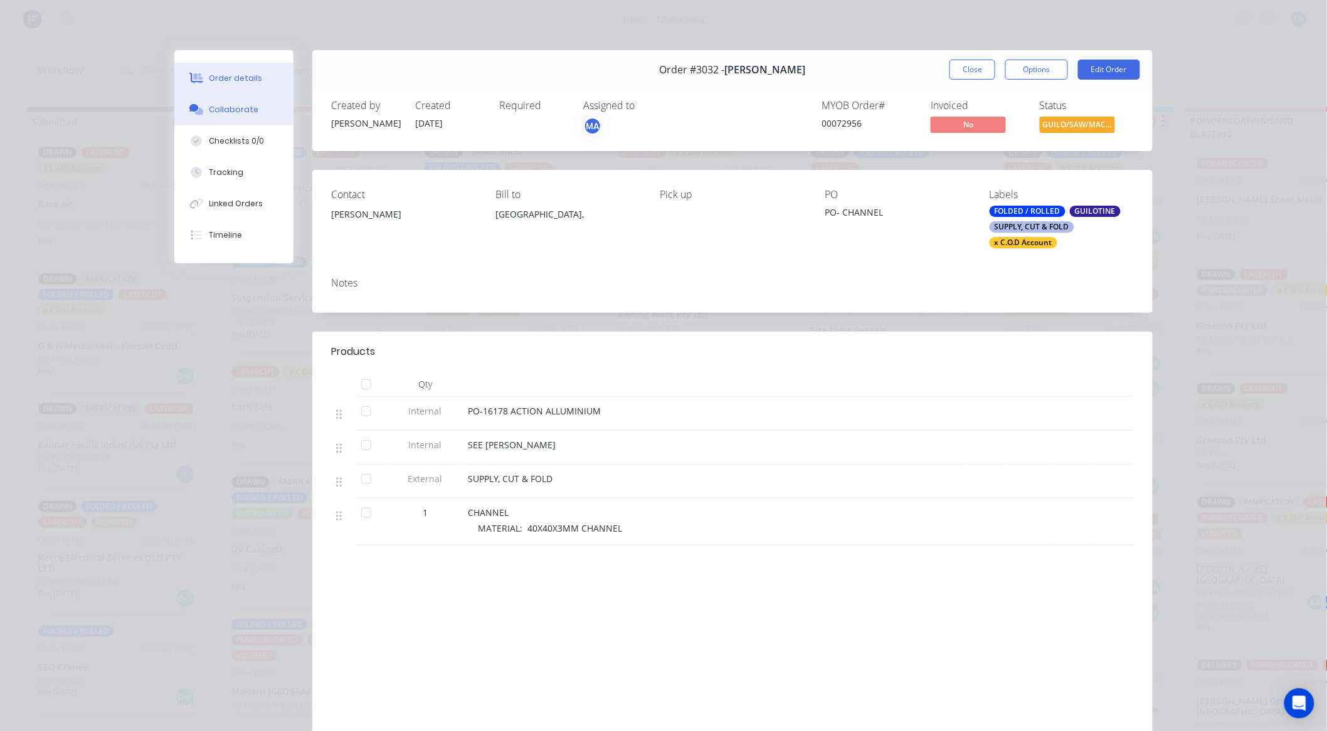
click at [250, 104] on button "Collaborate" at bounding box center [233, 109] width 119 height 31
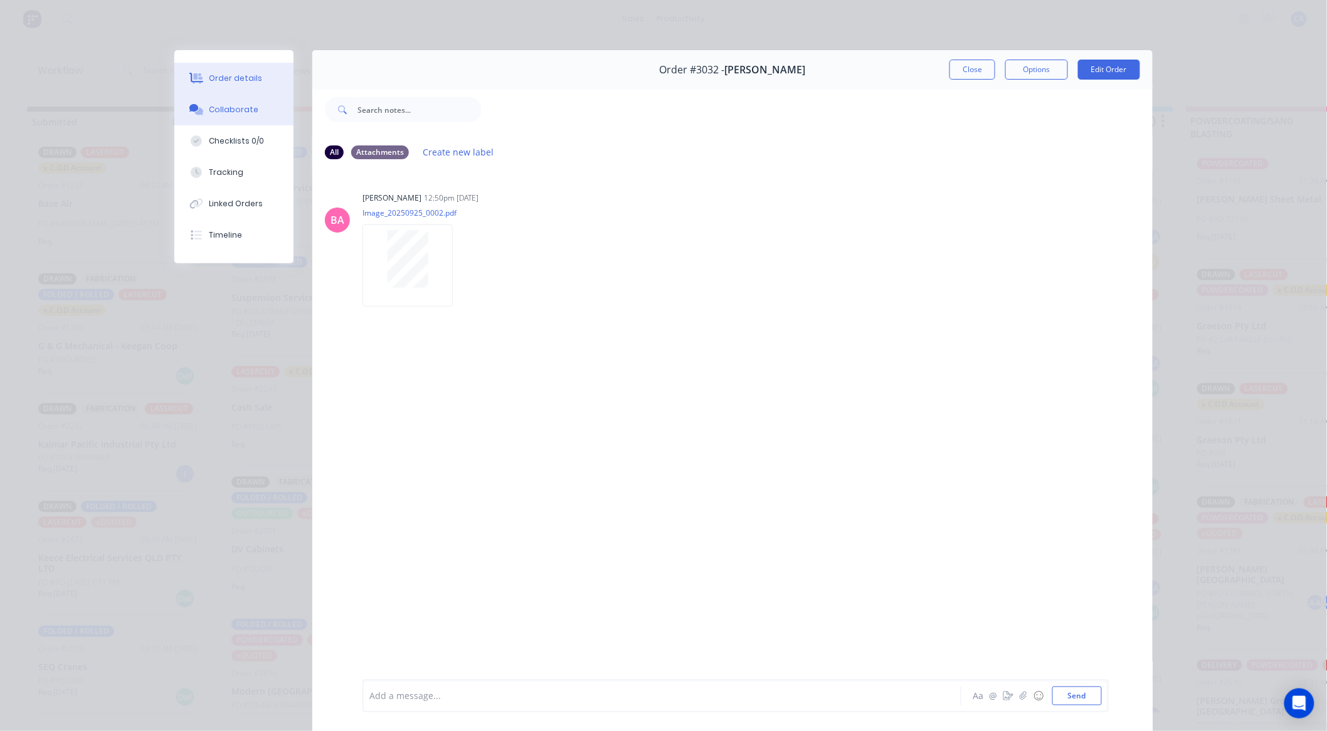
click at [248, 92] on button "Order details" at bounding box center [233, 78] width 119 height 31
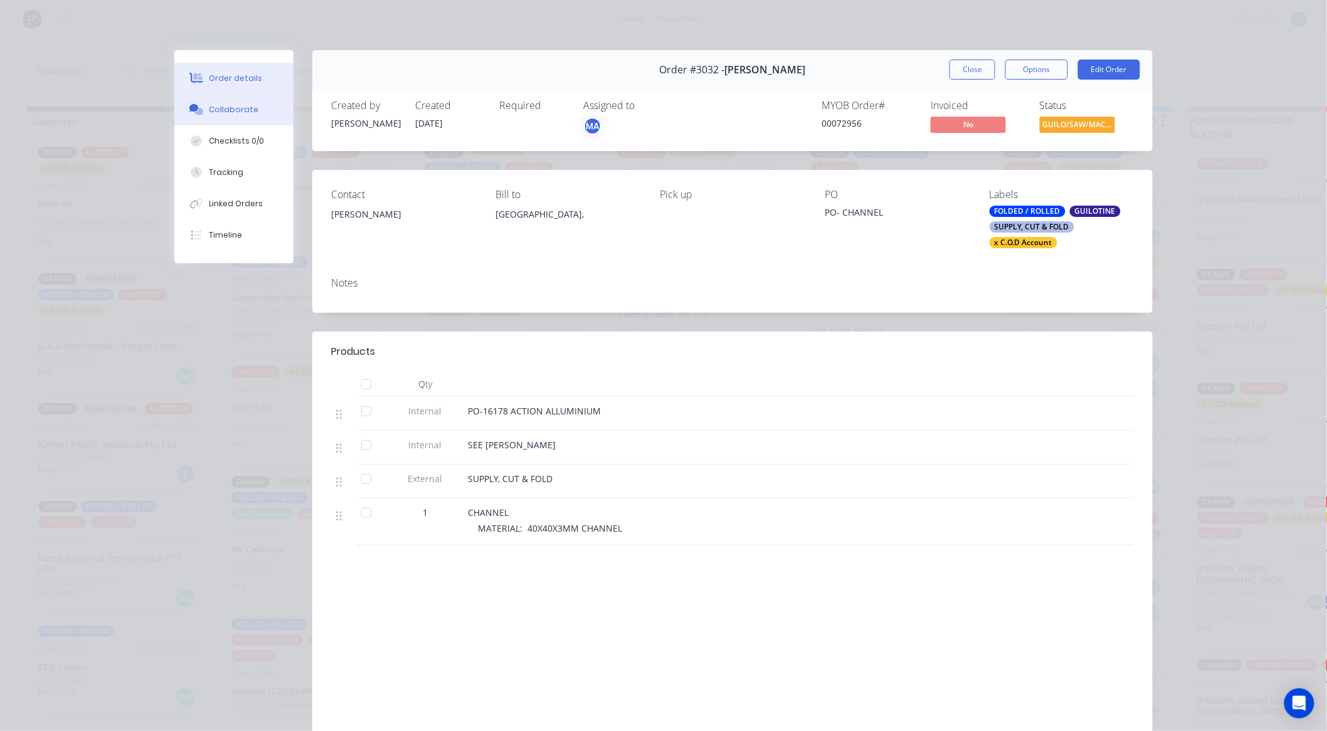
click at [248, 113] on button "Collaborate" at bounding box center [233, 109] width 119 height 31
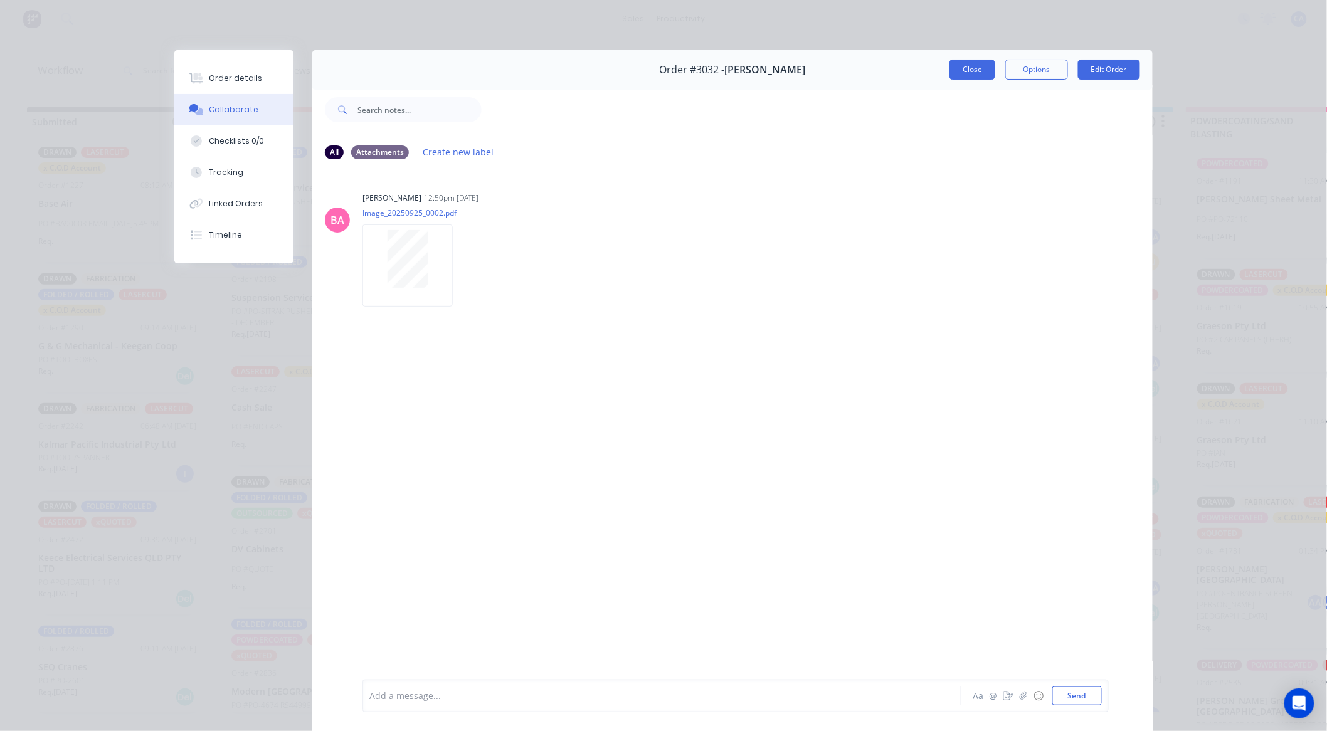
click at [964, 66] on button "Close" at bounding box center [973, 70] width 46 height 20
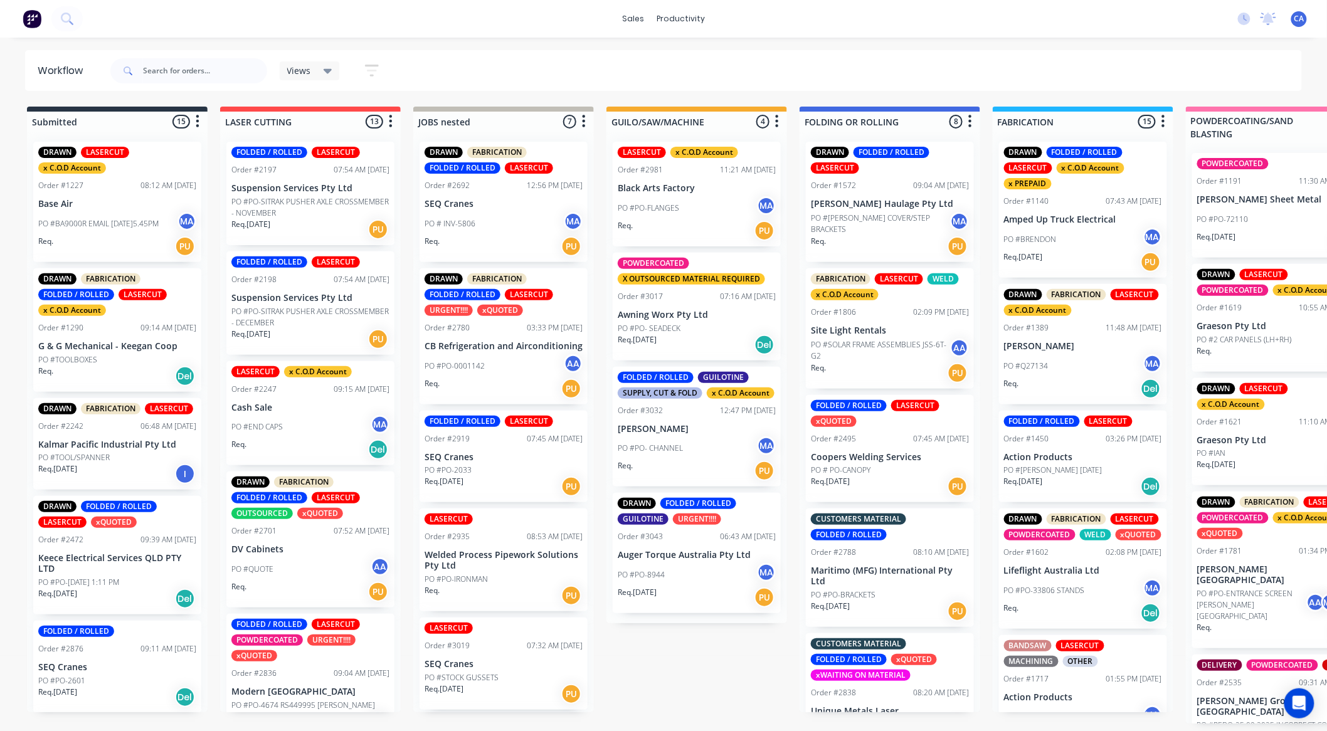
click at [693, 593] on div "Req. [DATE] PU" at bounding box center [697, 597] width 158 height 21
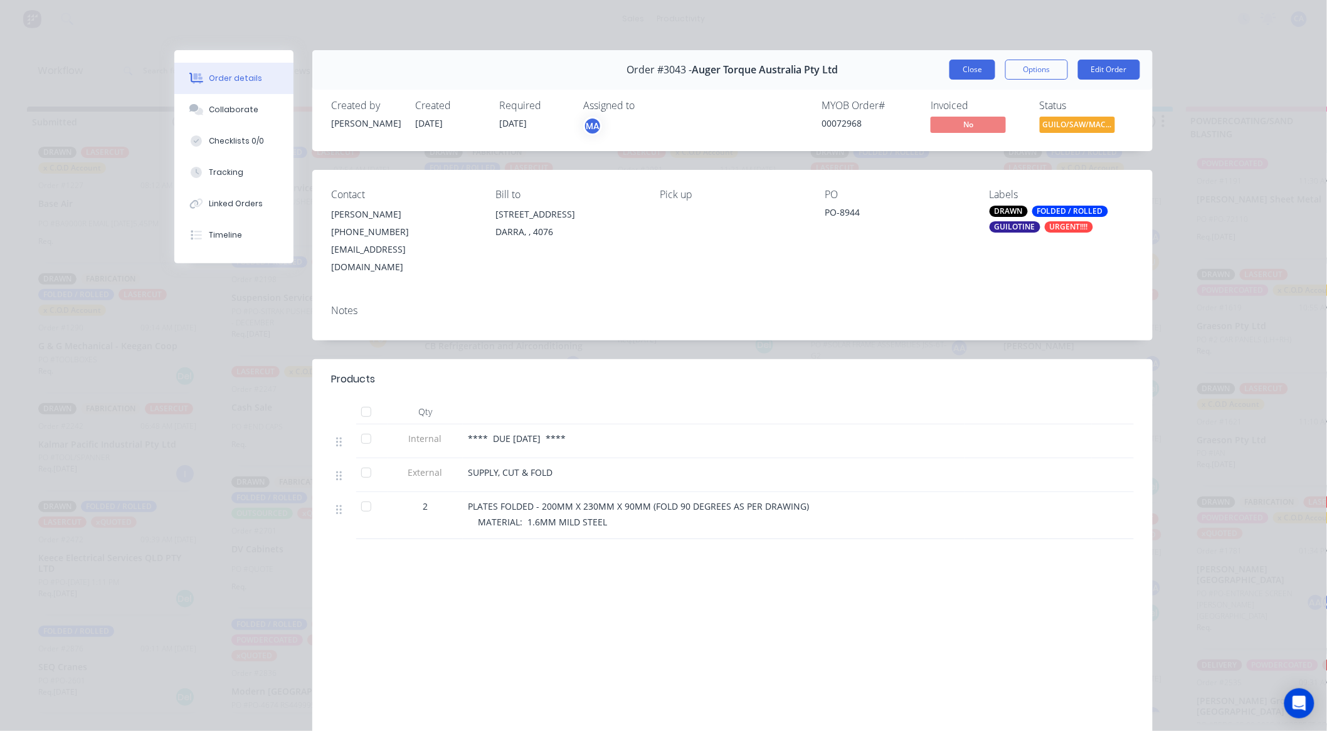
click at [958, 78] on button "Close" at bounding box center [973, 70] width 46 height 20
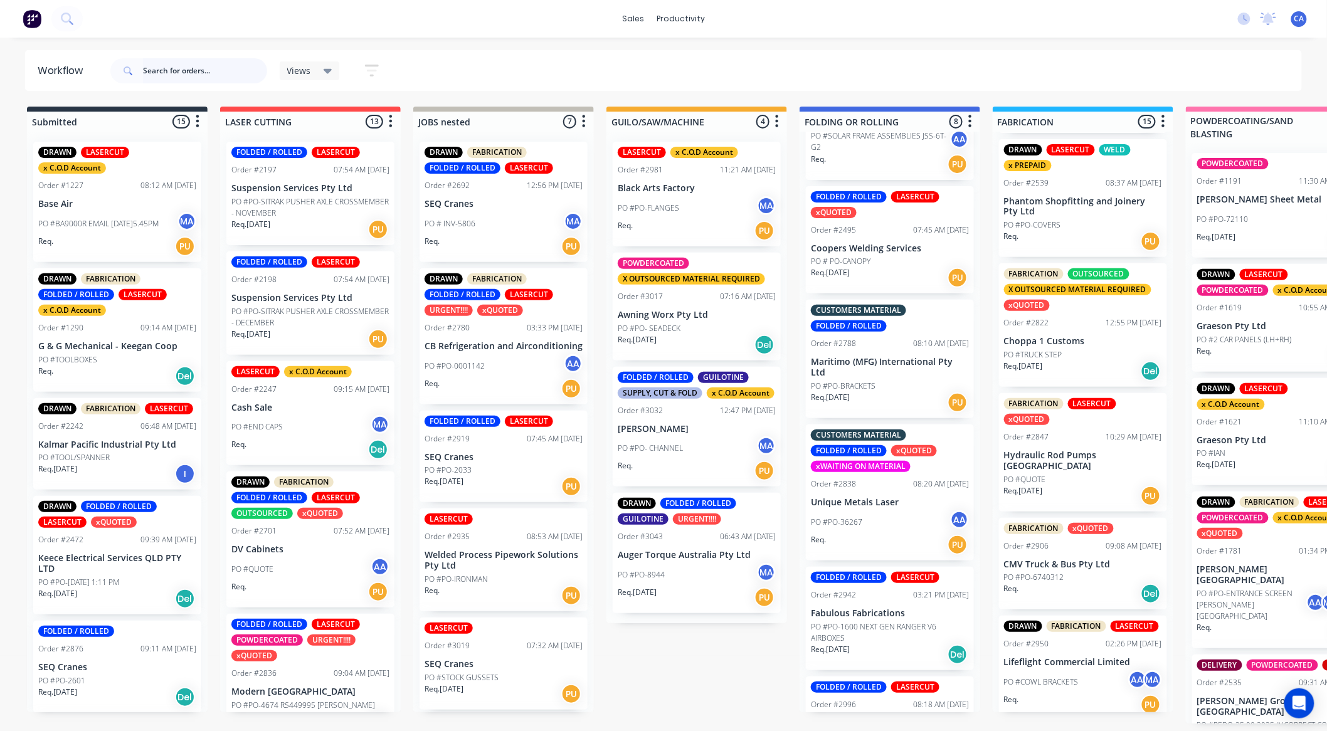
scroll to position [836, 0]
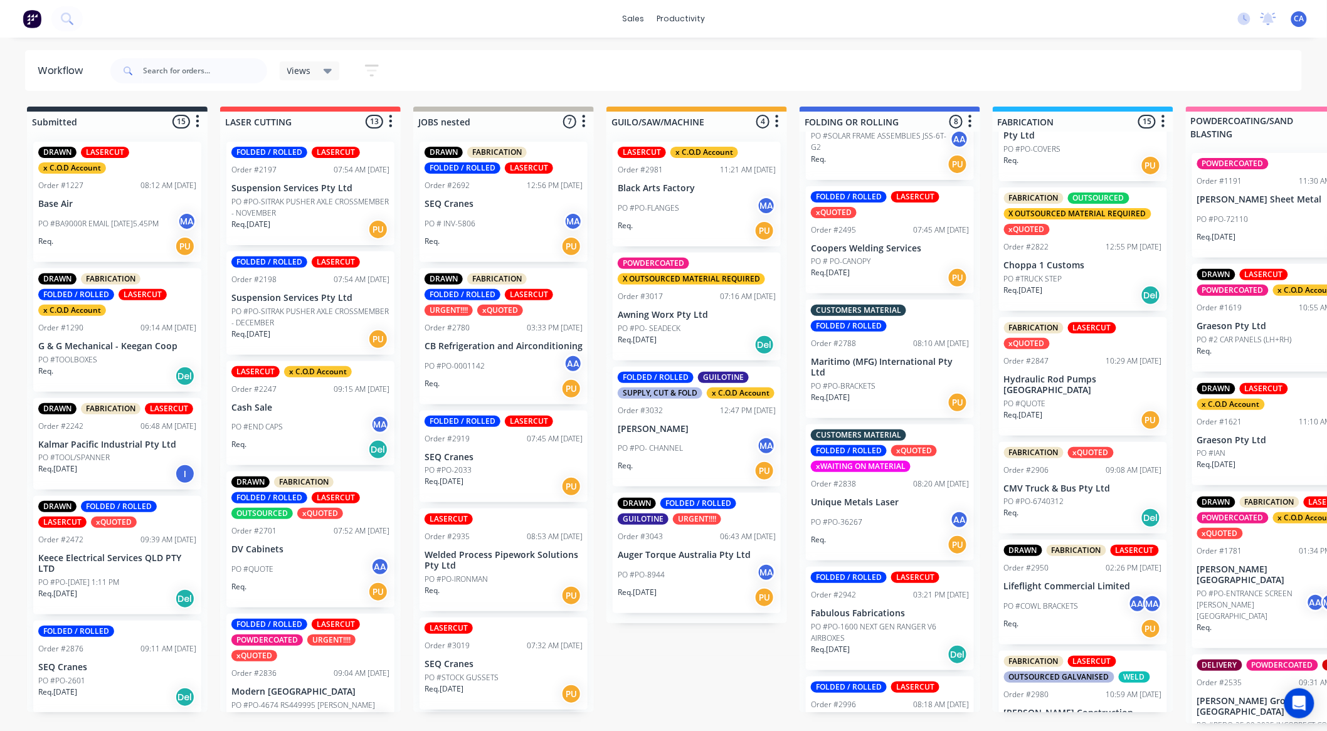
click at [1086, 396] on p "Hydraulic Rod Pumps [GEOGRAPHIC_DATA]" at bounding box center [1083, 384] width 158 height 21
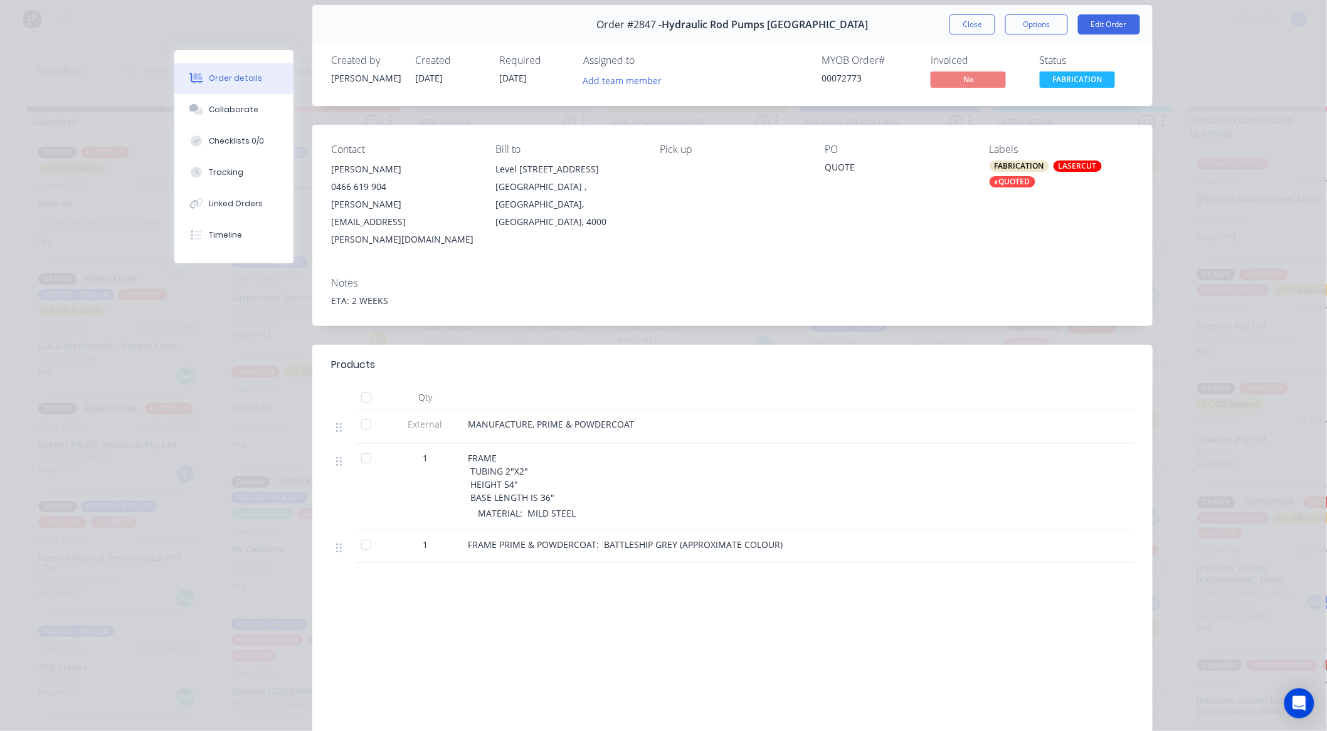
scroll to position [70, 0]
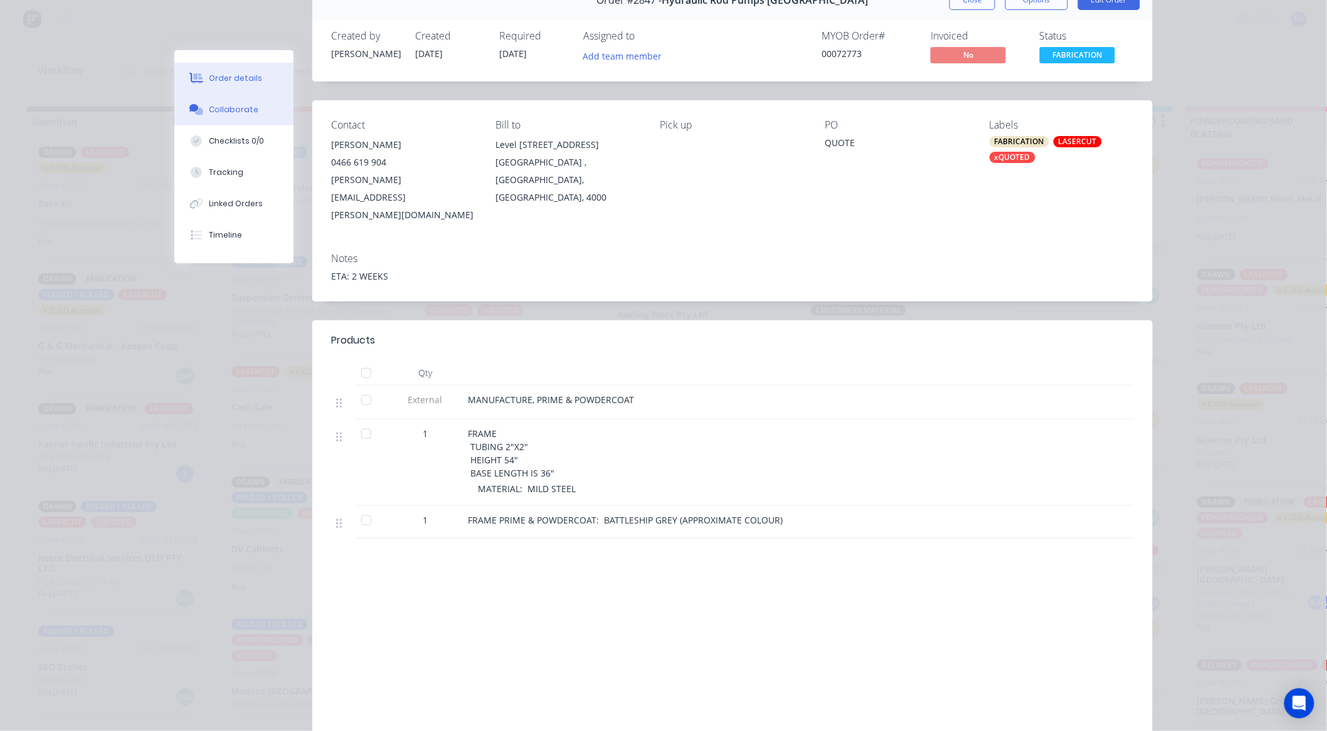
click at [234, 114] on div "Collaborate" at bounding box center [235, 109] width 50 height 11
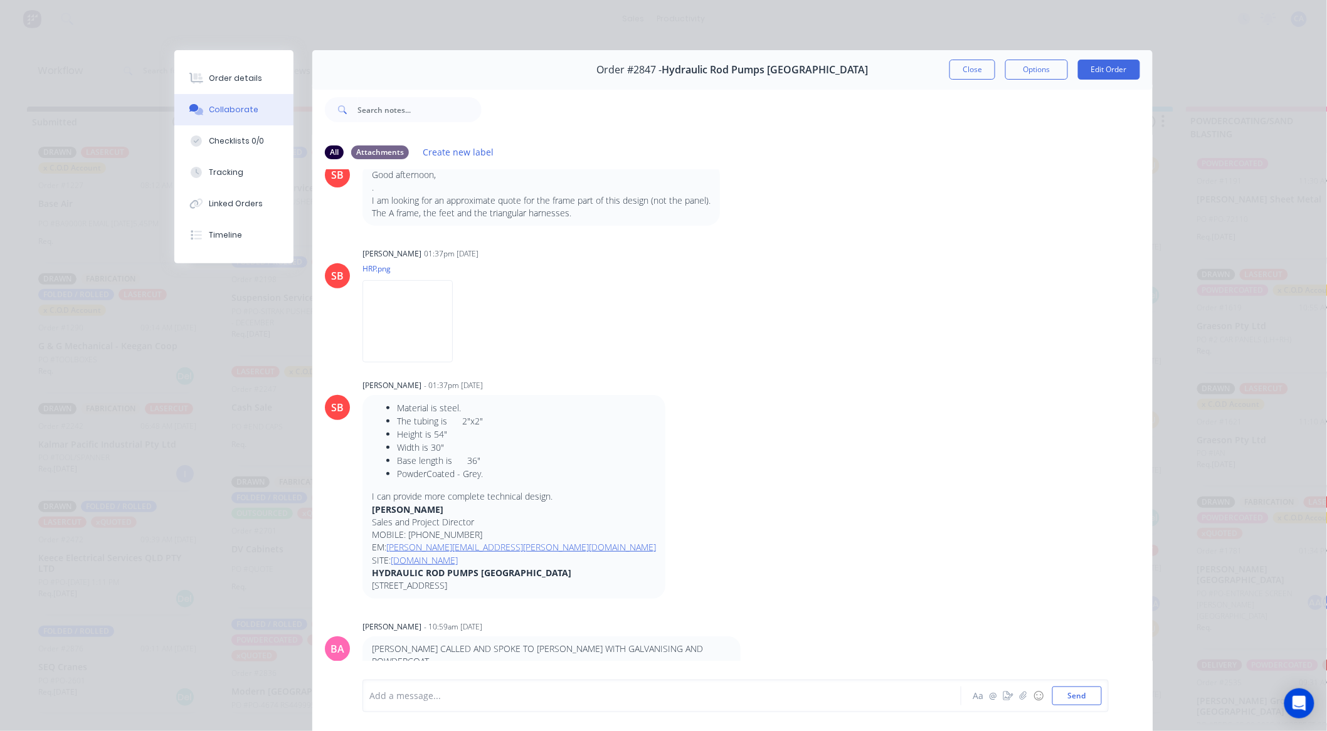
scroll to position [209, 0]
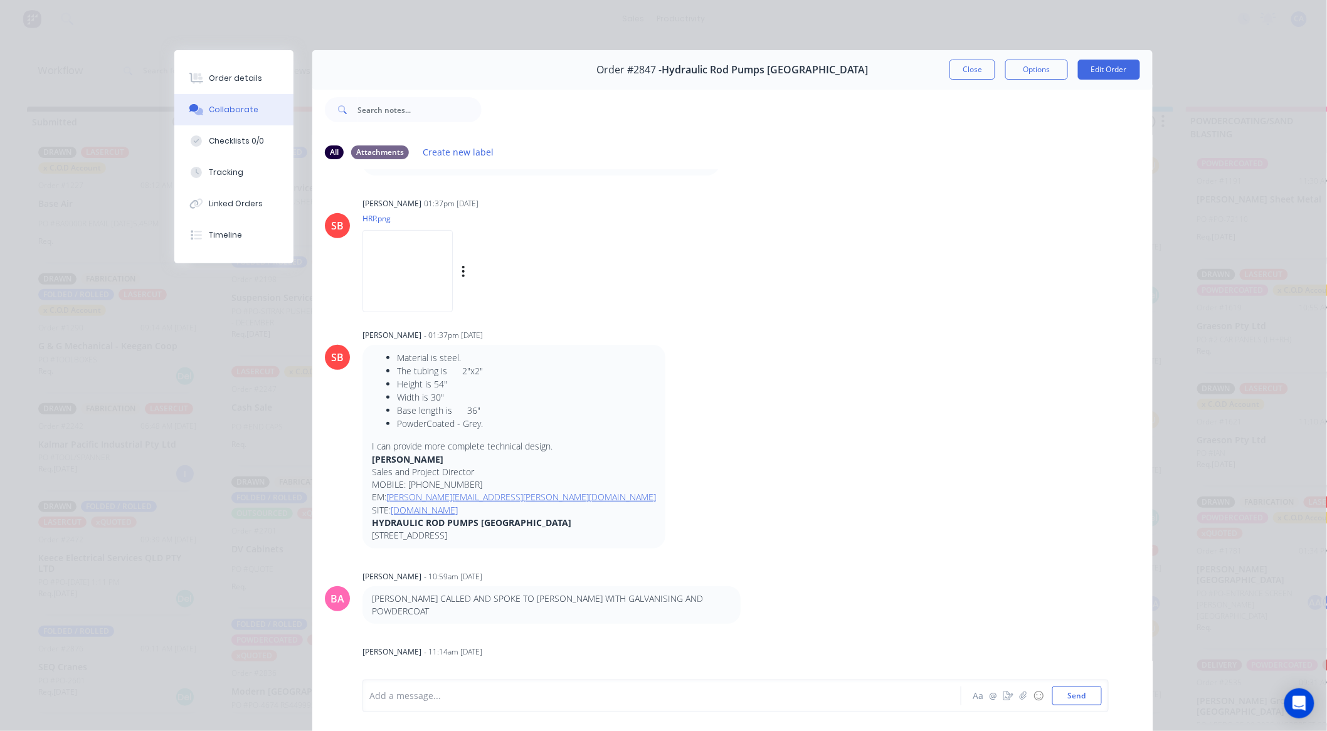
click at [408, 265] on img at bounding box center [408, 271] width 90 height 82
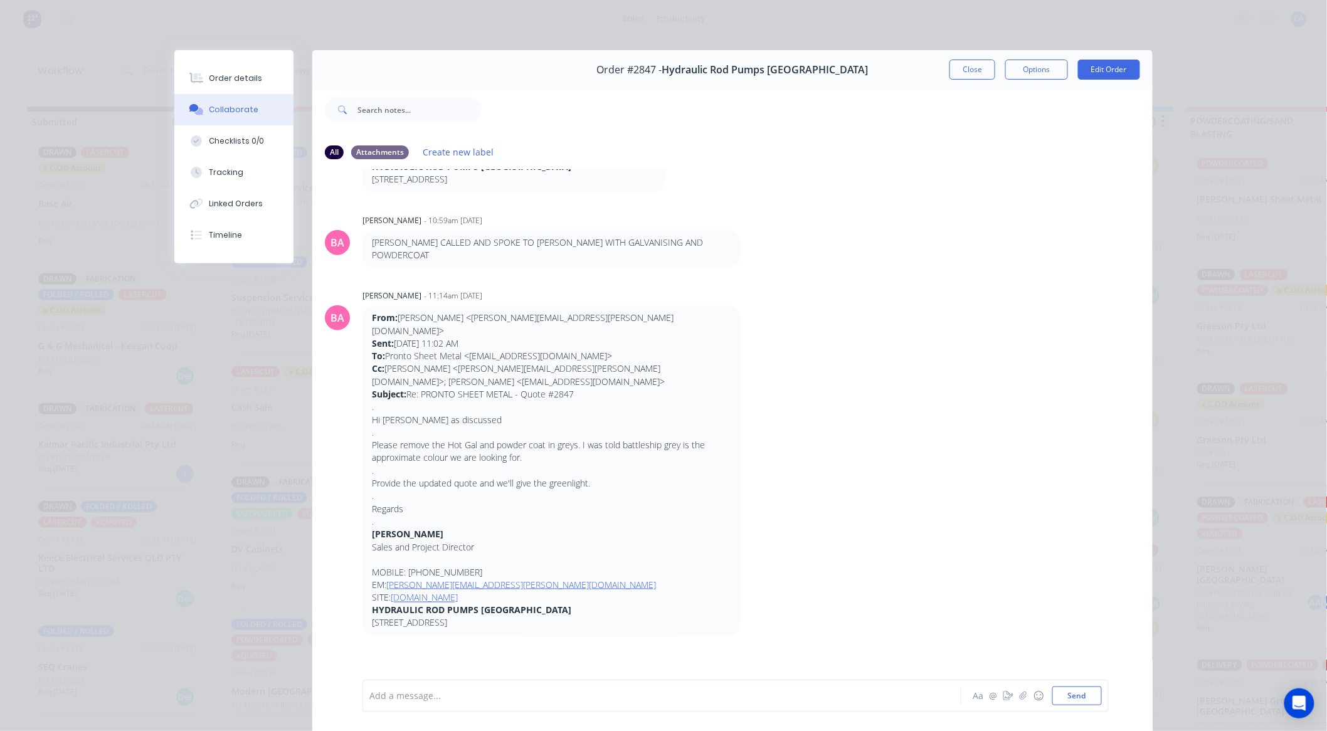
scroll to position [831, 0]
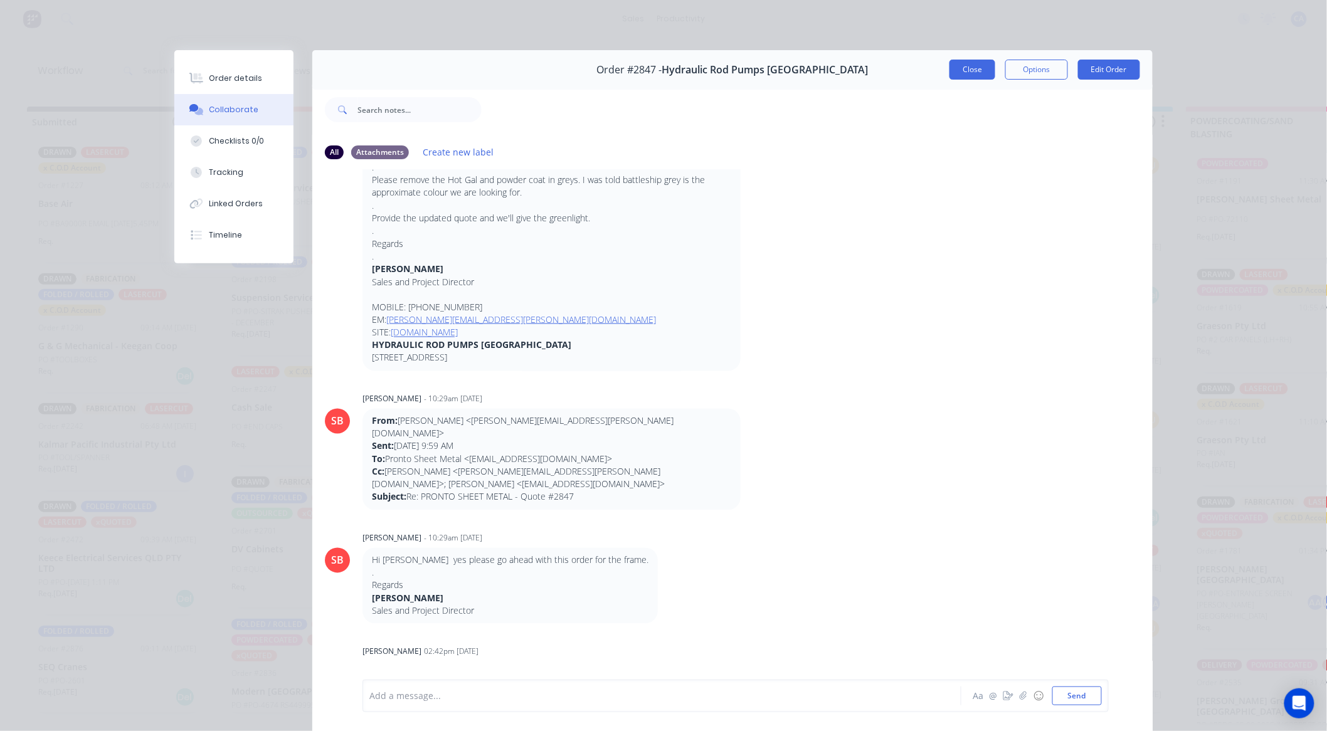
click at [960, 63] on button "Close" at bounding box center [973, 70] width 46 height 20
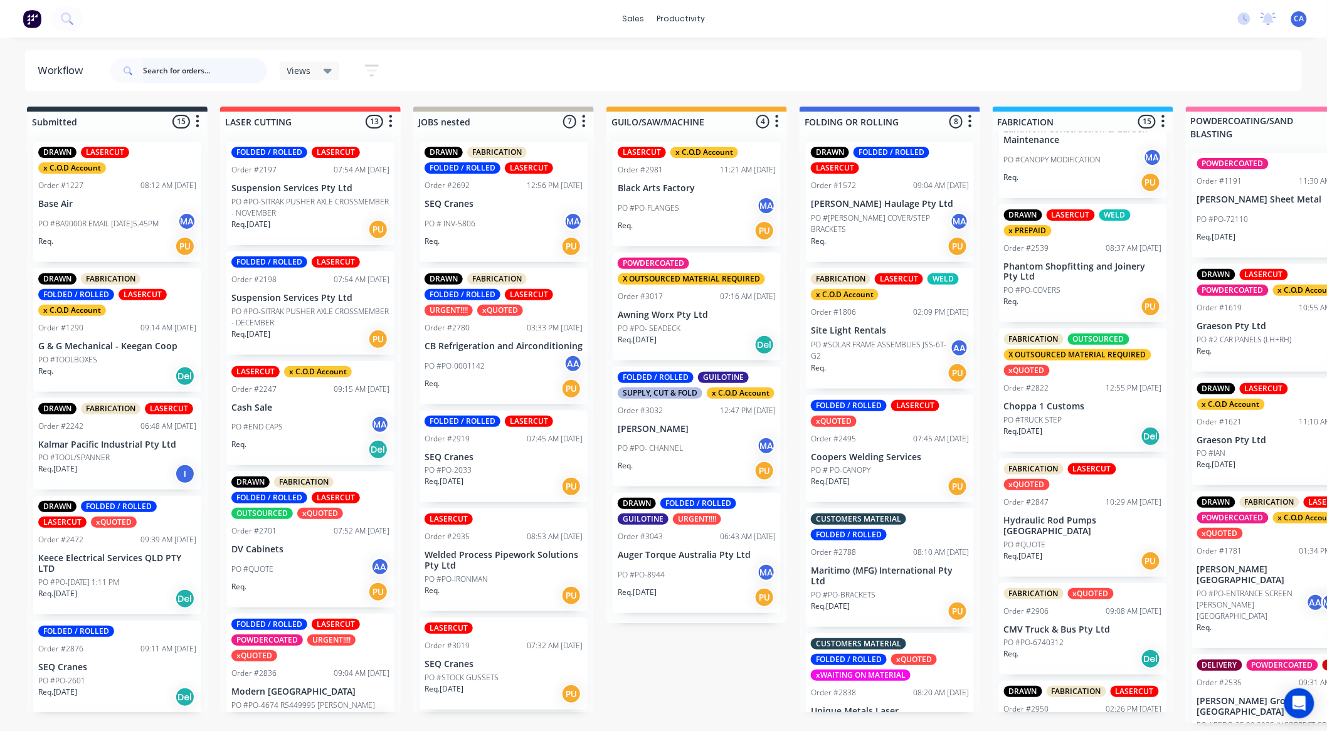
scroll to position [697, 0]
click at [1061, 543] on div "PO #QUOTE" at bounding box center [1083, 543] width 158 height 11
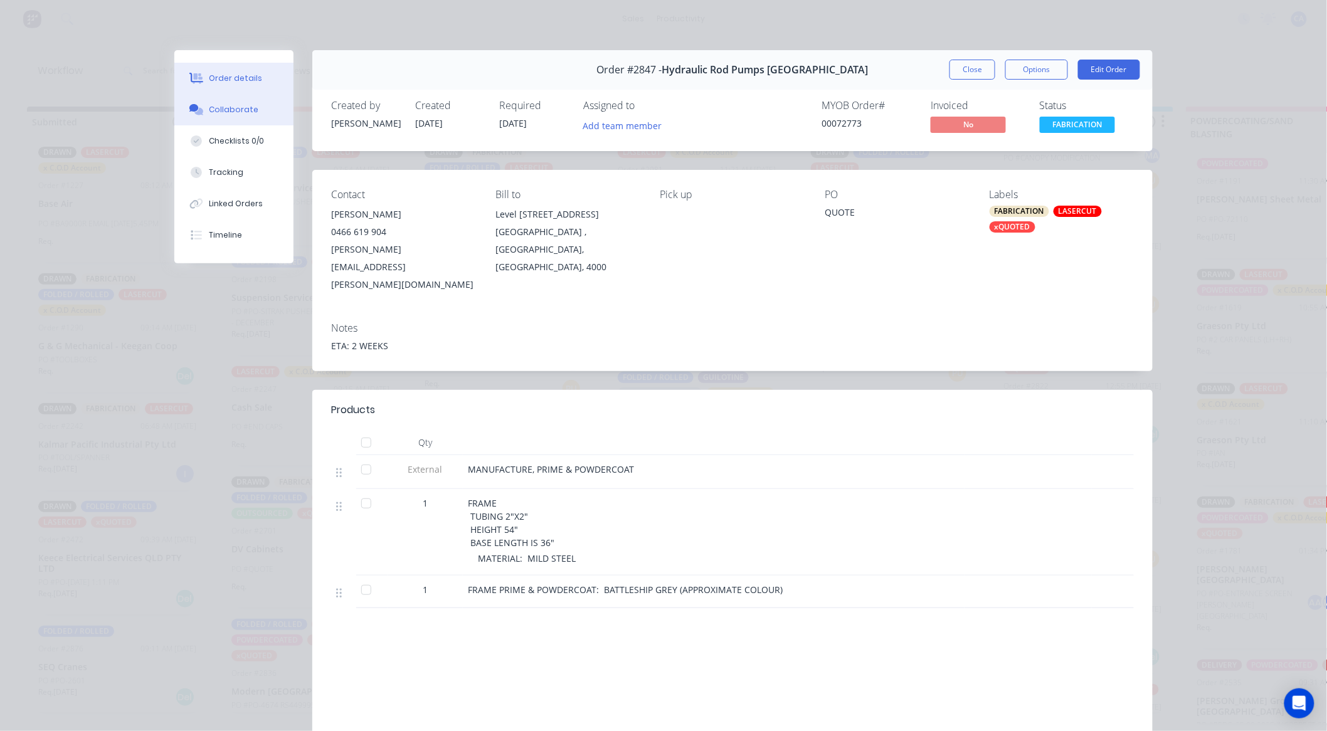
click at [230, 113] on div "Collaborate" at bounding box center [235, 109] width 50 height 11
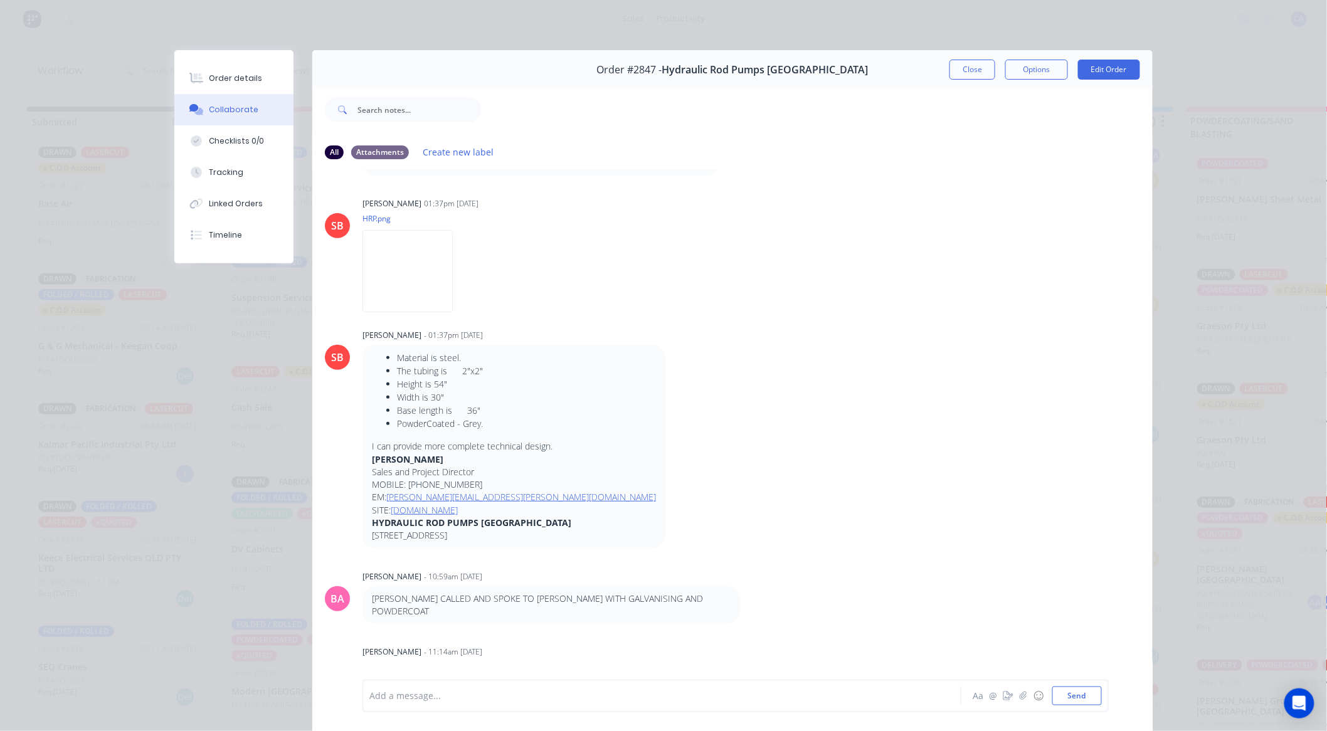
scroll to position [204, 0]
click at [957, 71] on button "Close" at bounding box center [973, 70] width 46 height 20
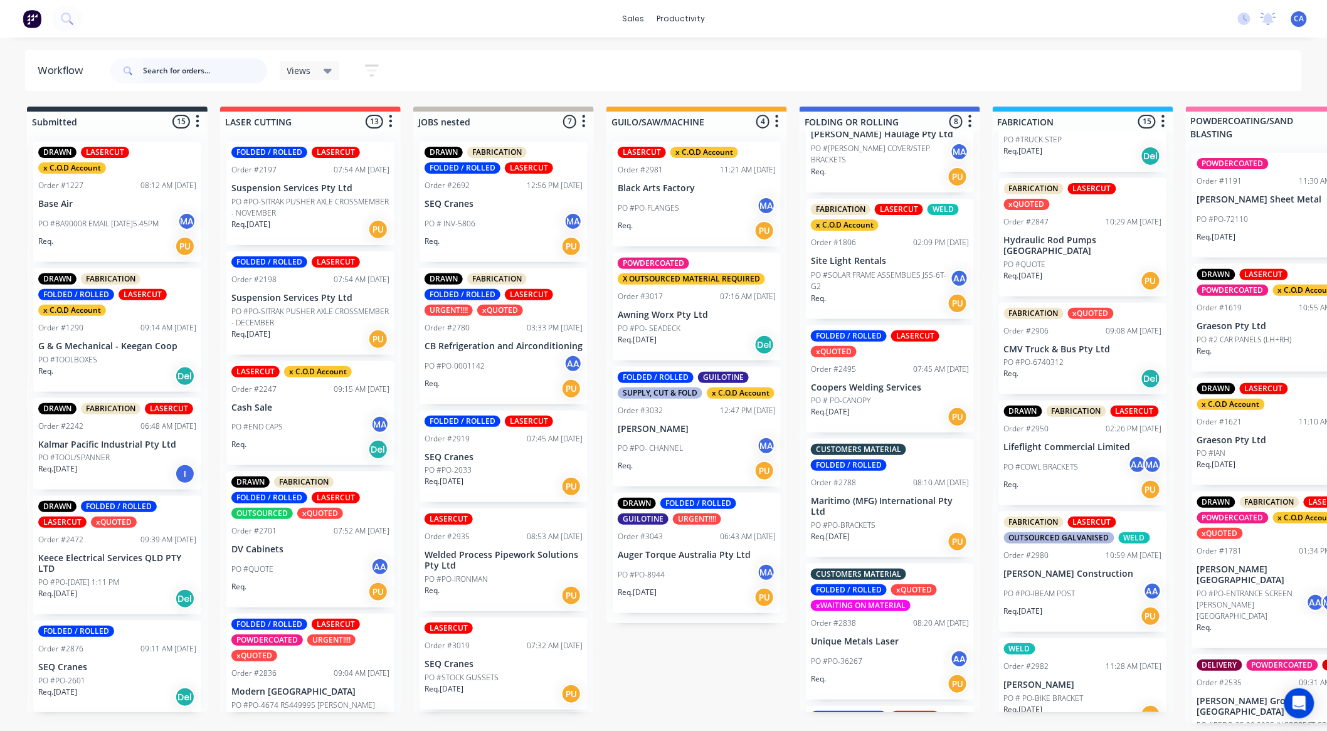
scroll to position [1045, 0]
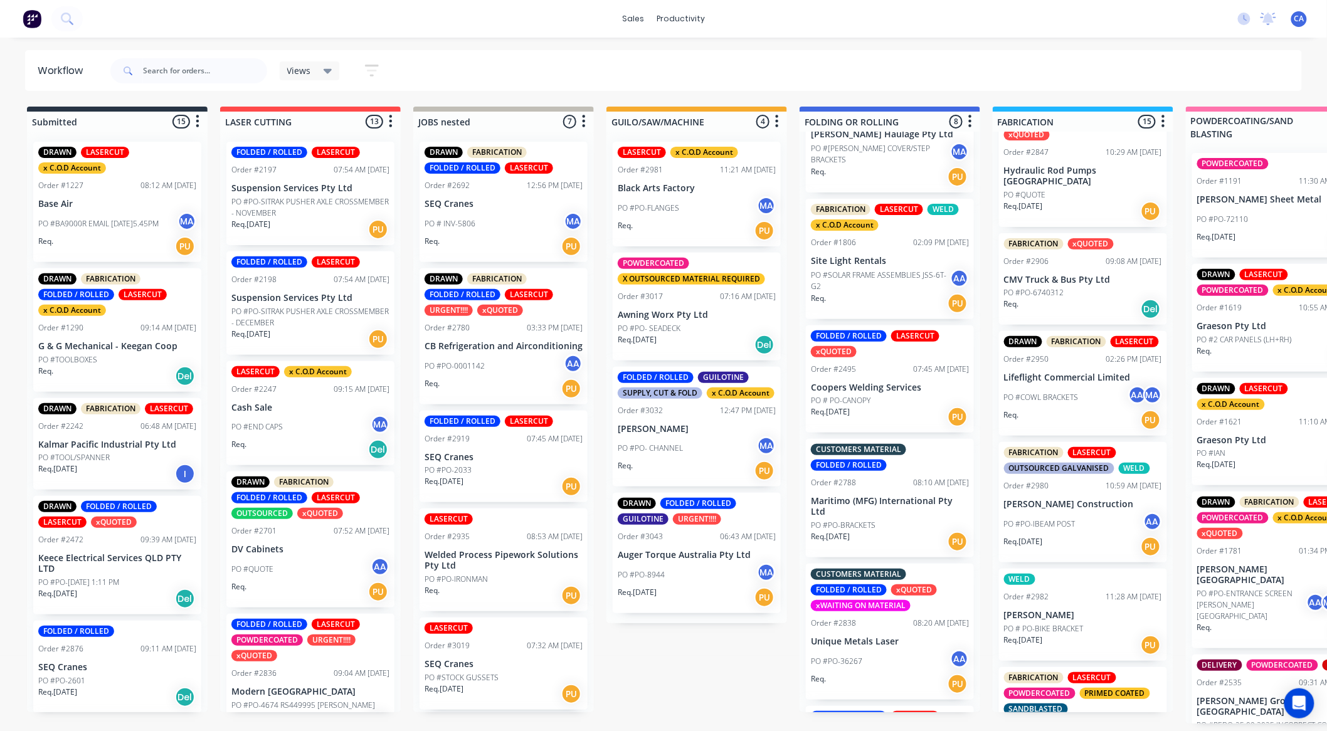
click at [1079, 294] on div "PO #PO-6740312" at bounding box center [1083, 292] width 158 height 11
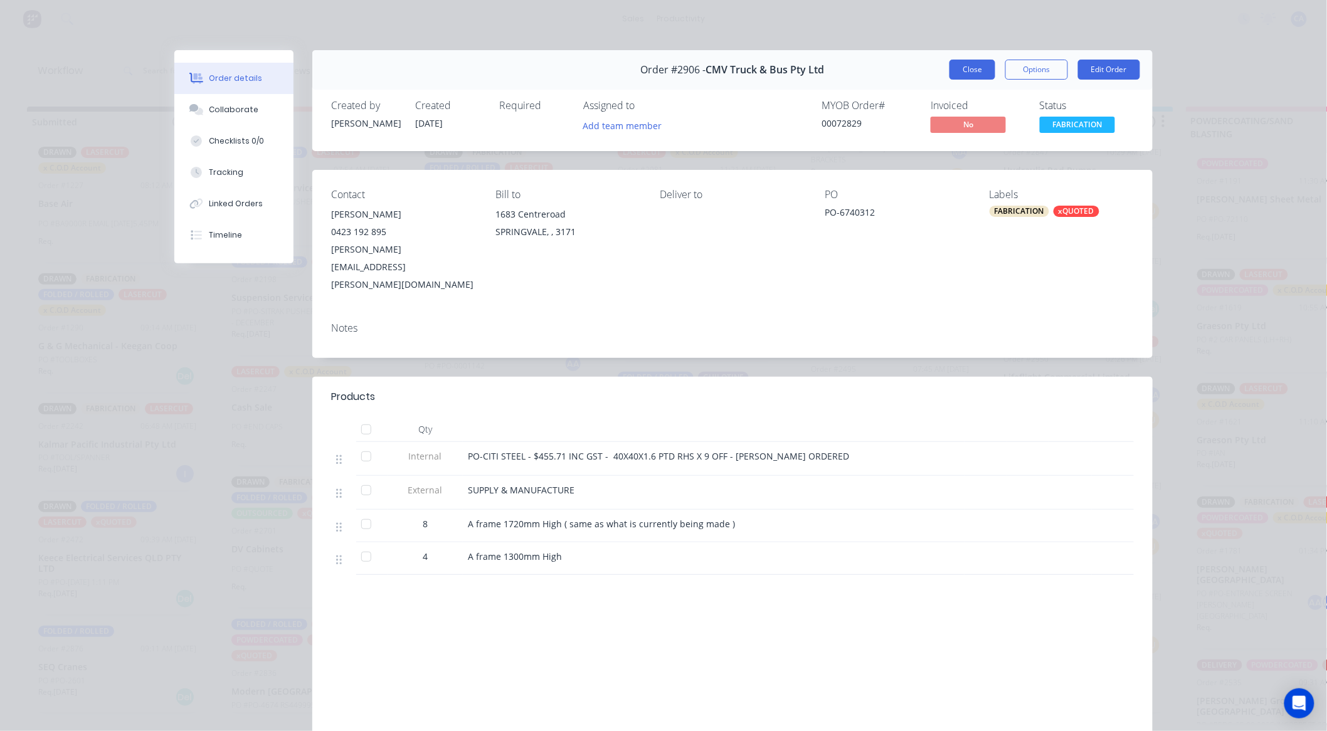
click at [986, 77] on button "Close" at bounding box center [973, 70] width 46 height 20
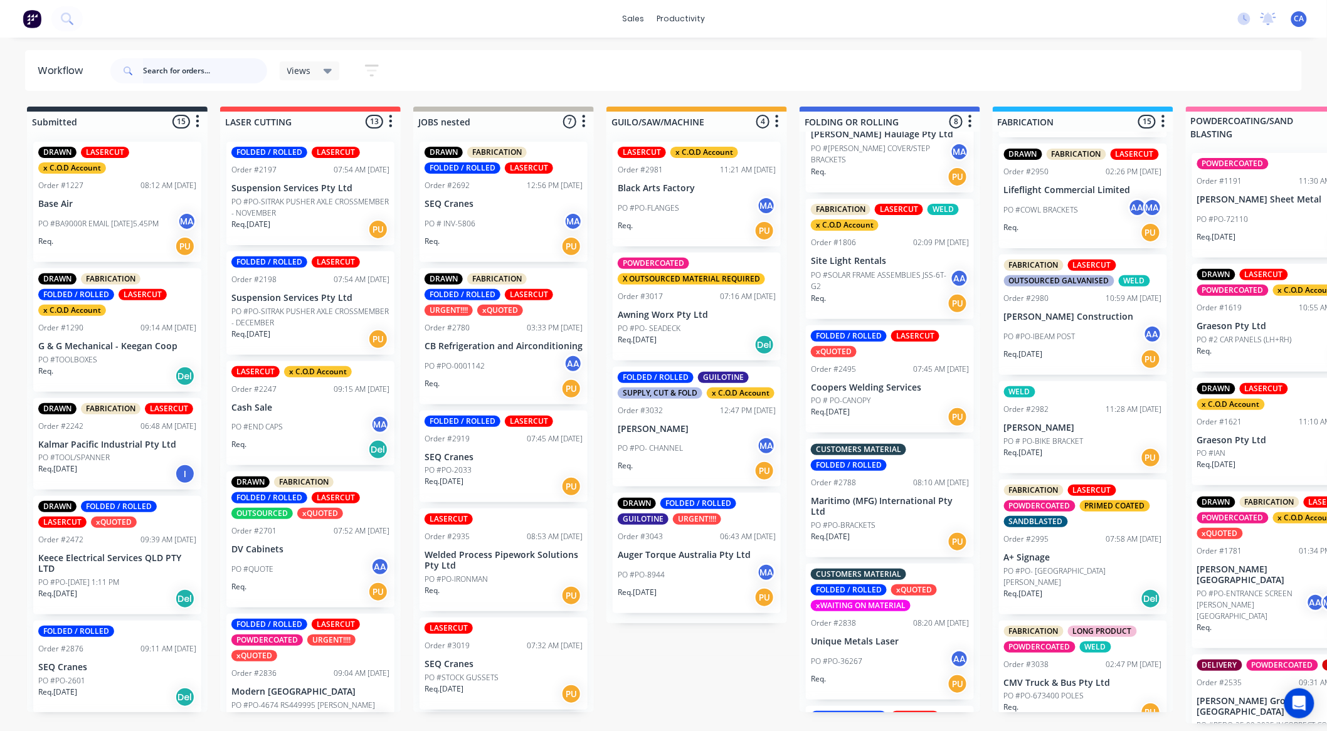
scroll to position [1240, 0]
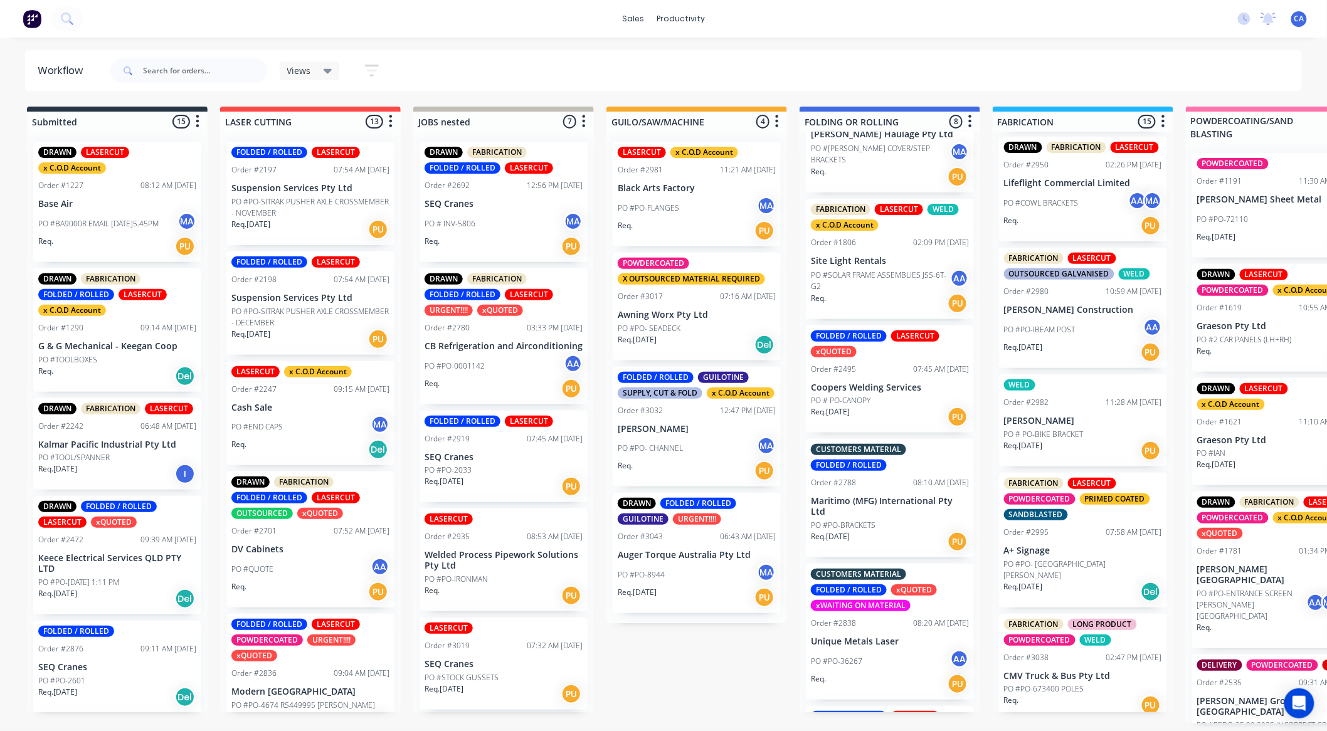
click at [1080, 671] on p "CMV Truck & Bus Pty Ltd" at bounding box center [1083, 676] width 158 height 11
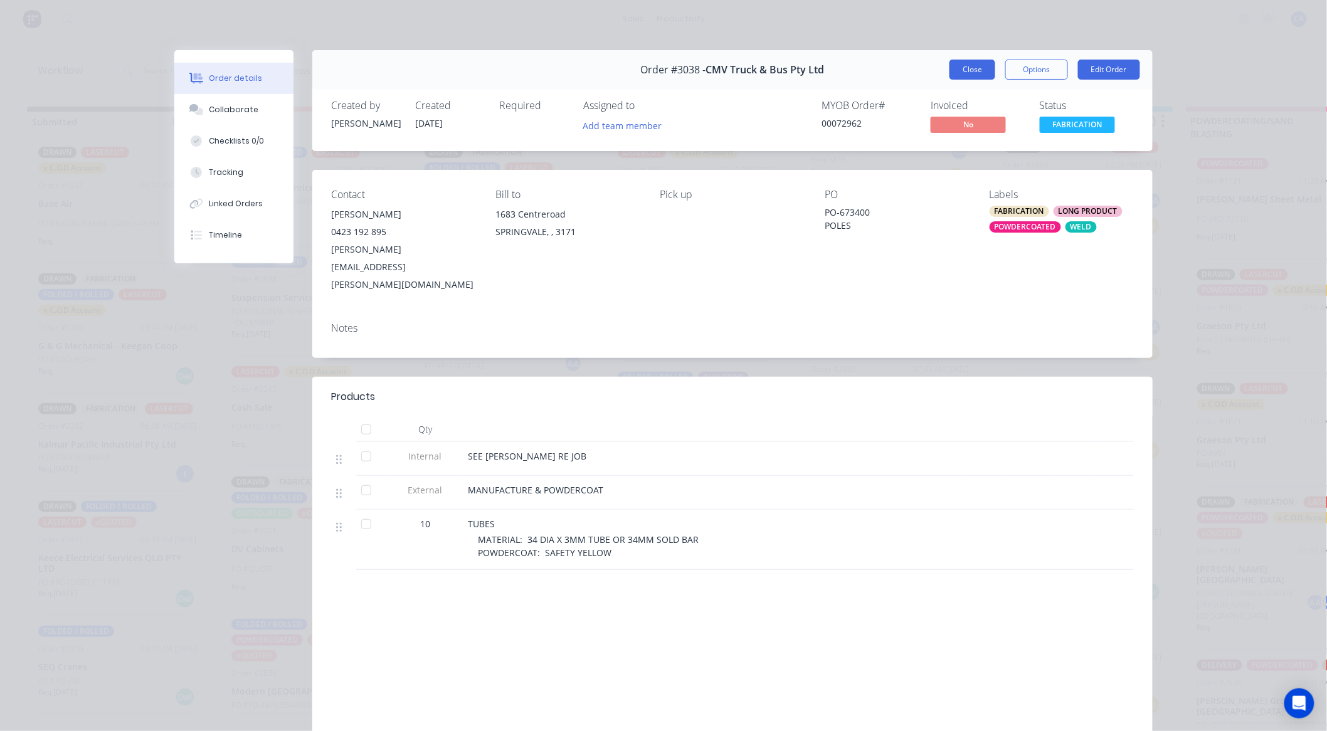
click at [957, 71] on button "Close" at bounding box center [973, 70] width 46 height 20
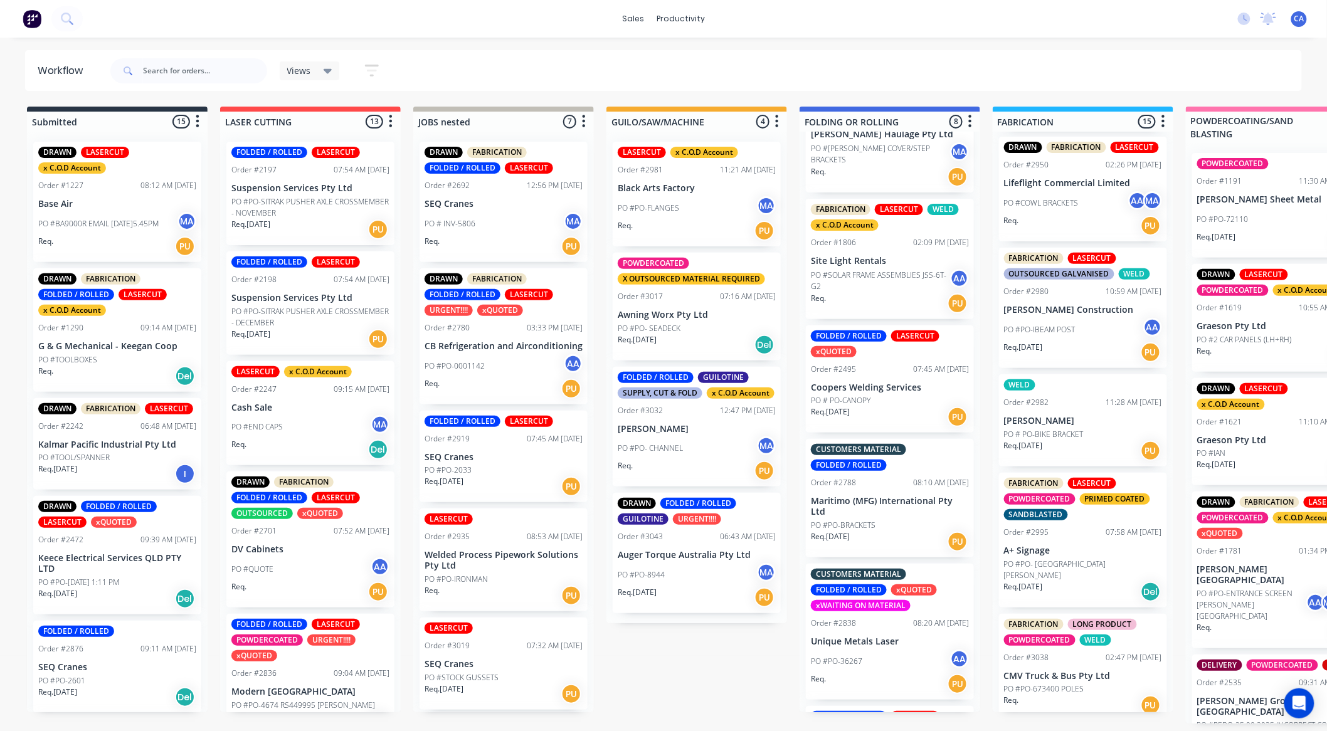
click at [681, 308] on div "POWDERCOATED X OUTSOURCED MATERIAL REQUIRED Order #3017 07:16 AM 25/09/25 Awnin…" at bounding box center [697, 307] width 168 height 108
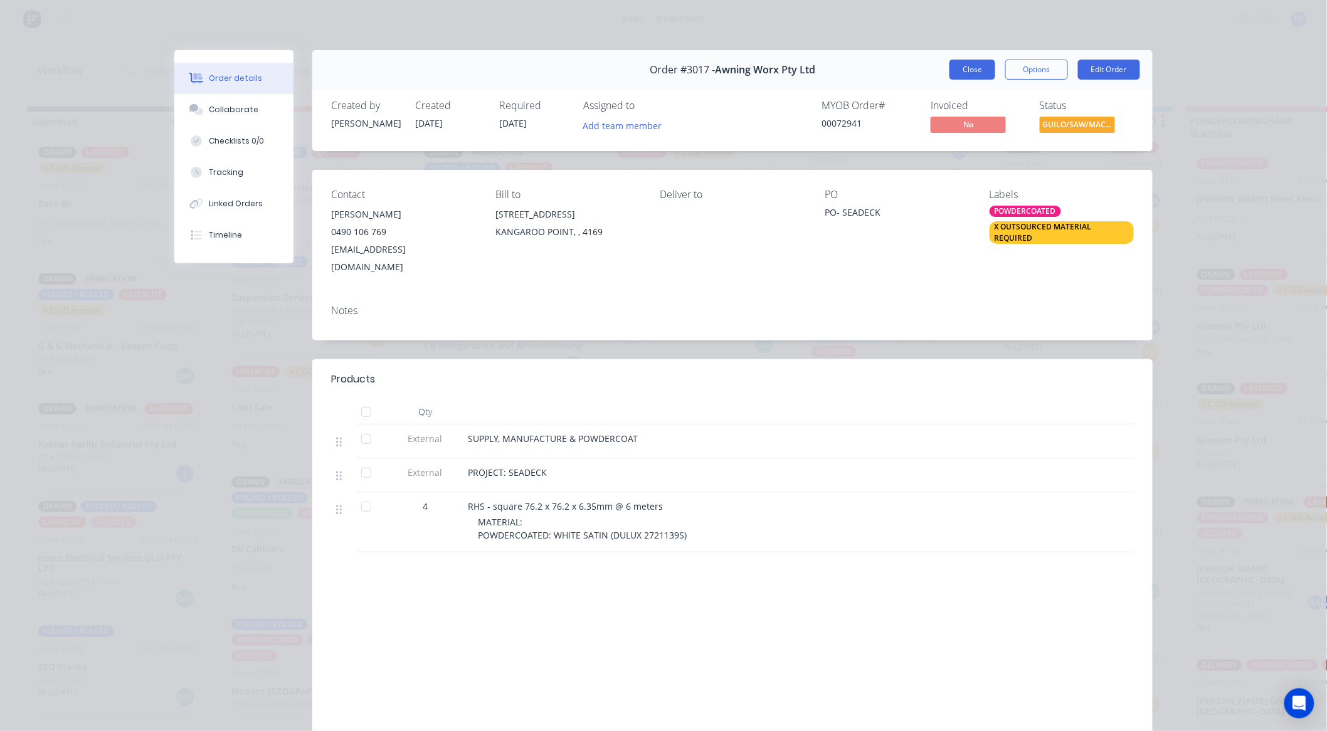
click at [976, 71] on button "Close" at bounding box center [973, 70] width 46 height 20
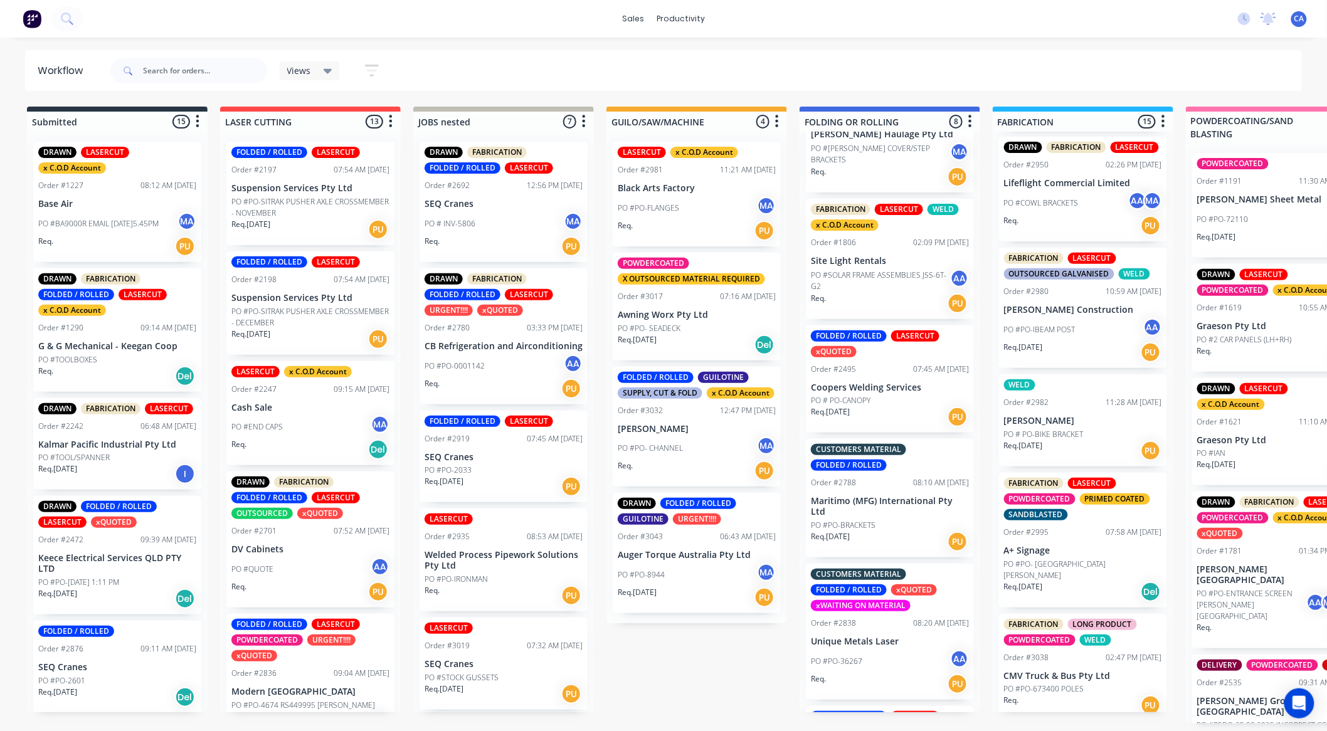
click at [693, 195] on div "LASERCUT x C.O.D Account Order #2981 11:21 AM 22/09/25 Black Arts Factory PO #P…" at bounding box center [697, 194] width 168 height 105
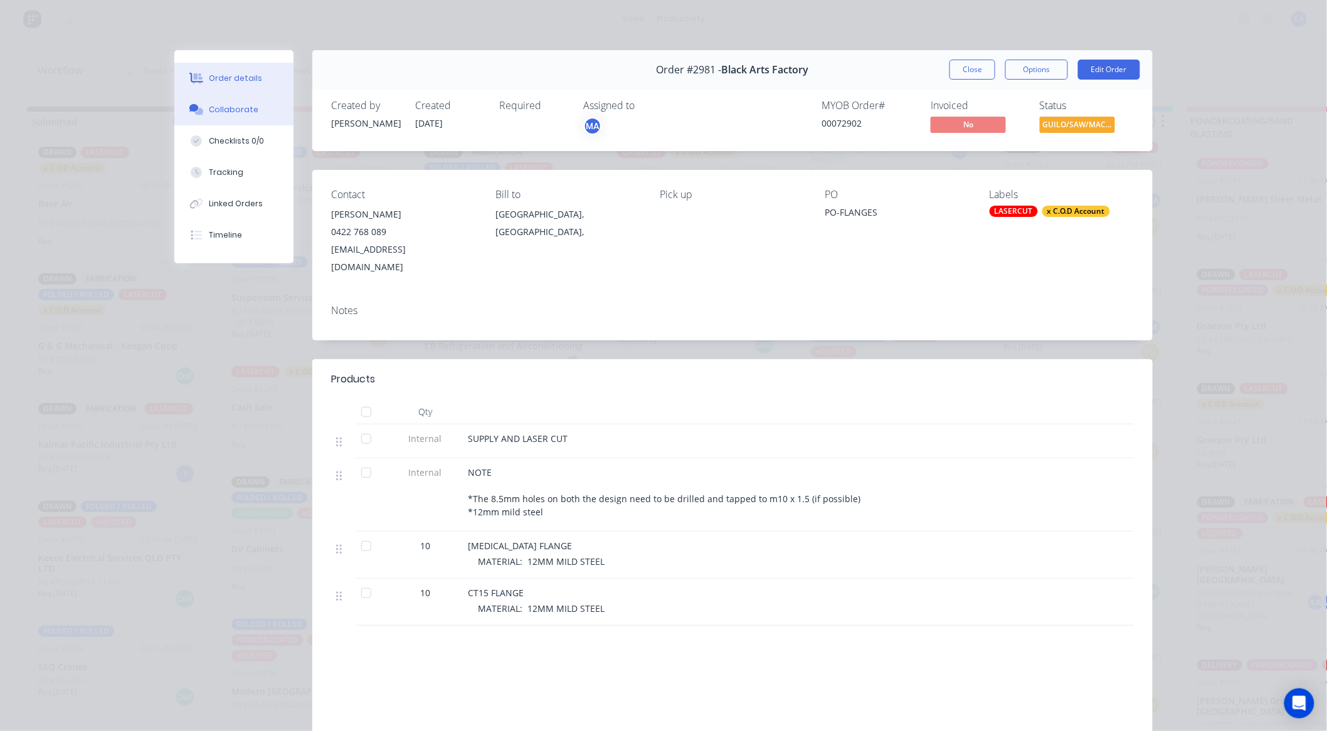
click at [248, 114] on div "Collaborate" at bounding box center [235, 109] width 50 height 11
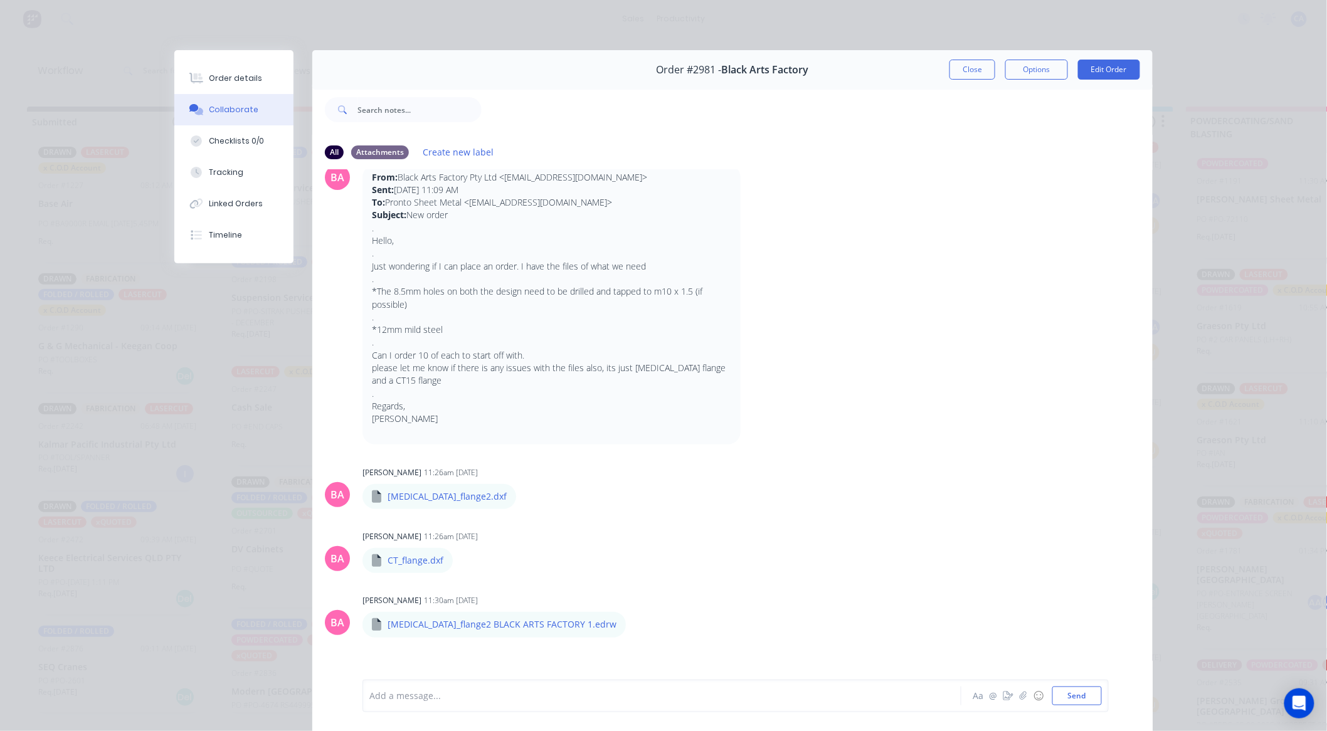
scroll to position [132, 0]
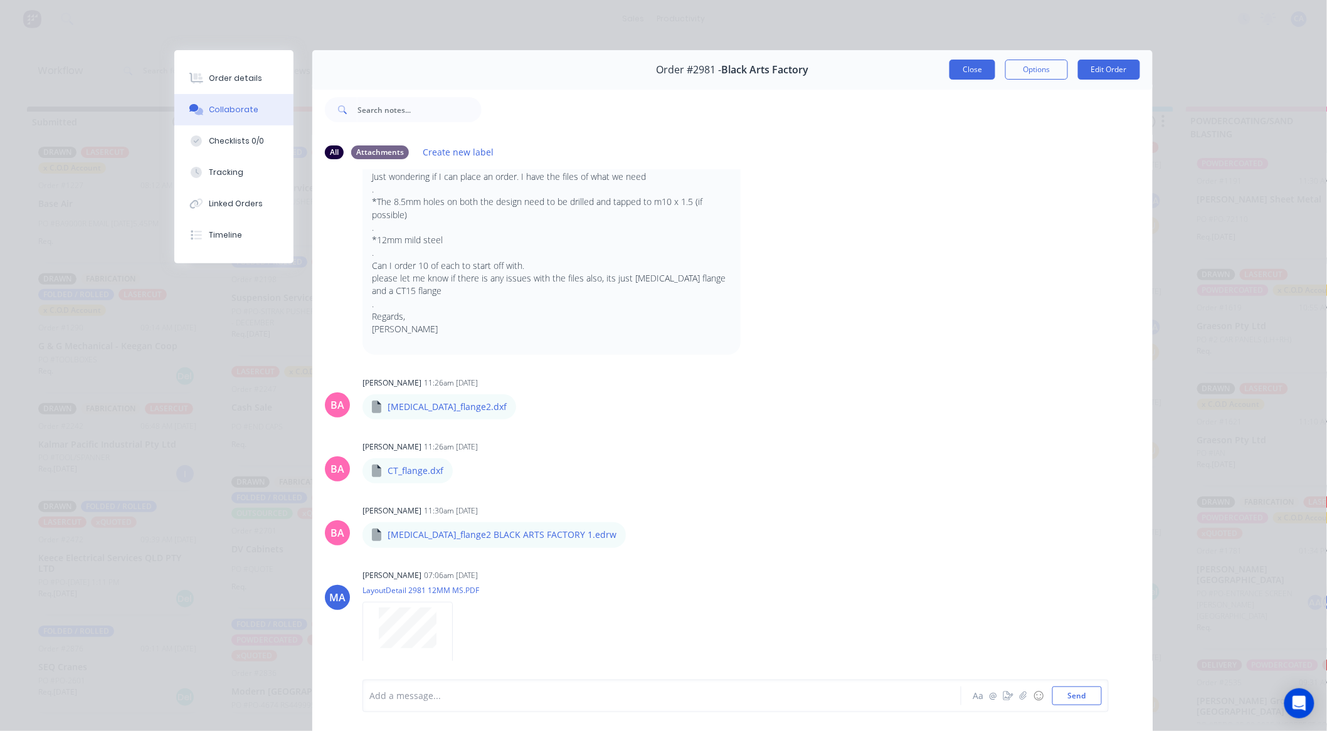
click at [987, 66] on button "Close" at bounding box center [973, 70] width 46 height 20
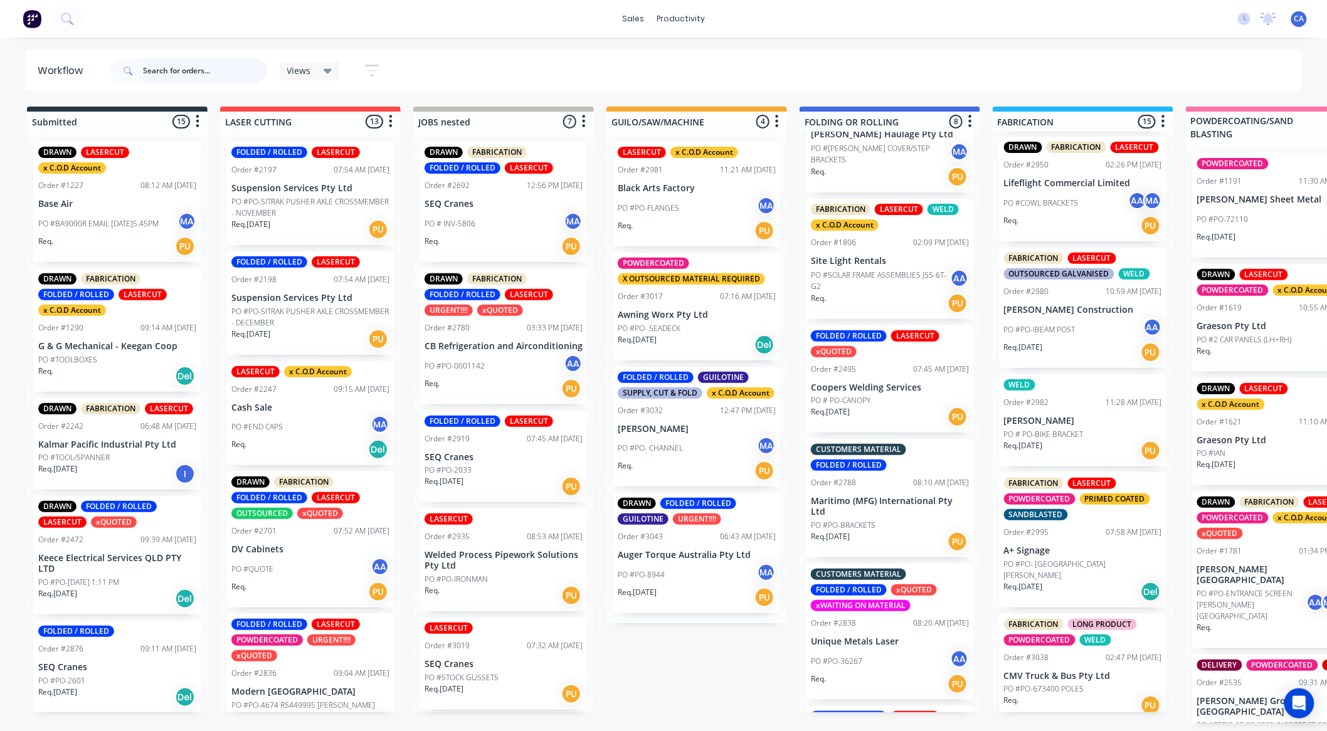
scroll to position [3, 0]
click at [699, 523] on div "DRAWN FOLDED / ROLLED GUILOTINE URGENT!!!! Order #3043 06:43 AM 29/09/25 Auger …" at bounding box center [697, 553] width 168 height 120
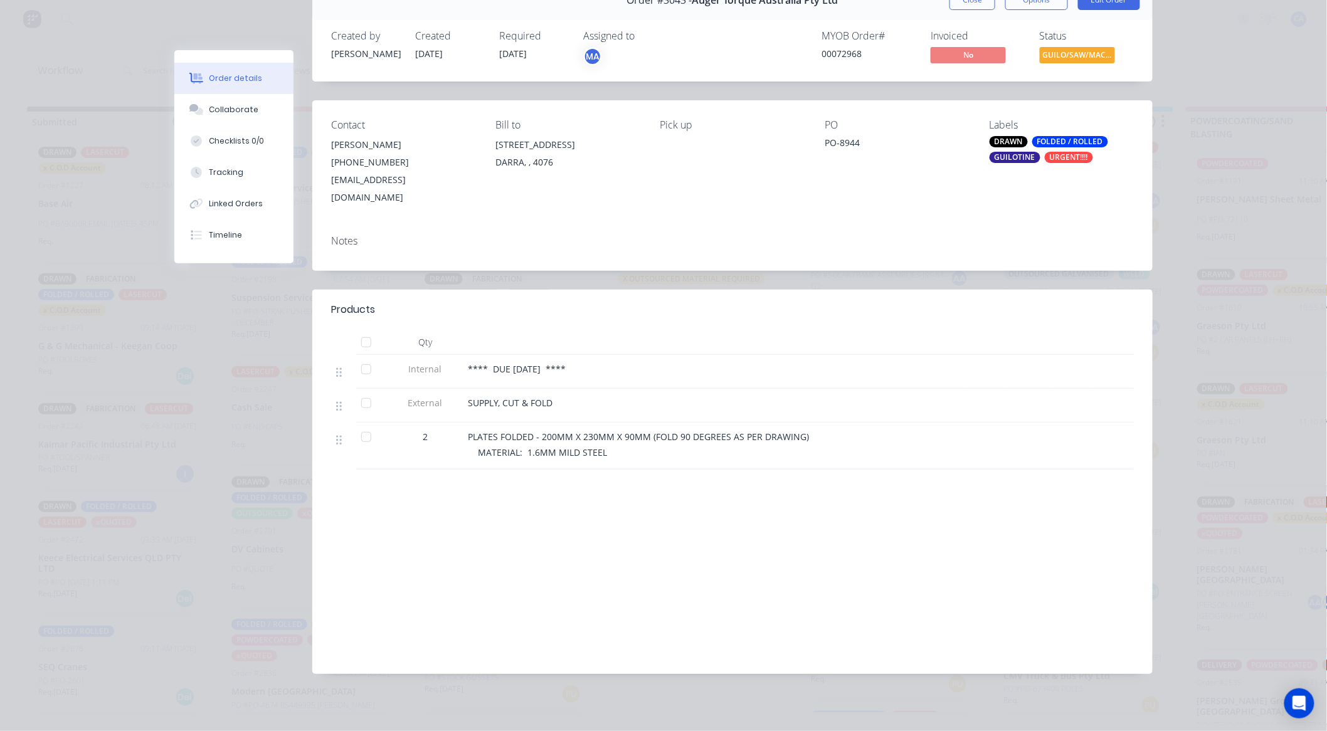
scroll to position [54, 0]
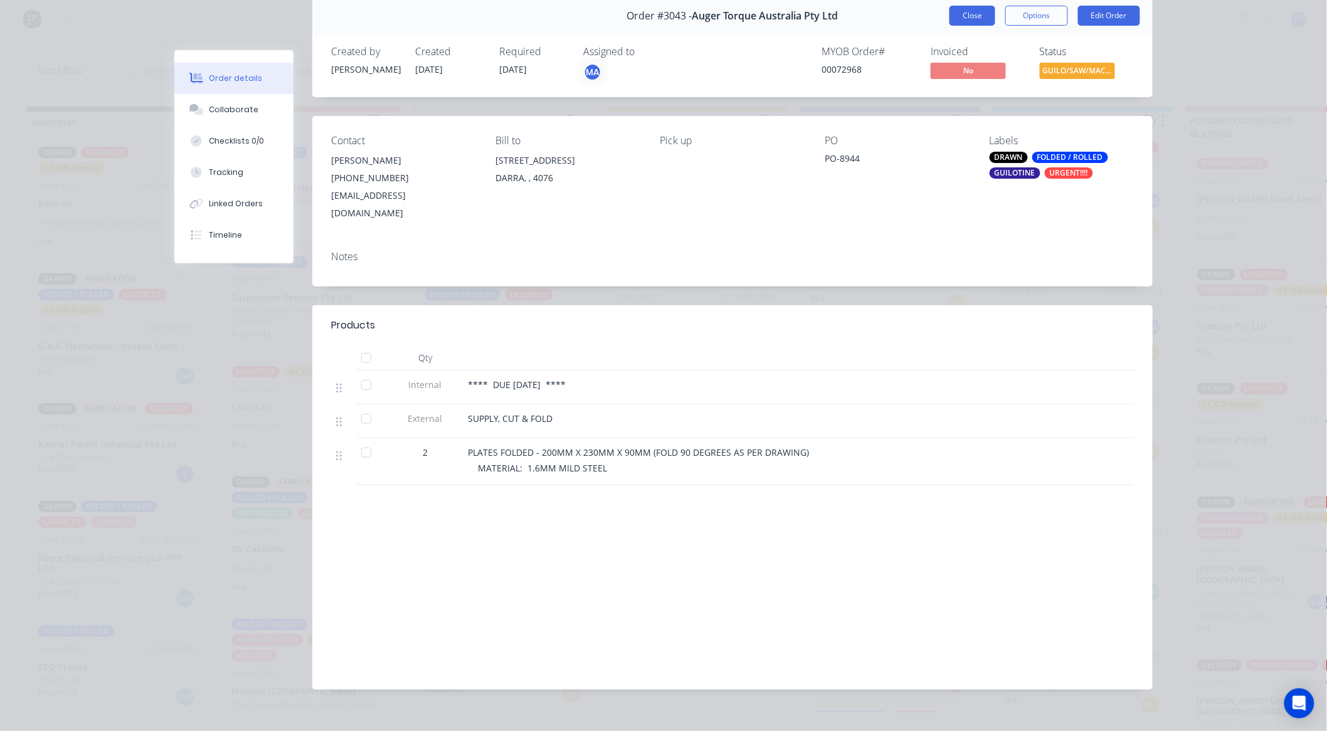
click at [968, 13] on button "Close" at bounding box center [973, 16] width 46 height 20
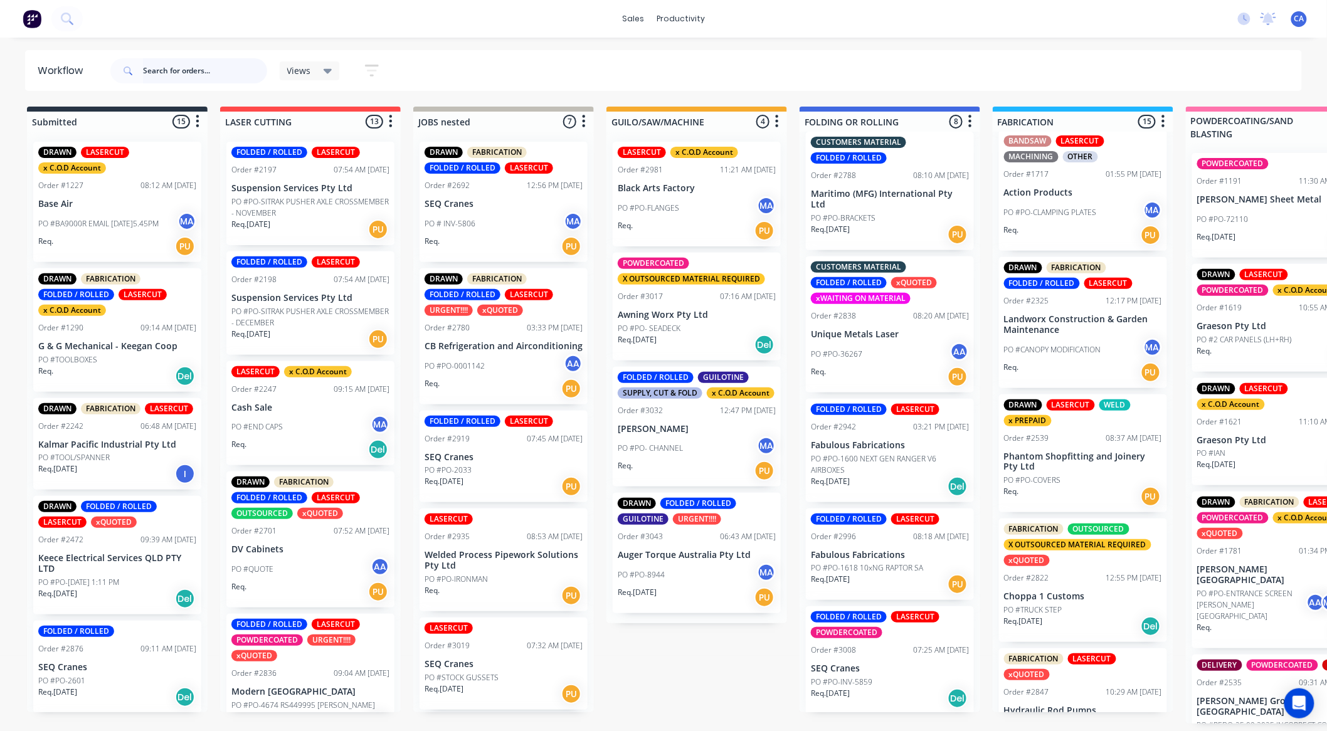
scroll to position [473, 0]
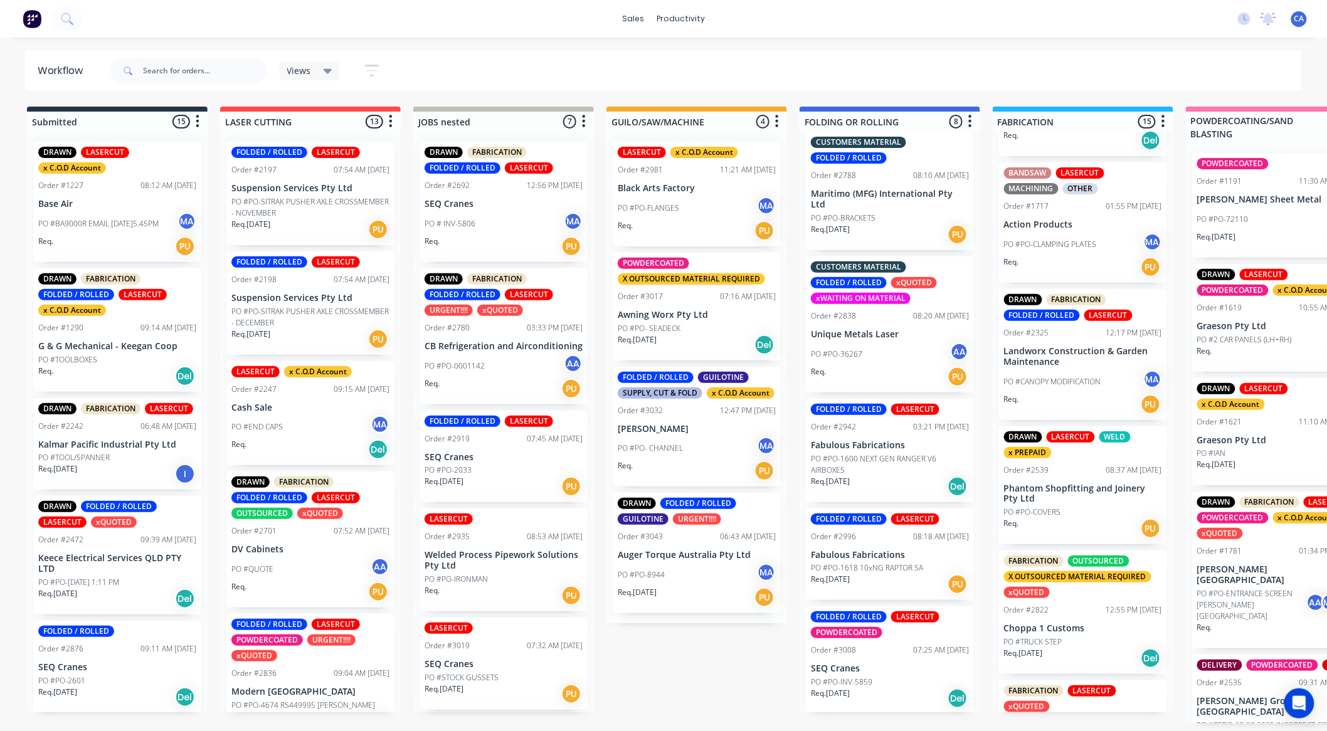
click at [1087, 634] on p "Choppa 1 Customs" at bounding box center [1083, 629] width 158 height 11
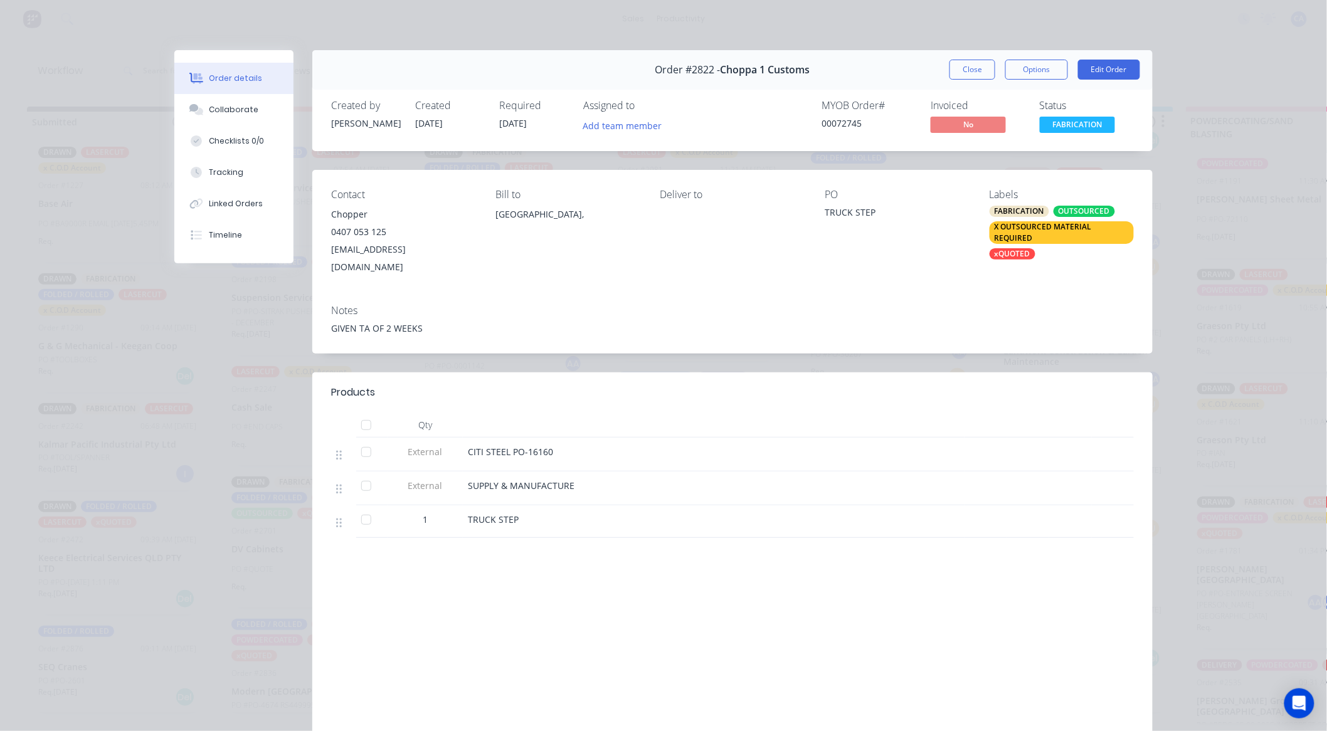
click at [952, 73] on button "Close" at bounding box center [973, 70] width 46 height 20
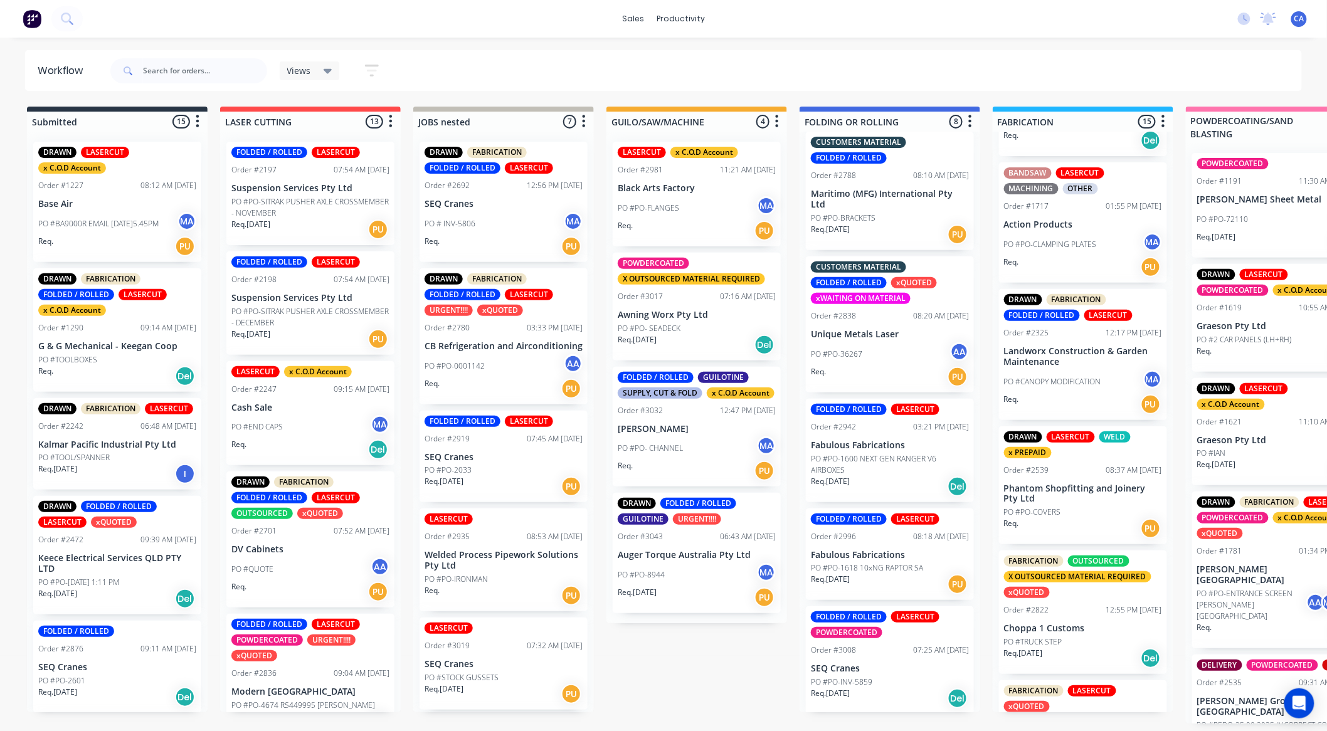
click at [644, 438] on div "PO #PO- CHANNEL MA" at bounding box center [697, 449] width 158 height 24
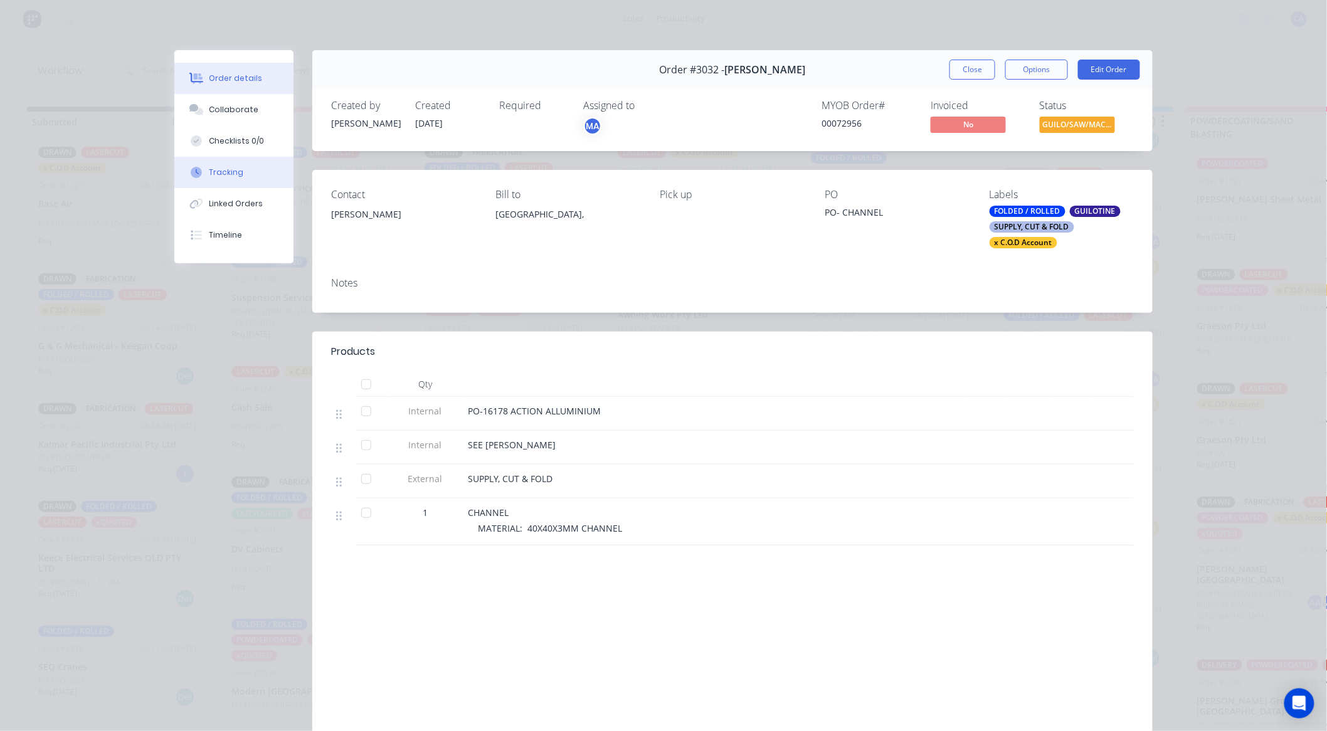
drag, startPoint x: 226, startPoint y: 171, endPoint x: 273, endPoint y: 161, distance: 48.2
click at [226, 167] on div "Tracking" at bounding box center [227, 172] width 35 height 11
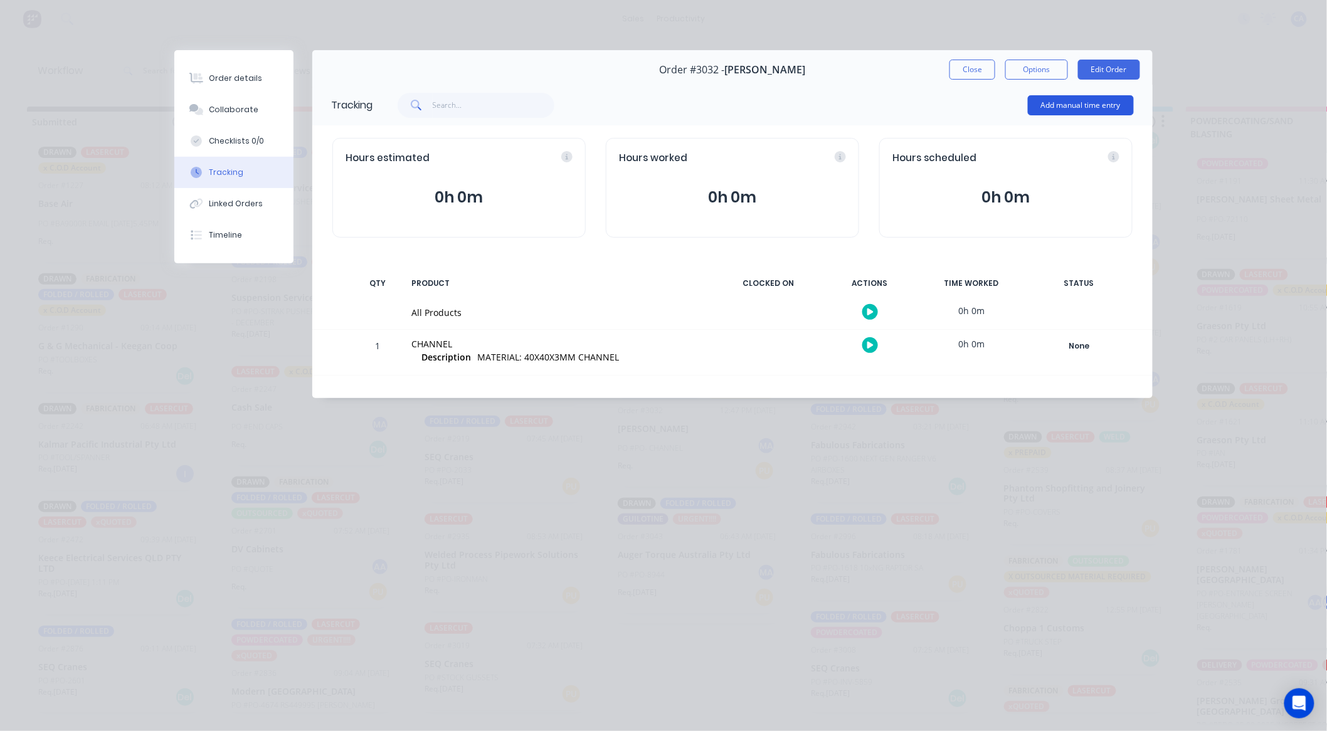
click at [1076, 107] on button "Add manual time entry" at bounding box center [1081, 105] width 106 height 20
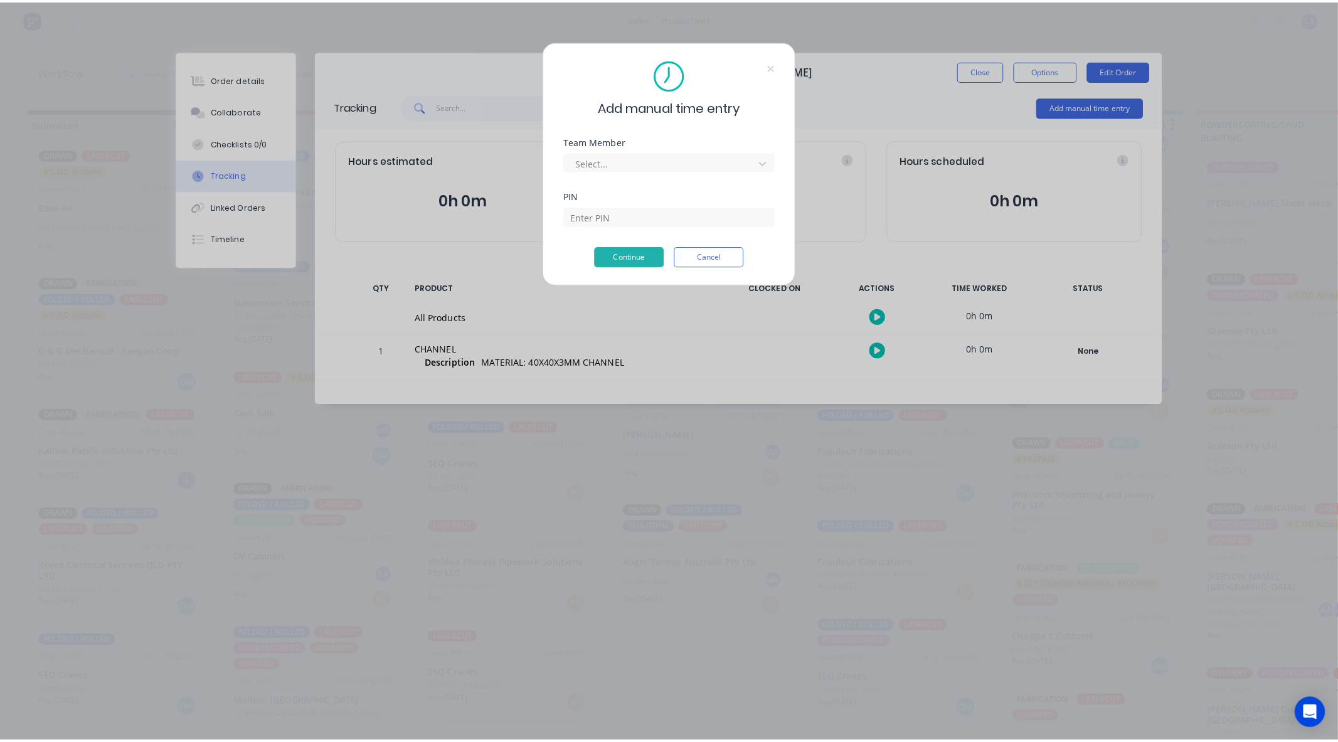
scroll to position [0, 0]
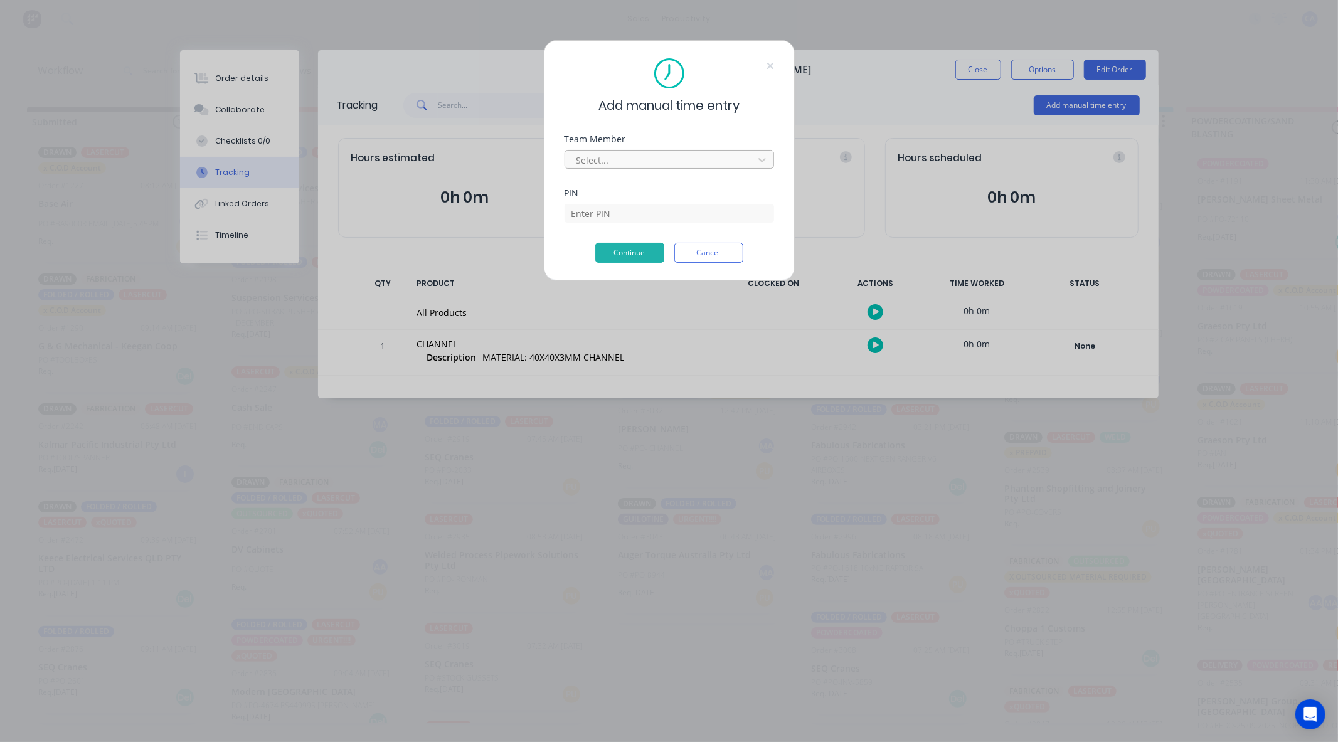
click at [627, 166] on div at bounding box center [661, 160] width 172 height 16
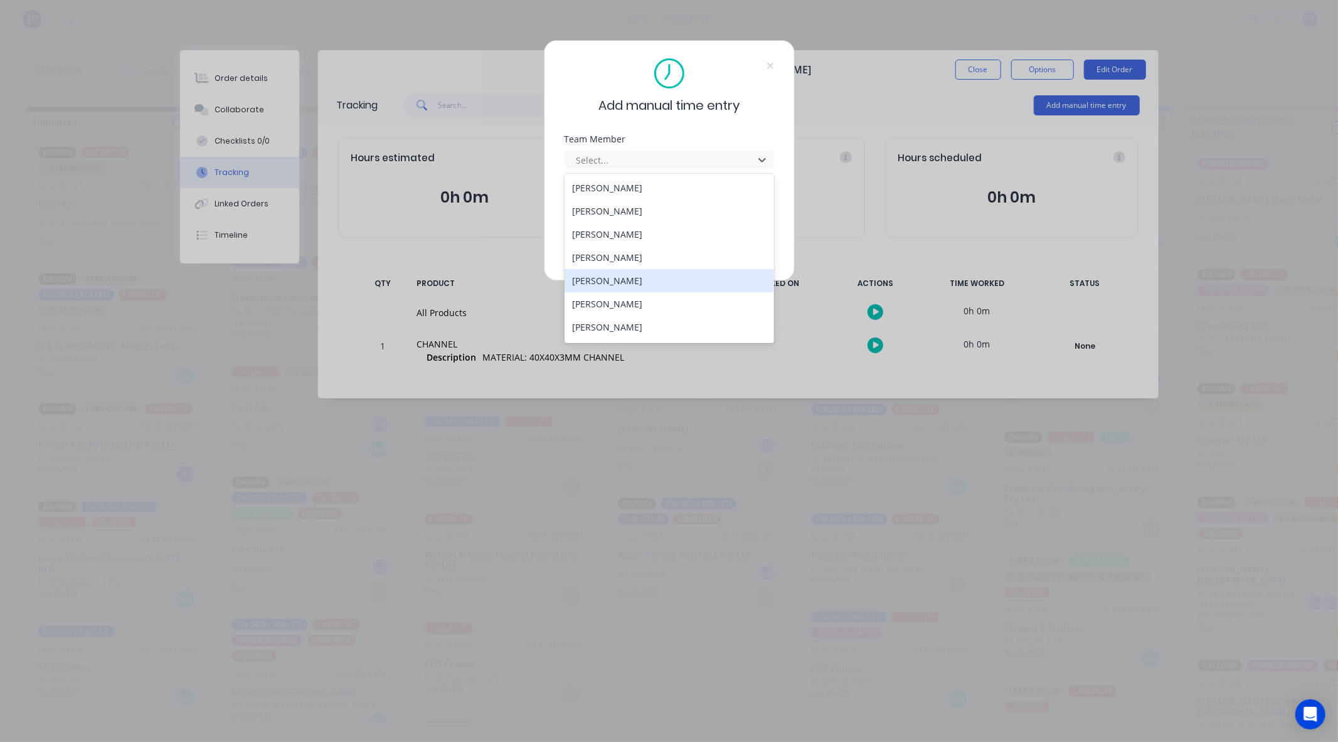
click at [590, 282] on div "Gerard Moller" at bounding box center [670, 280] width 210 height 23
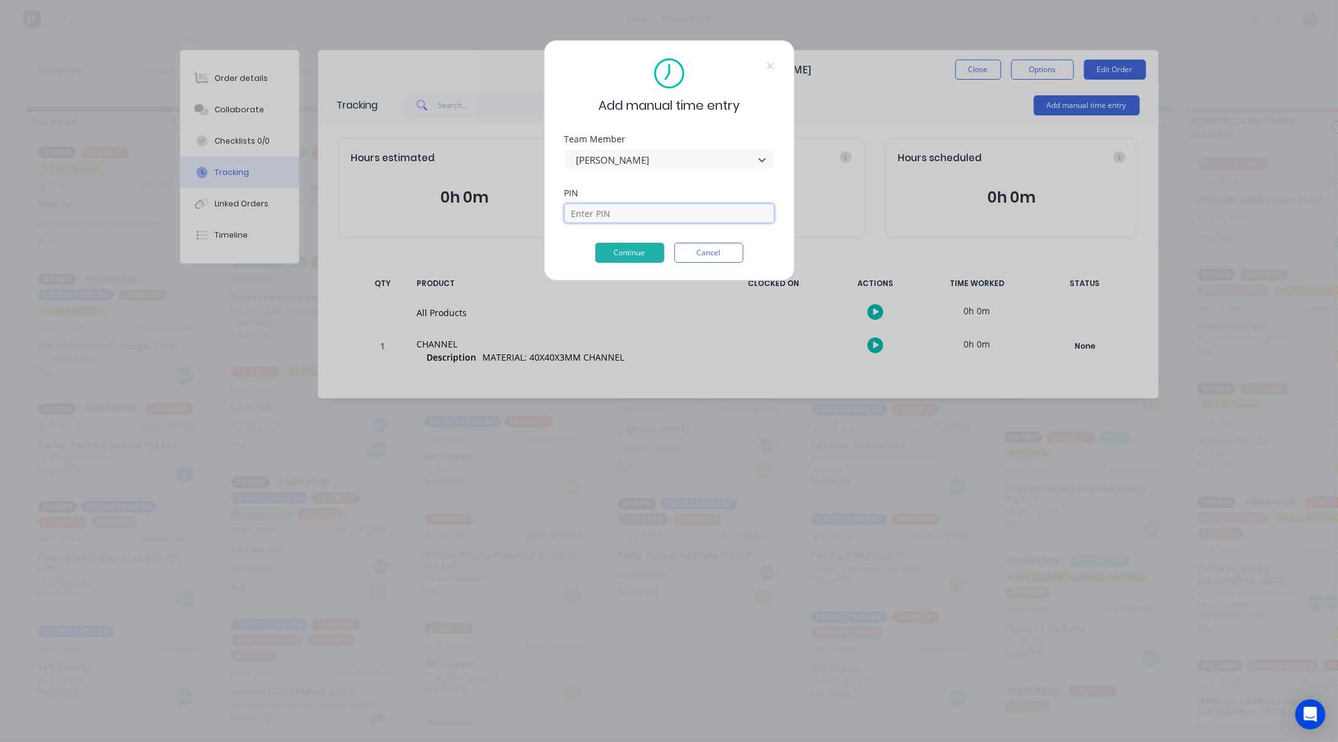
click at [598, 214] on input at bounding box center [670, 213] width 210 height 19
type input "3699"
drag, startPoint x: 621, startPoint y: 258, endPoint x: 617, endPoint y: 252, distance: 7.2
click at [619, 256] on button "Continue" at bounding box center [629, 253] width 69 height 20
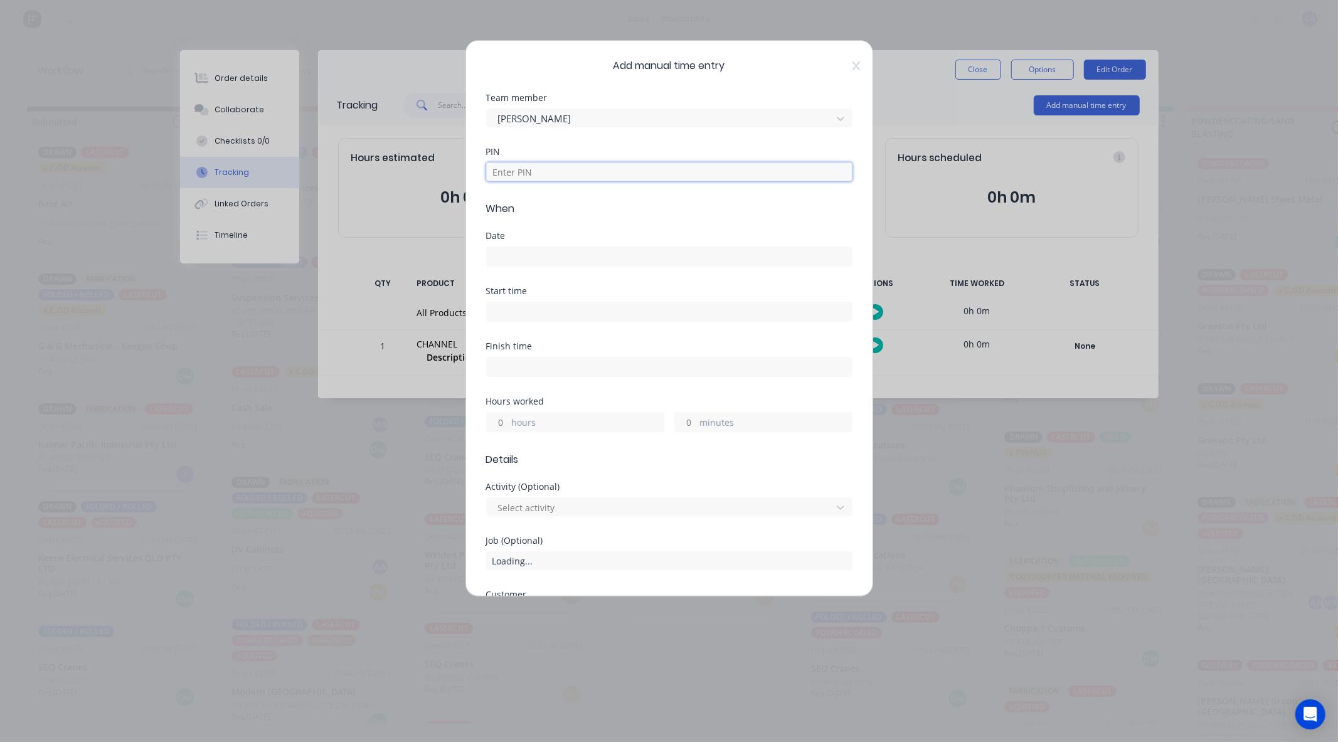
click at [544, 179] on input at bounding box center [669, 171] width 366 height 19
type input "3699"
click at [513, 252] on input at bounding box center [669, 256] width 365 height 19
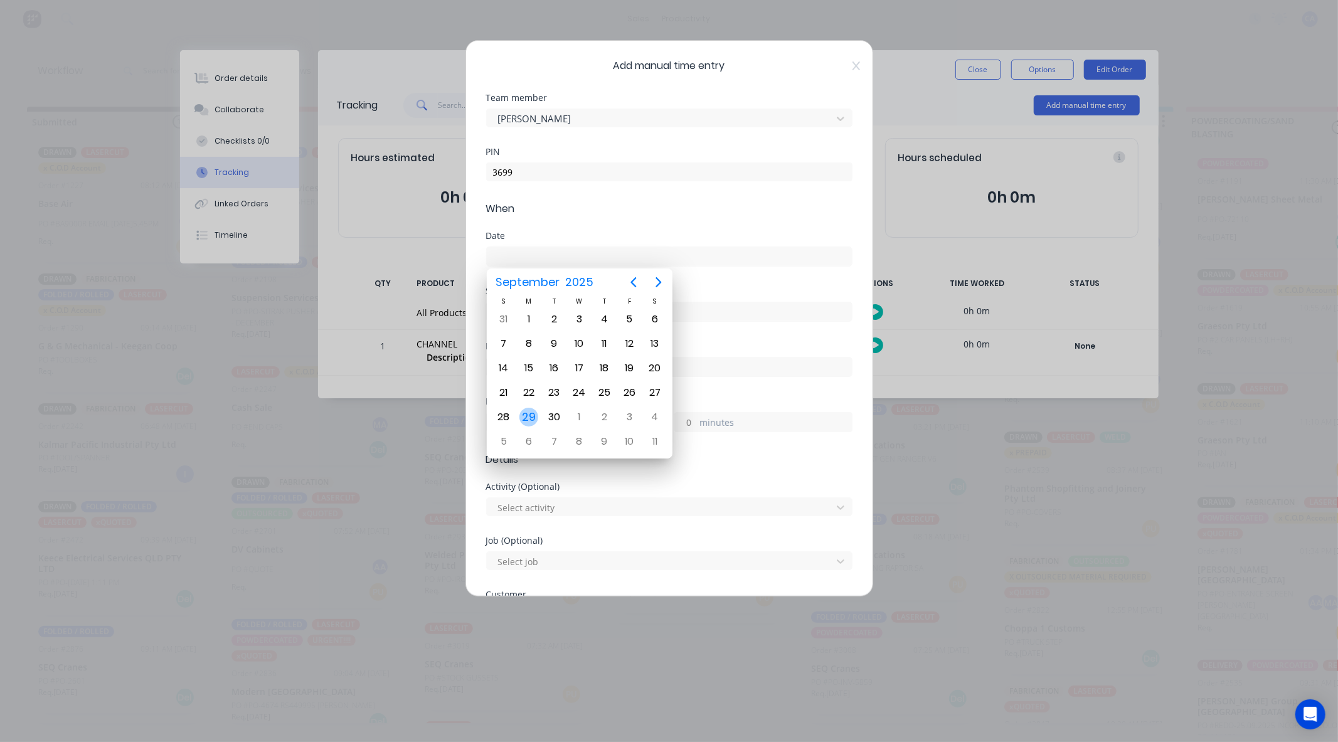
click at [526, 408] on div "29" at bounding box center [528, 417] width 19 height 19
type input "29/09/2025"
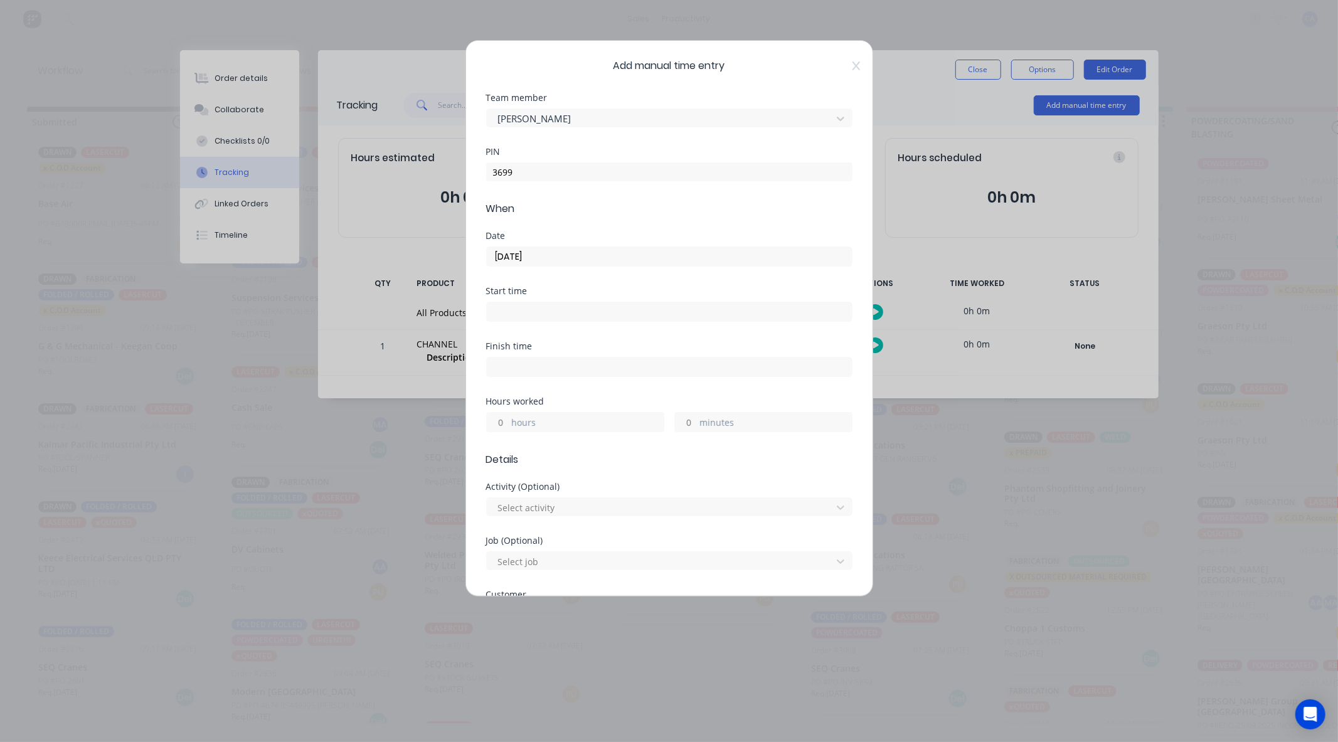
click at [684, 432] on div "minutes" at bounding box center [763, 422] width 178 height 20
drag, startPoint x: 677, startPoint y: 420, endPoint x: 699, endPoint y: 429, distance: 23.6
click at [677, 420] on input "minutes" at bounding box center [686, 422] width 22 height 19
type input "10"
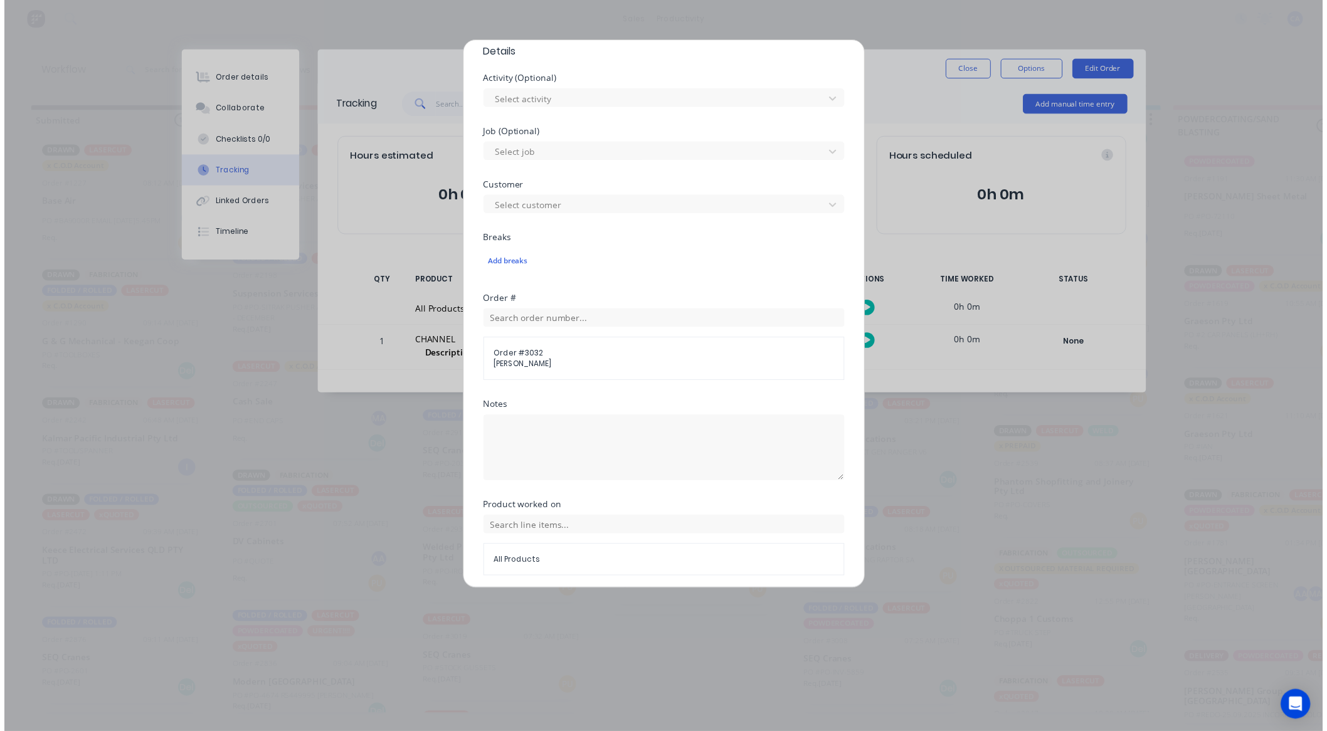
scroll to position [454, 0]
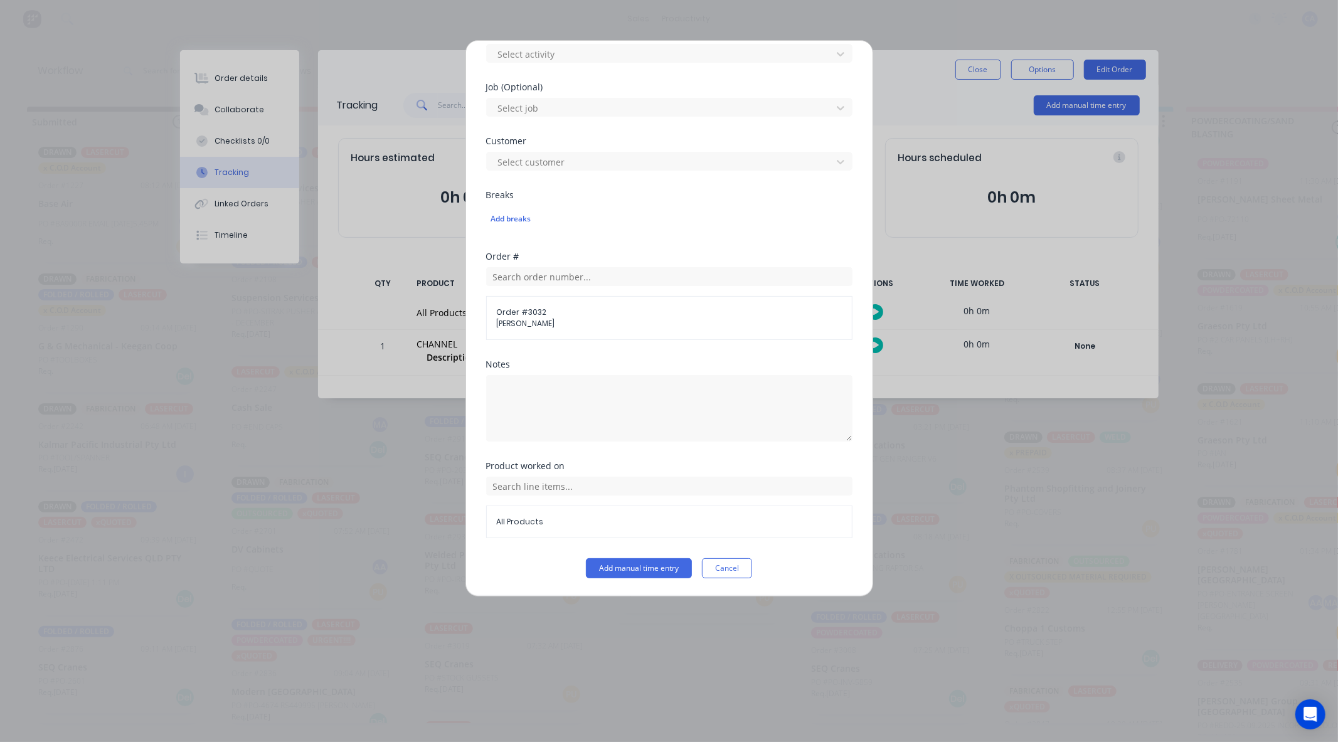
click at [635, 567] on button "Add manual time entry" at bounding box center [639, 568] width 106 height 20
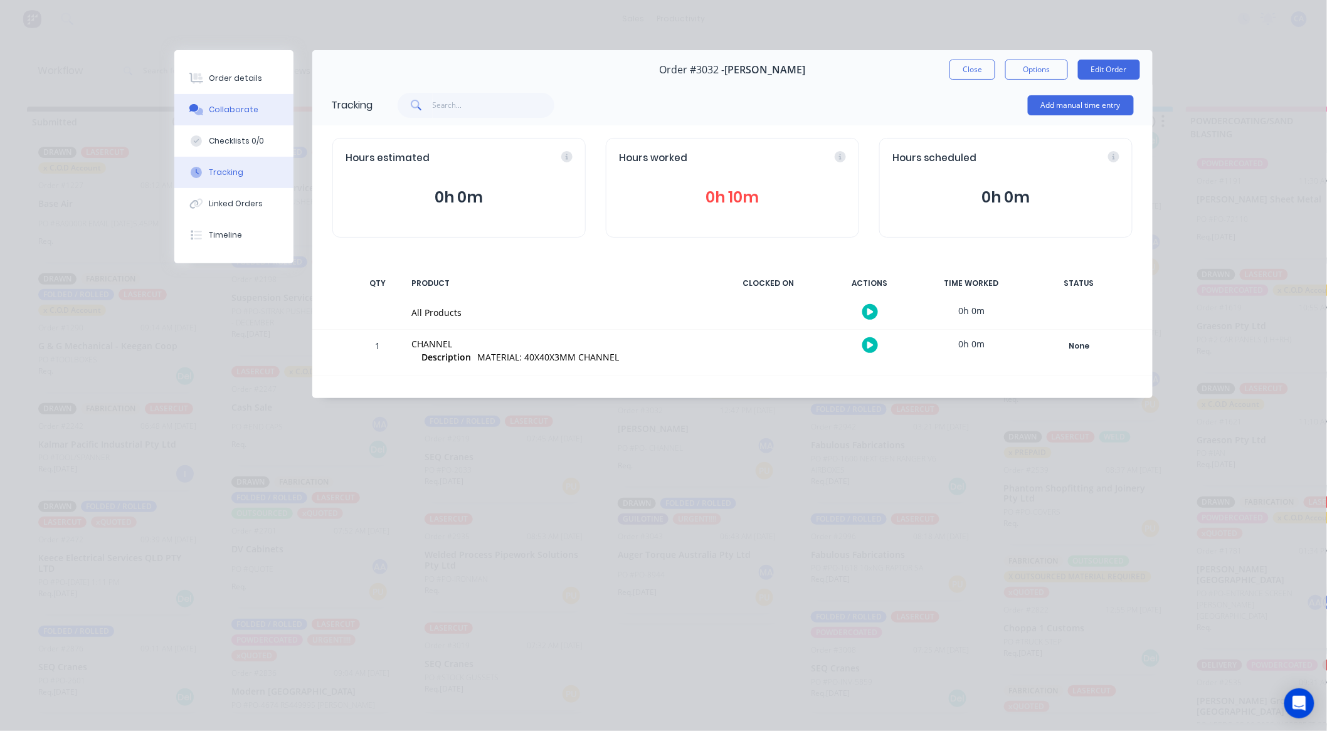
click at [243, 105] on div "Collaborate" at bounding box center [235, 109] width 50 height 11
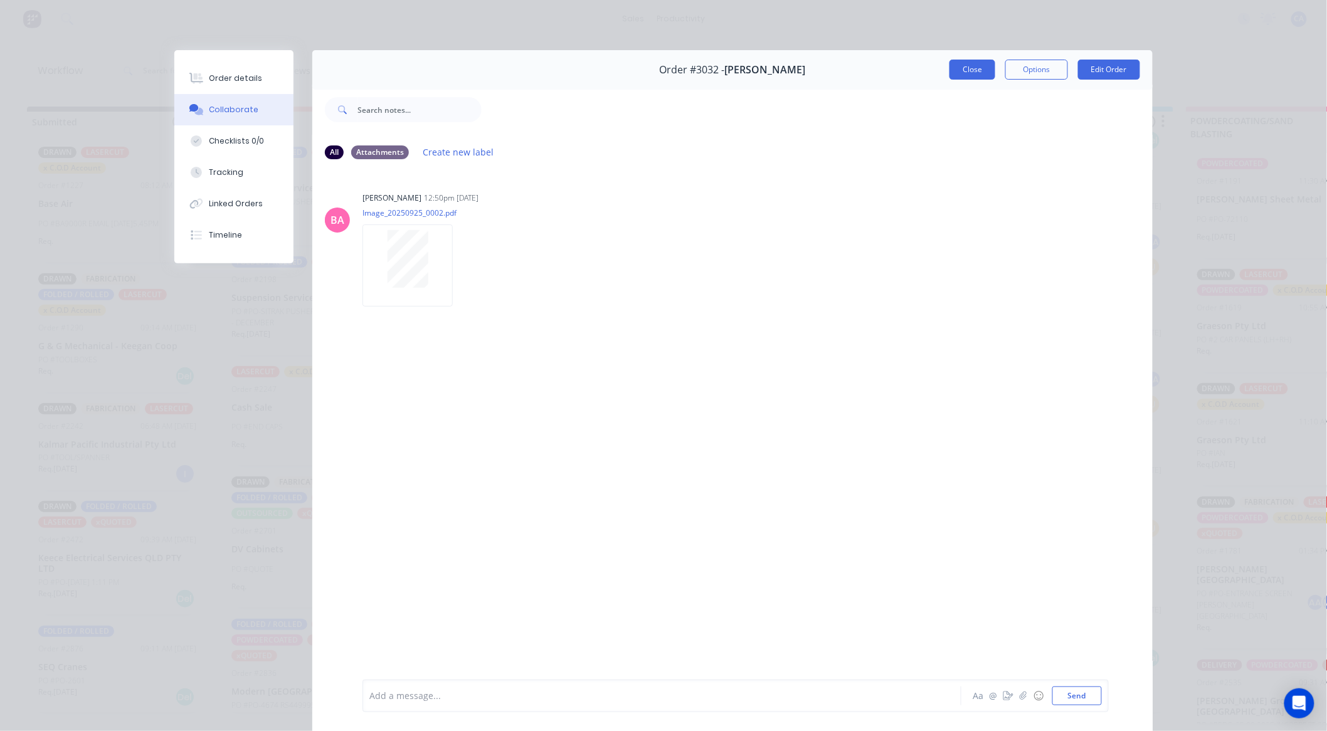
click at [968, 78] on button "Close" at bounding box center [973, 70] width 46 height 20
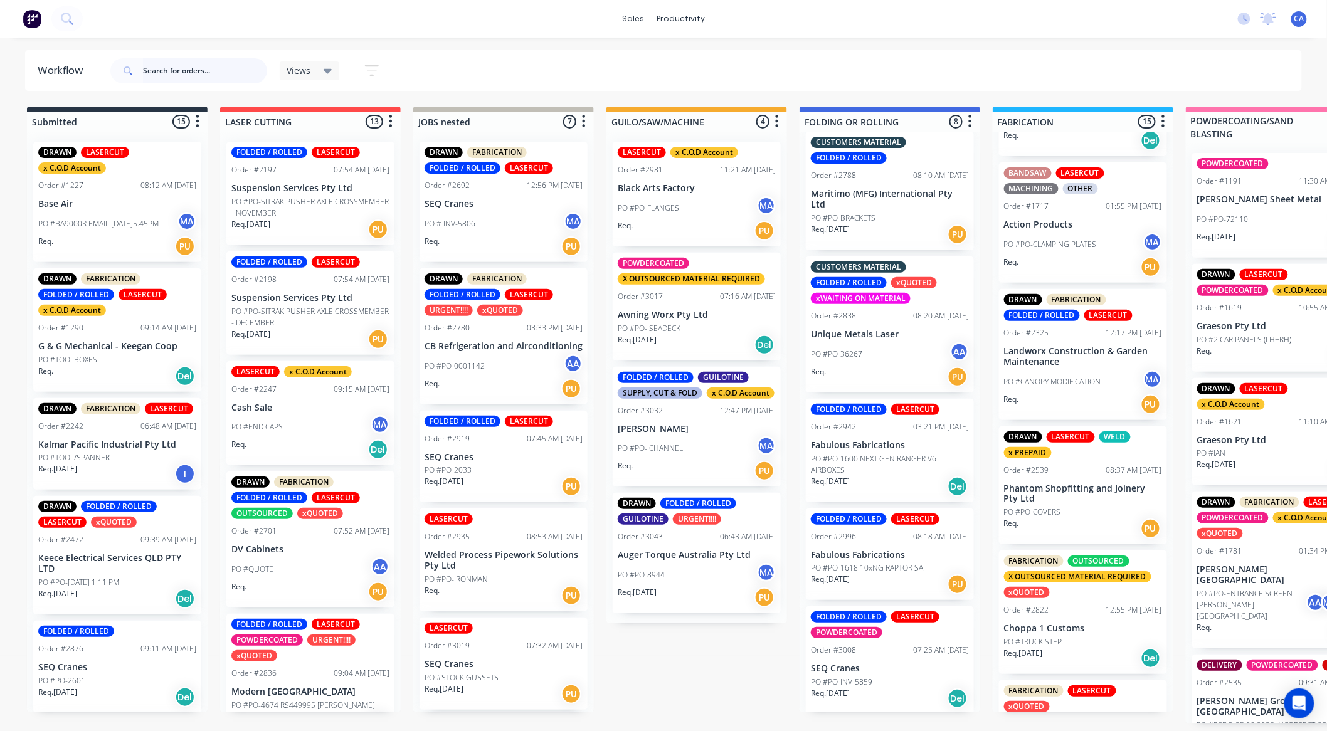
drag, startPoint x: 646, startPoint y: 432, endPoint x: 1063, endPoint y: 253, distance: 453.0
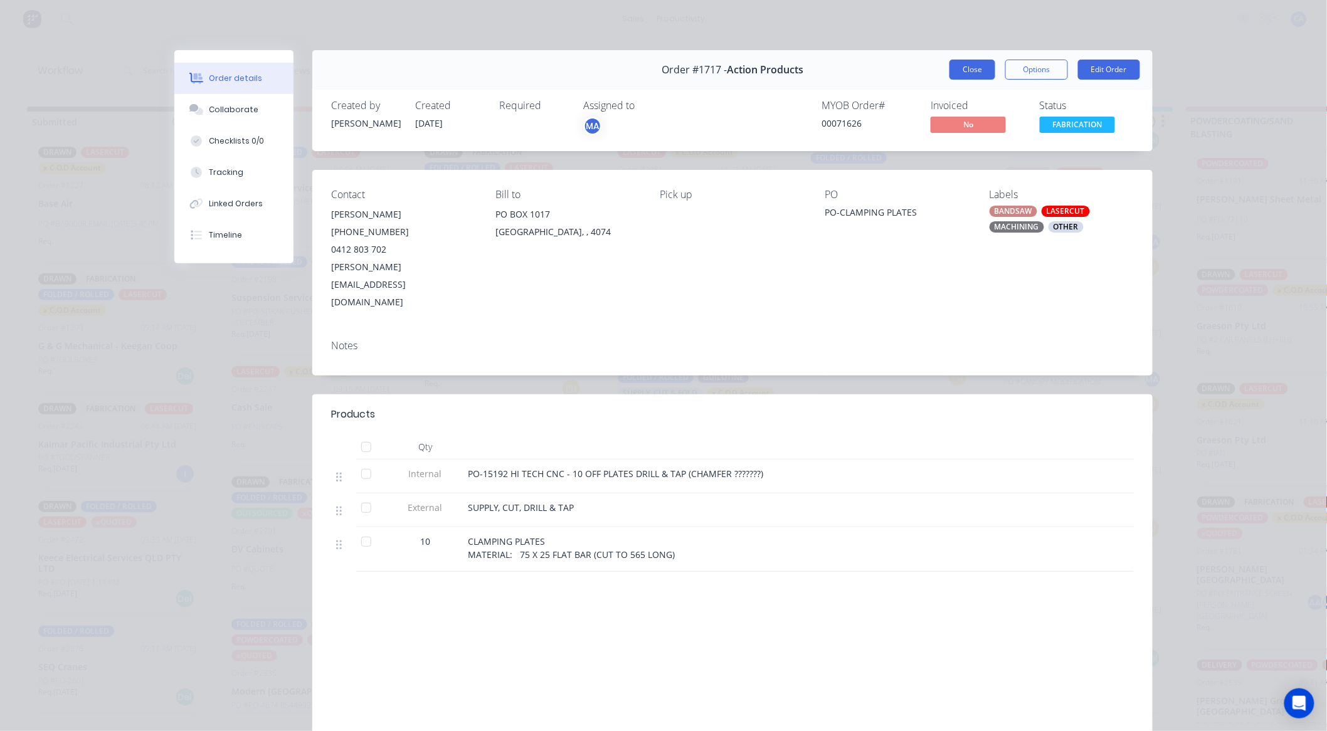
click at [972, 72] on button "Close" at bounding box center [973, 70] width 46 height 20
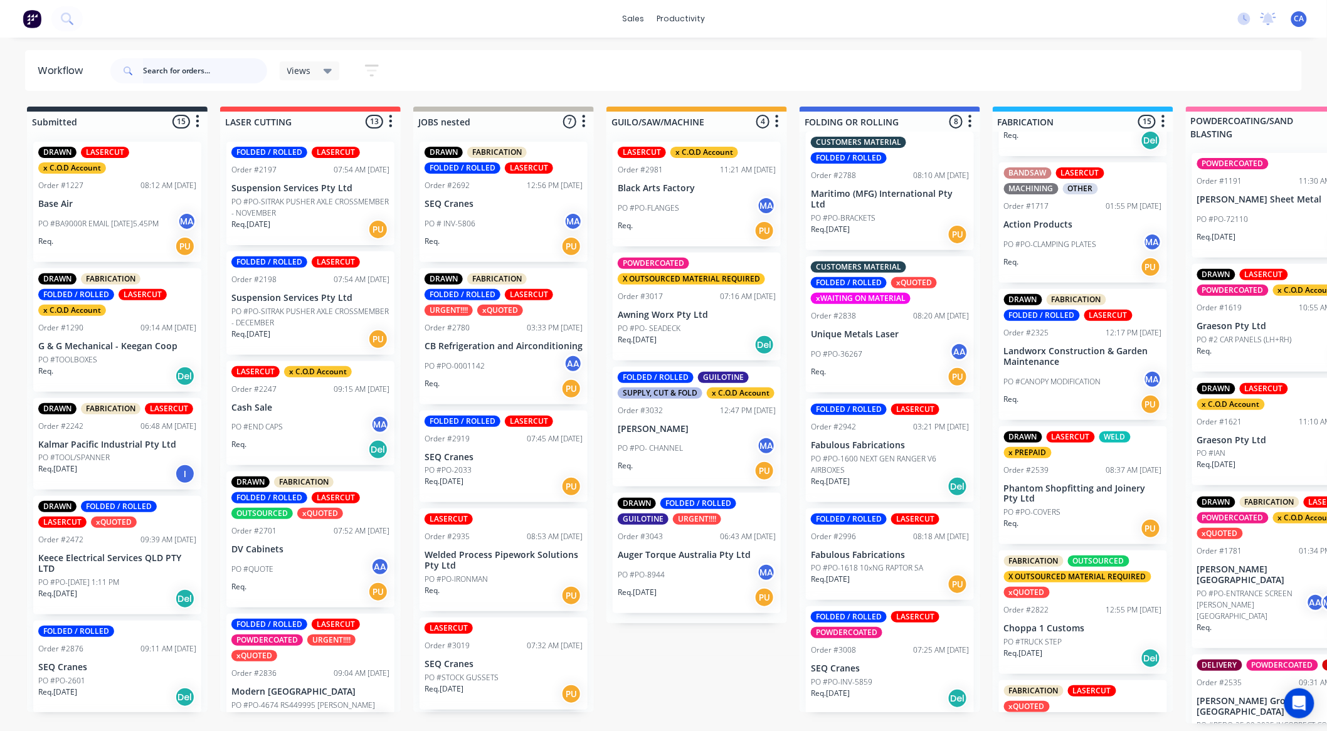
drag, startPoint x: 640, startPoint y: 452, endPoint x: 719, endPoint y: 625, distance: 190.0
drag, startPoint x: 647, startPoint y: 423, endPoint x: 756, endPoint y: 460, distance: 115.5
click at [756, 460] on div "FOLDED / ROLLED GUILOTINE SUPPLY, CUT & FOLD x C.O.D Account Order #3032 12:47 …" at bounding box center [697, 427] width 168 height 120
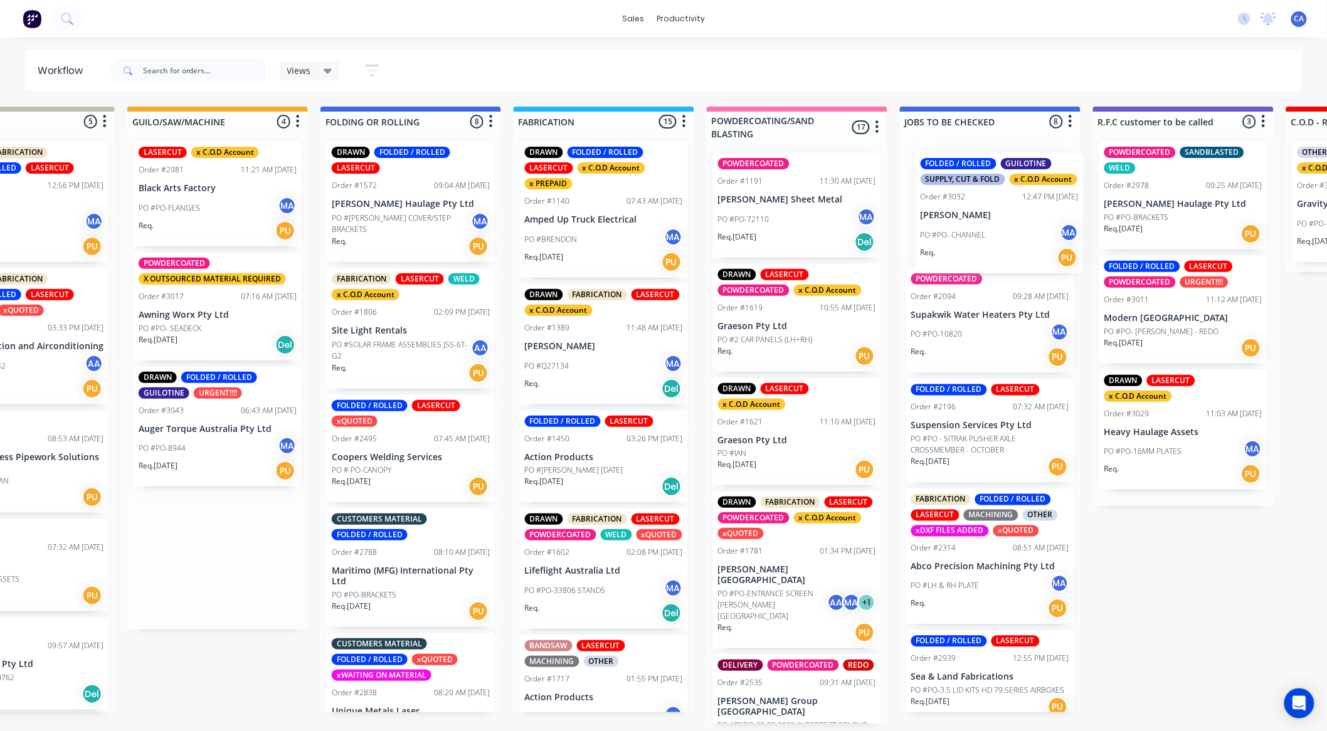
scroll to position [0, 480]
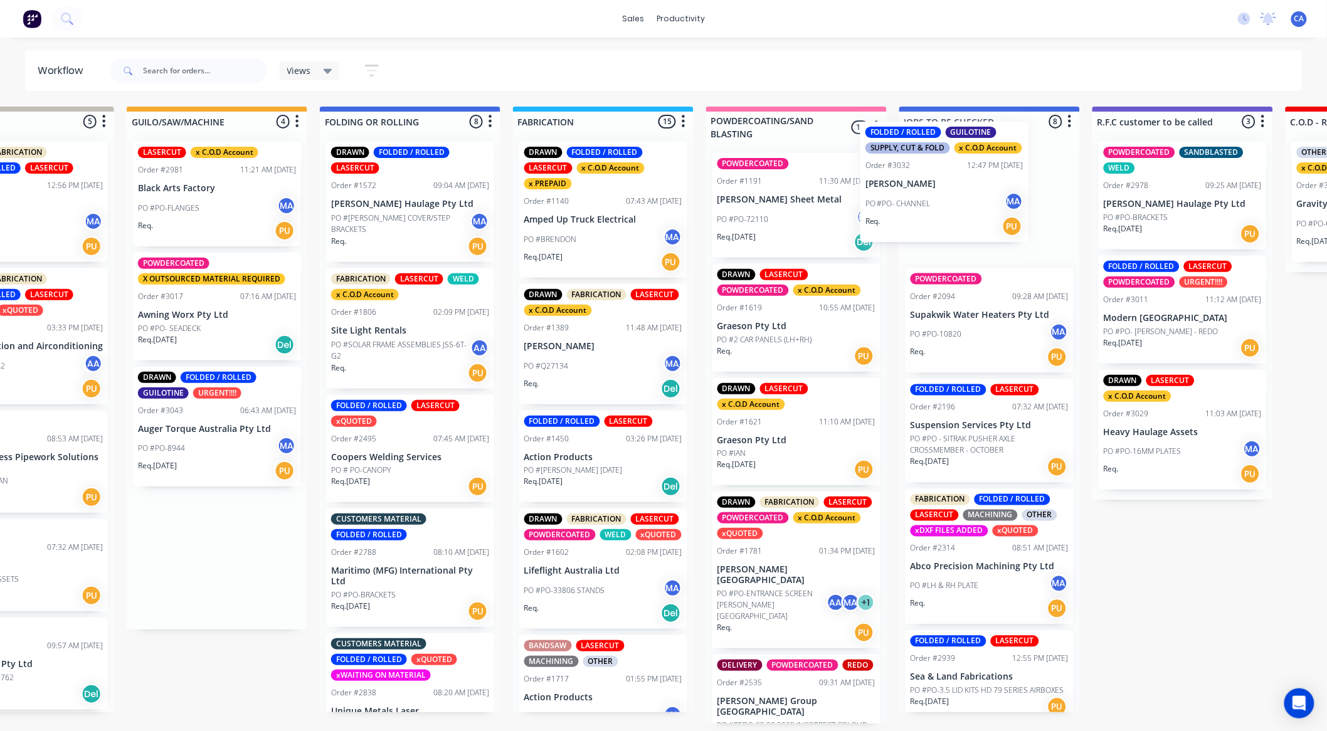
drag, startPoint x: 648, startPoint y: 445, endPoint x: 915, endPoint y: 179, distance: 376.6
click at [905, 183] on div "Submitted 15 Sort By Created date Required date Order number Customer name Most…" at bounding box center [1193, 415] width 3365 height 617
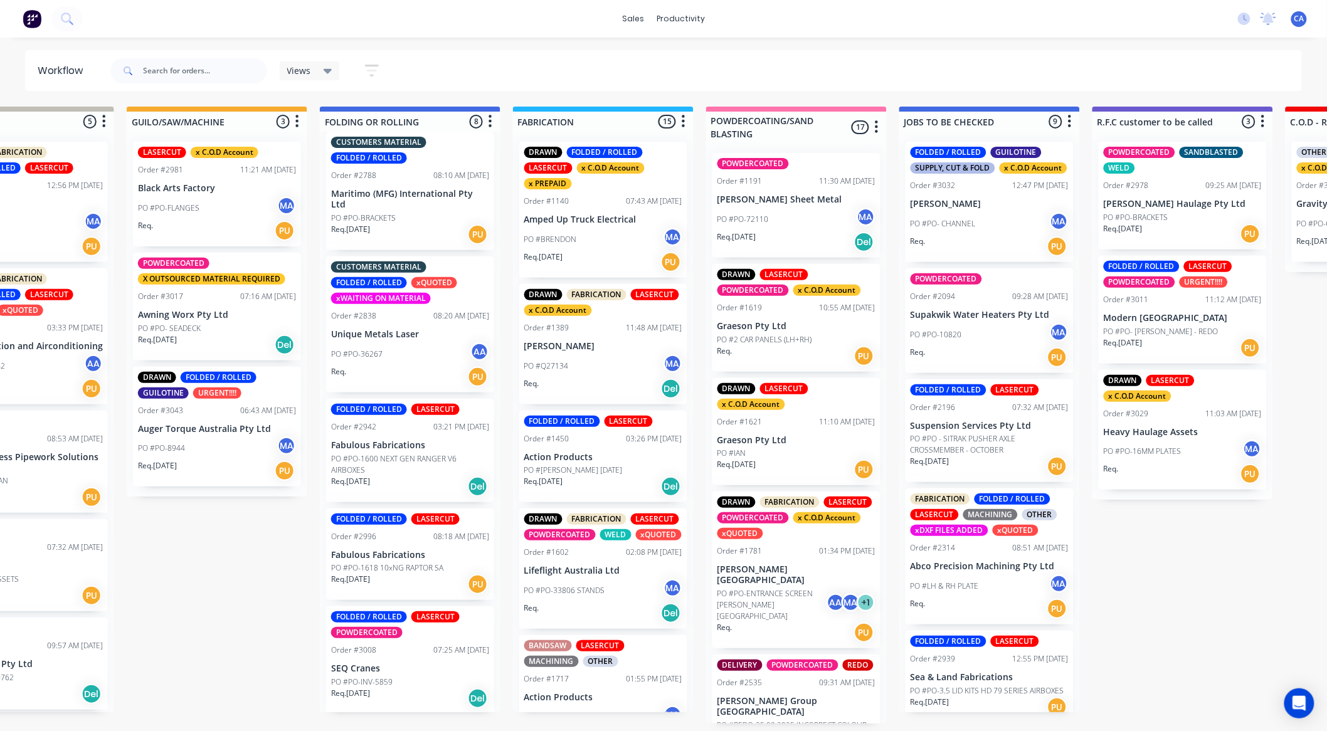
scroll to position [3, 480]
click at [385, 672] on div "FOLDED / ROLLED LASERCUT POWDERCOATED Order #3008 07:25 AM [DATE] SEQ Cranes PO…" at bounding box center [410, 661] width 168 height 108
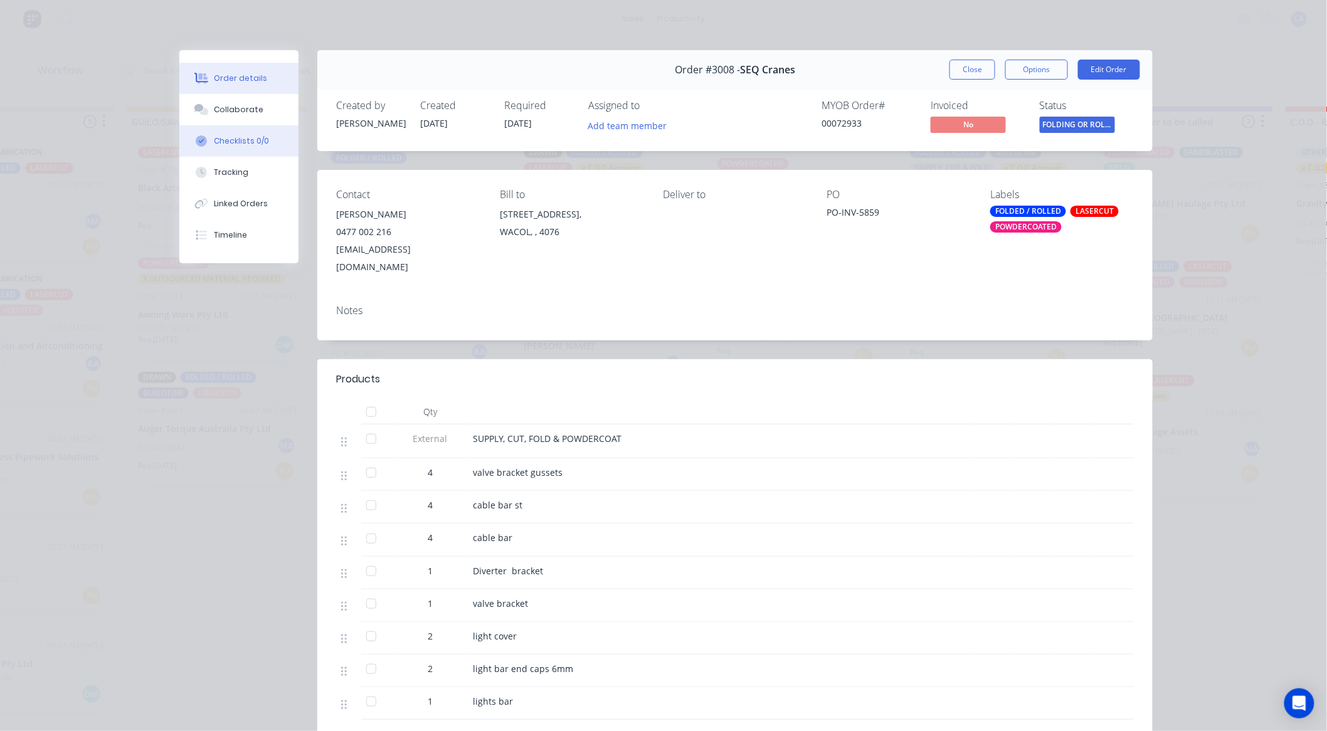
click at [239, 125] on button "Checklists 0/0" at bounding box center [238, 140] width 119 height 31
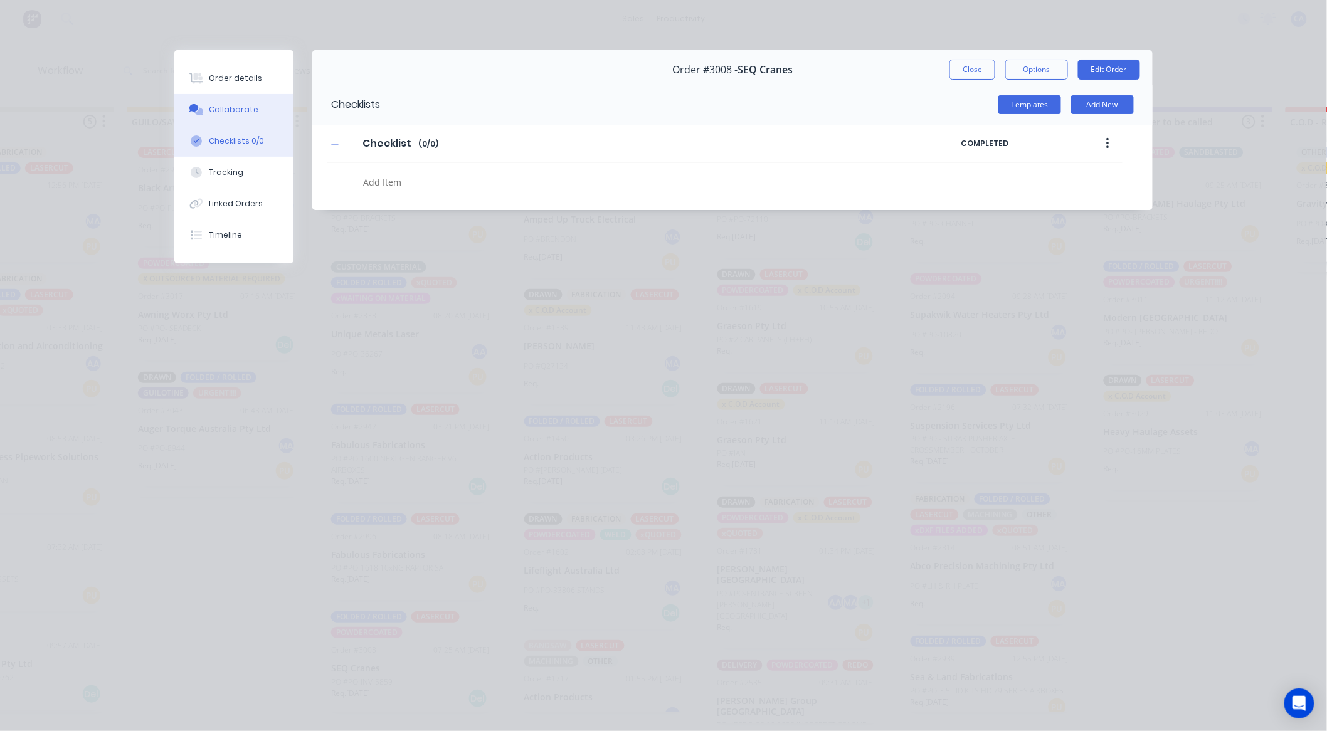
click at [245, 111] on div "Collaborate" at bounding box center [235, 109] width 50 height 11
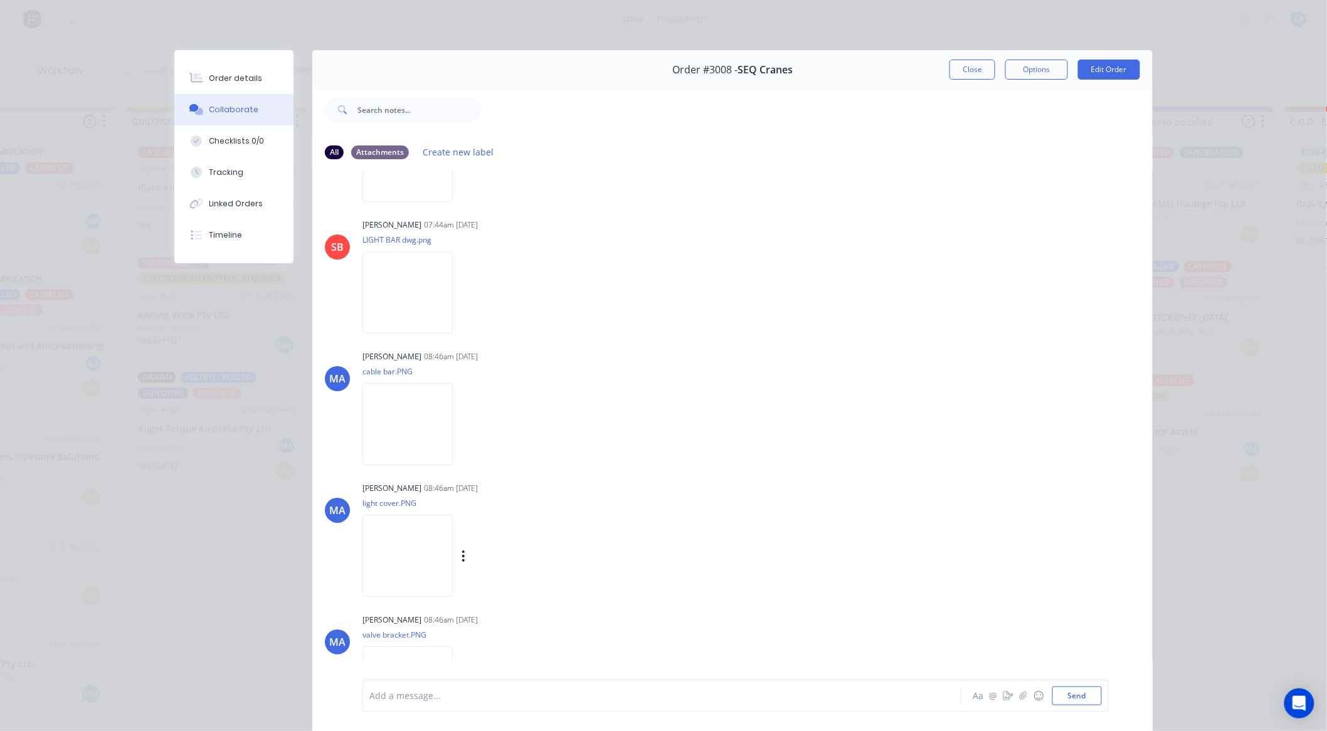
scroll to position [1817, 0]
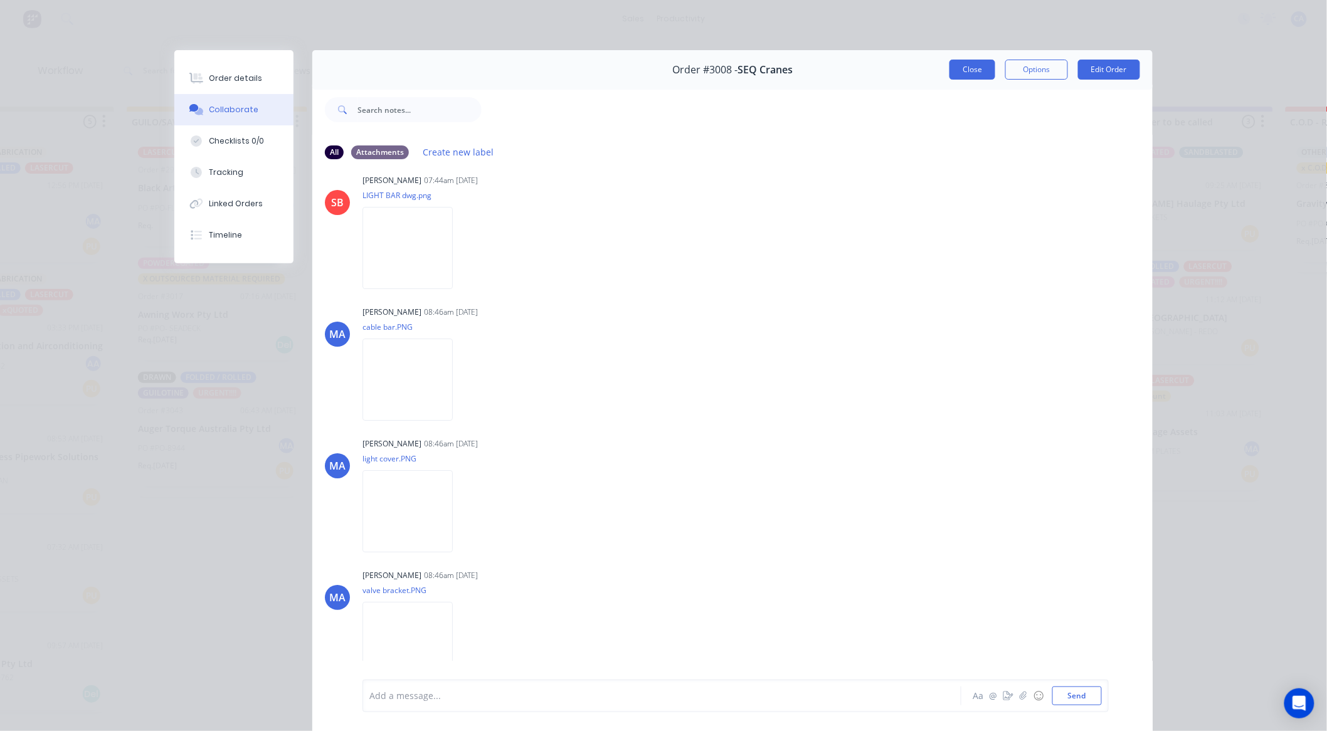
drag, startPoint x: 982, startPoint y: 66, endPoint x: 960, endPoint y: 55, distance: 24.7
click at [982, 66] on button "Close" at bounding box center [973, 70] width 46 height 20
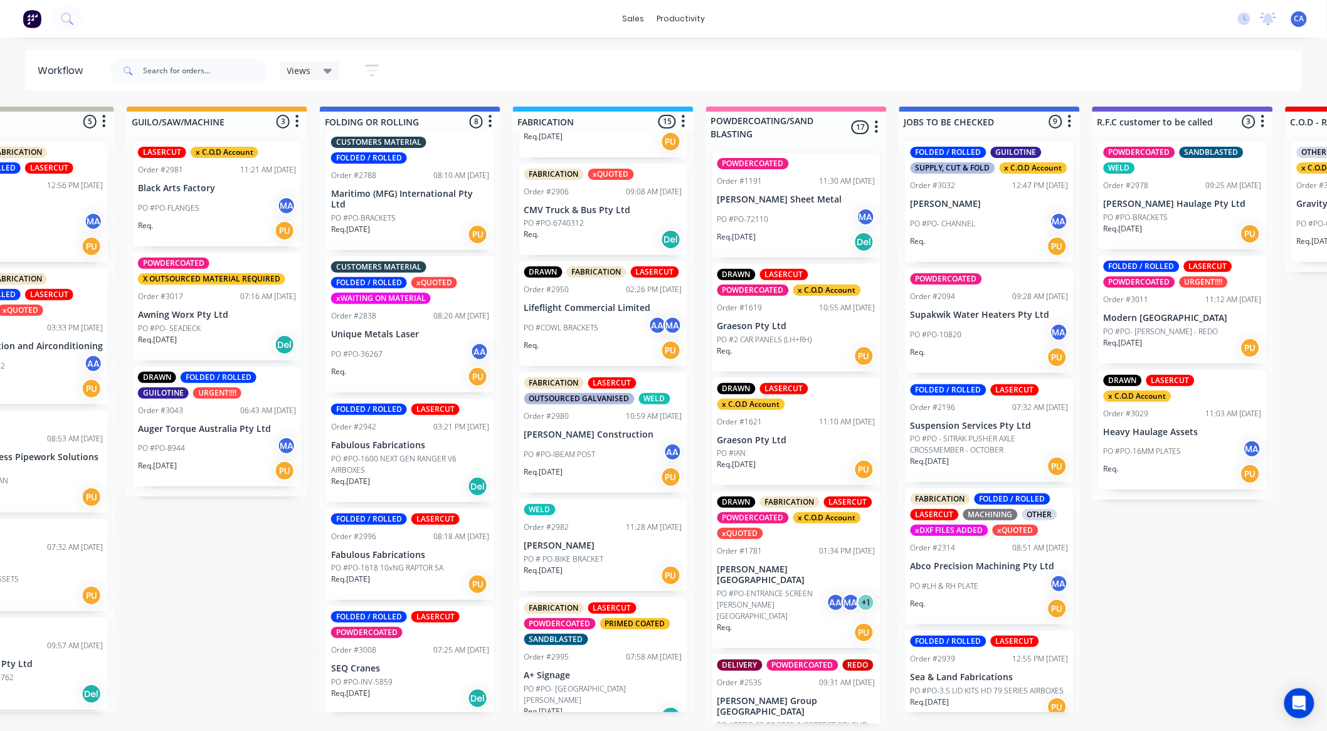
scroll to position [1184, 0]
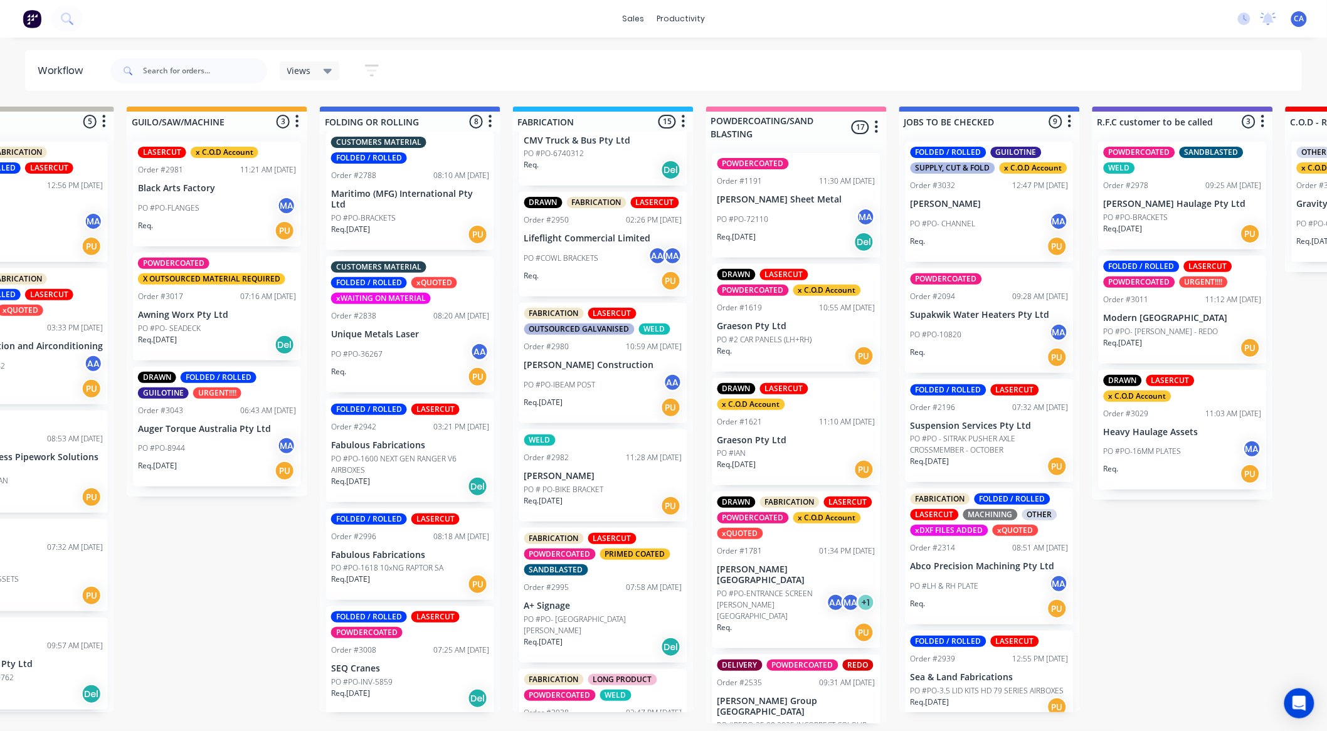
click at [585, 480] on p "[PERSON_NAME]" at bounding box center [603, 476] width 158 height 11
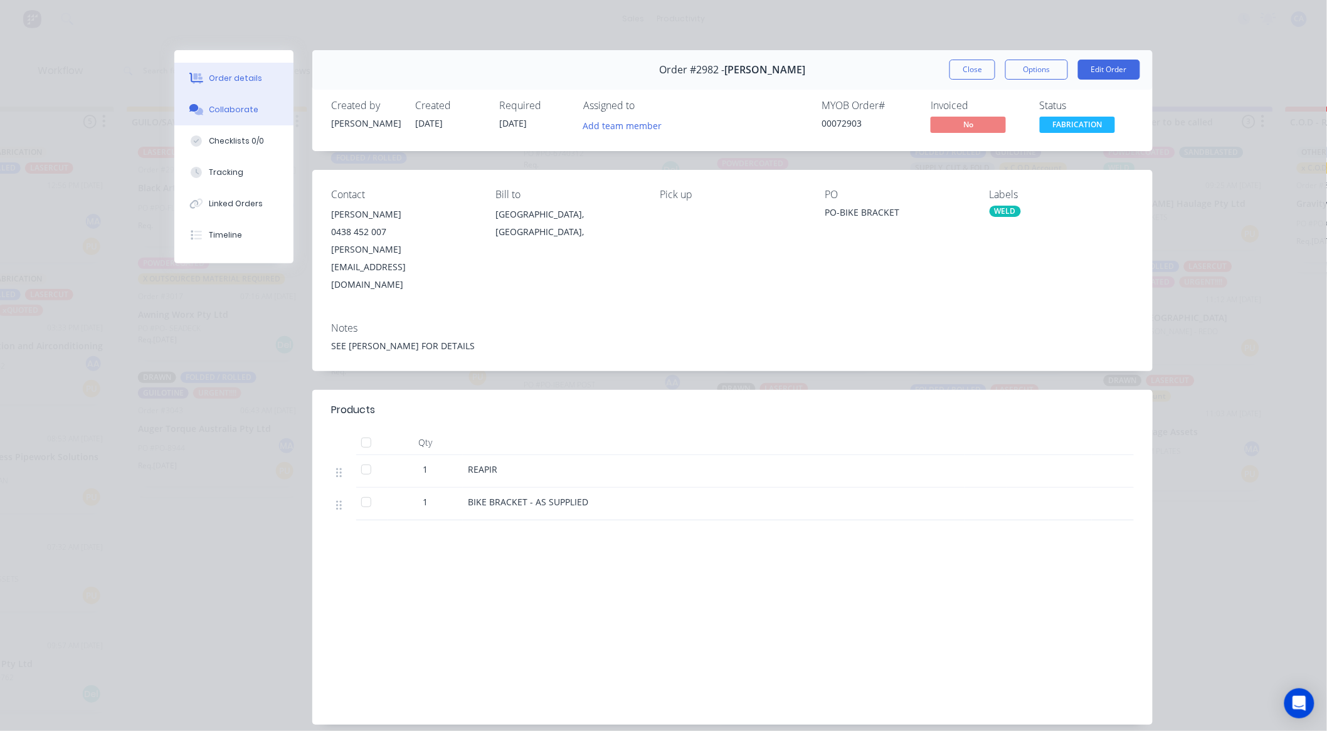
click at [261, 121] on button "Collaborate" at bounding box center [233, 109] width 119 height 31
